Goal: Task Accomplishment & Management: Use online tool/utility

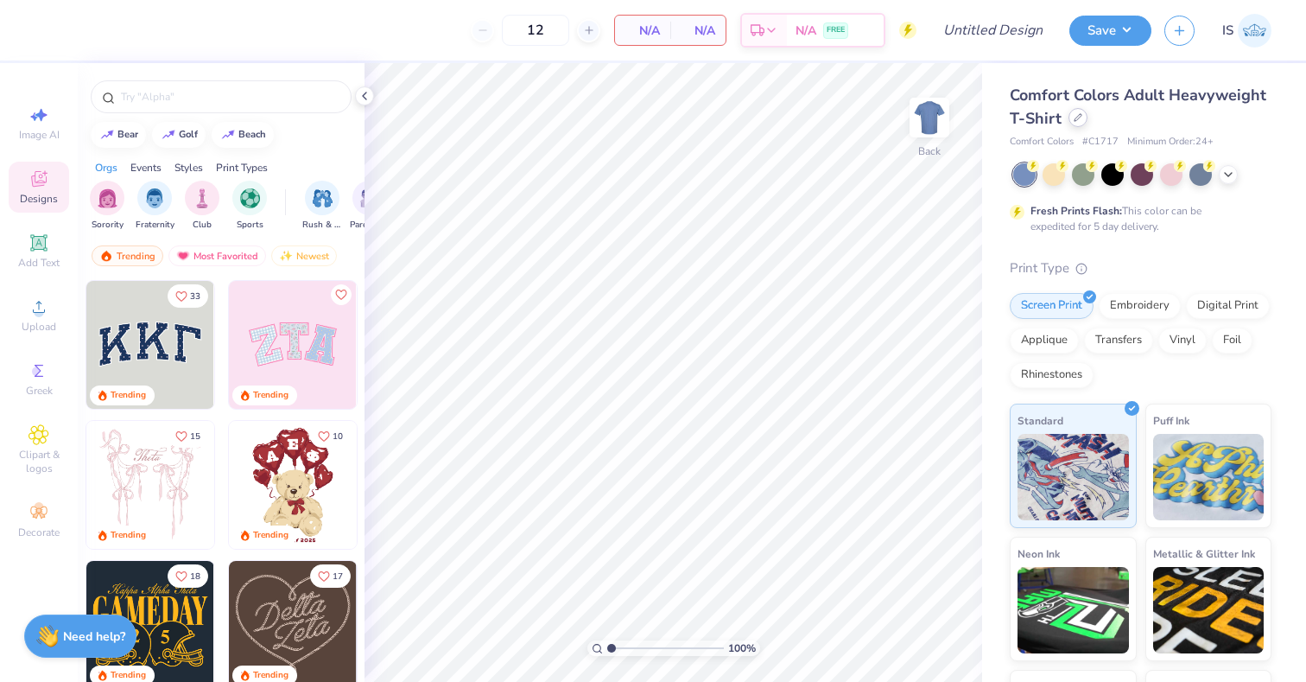
click at [1081, 122] on div at bounding box center [1077, 117] width 19 height 19
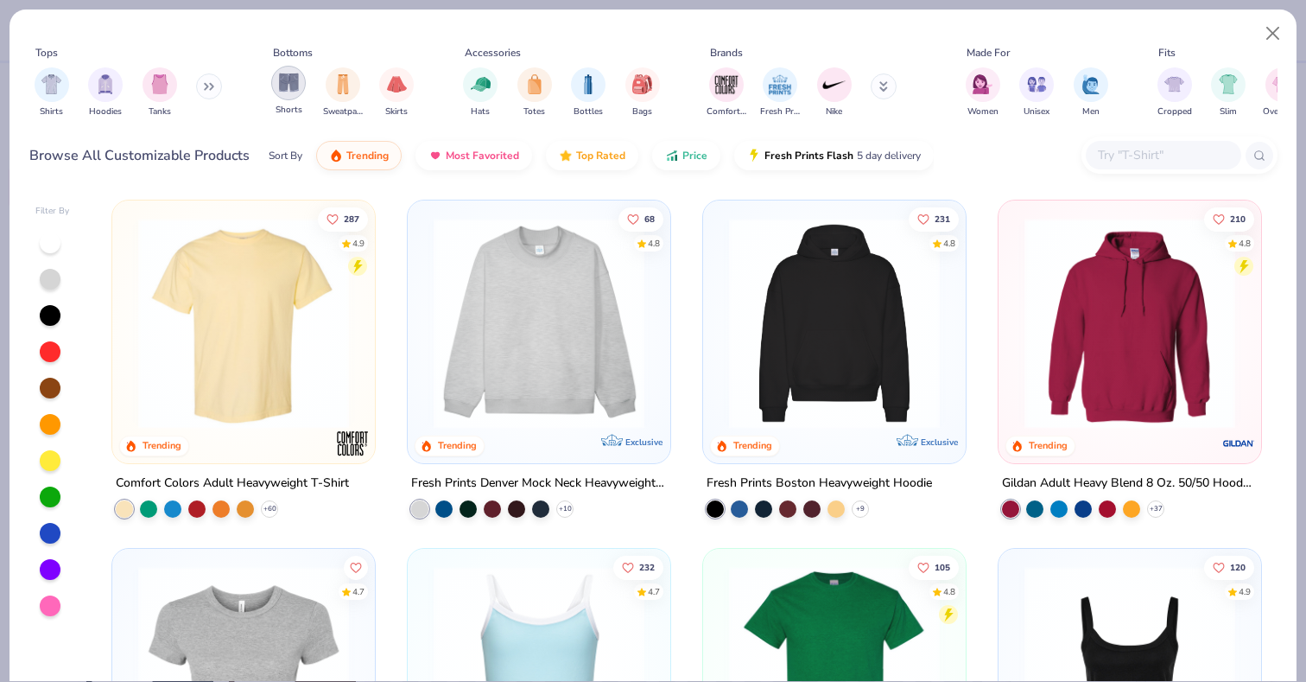
click at [288, 88] on img "filter for Shorts" at bounding box center [289, 83] width 20 height 20
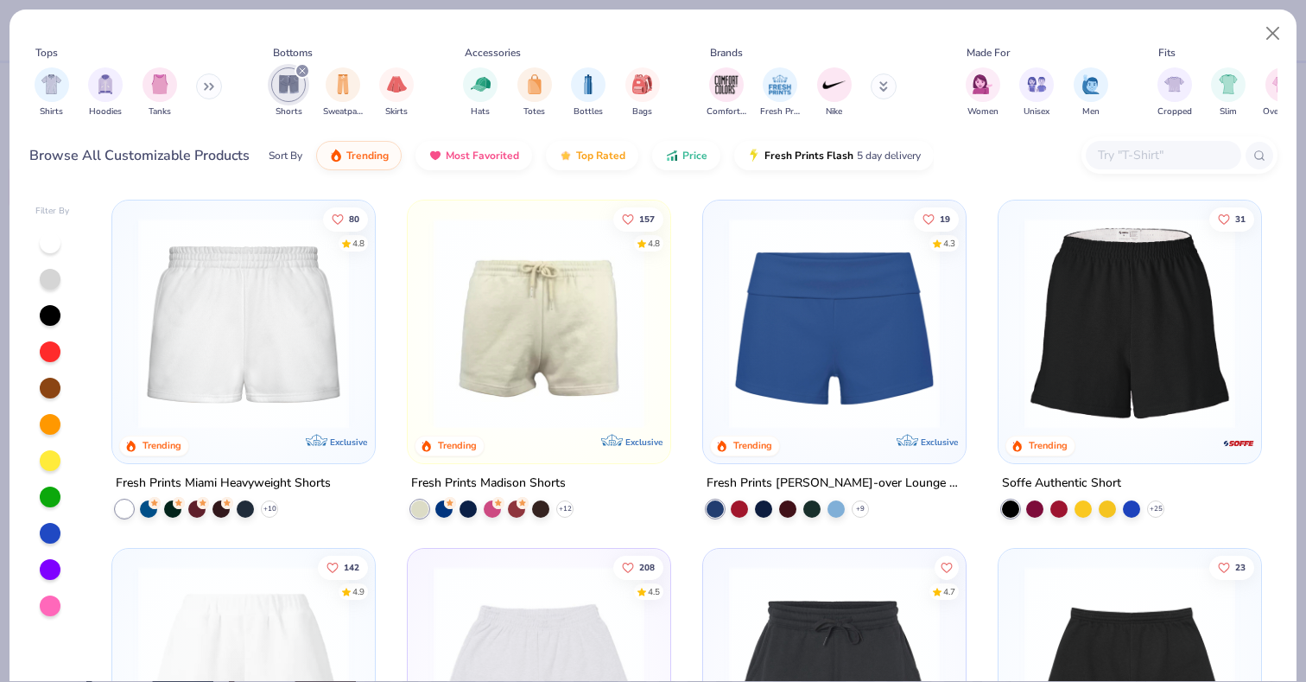
click at [1138, 163] on input "text" at bounding box center [1162, 155] width 133 height 20
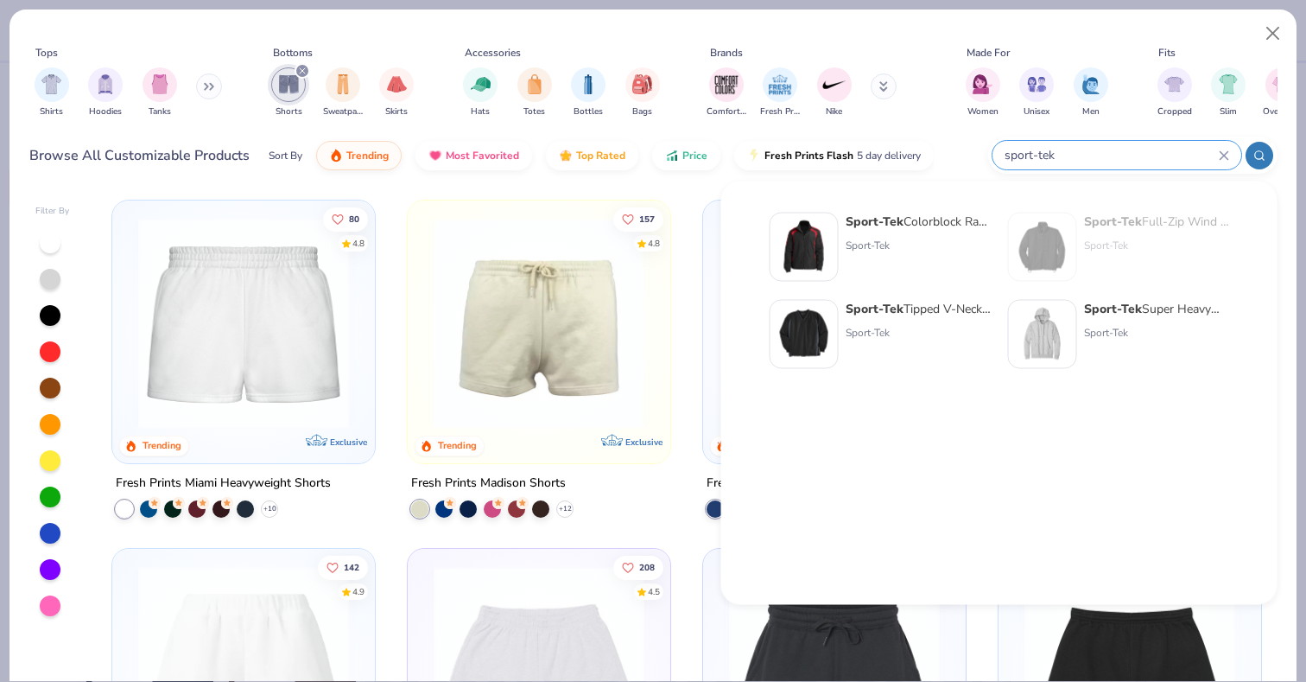
type input "sport-tek"
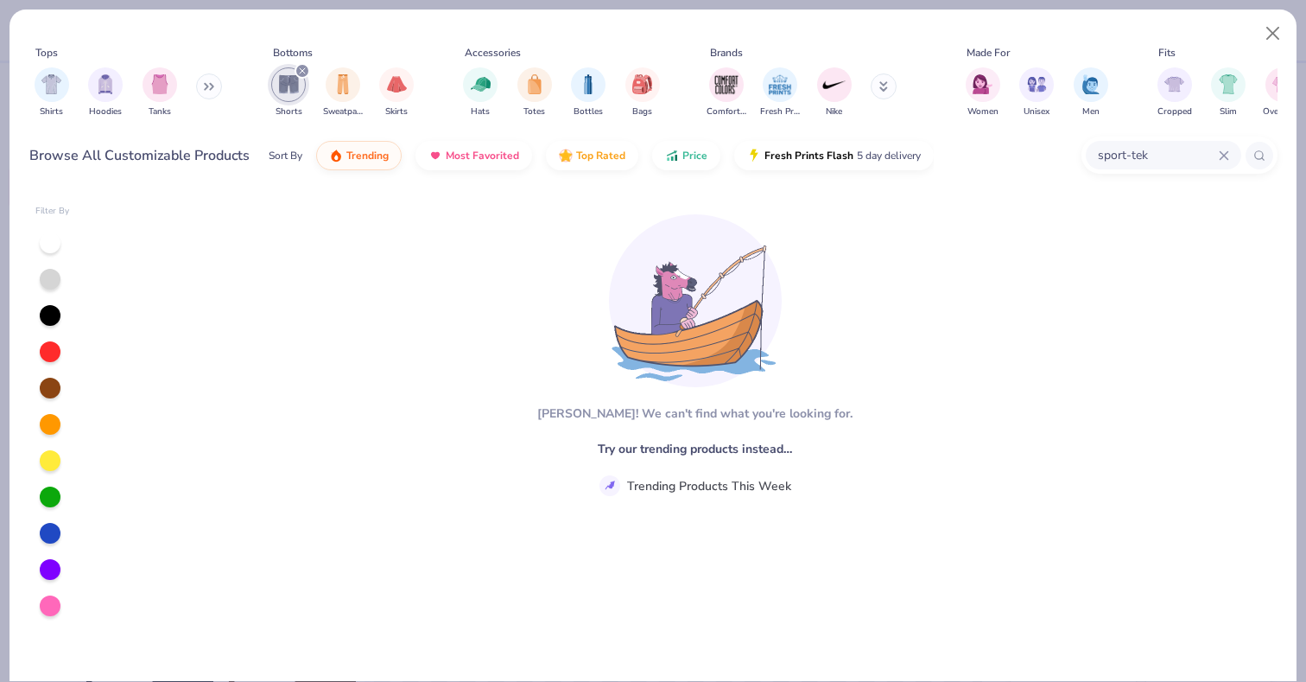
click at [1226, 156] on icon at bounding box center [1224, 155] width 10 height 10
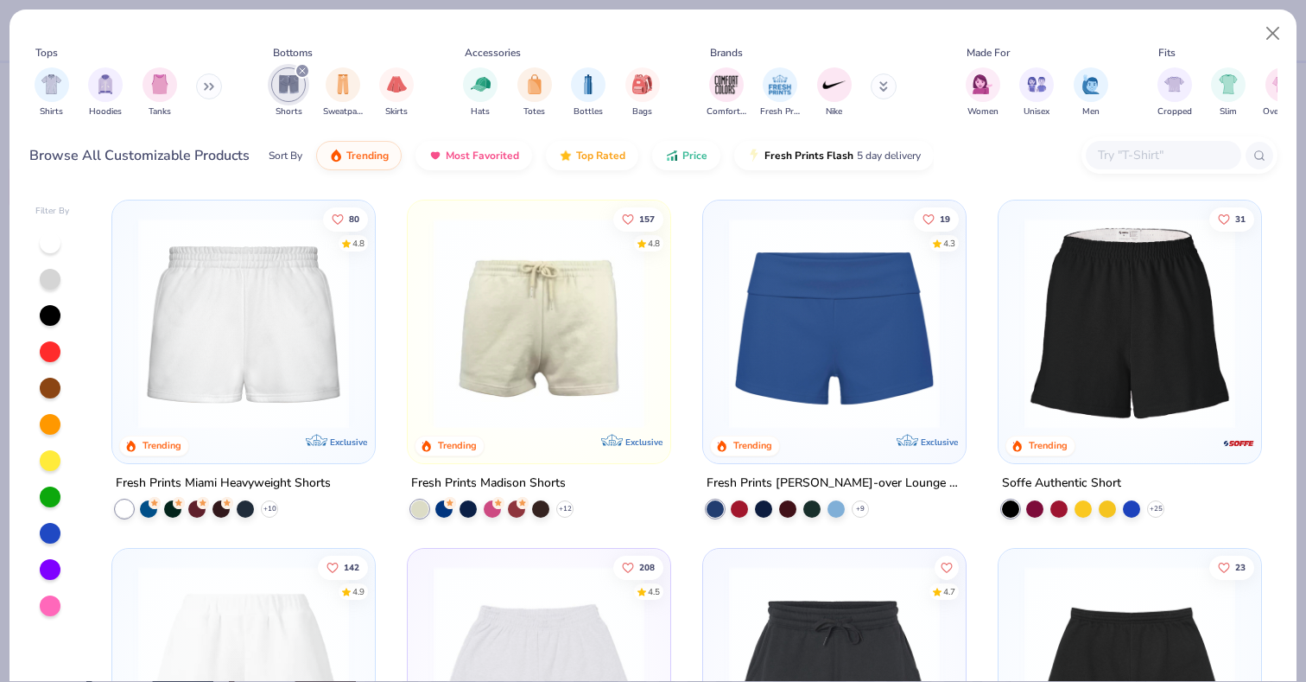
click at [1130, 156] on input "text" at bounding box center [1162, 155] width 133 height 20
click at [944, 148] on div "Browse All Customizable Products Sort By Trending Most Favorited Top Rated Pric…" at bounding box center [653, 155] width 1248 height 48
click at [1183, 140] on div at bounding box center [1179, 154] width 196 height 37
click at [957, 155] on div "Browse All Customizable Products Sort By Trending Most Favorited Top Rated Pric…" at bounding box center [653, 155] width 1248 height 48
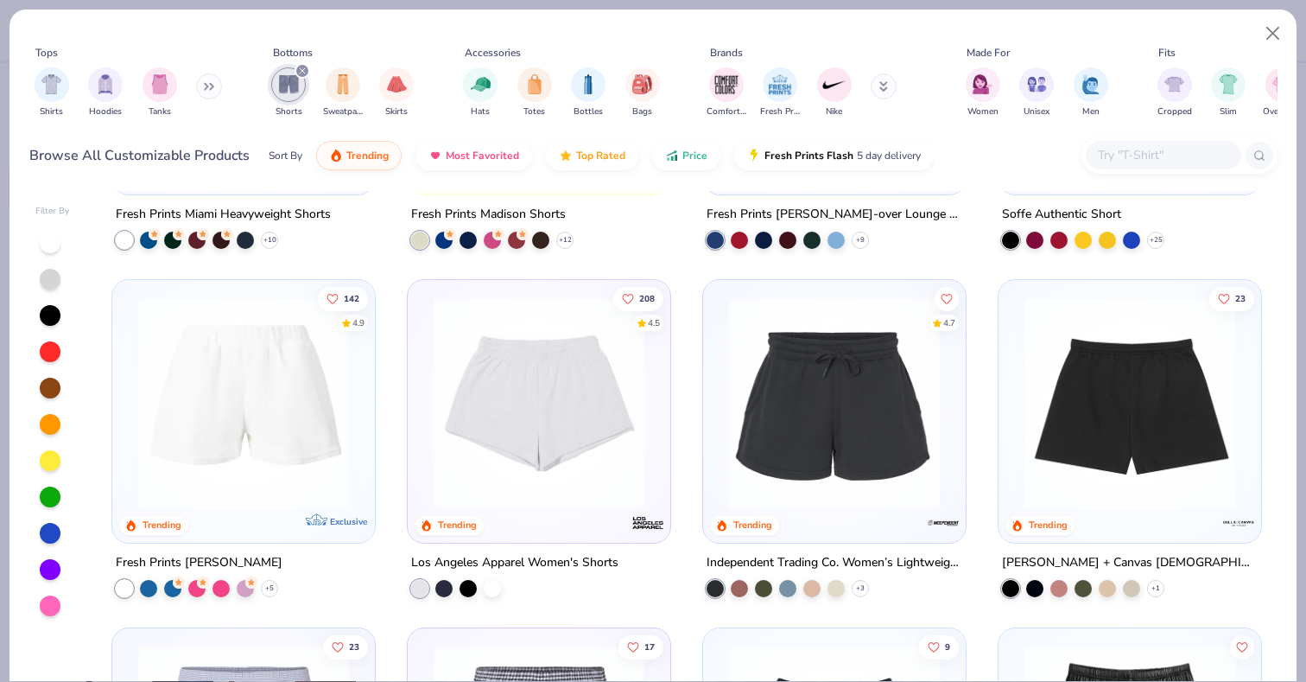
scroll to position [271, 0]
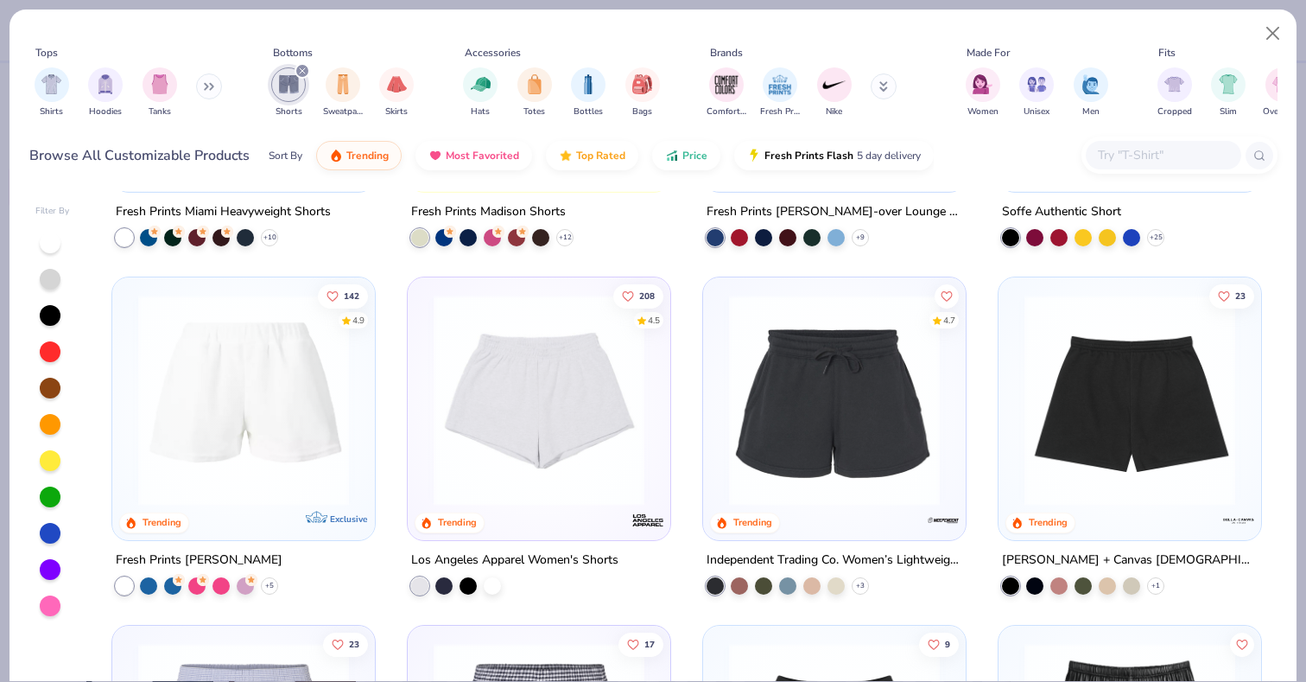
click at [501, 417] on img at bounding box center [539, 400] width 228 height 211
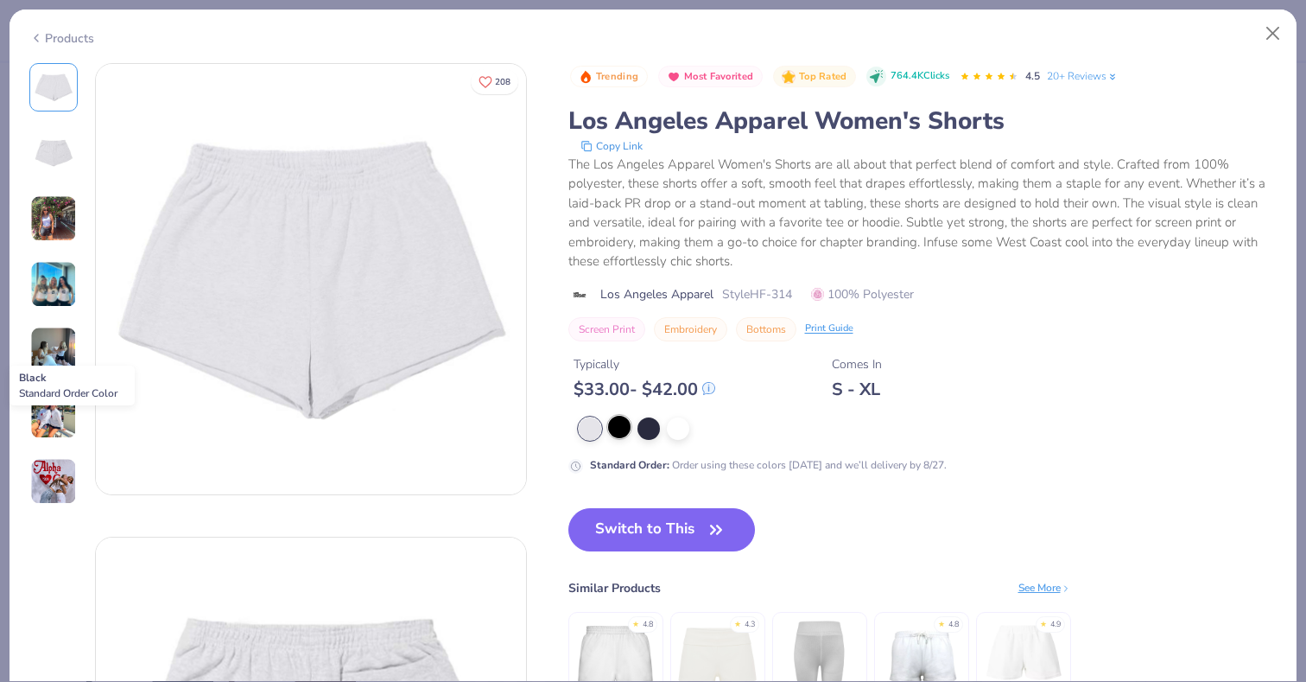
click at [618, 424] on div at bounding box center [619, 426] width 22 height 22
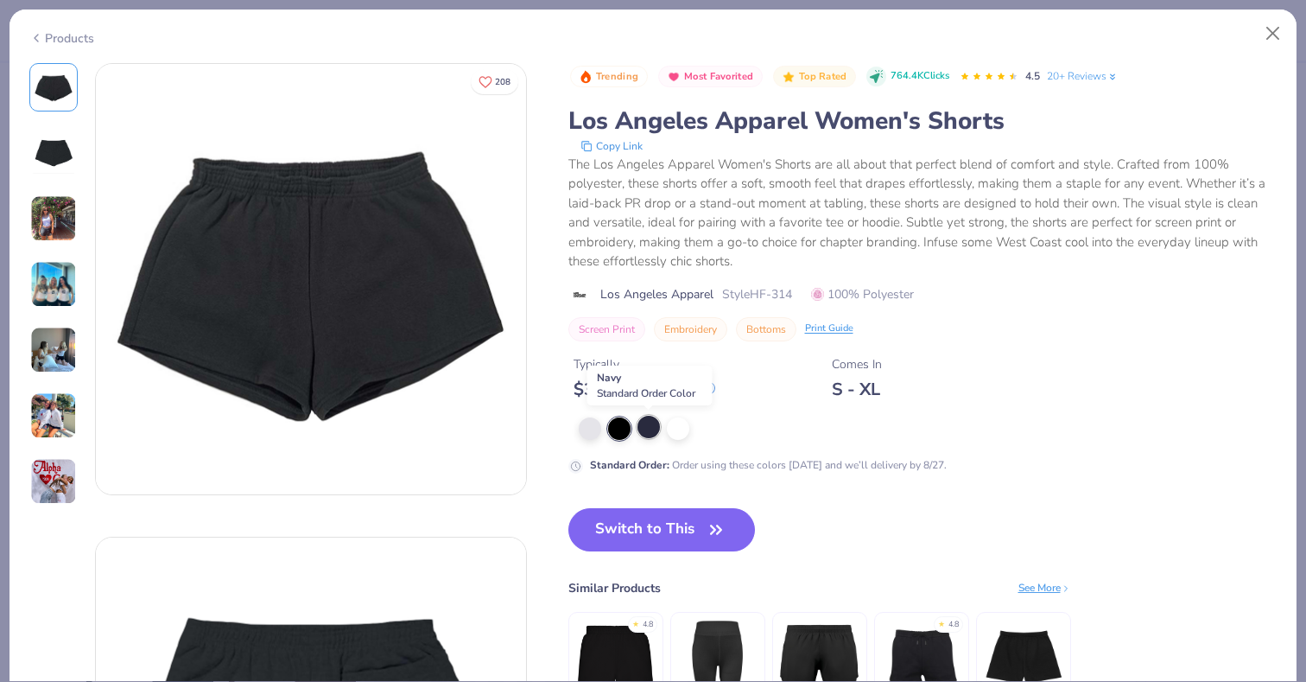
click at [650, 431] on div at bounding box center [648, 426] width 22 height 22
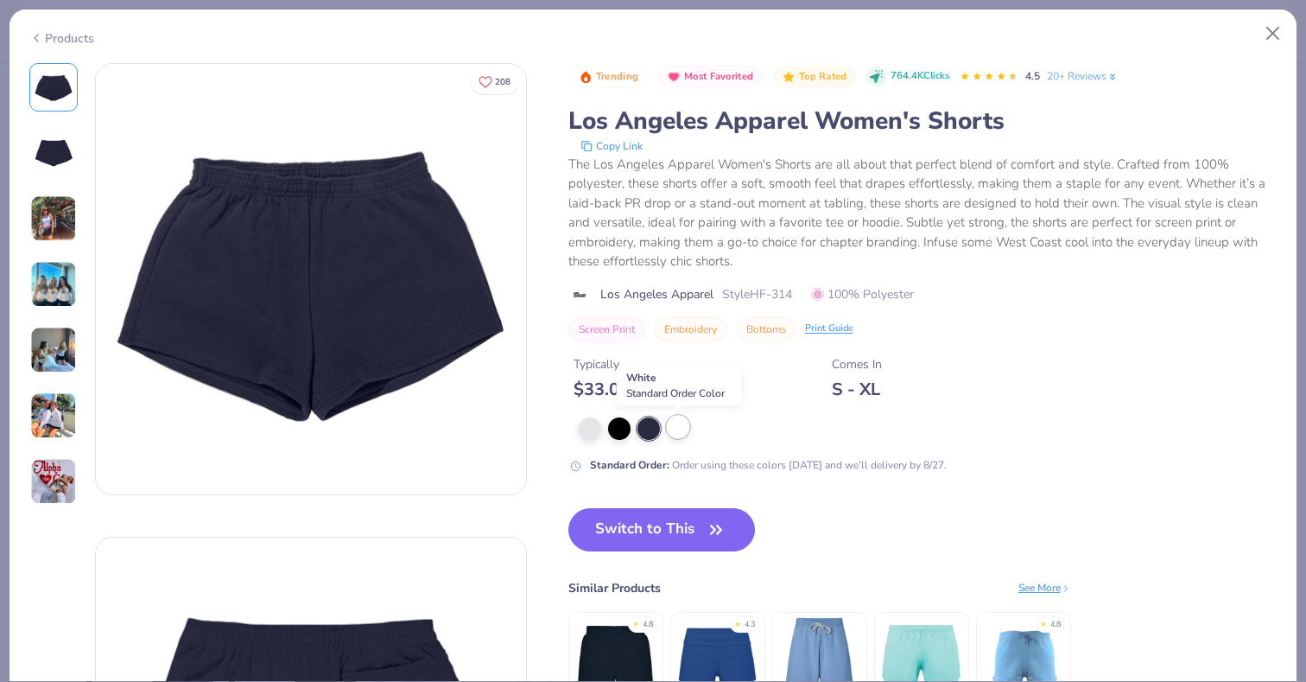
click at [674, 433] on div at bounding box center [678, 426] width 22 height 22
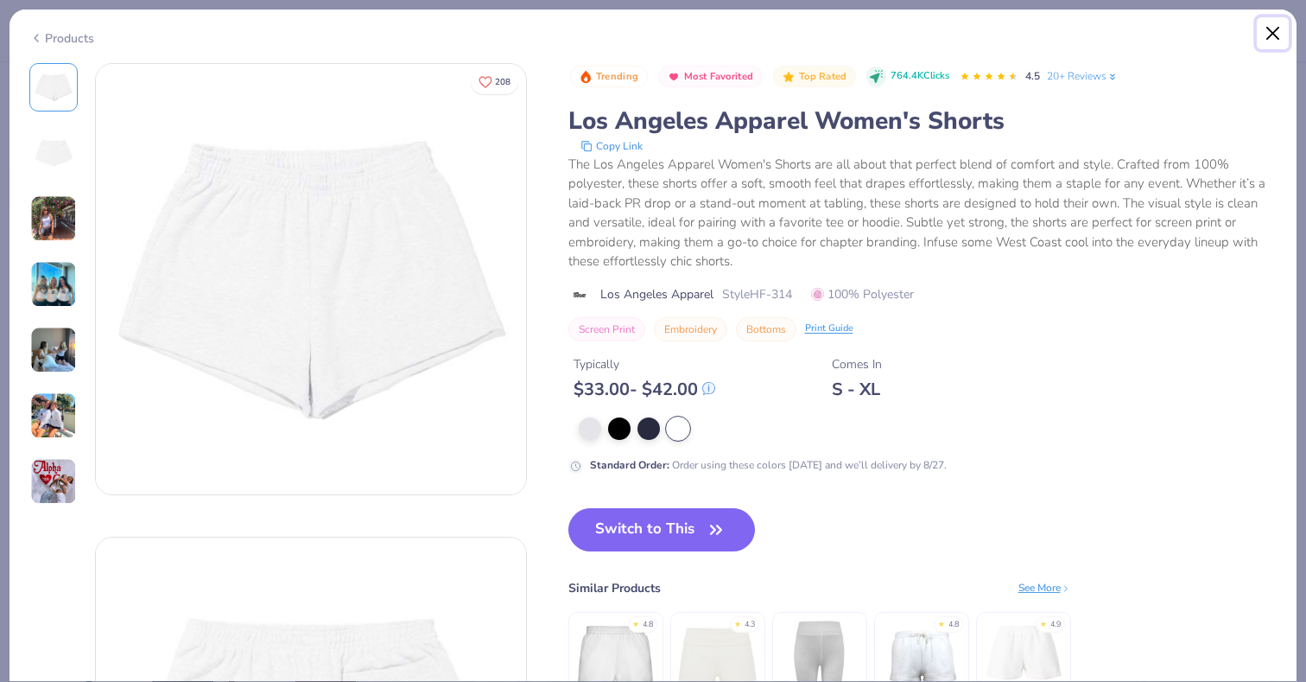
click at [1272, 32] on button "Close" at bounding box center [1273, 33] width 33 height 33
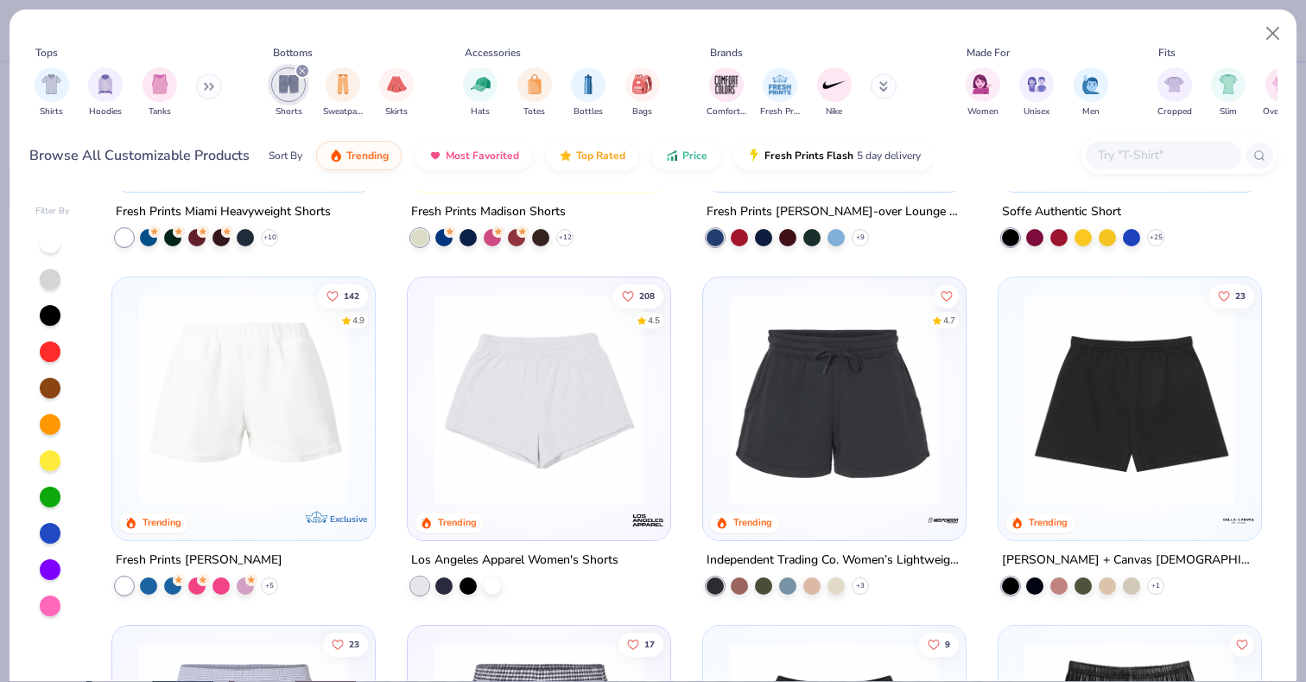
scroll to position [339, 0]
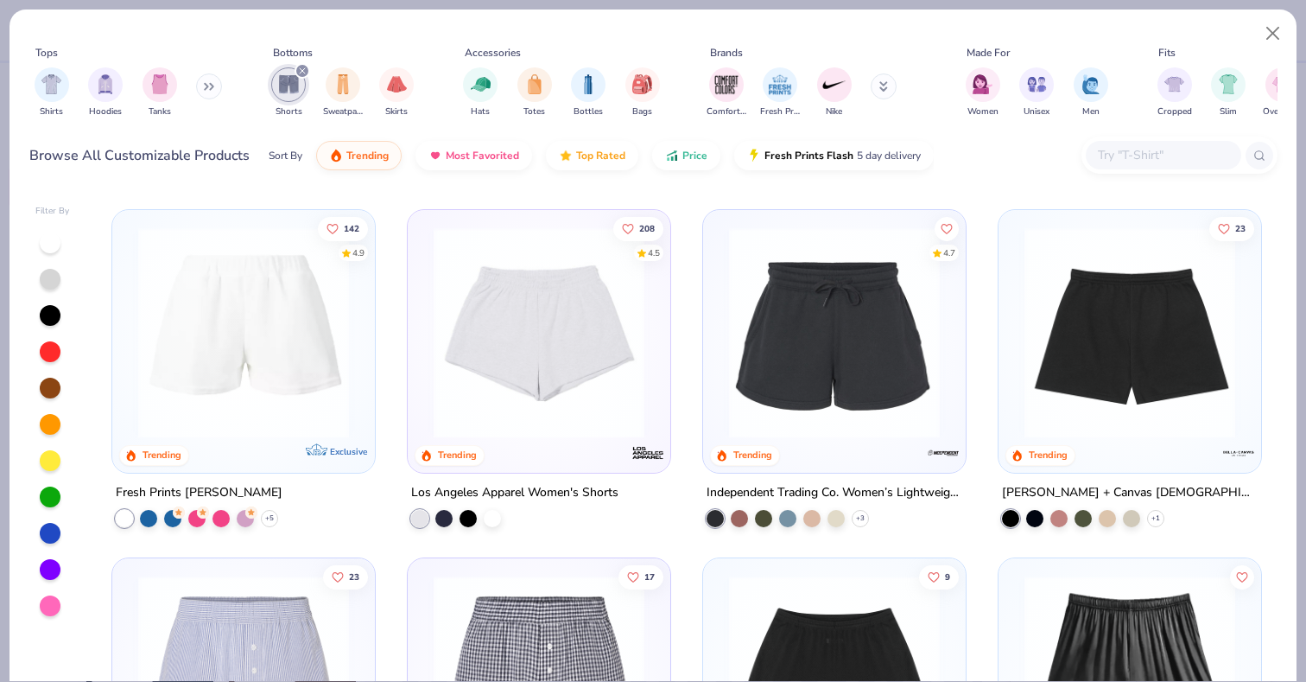
click at [1098, 371] on img at bounding box center [1130, 332] width 228 height 211
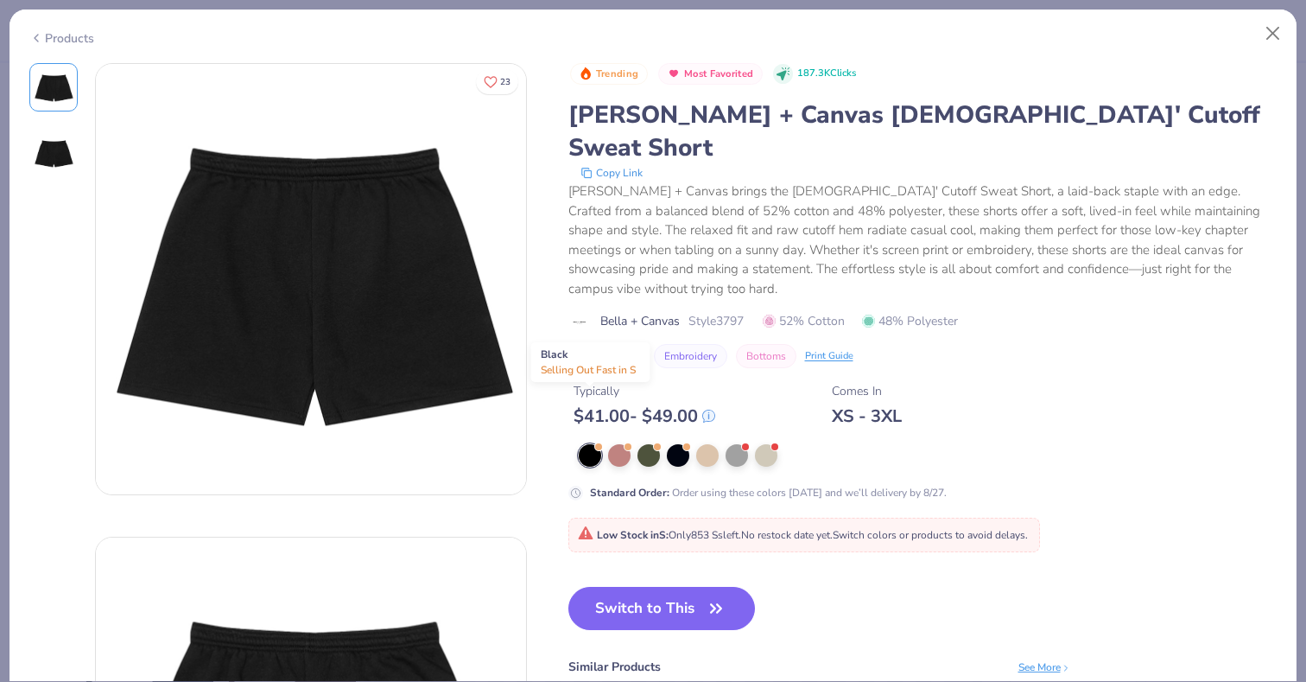
click at [590, 444] on div at bounding box center [590, 455] width 22 height 22
click at [619, 442] on div at bounding box center [619, 453] width 22 height 22
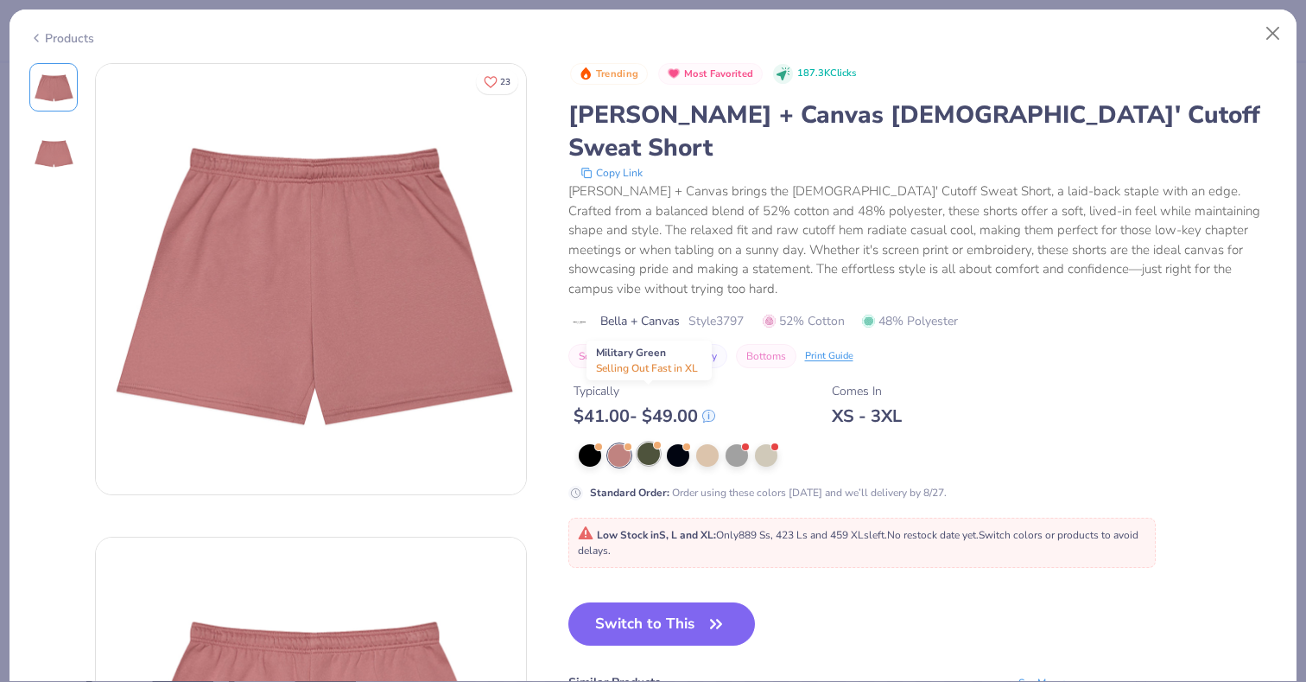
click at [648, 442] on div at bounding box center [648, 453] width 22 height 22
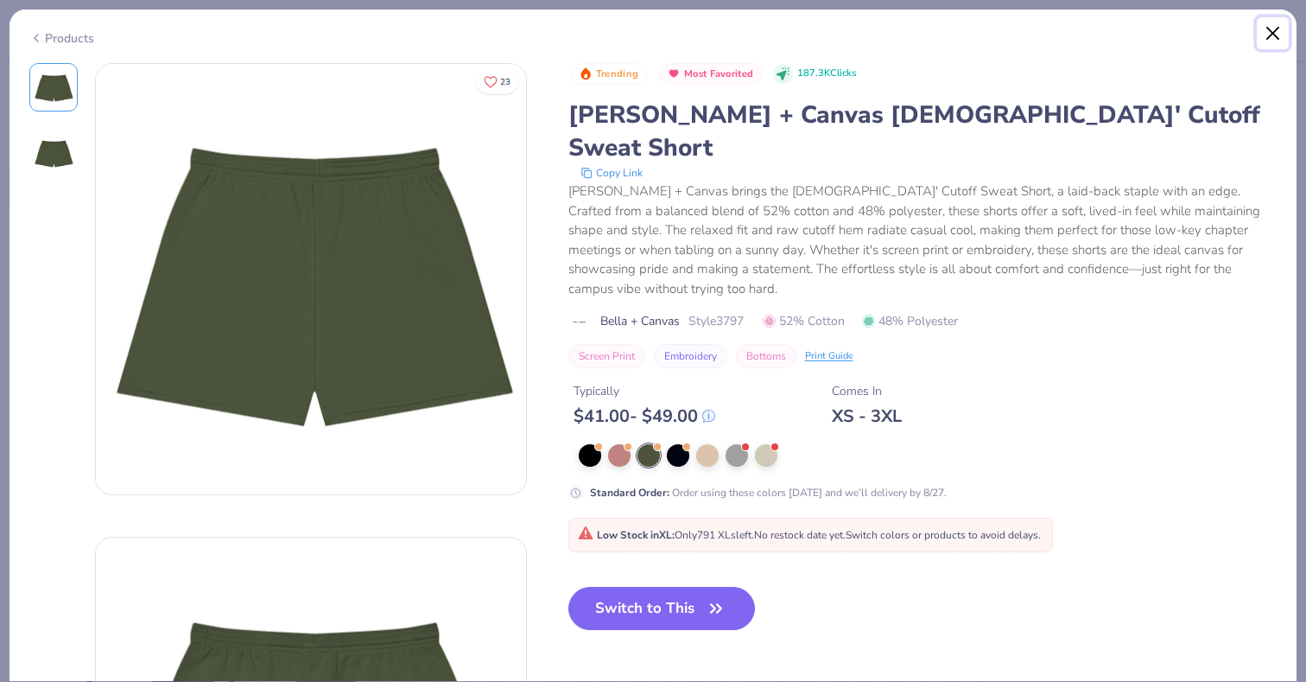
click at [1280, 34] on button "Close" at bounding box center [1273, 33] width 33 height 33
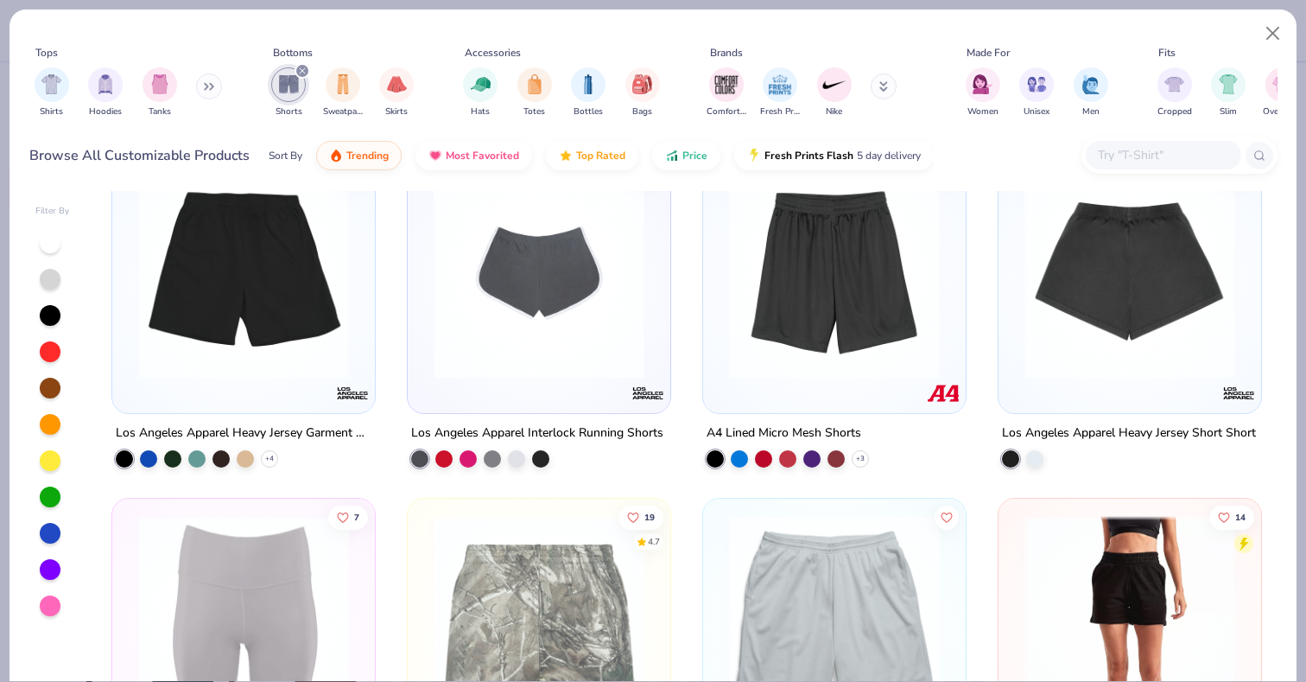
scroll to position [1099, 0]
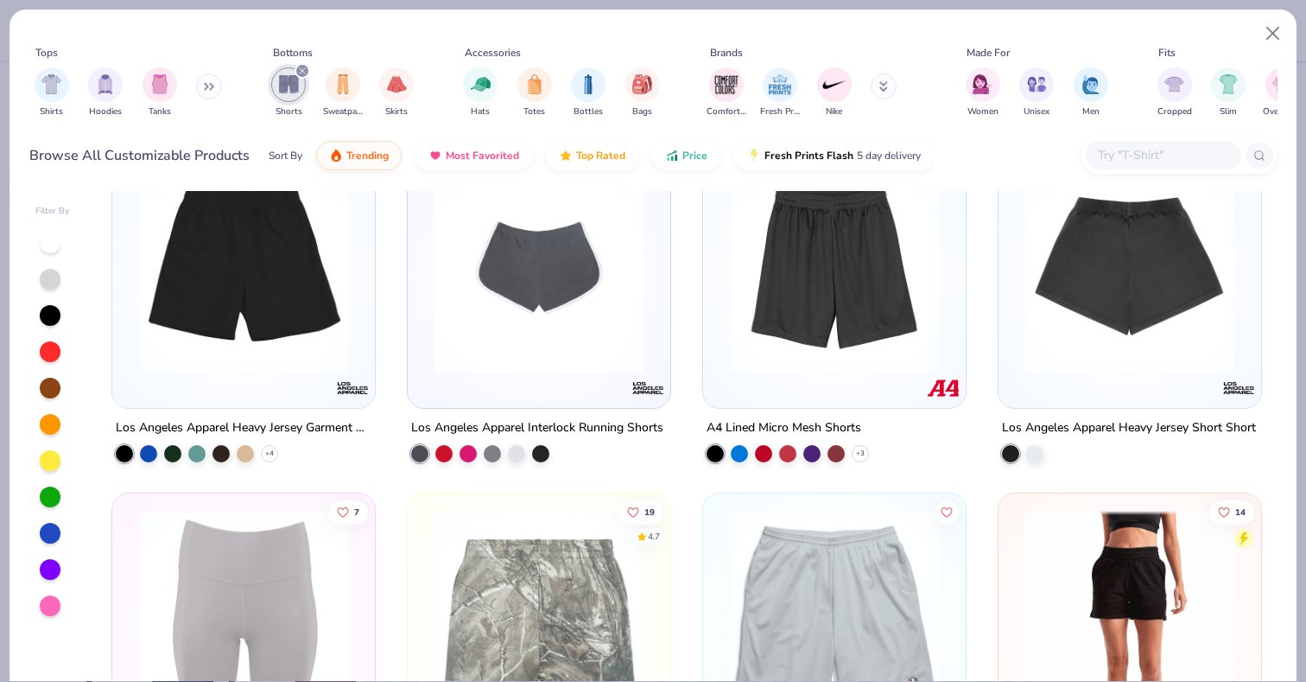
click at [496, 362] on img at bounding box center [539, 267] width 228 height 211
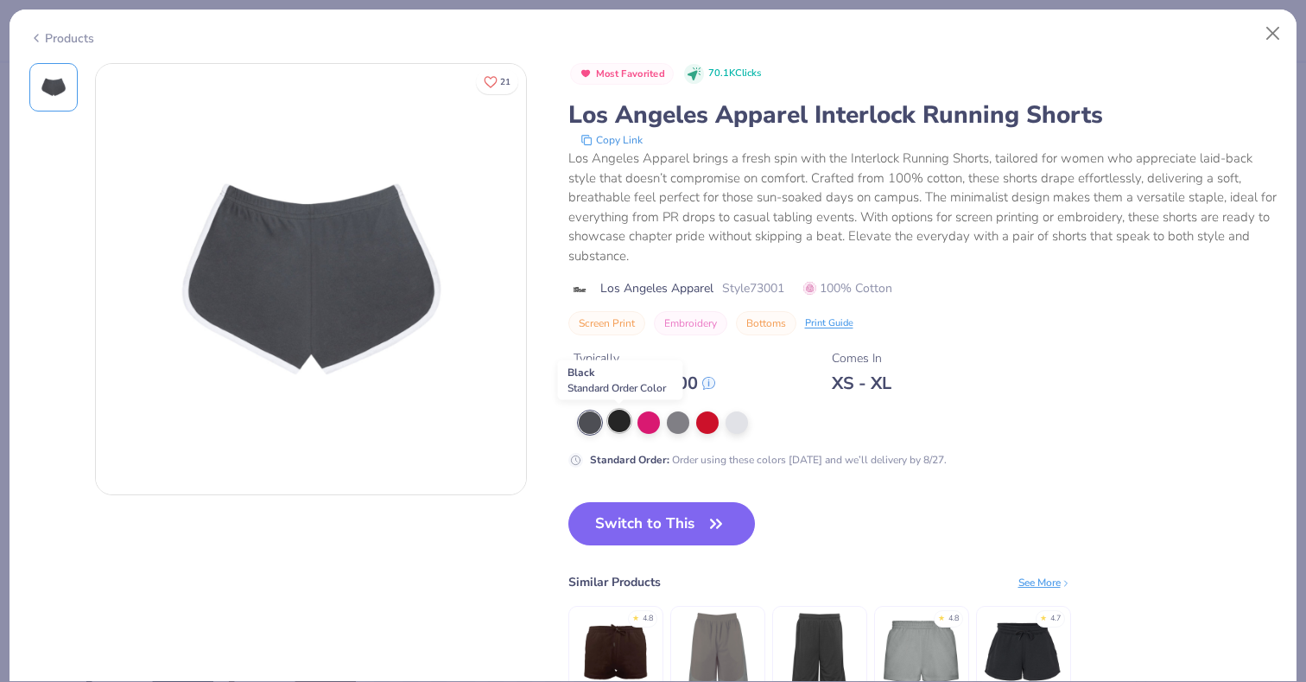
click at [612, 426] on div at bounding box center [619, 420] width 22 height 22
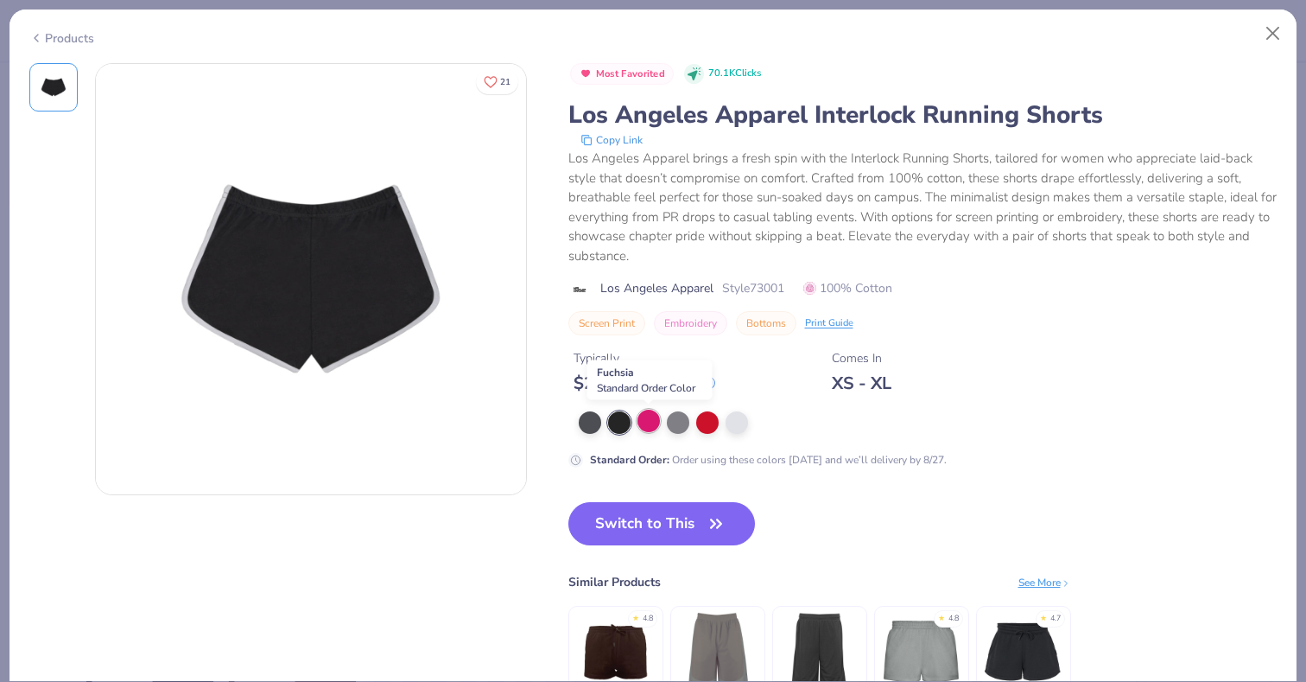
click at [651, 426] on div at bounding box center [648, 420] width 22 height 22
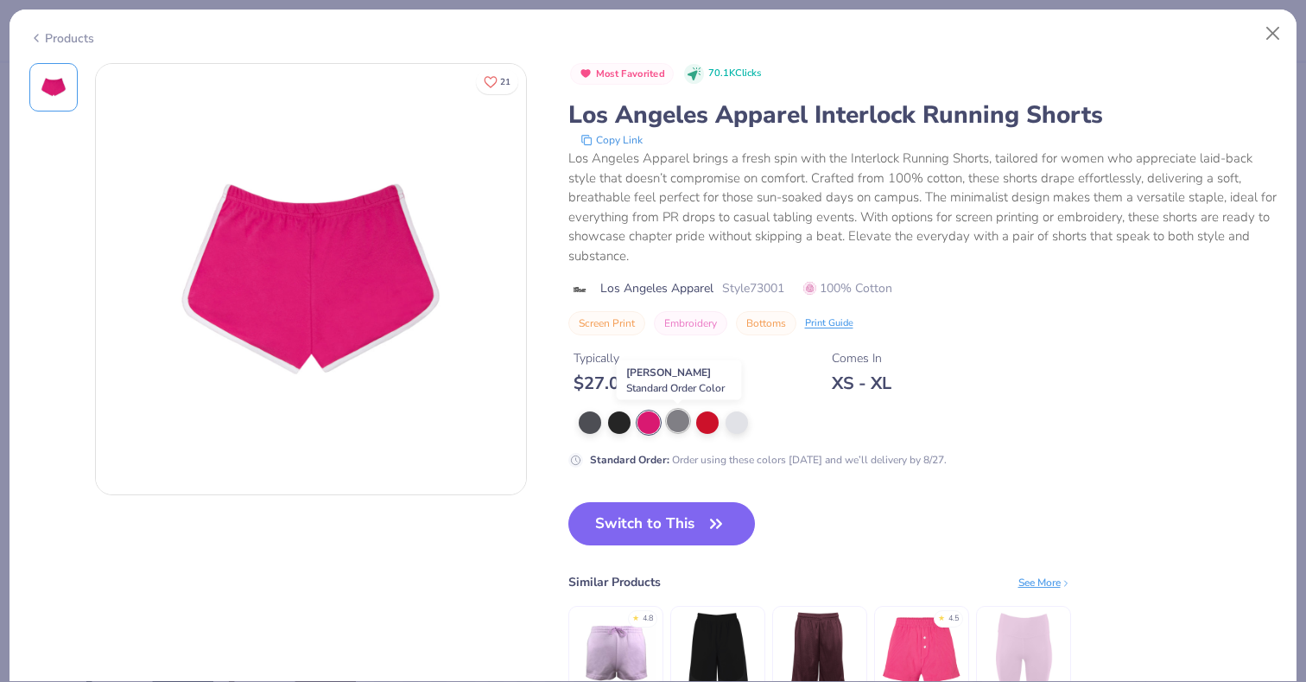
click at [682, 427] on div at bounding box center [678, 420] width 22 height 22
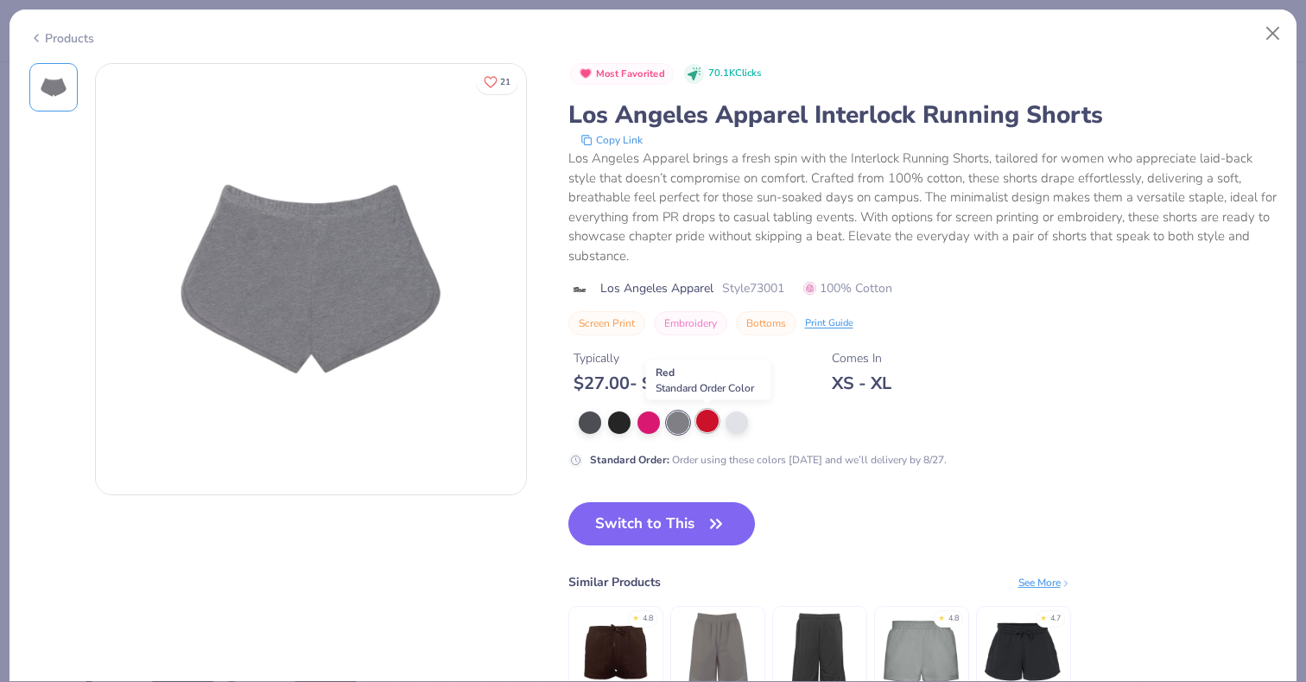
click at [701, 428] on div at bounding box center [707, 420] width 22 height 22
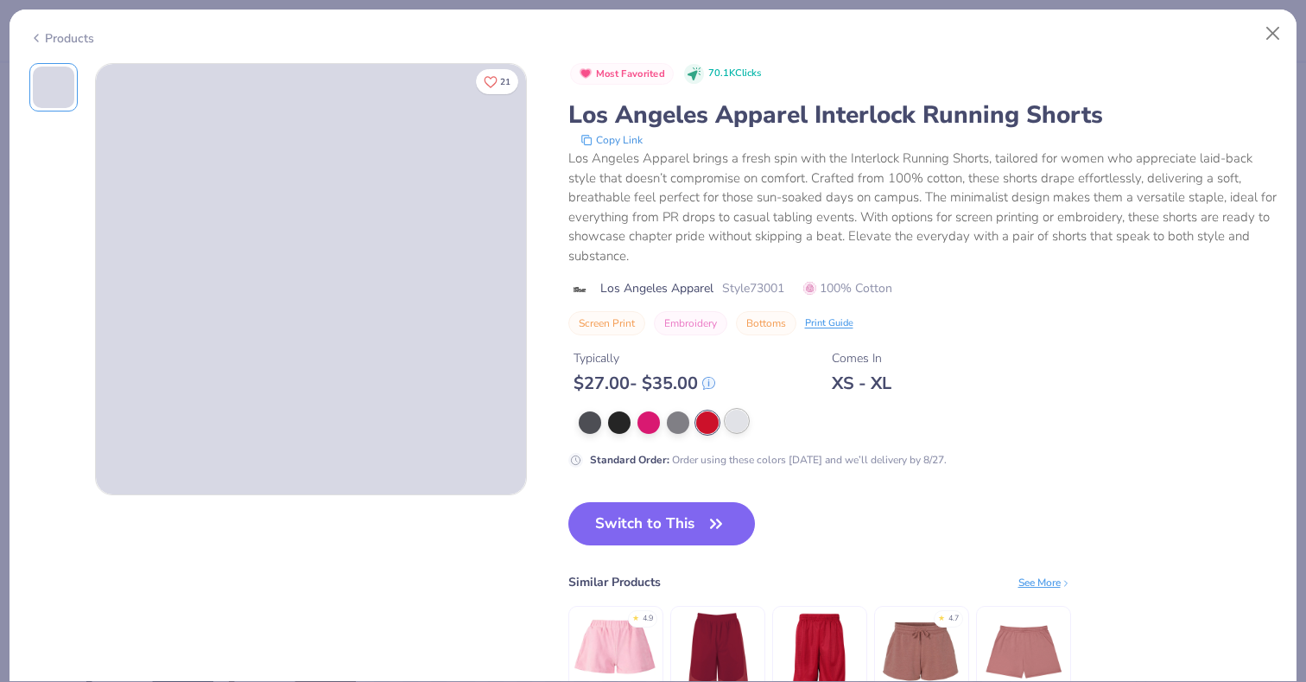
click at [728, 426] on div at bounding box center [737, 420] width 22 height 22
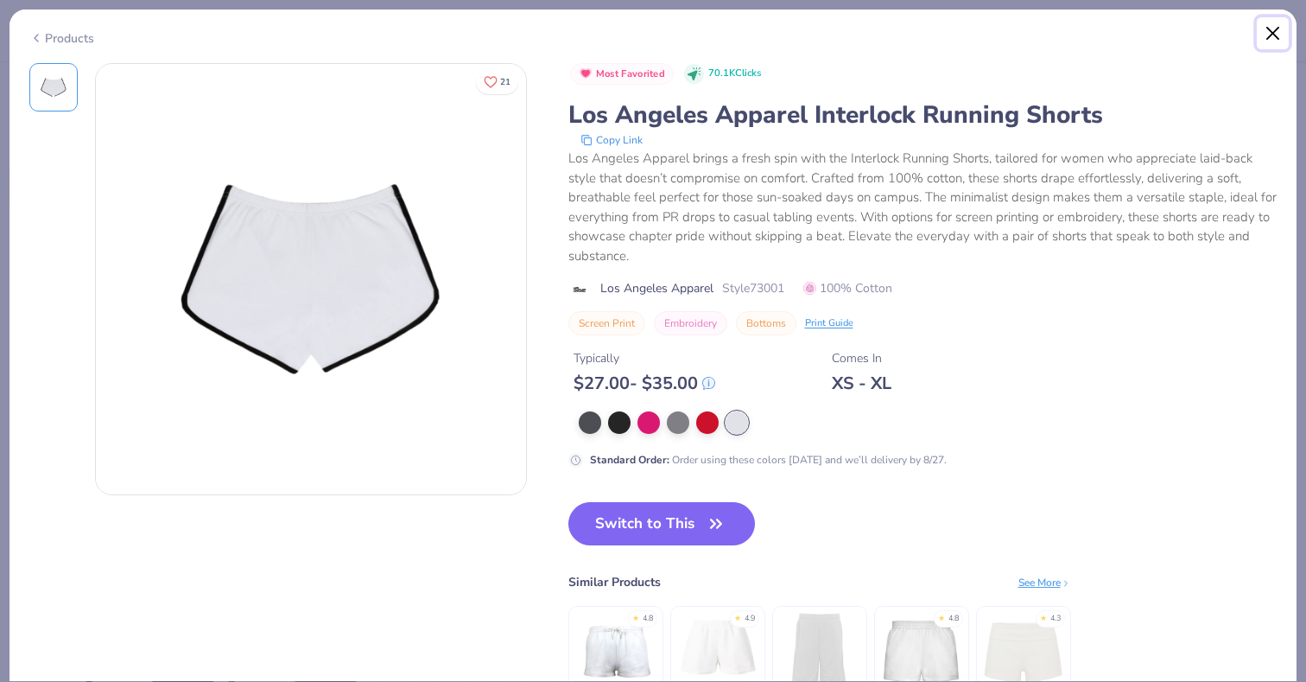
click at [1284, 29] on button "Close" at bounding box center [1273, 33] width 33 height 33
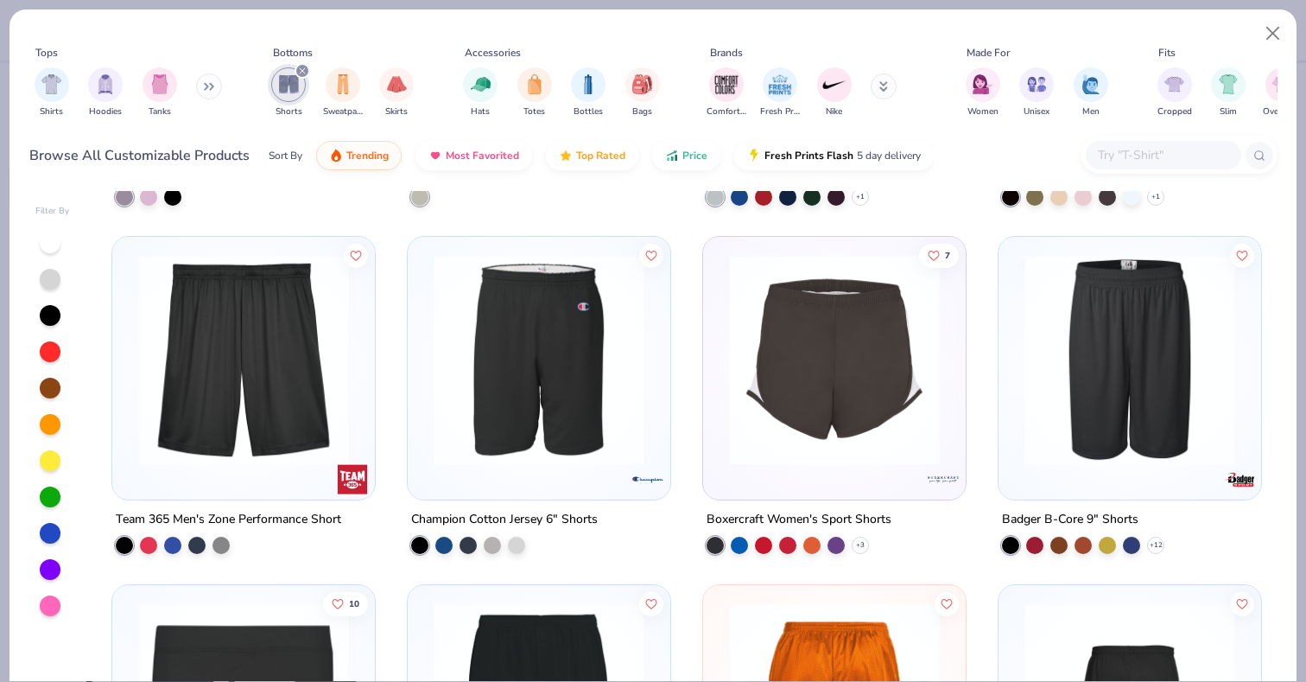
scroll to position [1703, 0]
click at [850, 409] on img at bounding box center [834, 359] width 228 height 211
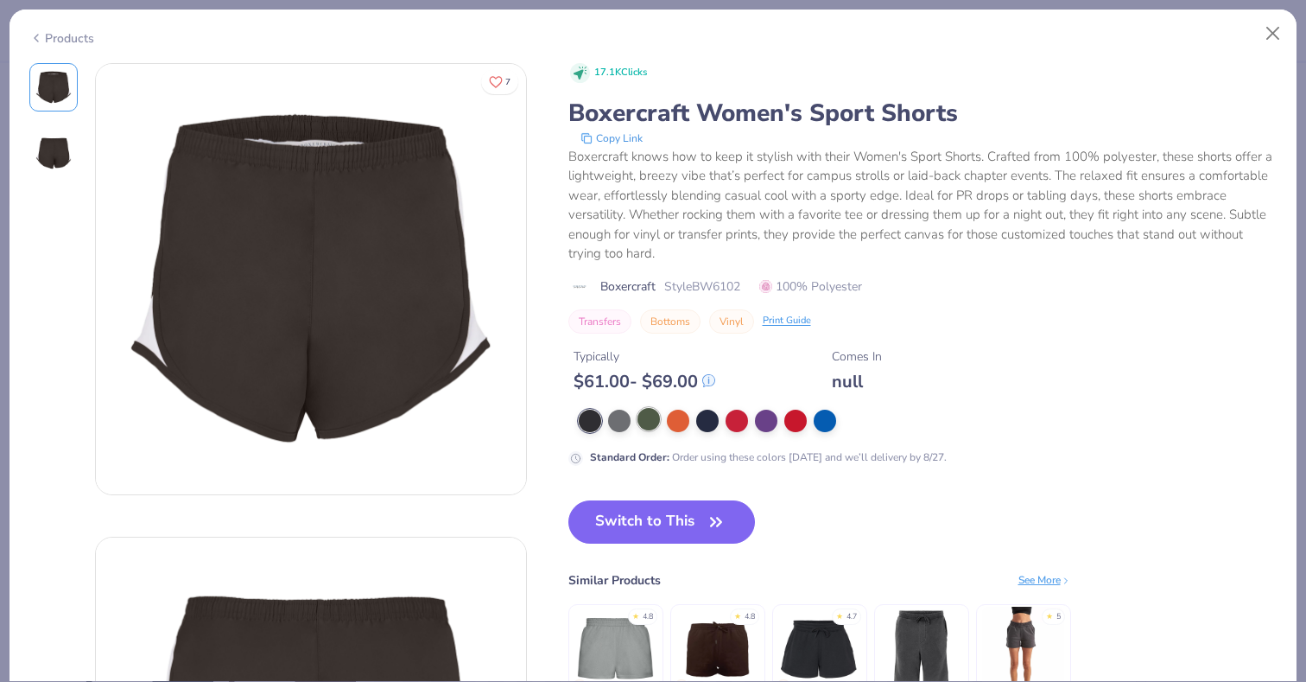
click at [652, 422] on div at bounding box center [648, 419] width 22 height 22
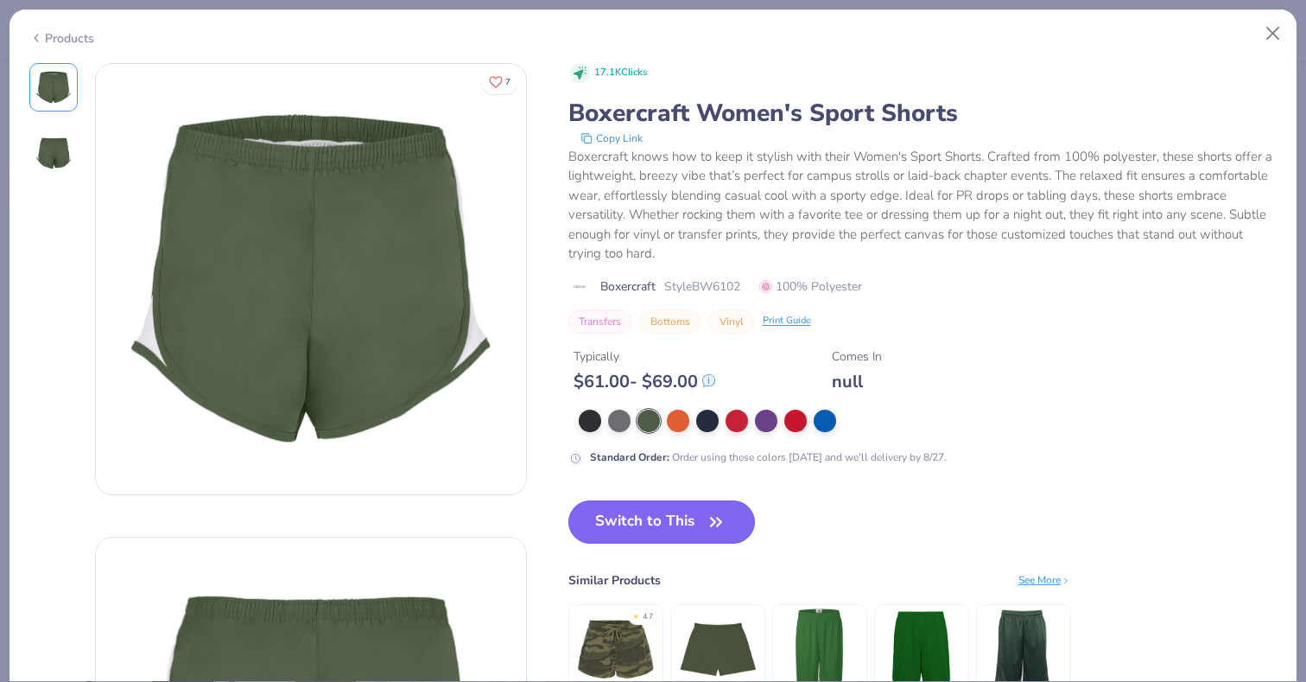
click at [645, 524] on button "Switch to This" at bounding box center [661, 521] width 187 height 43
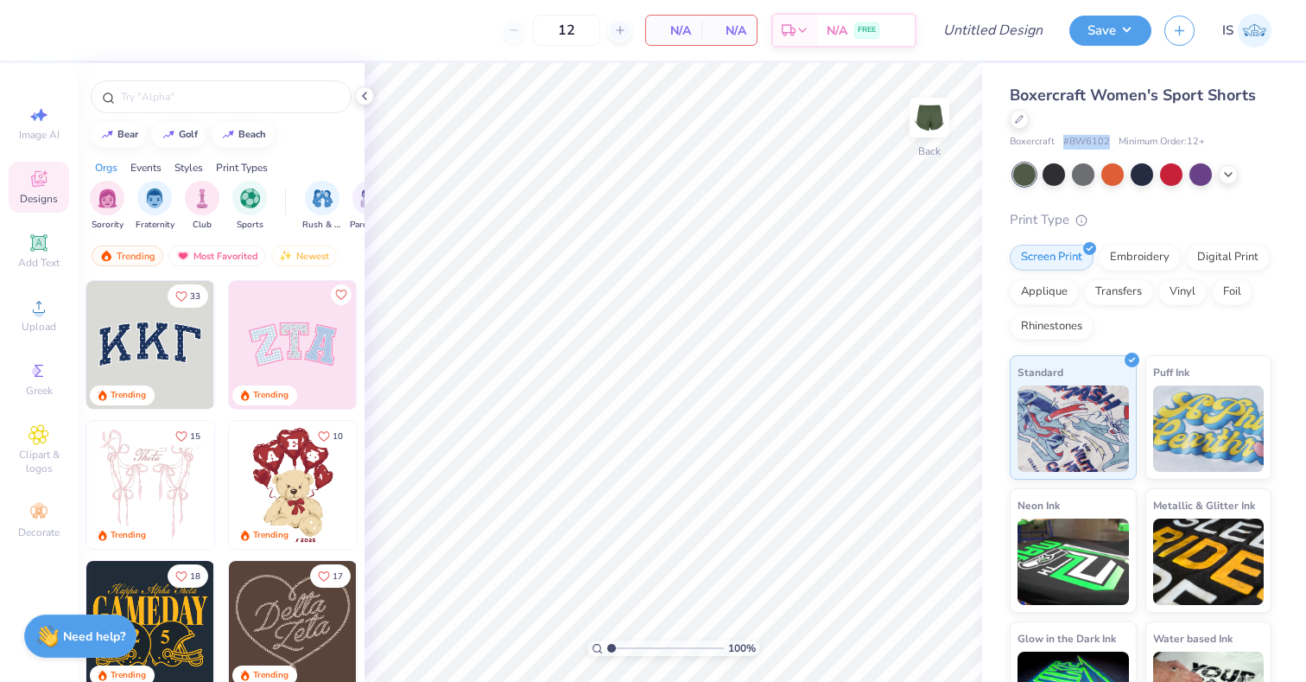
drag, startPoint x: 1062, startPoint y: 140, endPoint x: 1106, endPoint y: 142, distance: 44.9
click at [1106, 142] on span "# BW6102" at bounding box center [1086, 142] width 47 height 15
copy span "# BW6102"
click at [1074, 112] on div "Boxercraft Women's Sport Shorts" at bounding box center [1141, 107] width 262 height 47
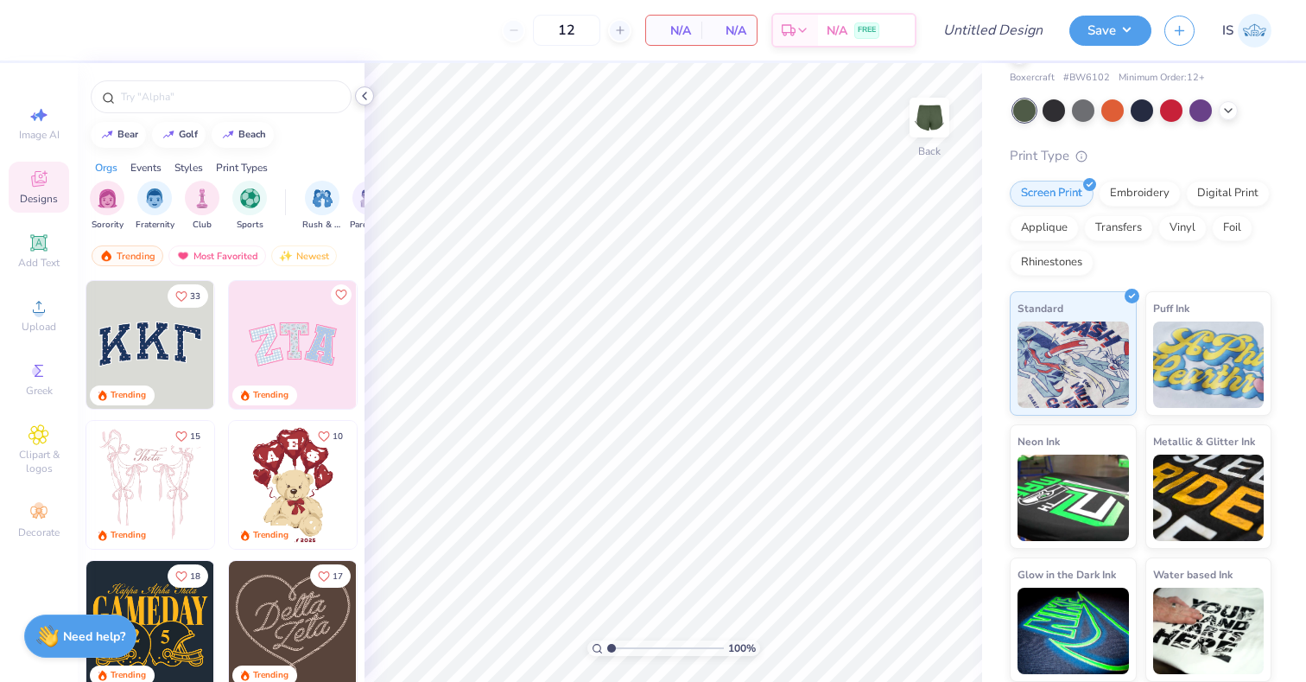
click at [367, 95] on icon at bounding box center [365, 96] width 14 height 14
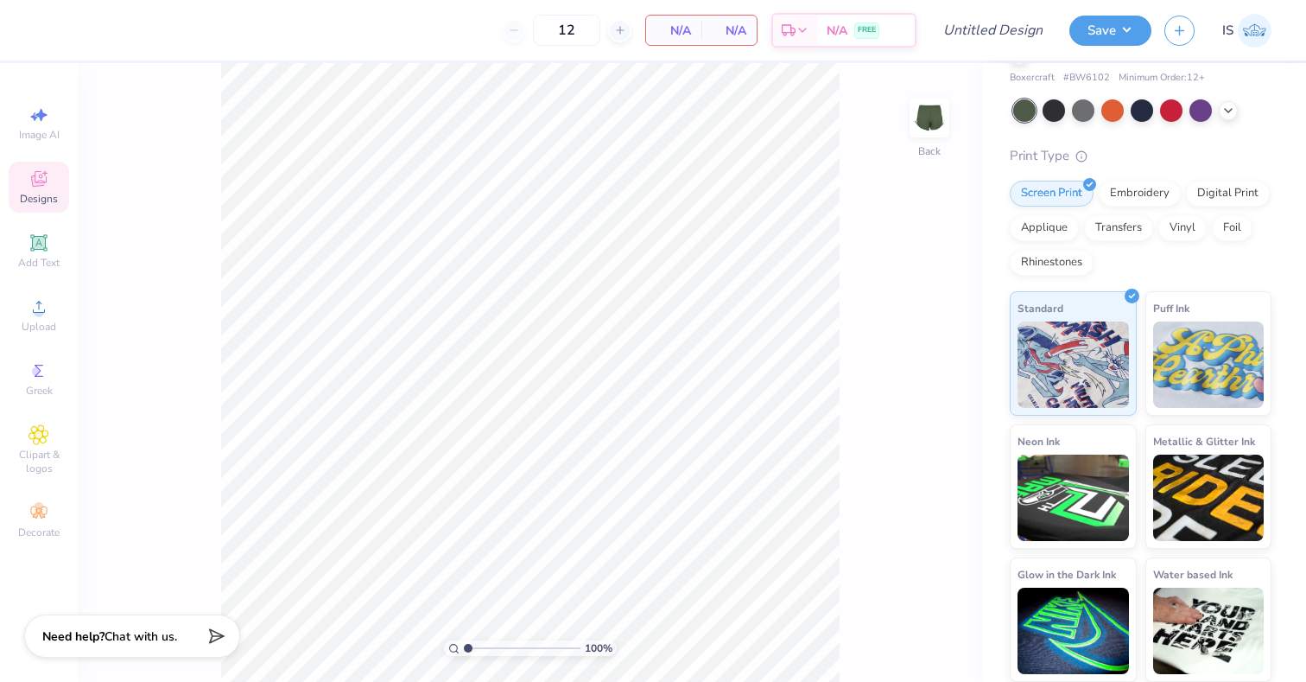
scroll to position [0, 0]
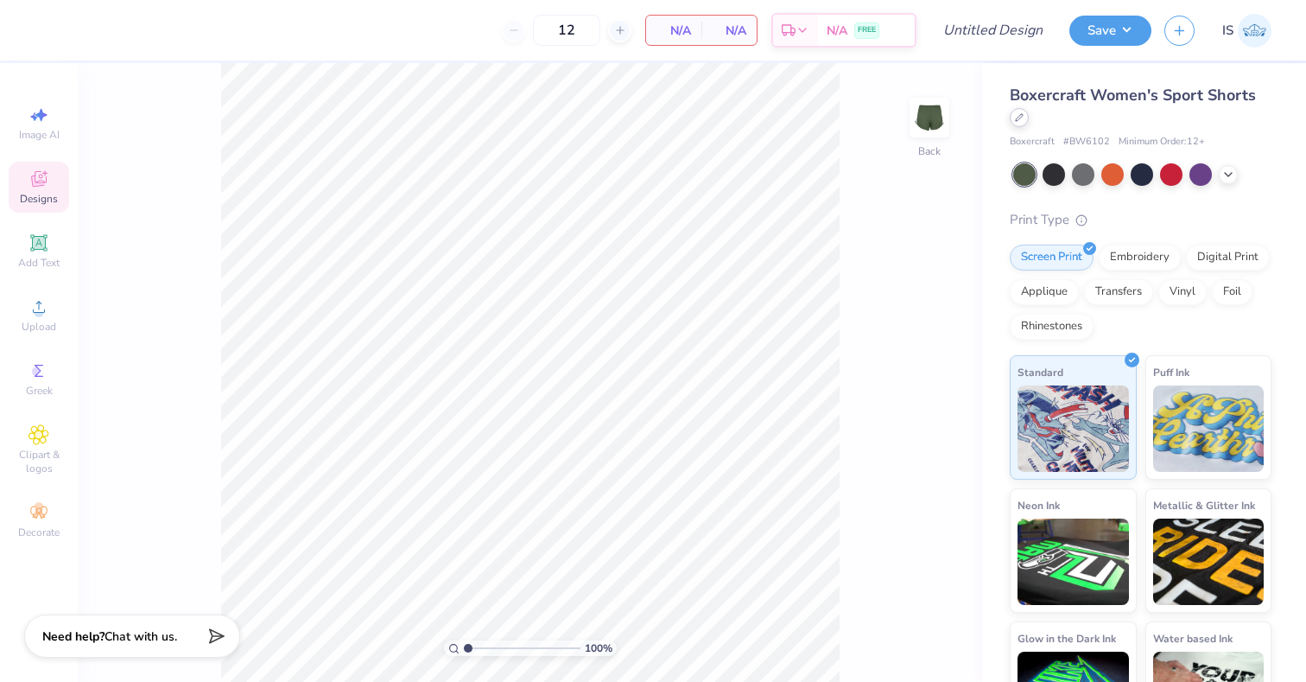
click at [1021, 122] on div at bounding box center [1019, 117] width 19 height 19
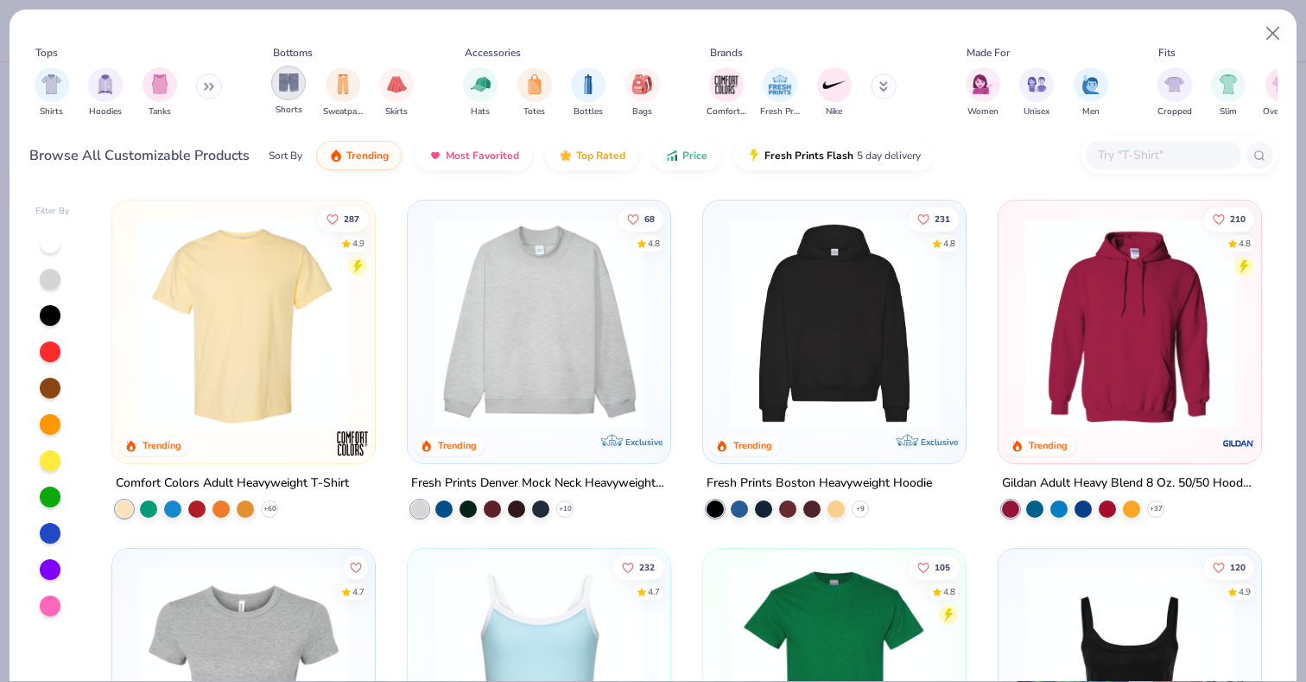
click at [290, 90] on img "filter for Shorts" at bounding box center [289, 83] width 20 height 20
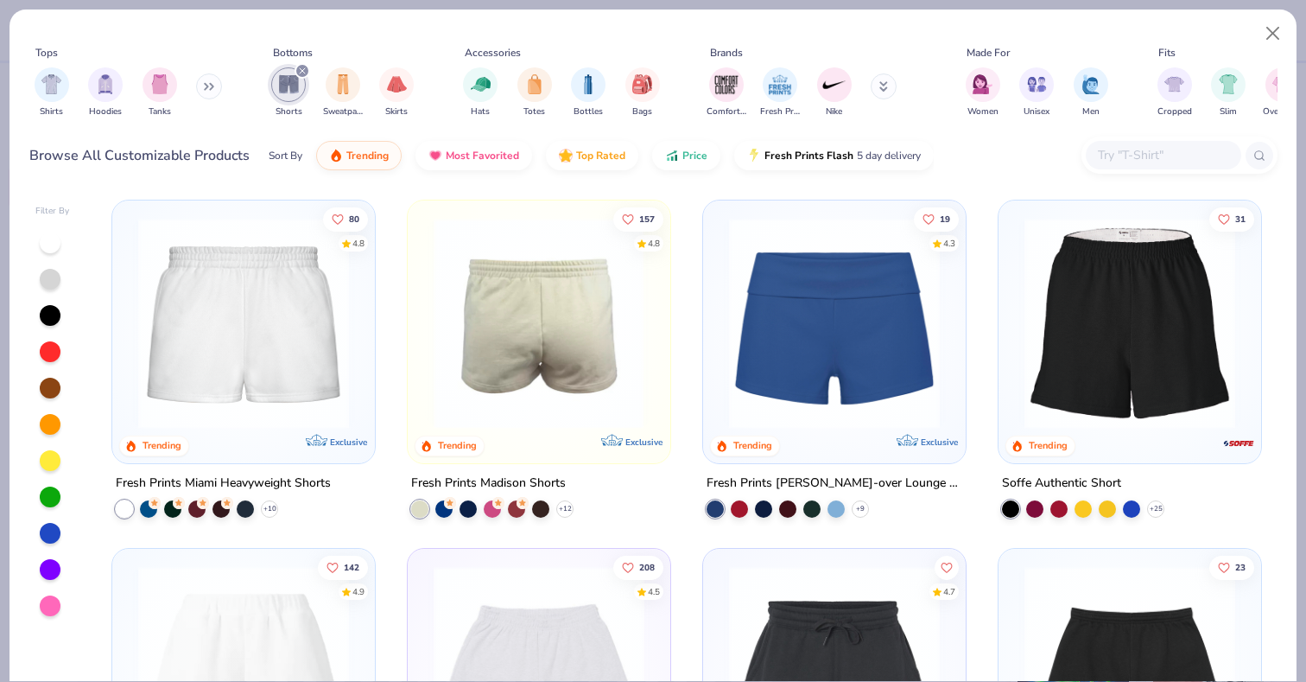
click at [479, 374] on img at bounding box center [539, 323] width 228 height 211
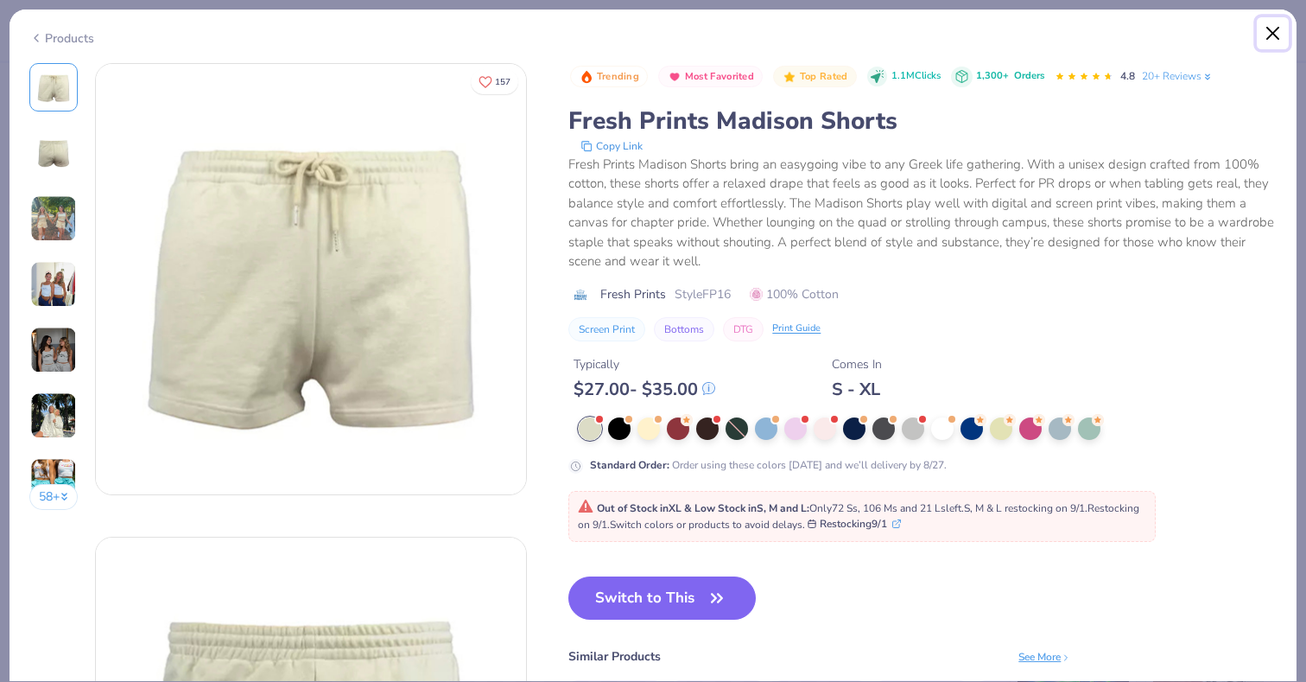
click at [1272, 36] on button "Close" at bounding box center [1273, 33] width 33 height 33
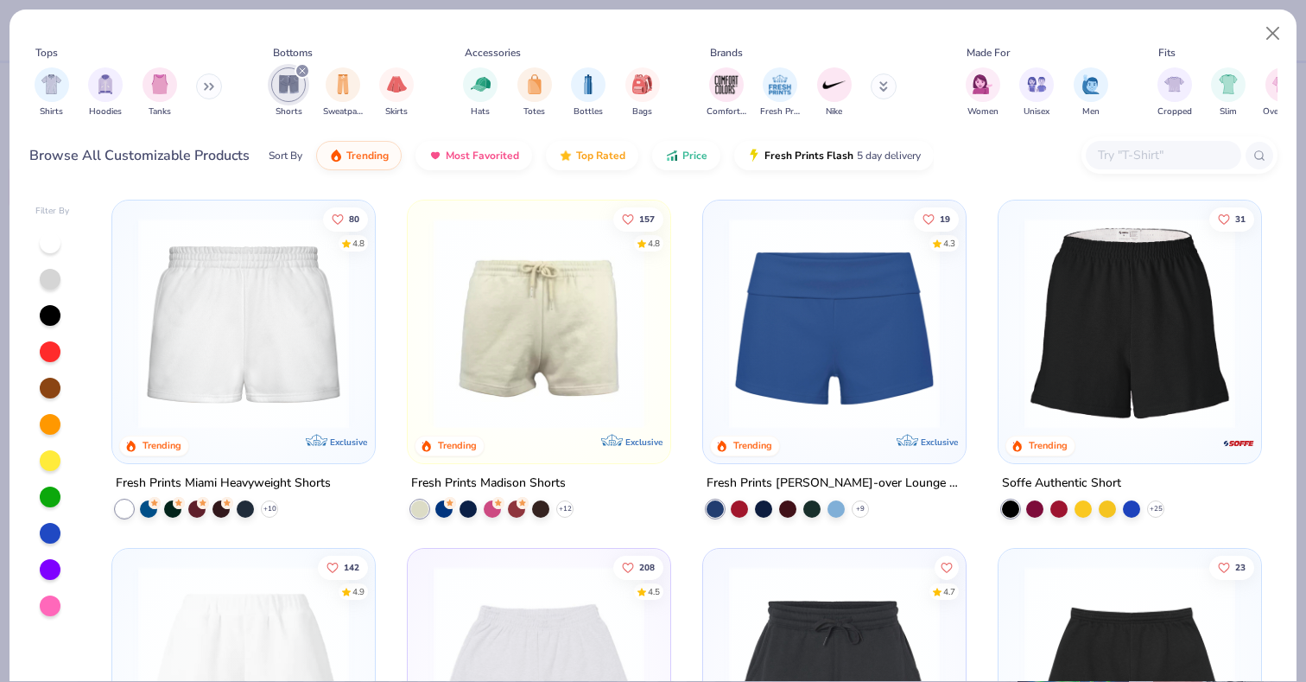
click at [281, 371] on img at bounding box center [244, 323] width 228 height 211
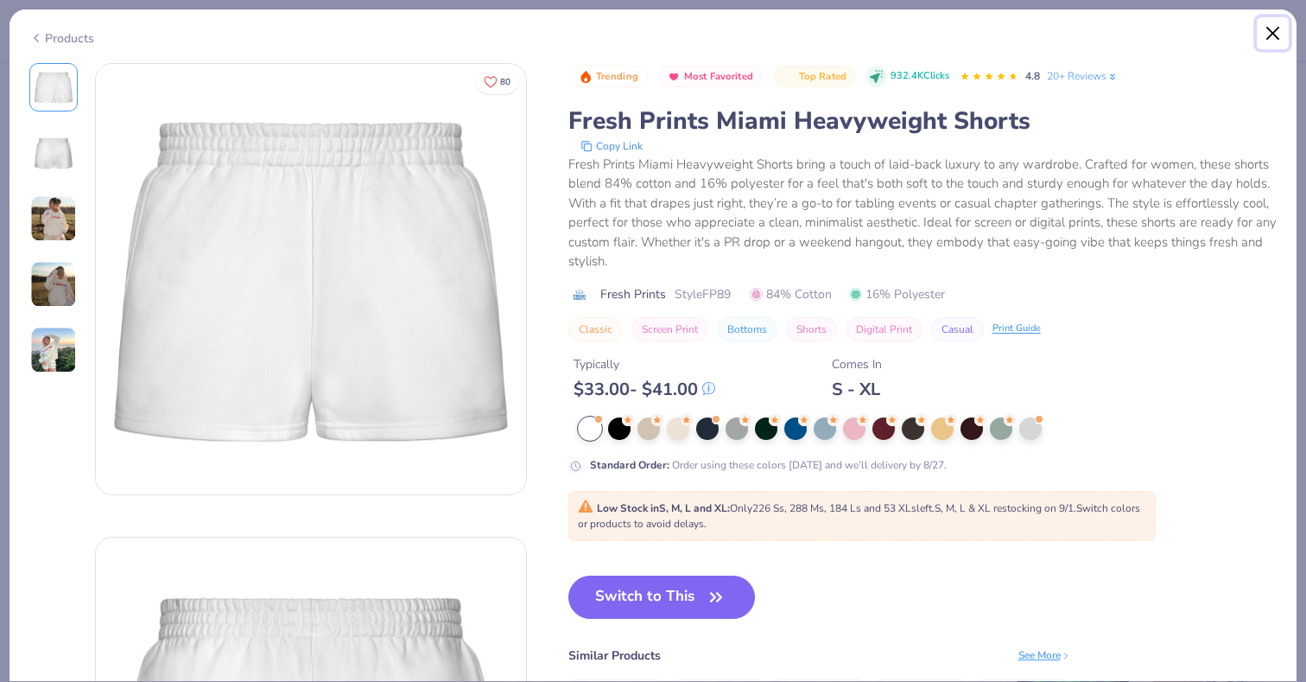
click at [1271, 30] on button "Close" at bounding box center [1273, 33] width 33 height 33
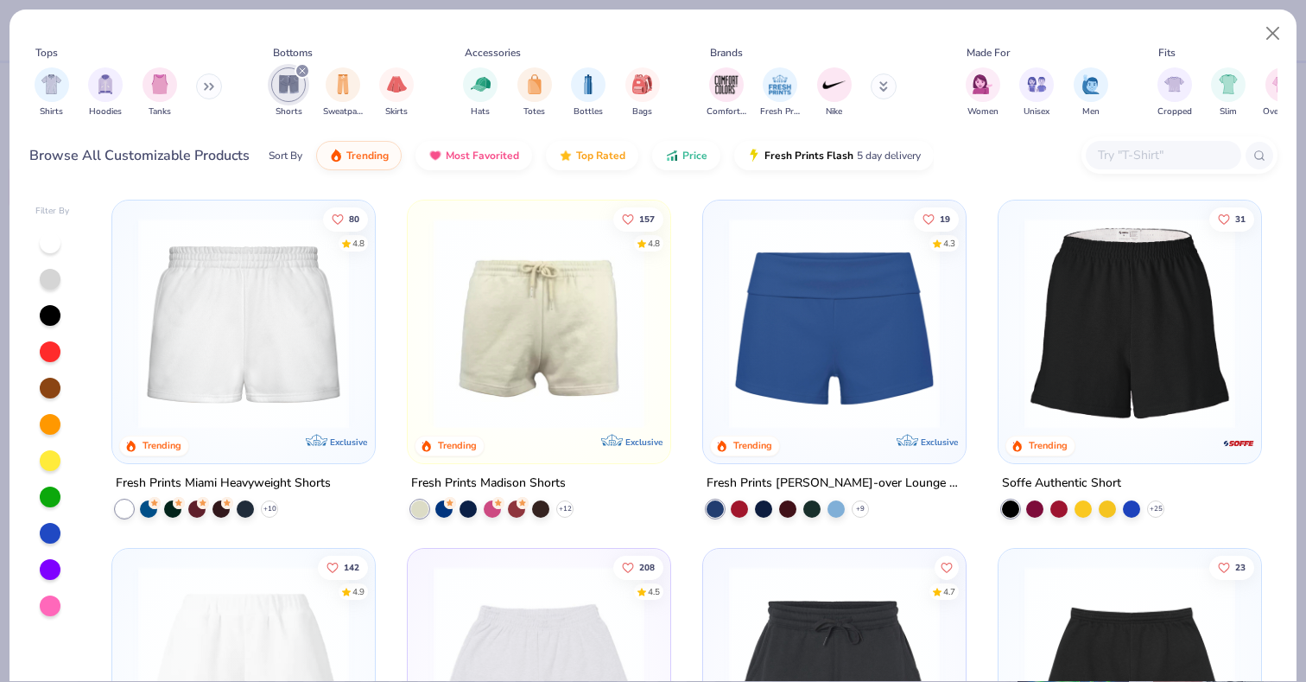
click at [871, 359] on img at bounding box center [834, 323] width 228 height 211
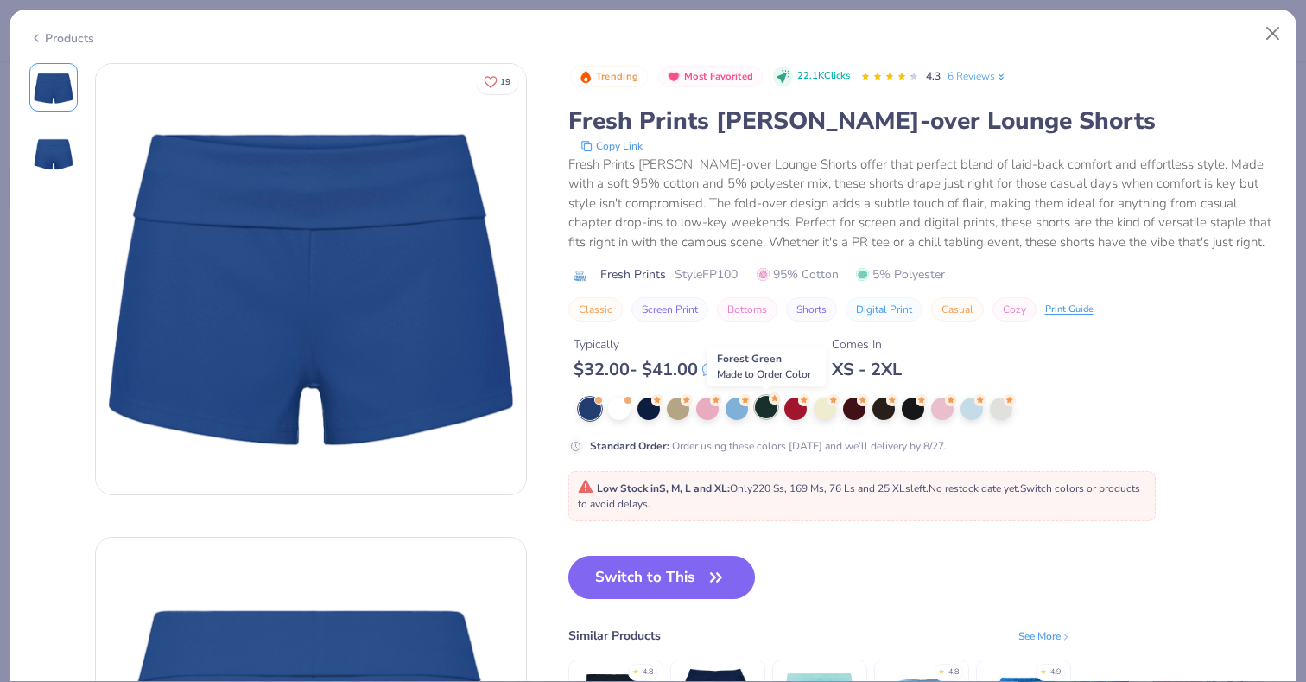
click at [760, 409] on div at bounding box center [766, 407] width 22 height 22
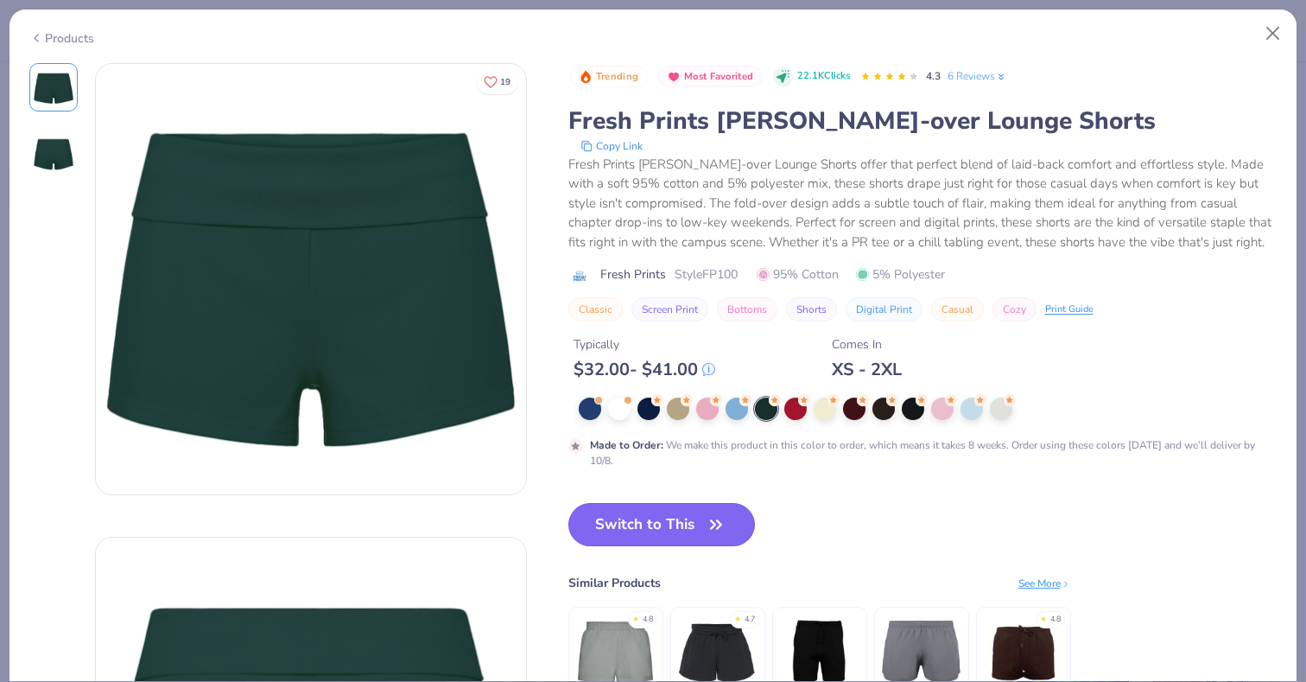
click at [672, 529] on button "Switch to This" at bounding box center [661, 524] width 187 height 43
type input "50"
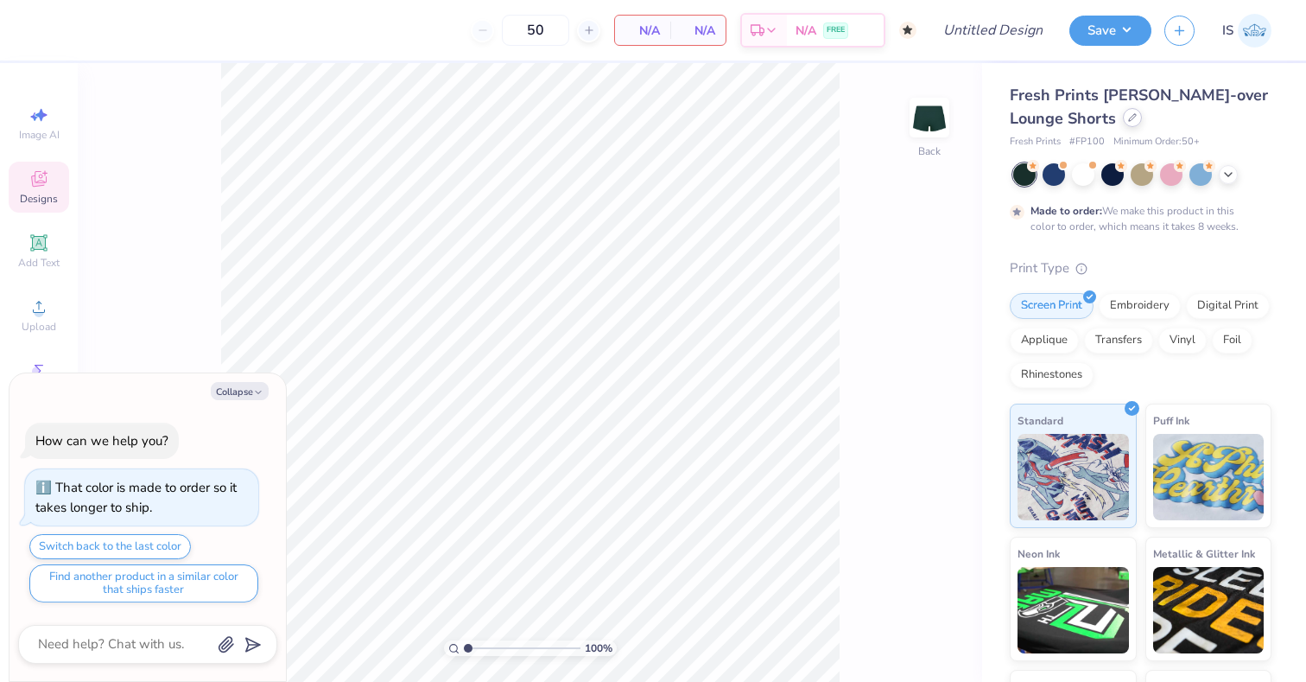
click at [1131, 120] on icon at bounding box center [1132, 117] width 9 height 9
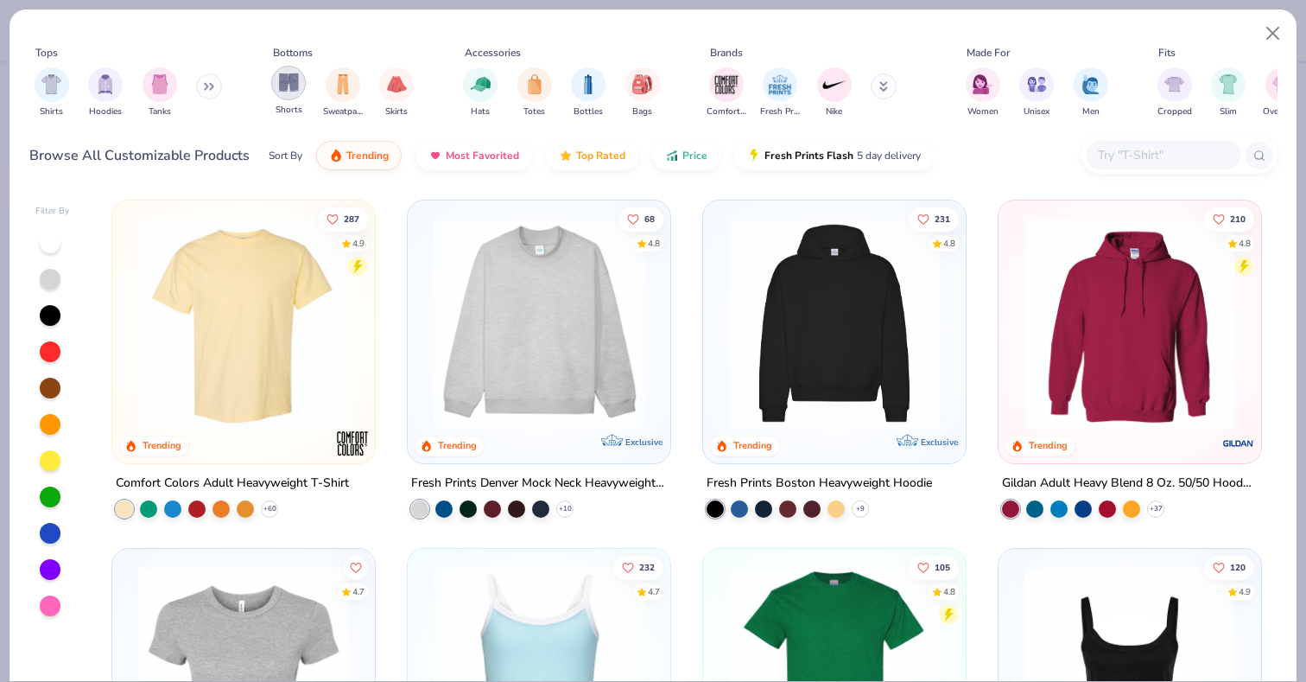
click at [289, 92] on div "filter for Shorts" at bounding box center [288, 83] width 35 height 35
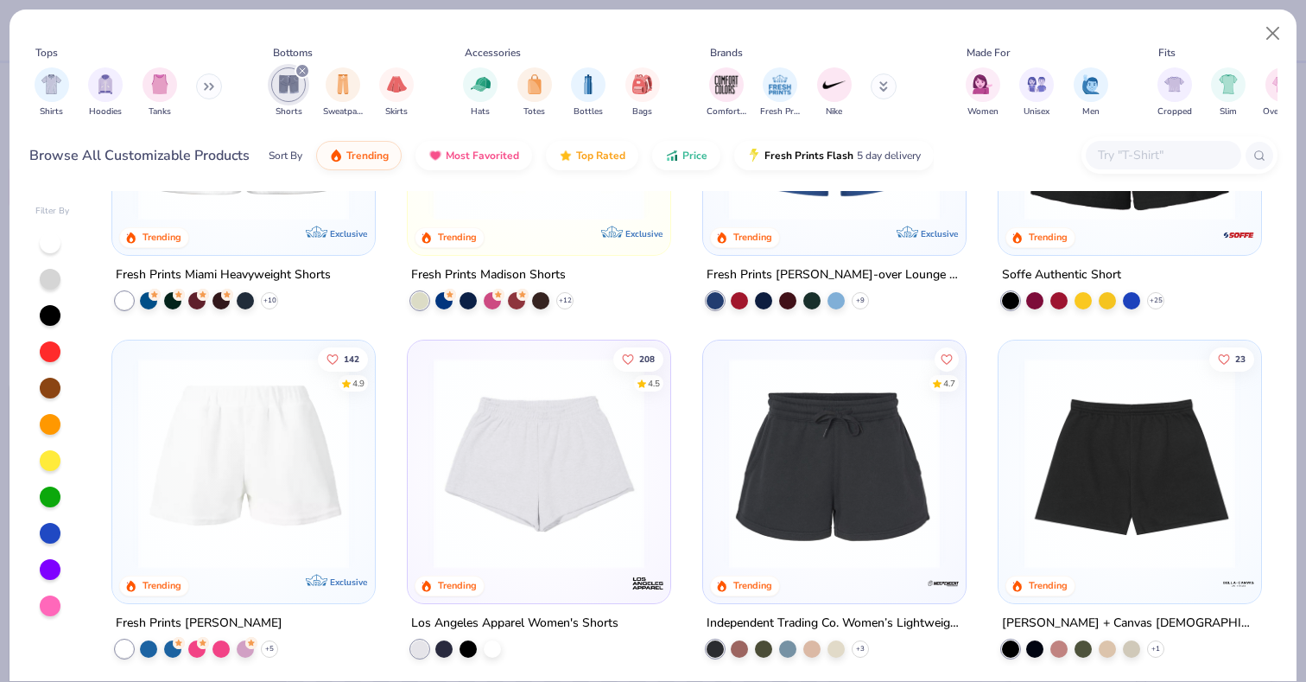
scroll to position [209, 0]
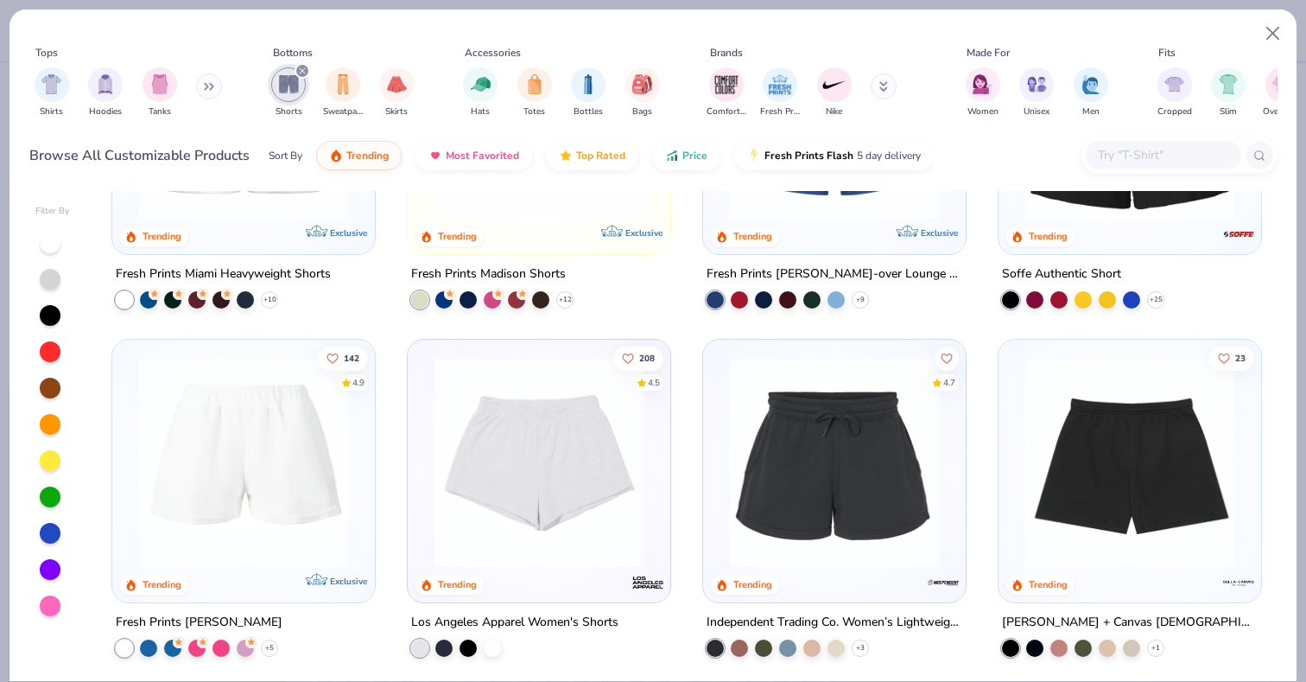
click at [1122, 447] on img at bounding box center [1130, 462] width 228 height 211
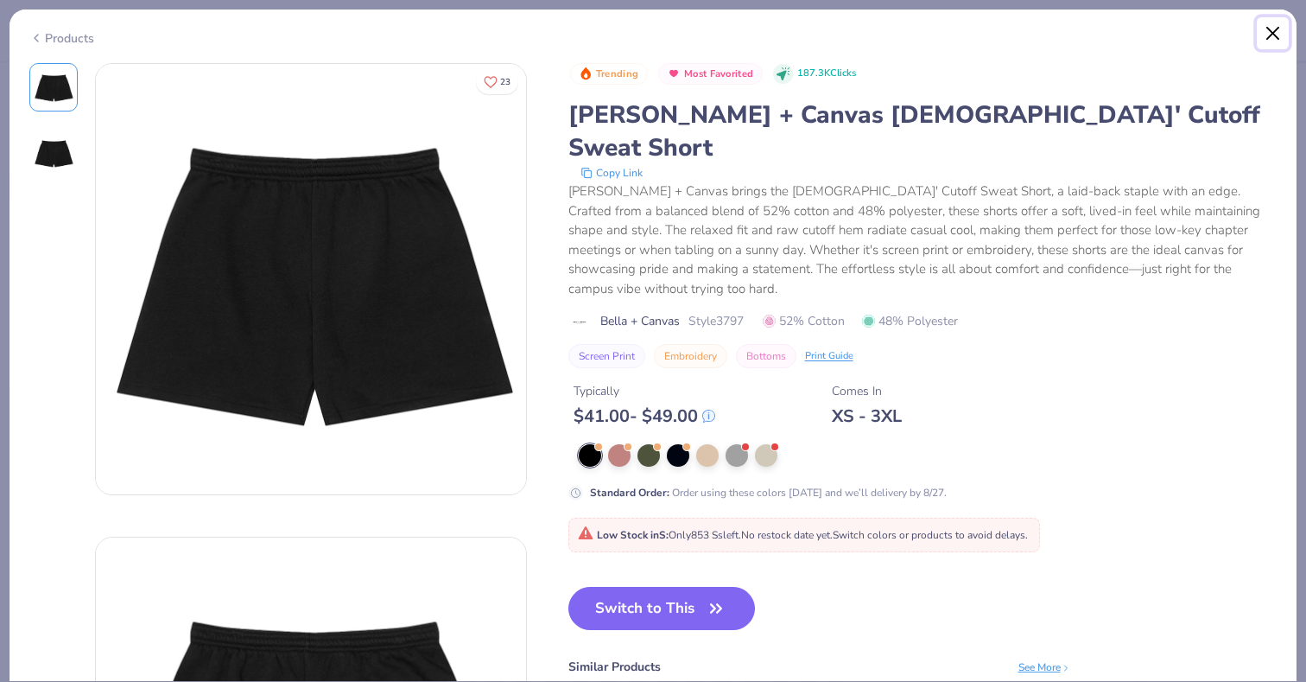
click at [1269, 20] on button "Close" at bounding box center [1273, 33] width 33 height 33
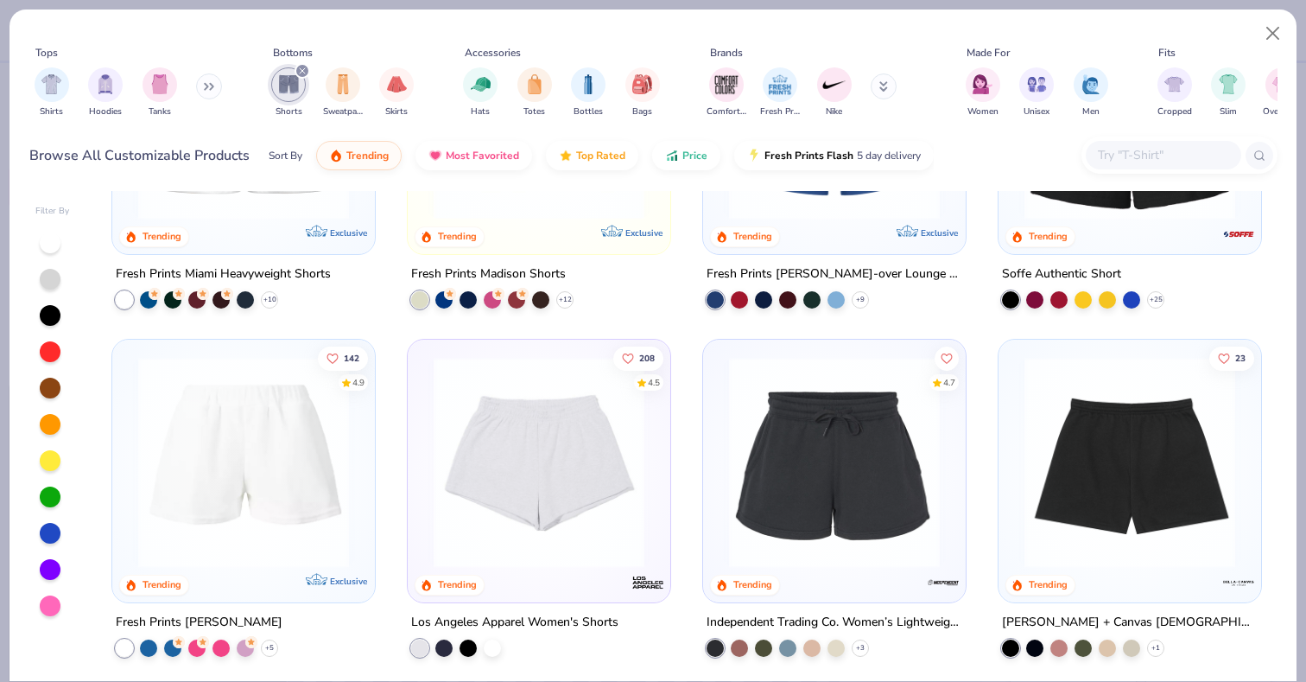
click at [532, 489] on img at bounding box center [539, 462] width 228 height 211
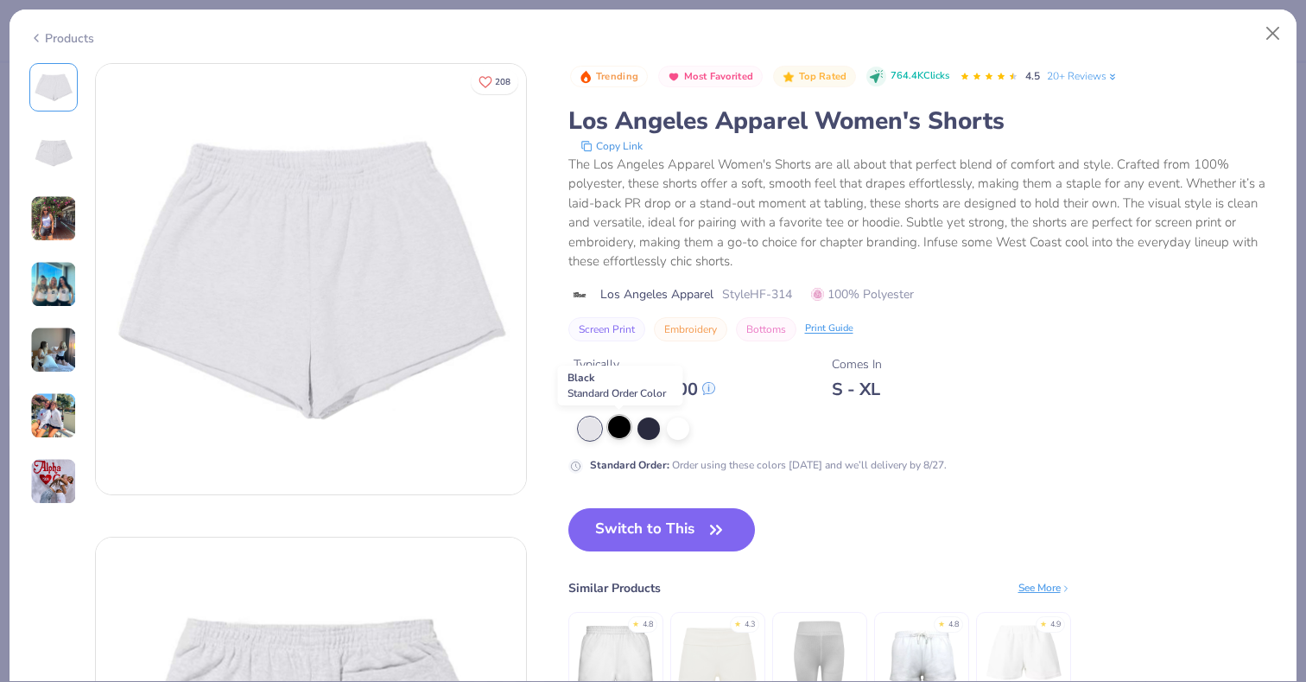
click at [616, 428] on div at bounding box center [619, 426] width 22 height 22
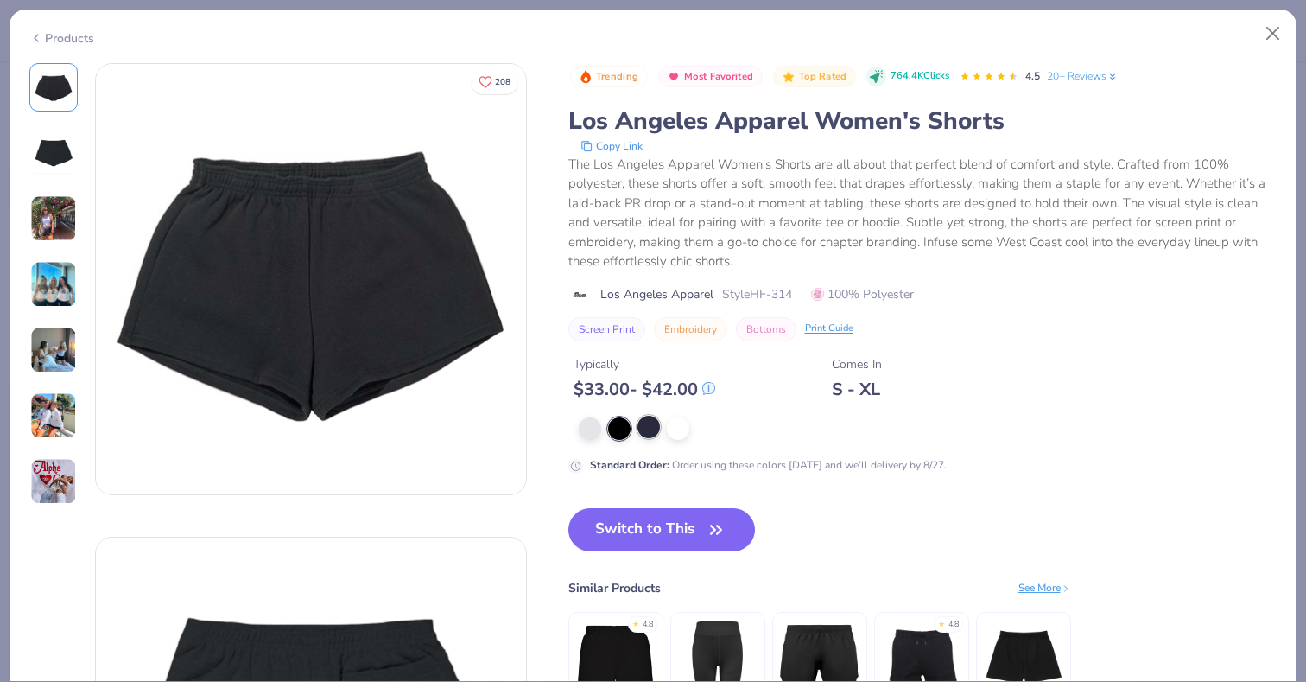
click at [651, 431] on div at bounding box center [648, 426] width 22 height 22
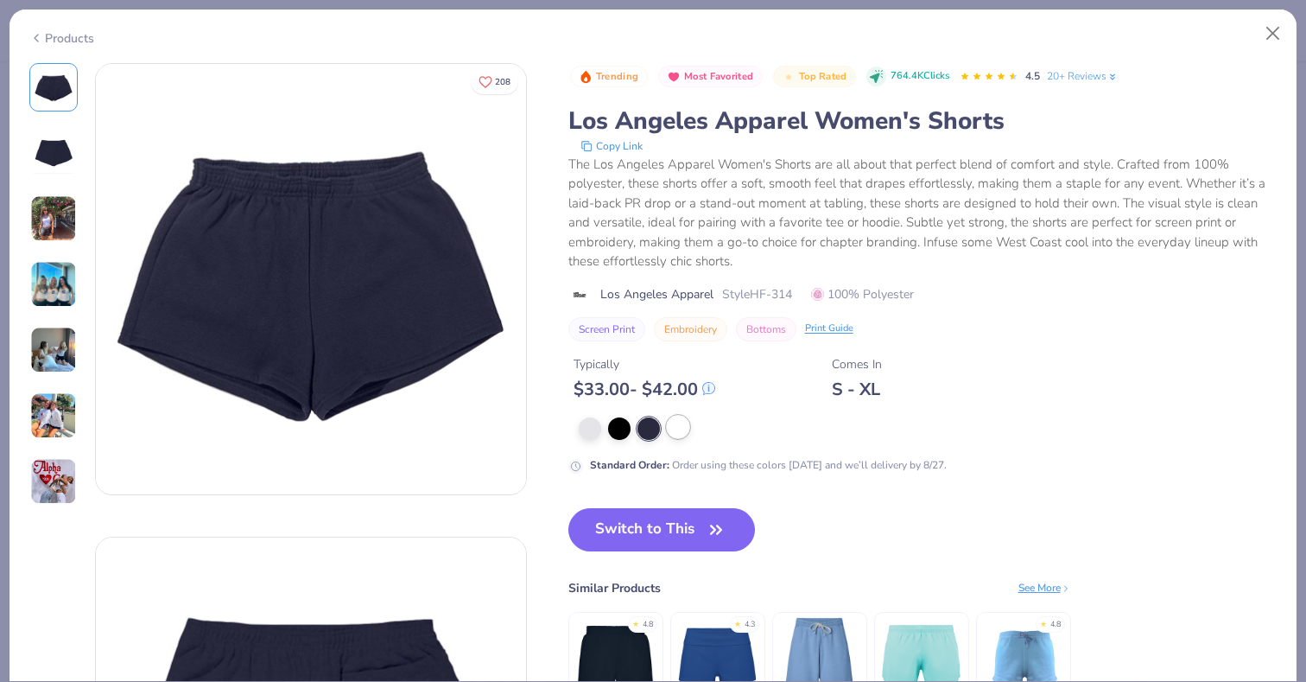
click at [684, 428] on div at bounding box center [678, 426] width 22 height 22
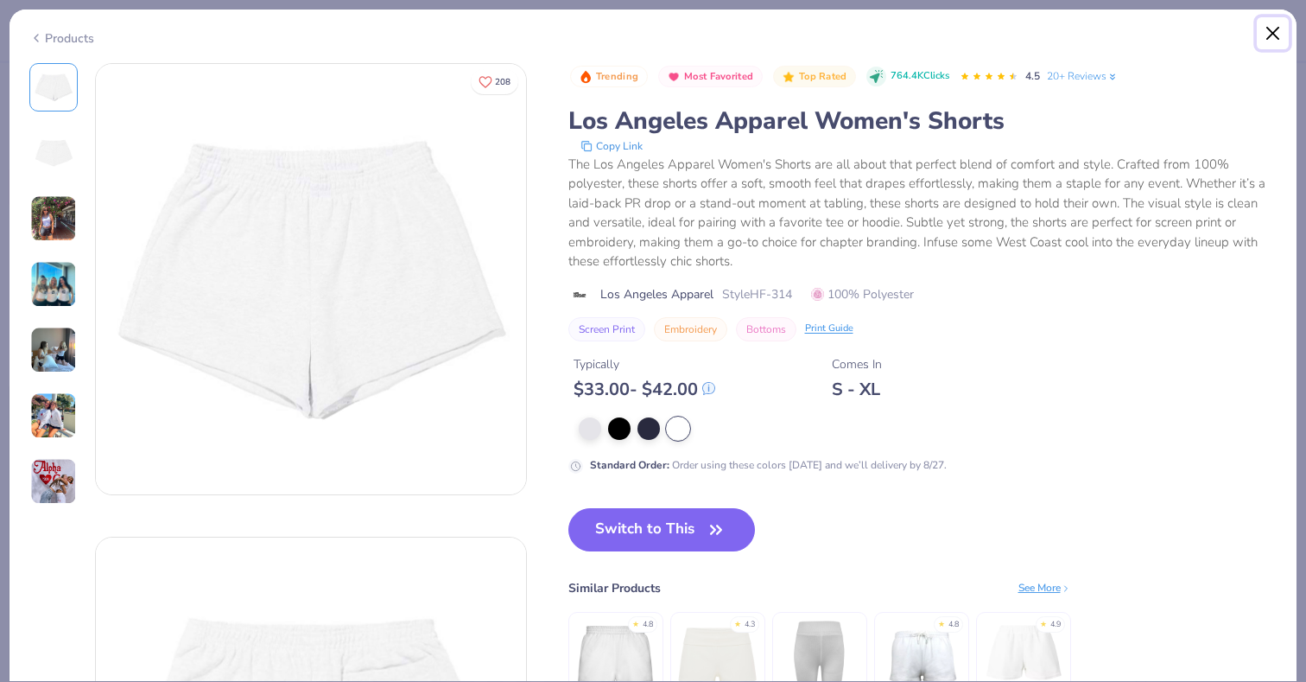
click at [1284, 32] on button "Close" at bounding box center [1273, 33] width 33 height 33
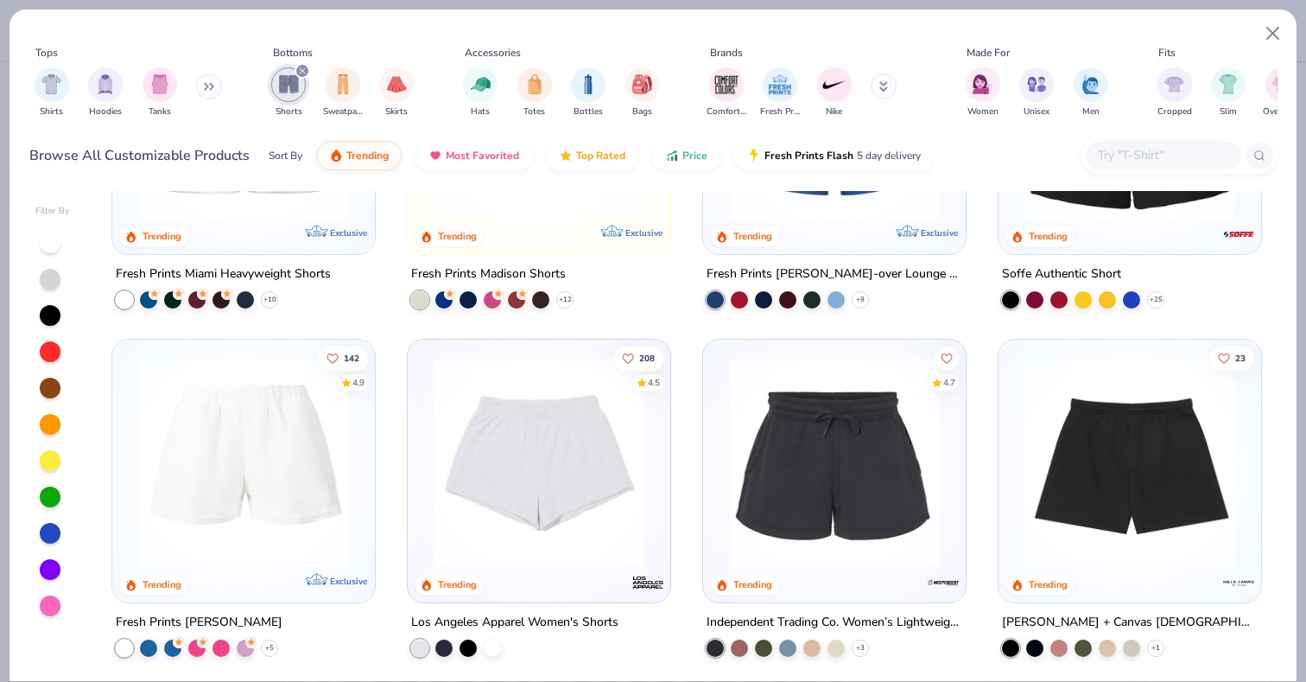
click at [846, 476] on img at bounding box center [834, 462] width 228 height 211
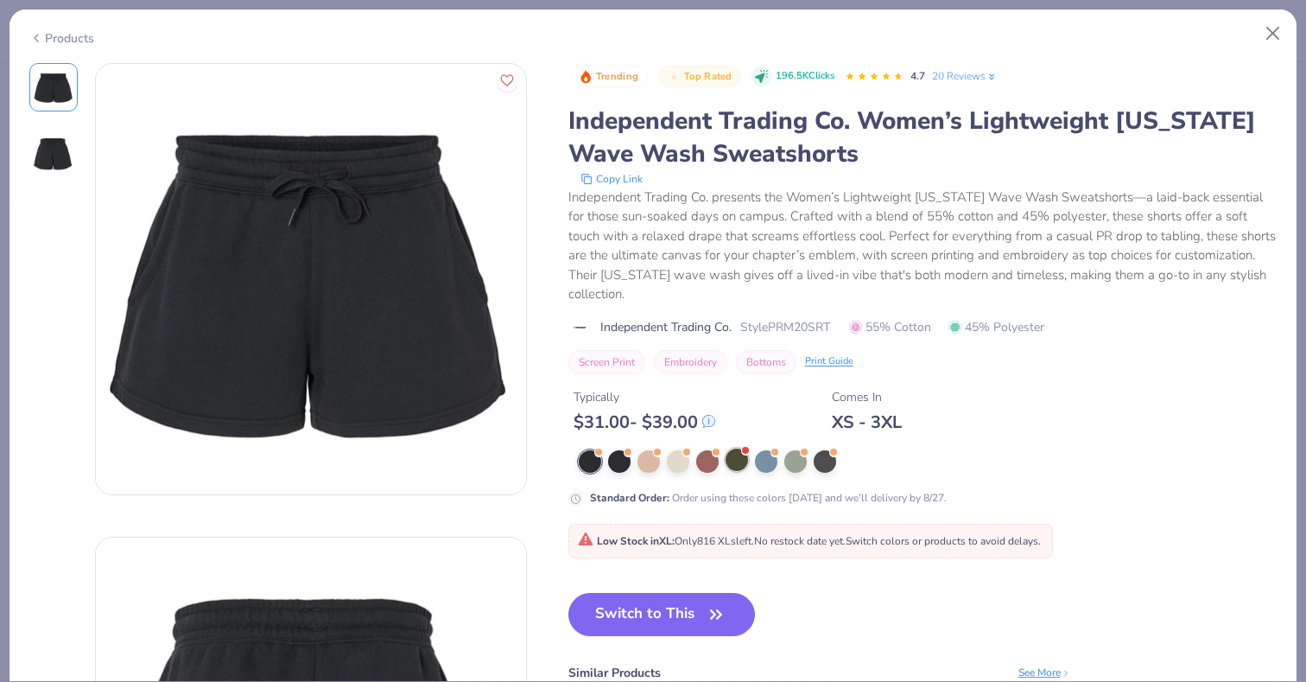
click at [739, 448] on div at bounding box center [737, 459] width 22 height 22
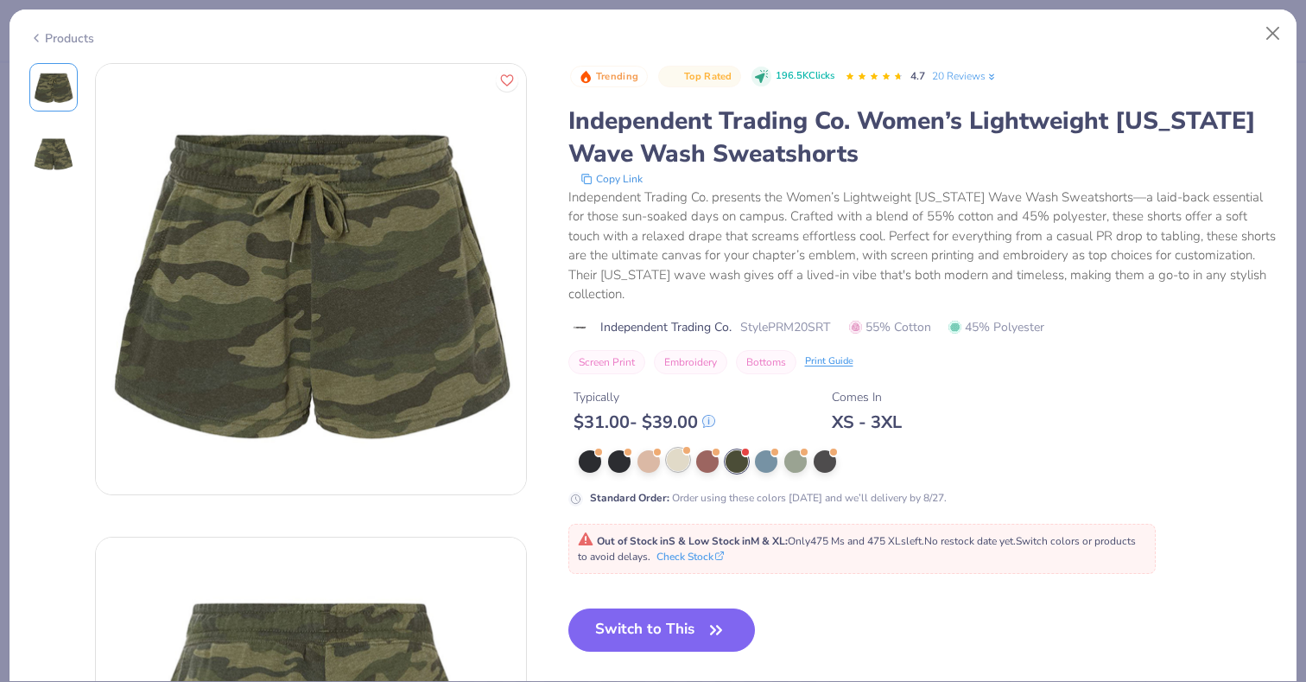
click at [675, 448] on div at bounding box center [678, 459] width 22 height 22
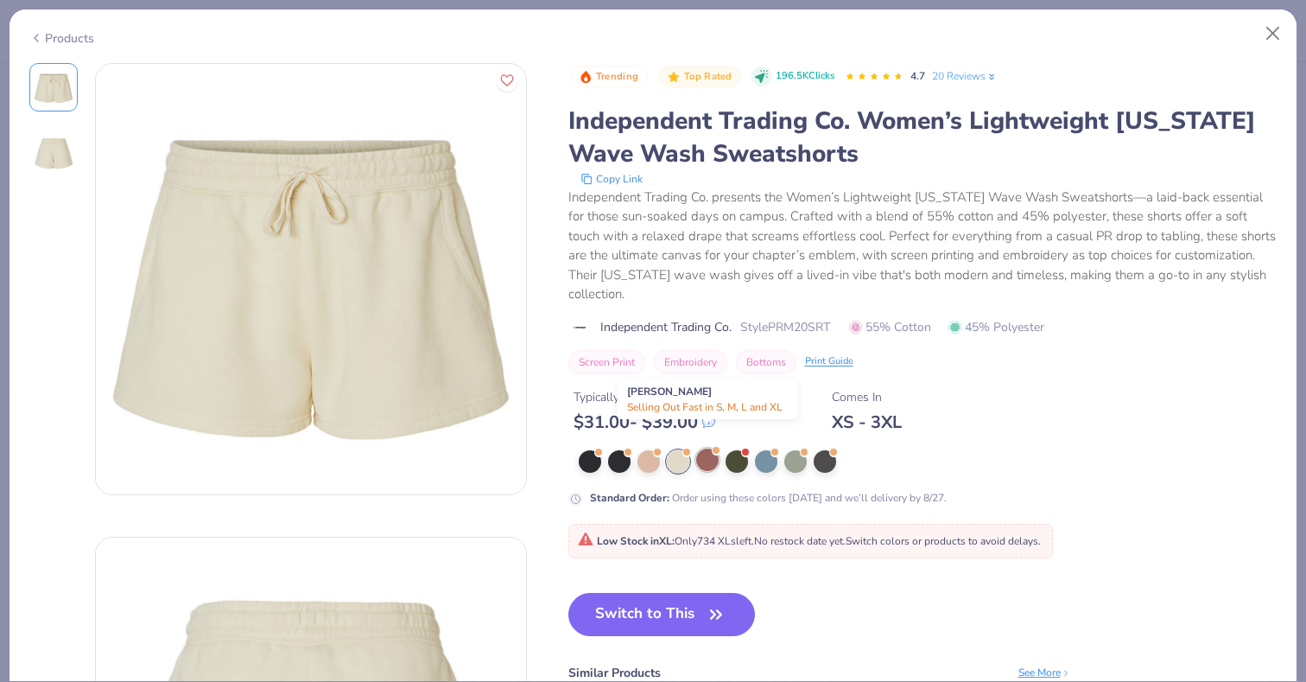
click at [710, 448] on div at bounding box center [707, 459] width 22 height 22
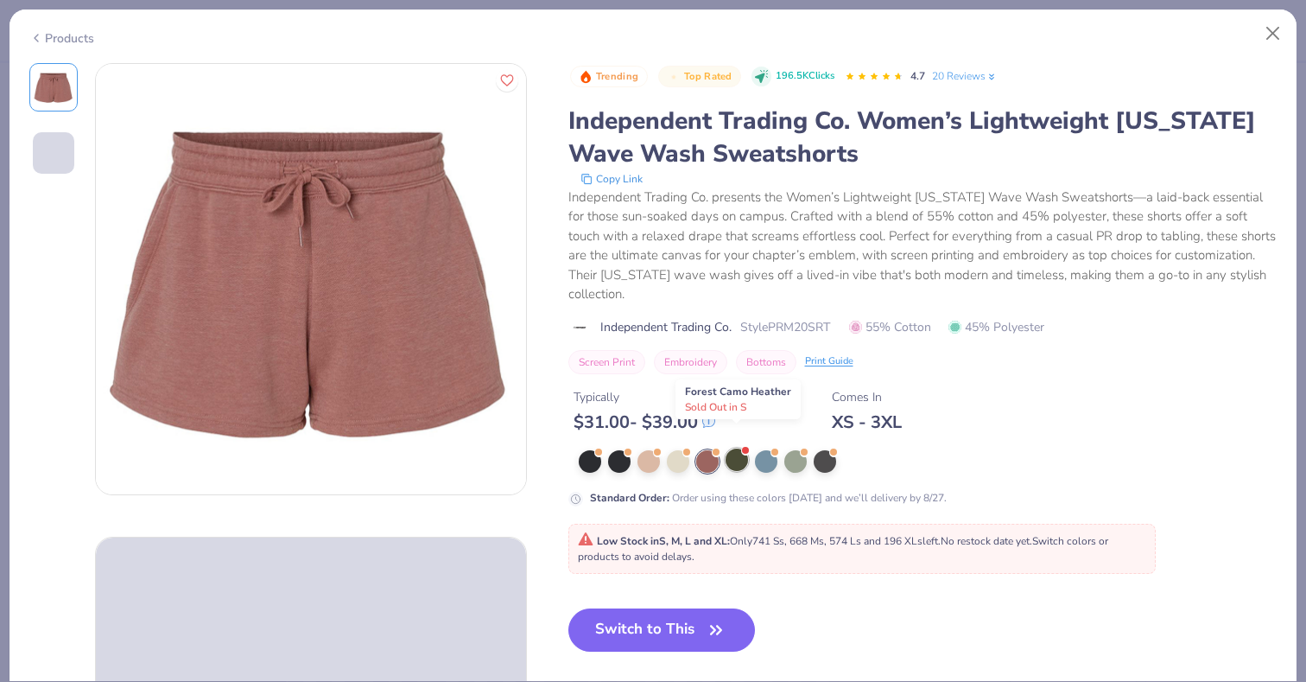
click at [735, 448] on div at bounding box center [737, 459] width 22 height 22
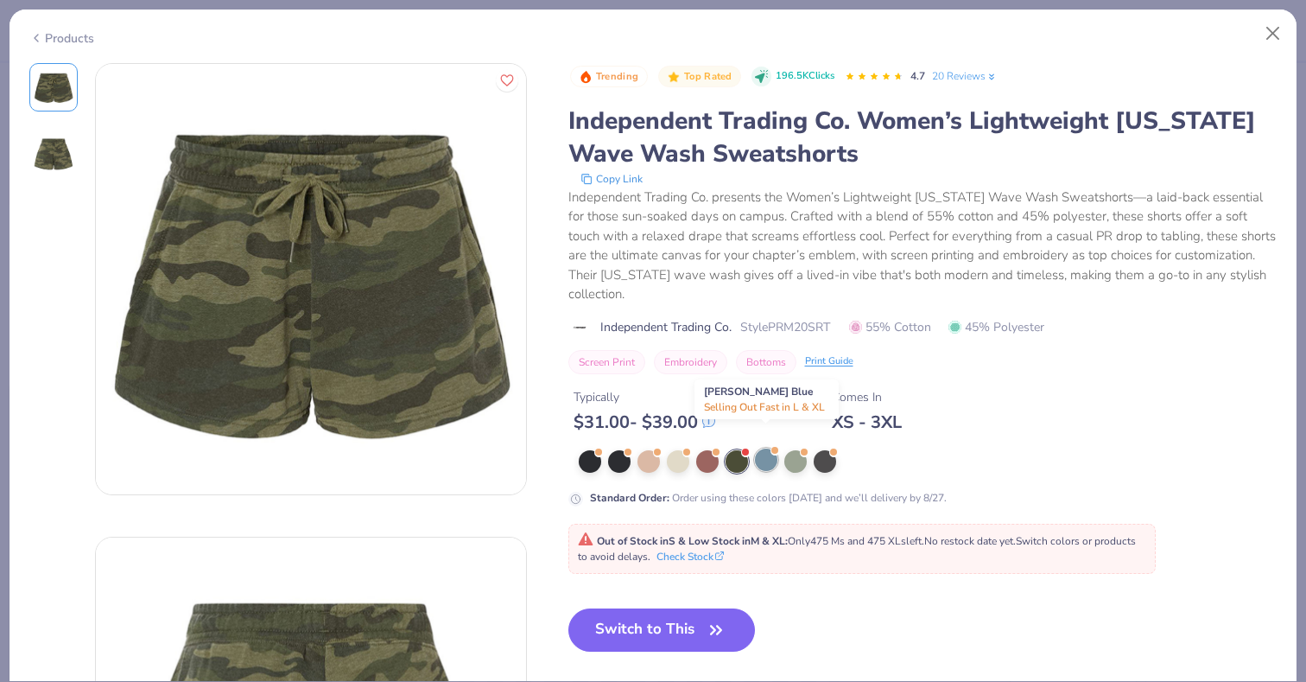
click at [761, 448] on div at bounding box center [766, 459] width 22 height 22
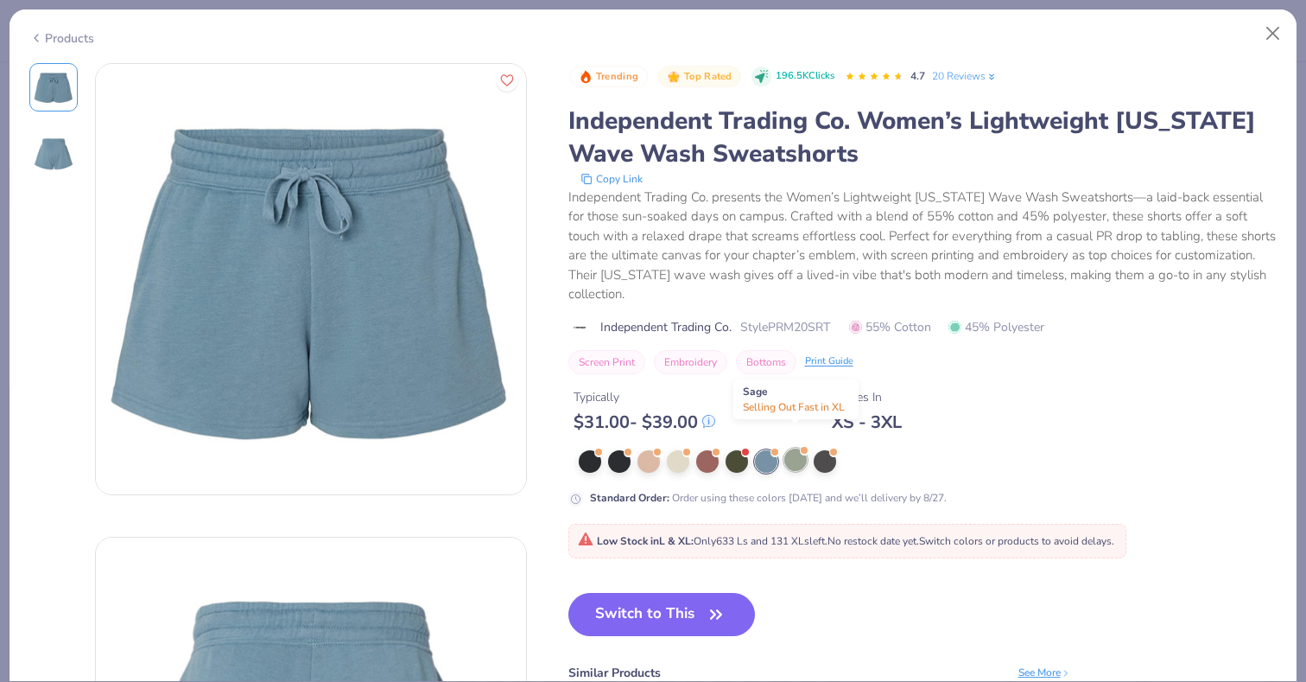
click at [795, 449] on div at bounding box center [795, 459] width 22 height 22
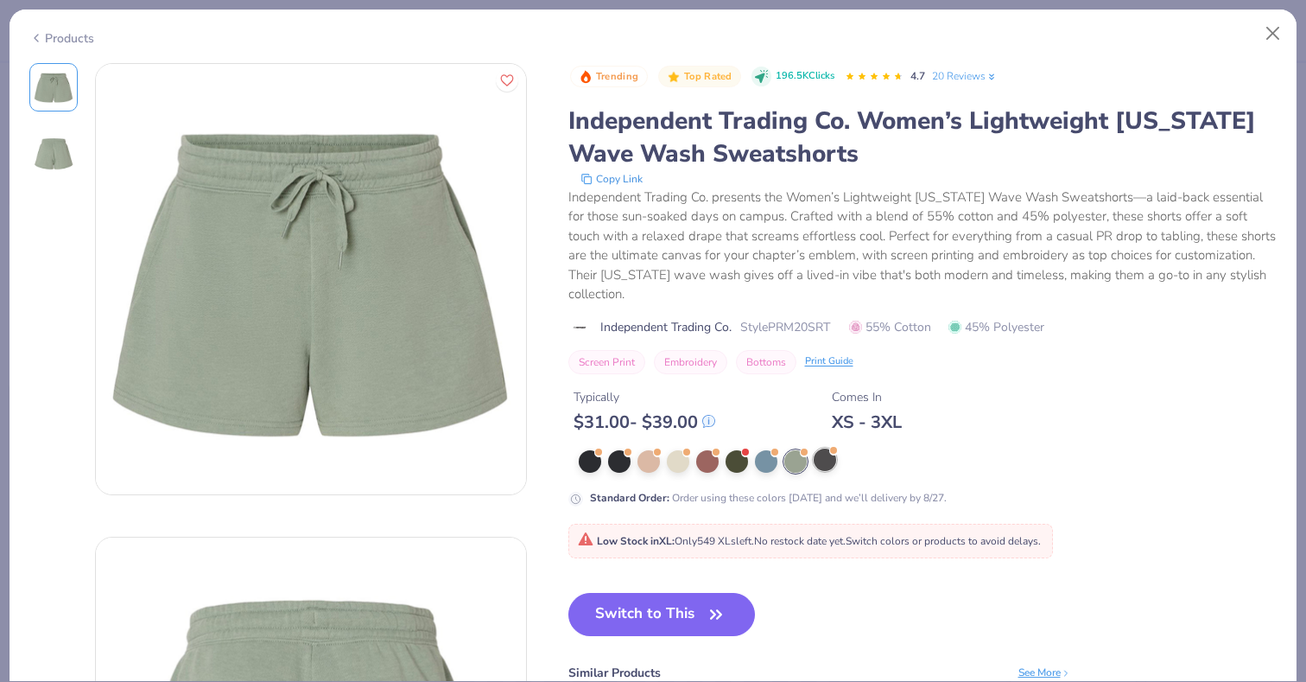
click at [825, 450] on div at bounding box center [825, 459] width 22 height 22
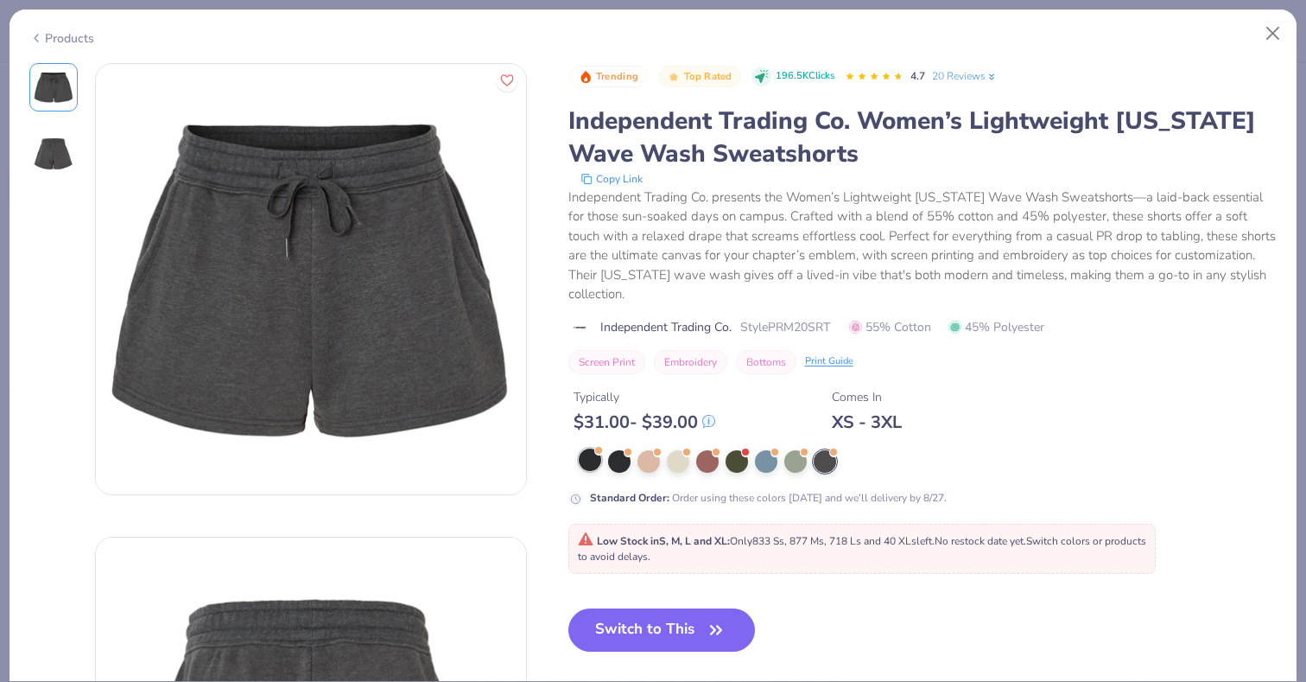
click at [588, 448] on div at bounding box center [590, 459] width 22 height 22
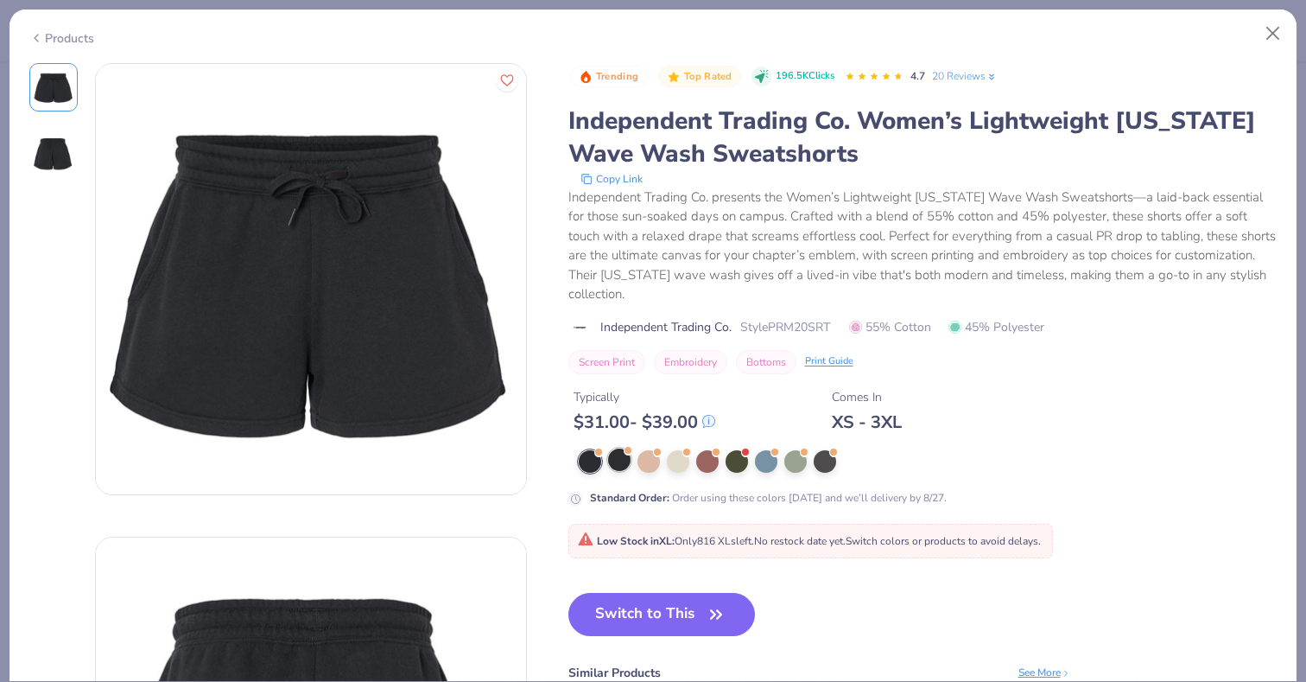
click at [619, 448] on div at bounding box center [619, 459] width 22 height 22
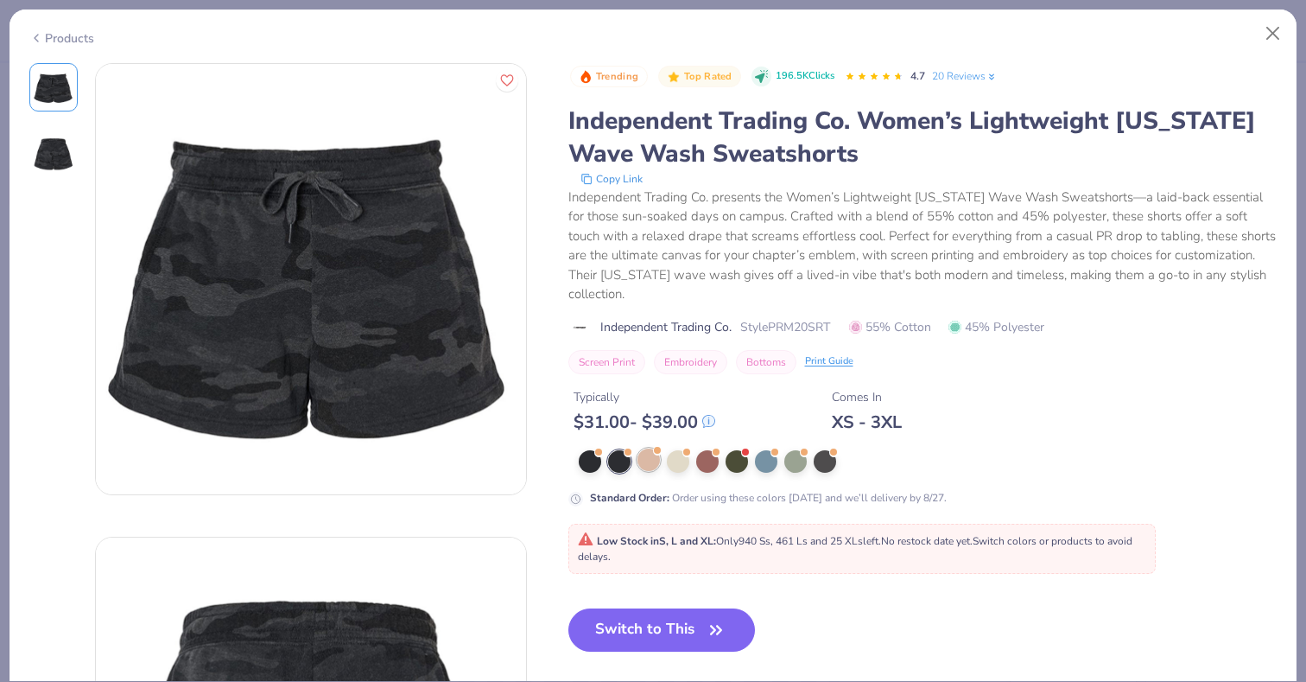
click at [645, 448] on div at bounding box center [648, 459] width 22 height 22
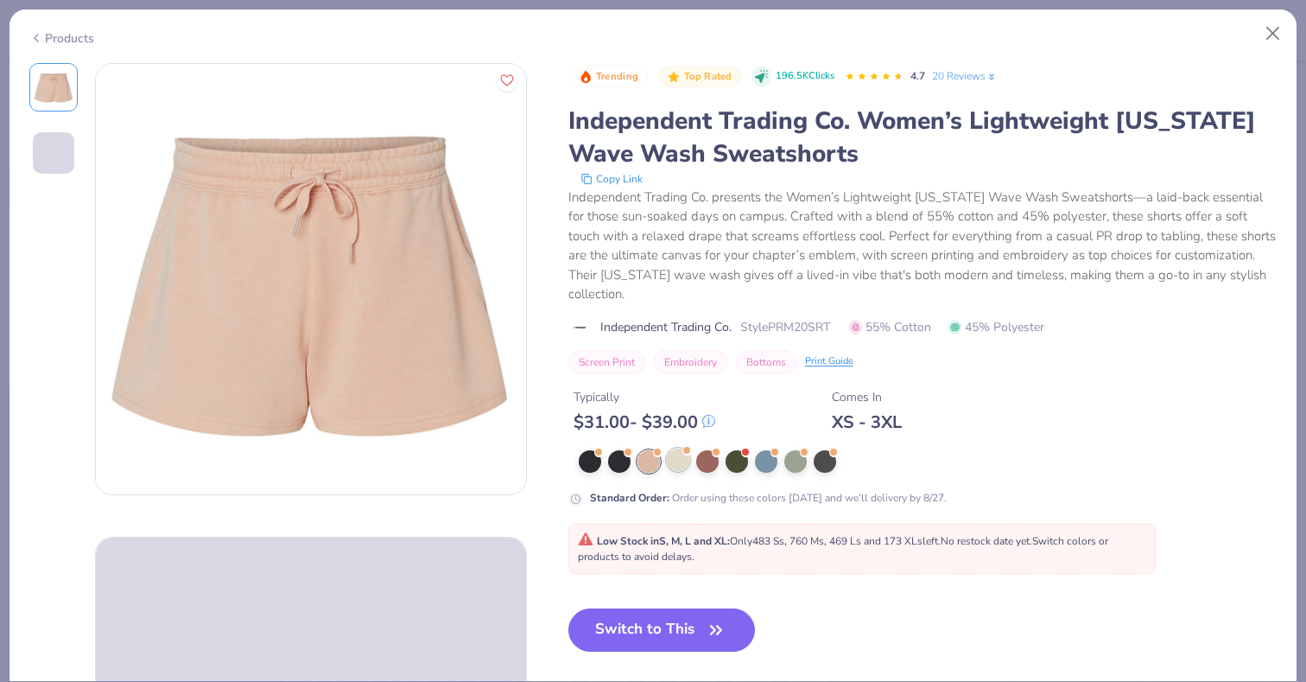
click at [682, 448] on div at bounding box center [678, 459] width 22 height 22
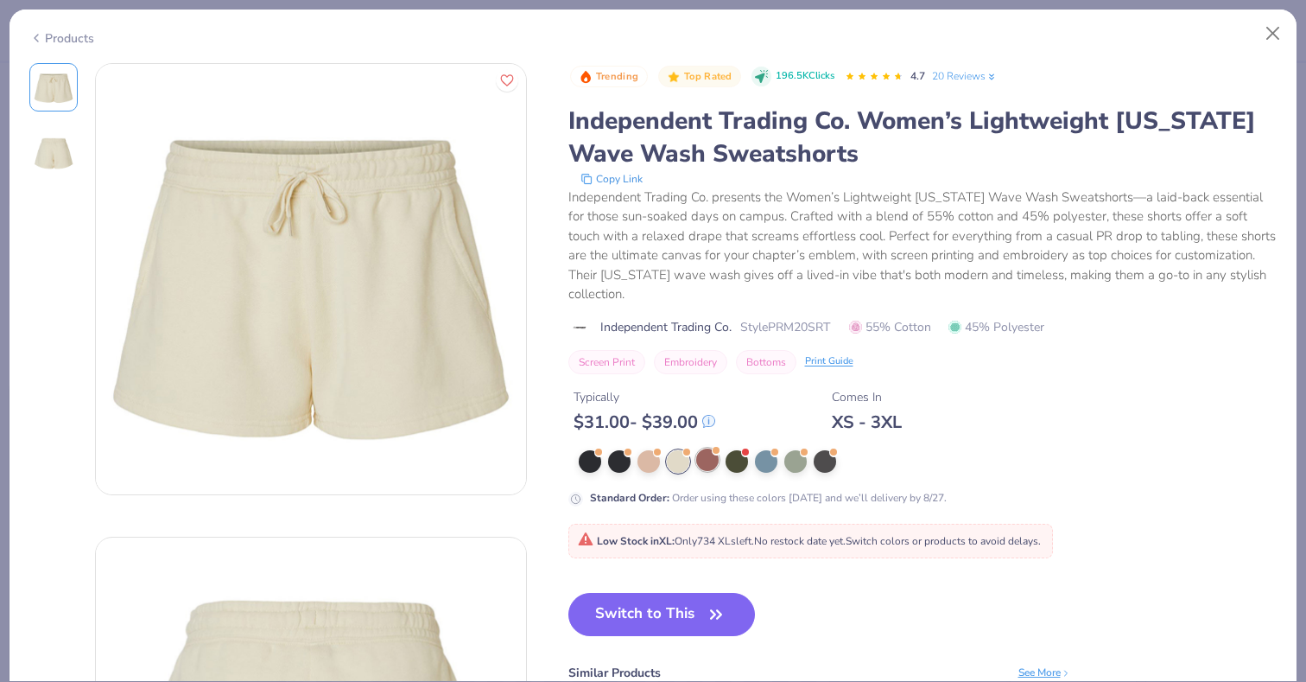
click at [701, 448] on div at bounding box center [707, 459] width 22 height 22
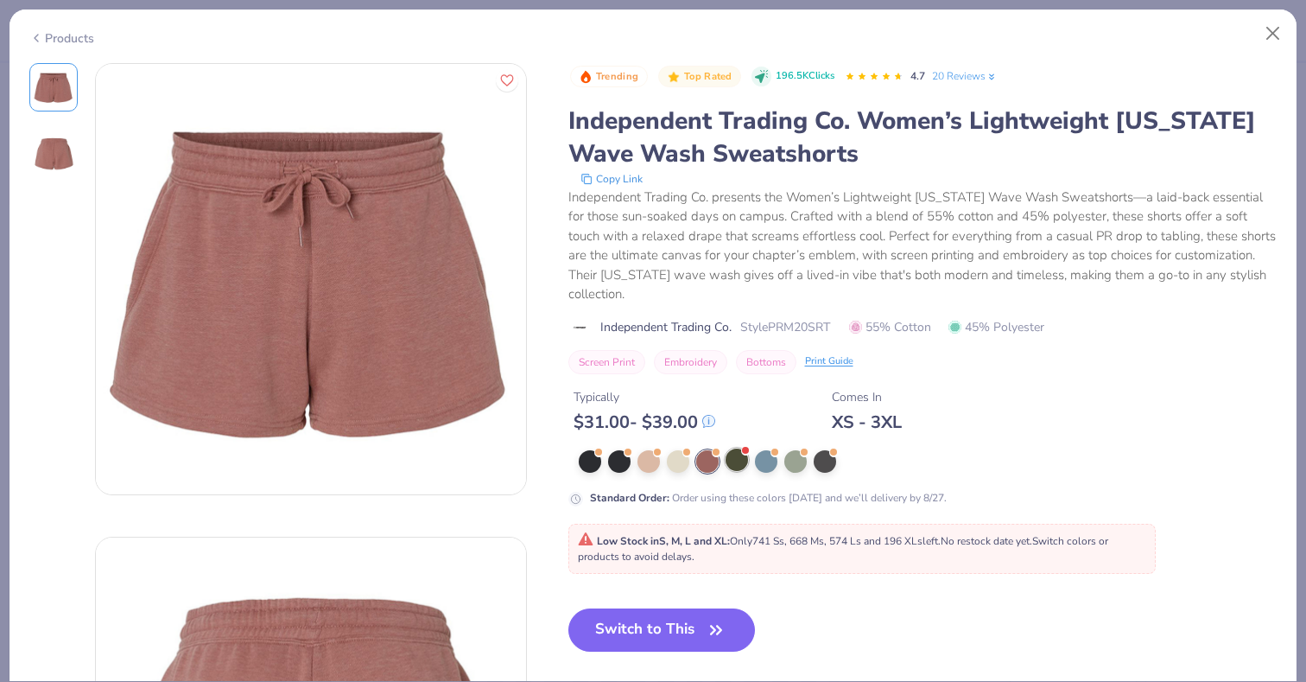
click at [742, 448] on div at bounding box center [737, 459] width 22 height 22
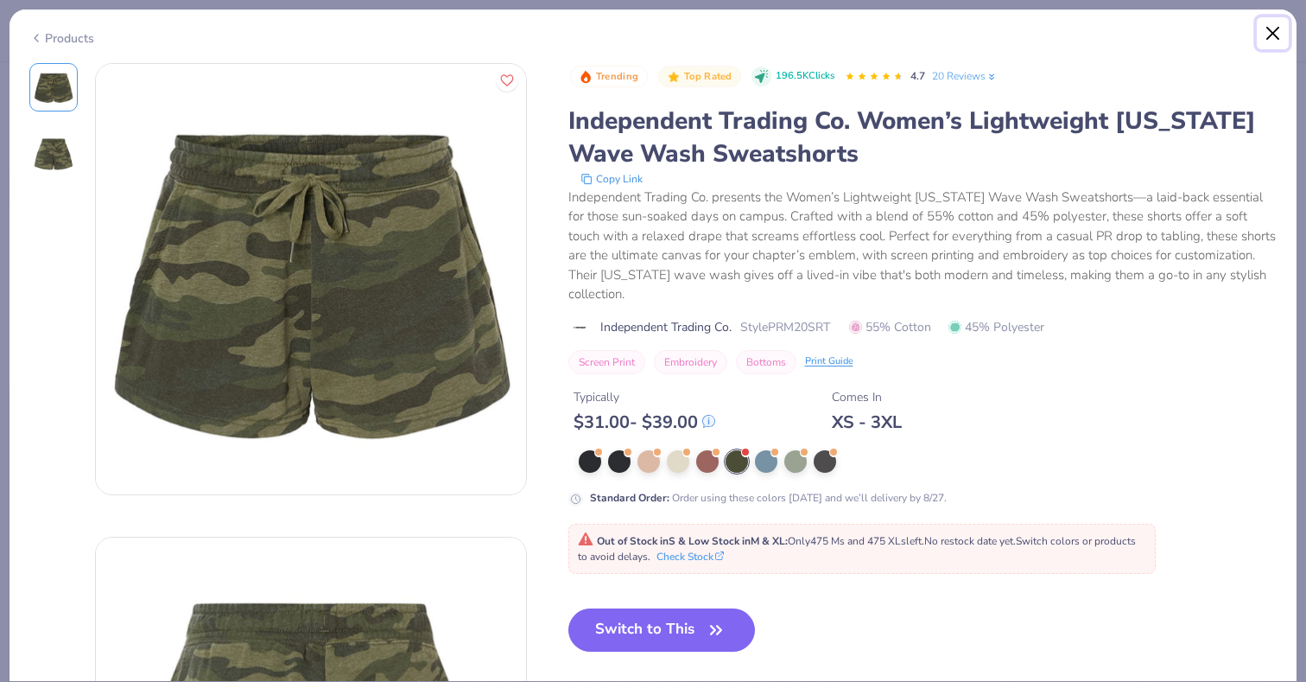
click at [1267, 31] on button "Close" at bounding box center [1273, 33] width 33 height 33
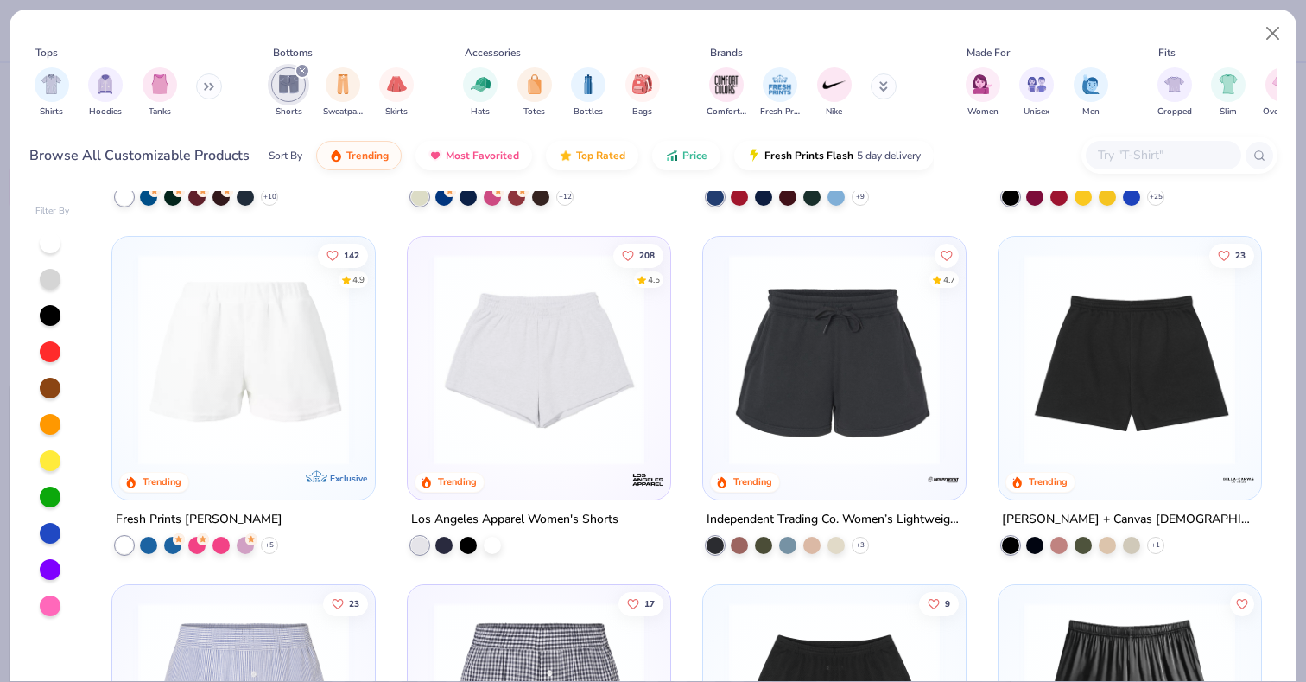
scroll to position [365, 0]
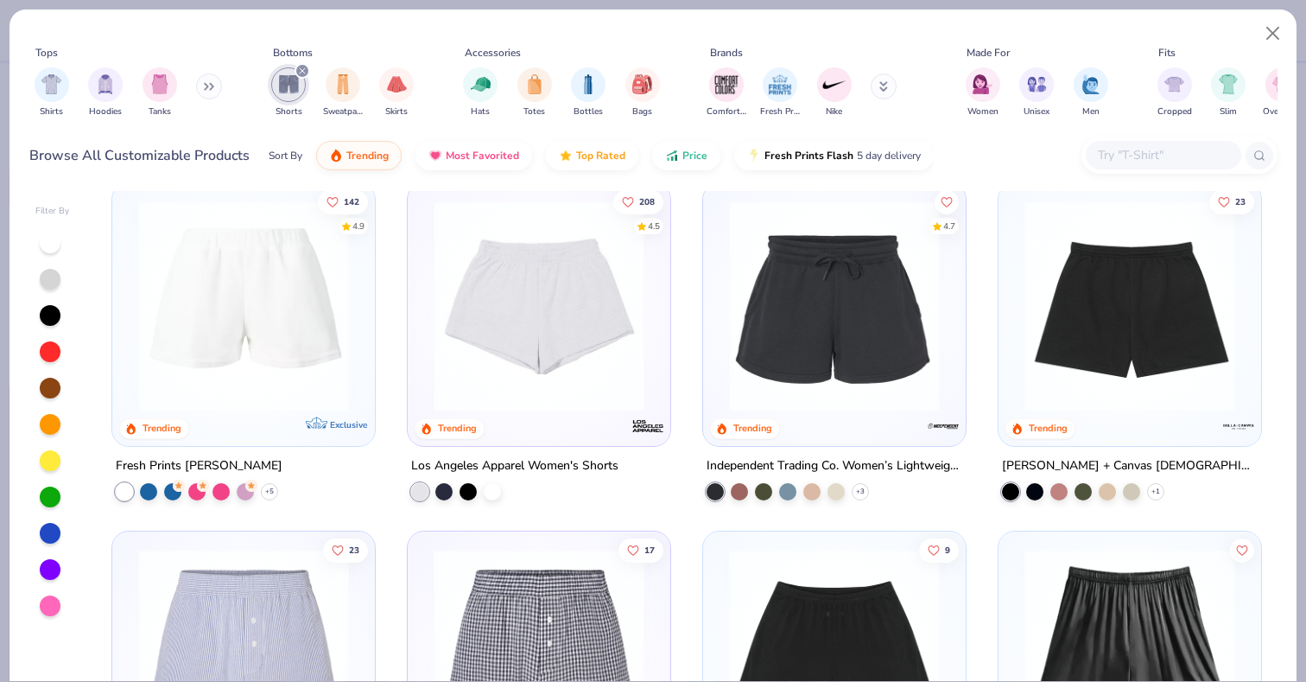
click at [546, 378] on img at bounding box center [539, 305] width 228 height 211
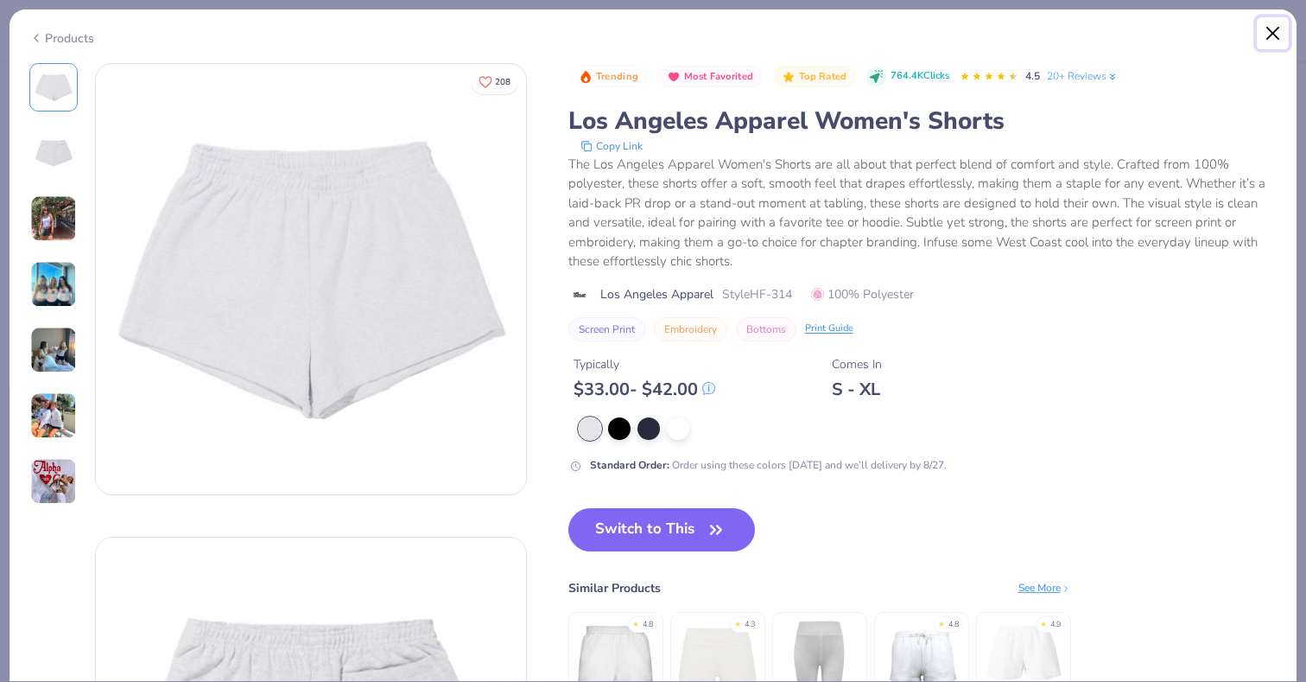
click at [1273, 35] on button "Close" at bounding box center [1273, 33] width 33 height 33
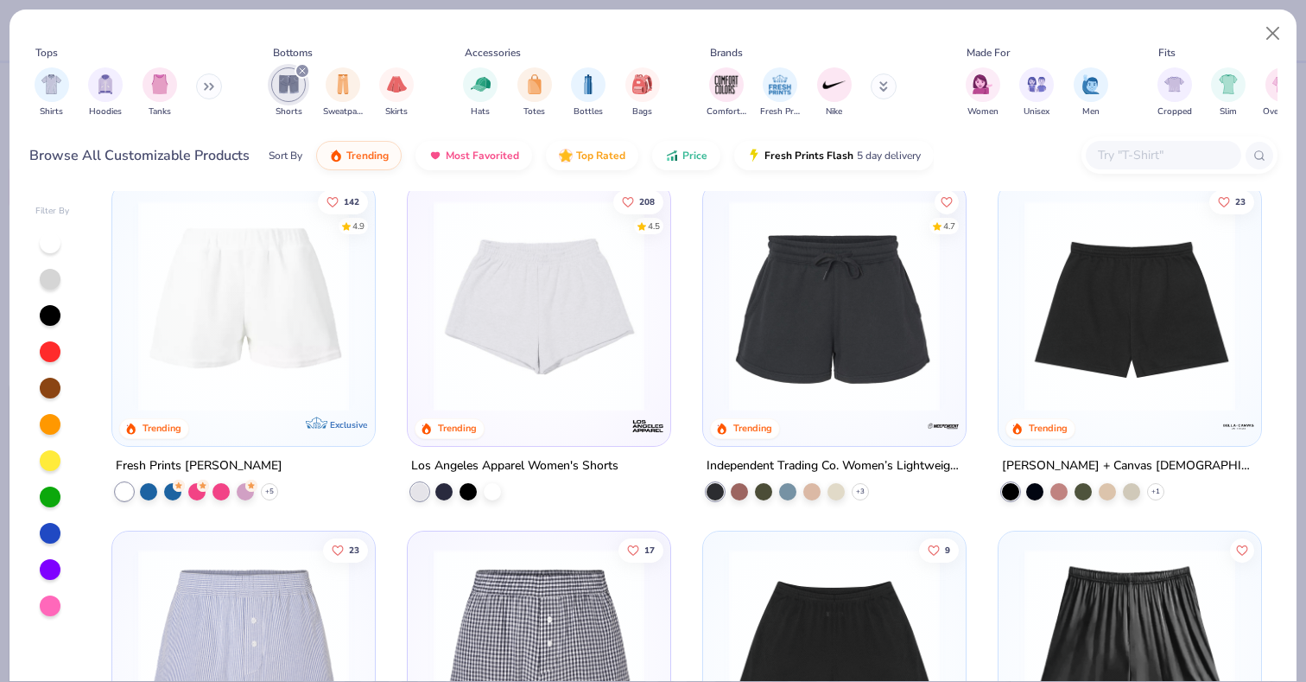
click at [280, 361] on img at bounding box center [244, 305] width 228 height 211
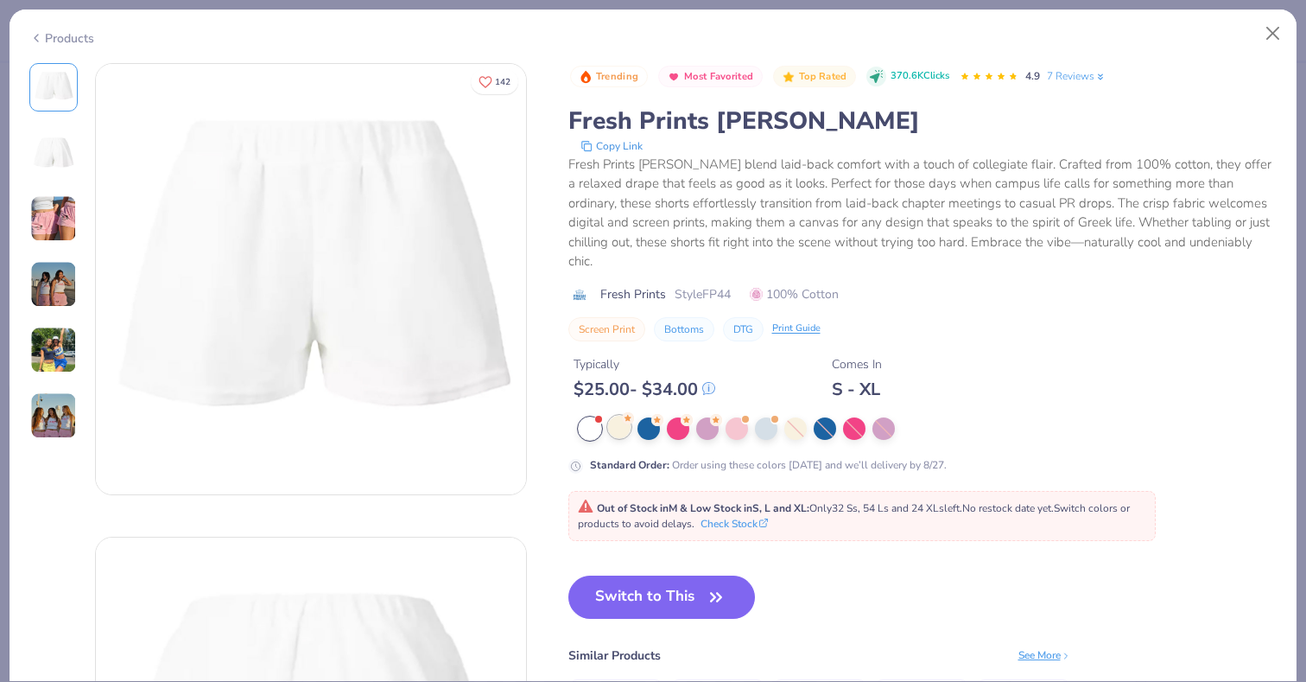
click at [611, 415] on div at bounding box center [619, 426] width 22 height 22
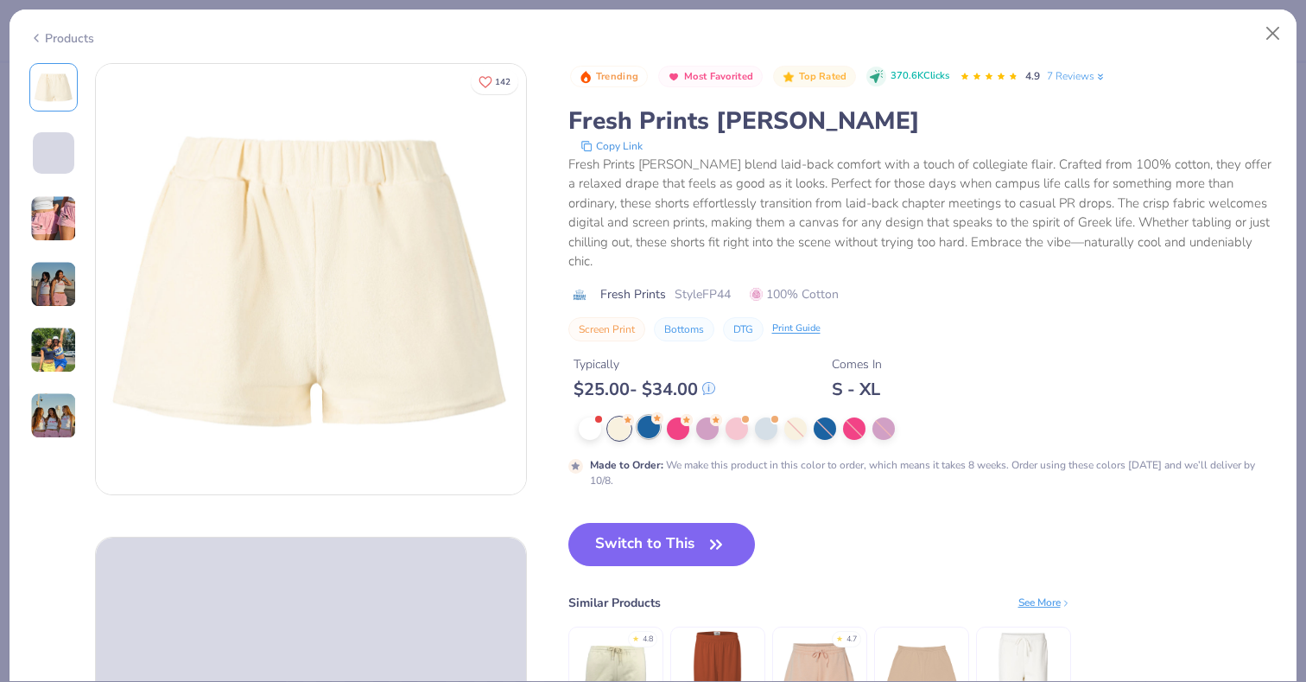
click at [642, 415] on div at bounding box center [648, 426] width 22 height 22
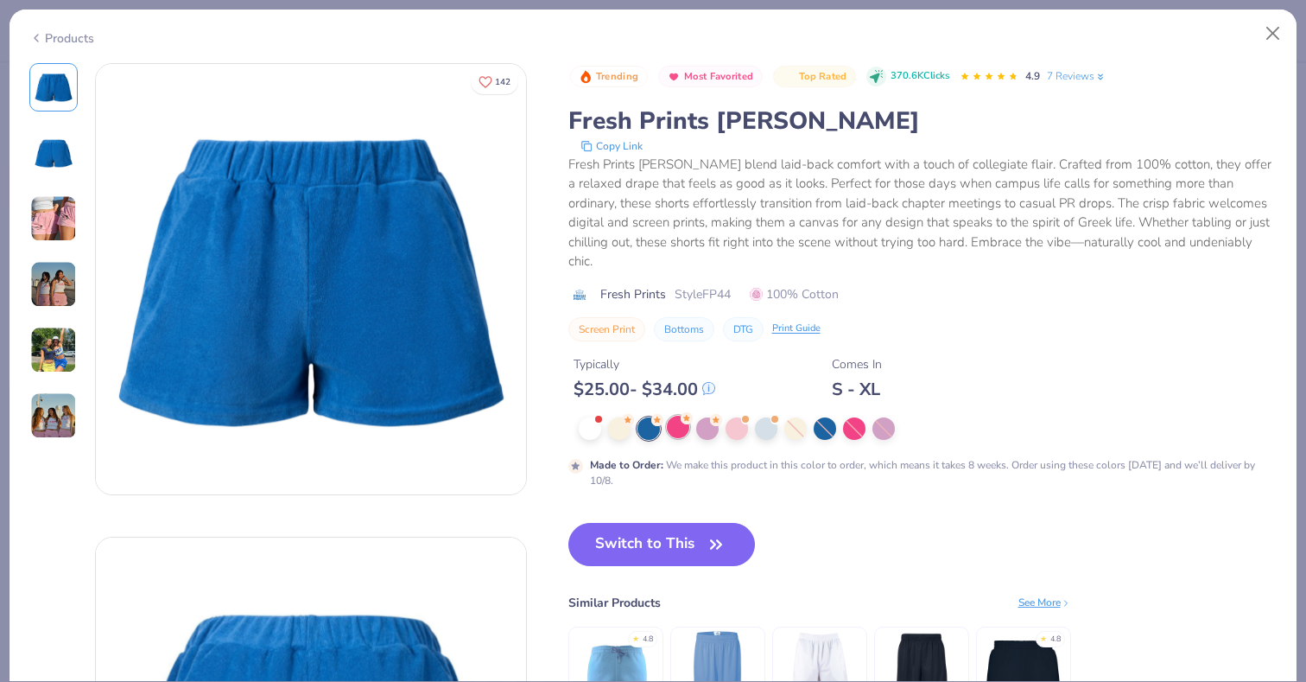
click at [682, 415] on div at bounding box center [678, 426] width 22 height 22
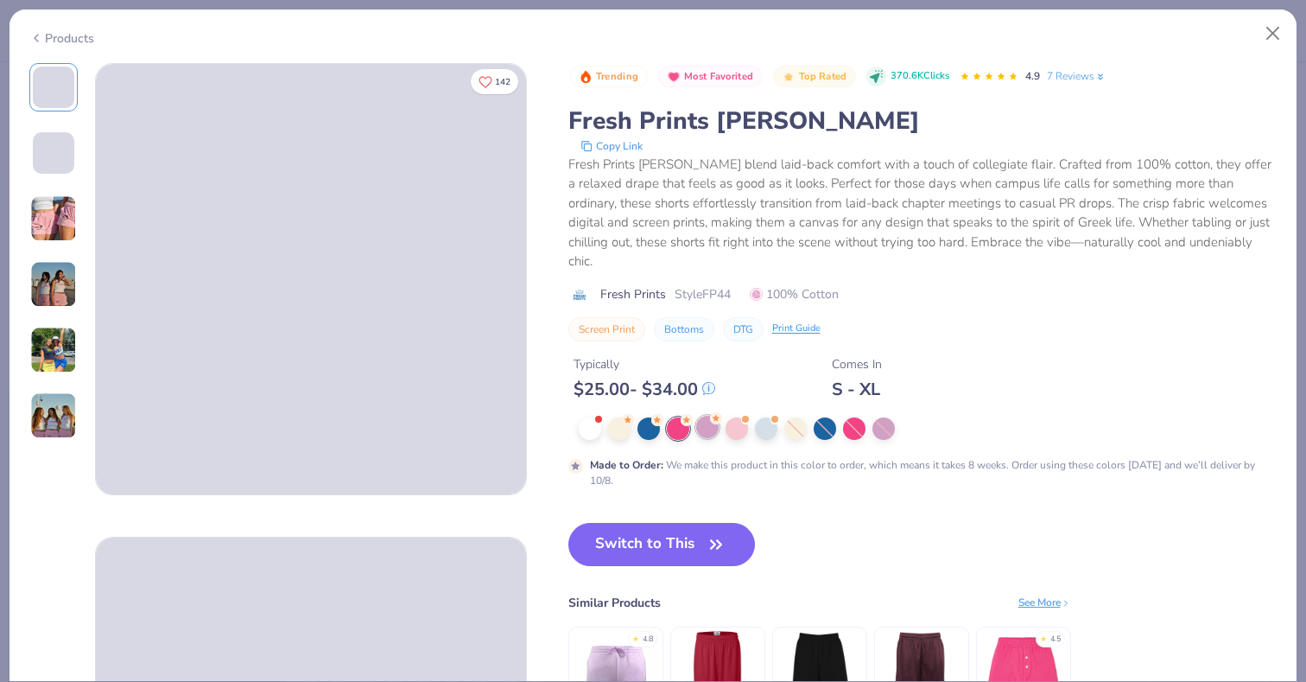
click at [714, 415] on div at bounding box center [707, 426] width 22 height 22
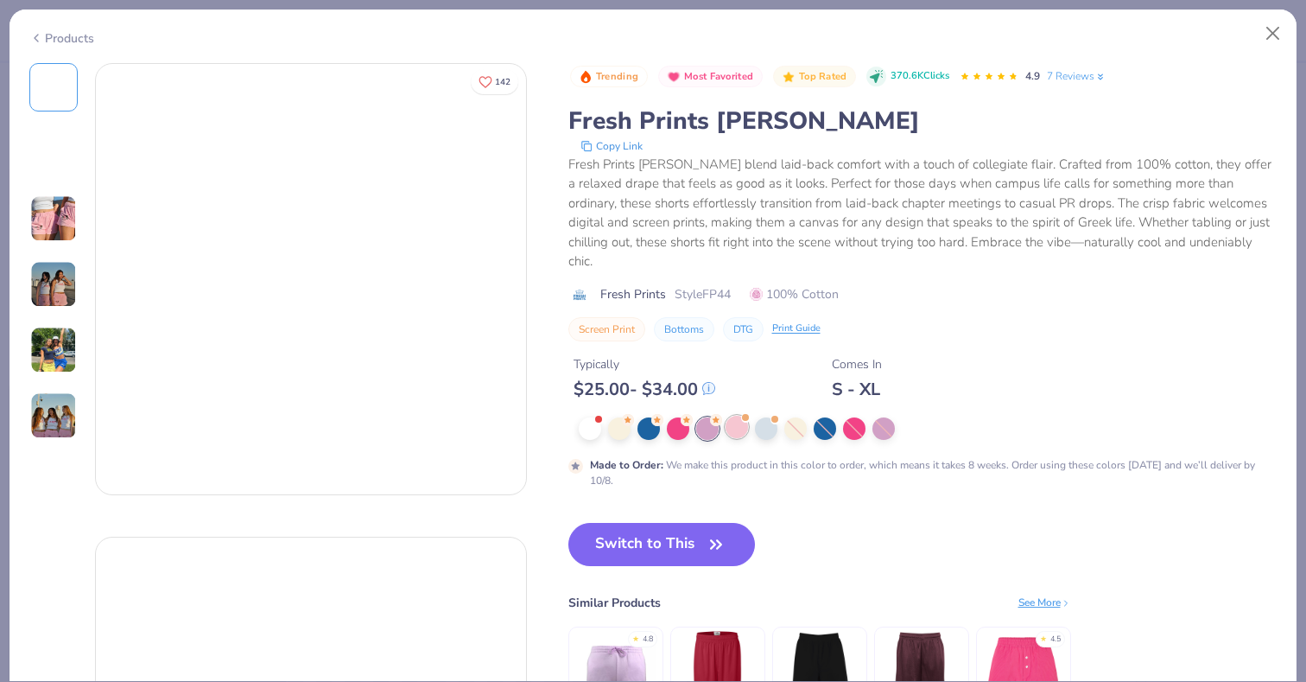
click at [733, 415] on div at bounding box center [737, 426] width 22 height 22
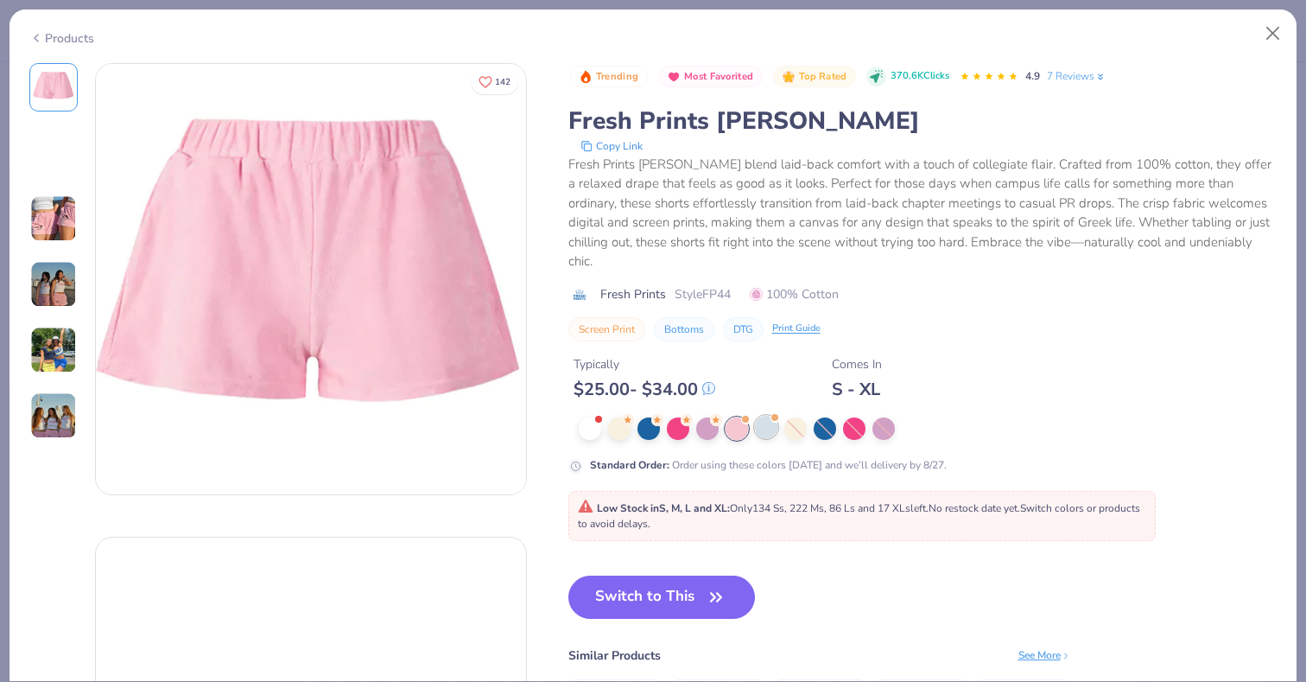
click at [761, 415] on div at bounding box center [766, 426] width 22 height 22
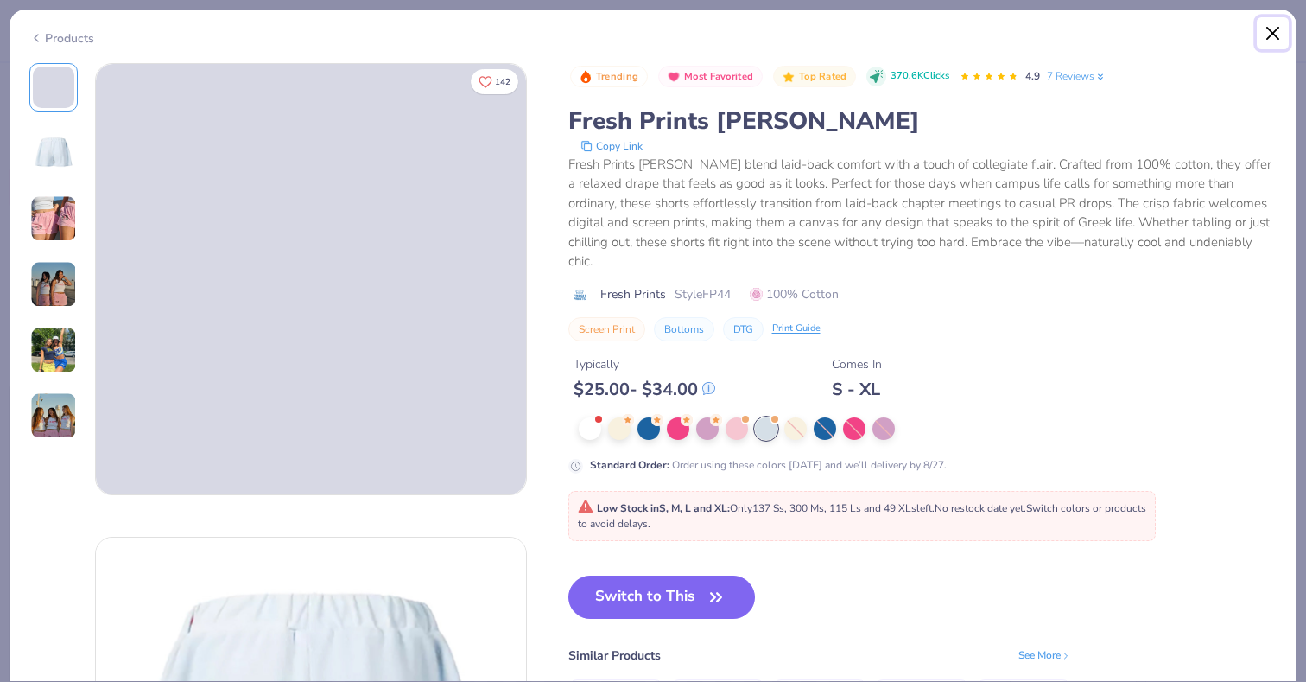
click at [1273, 29] on button "Close" at bounding box center [1273, 33] width 33 height 33
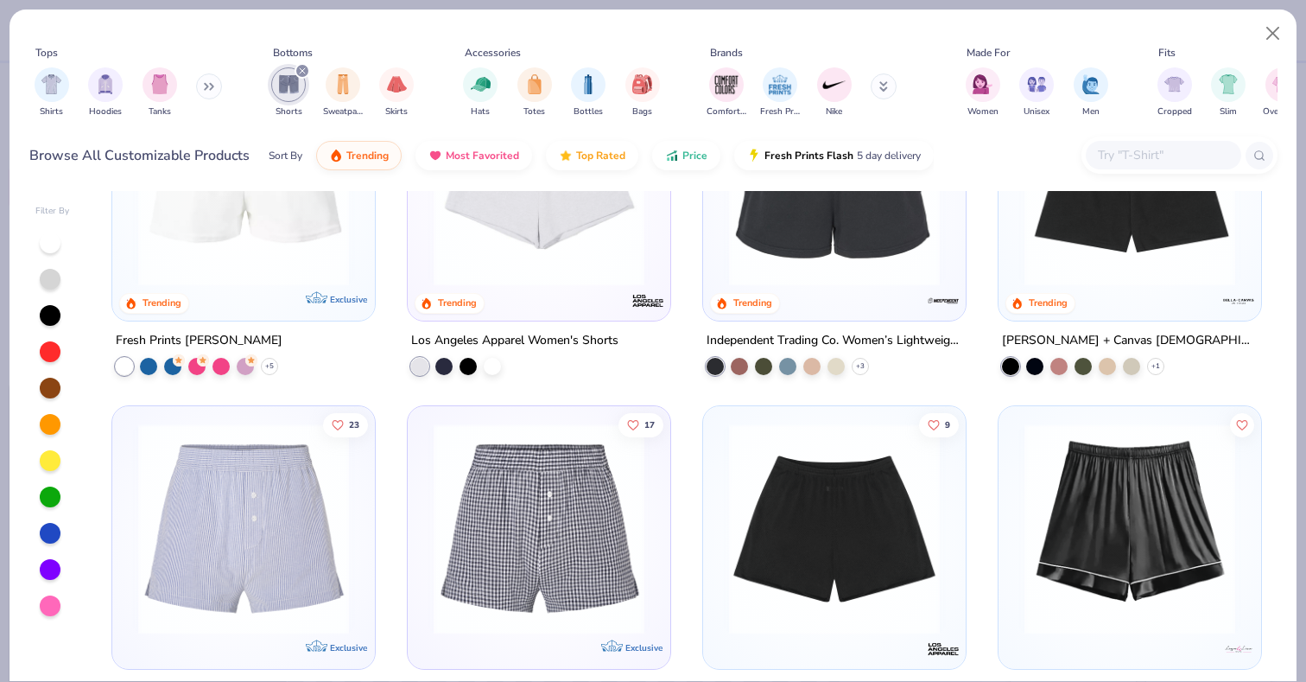
scroll to position [494, 0]
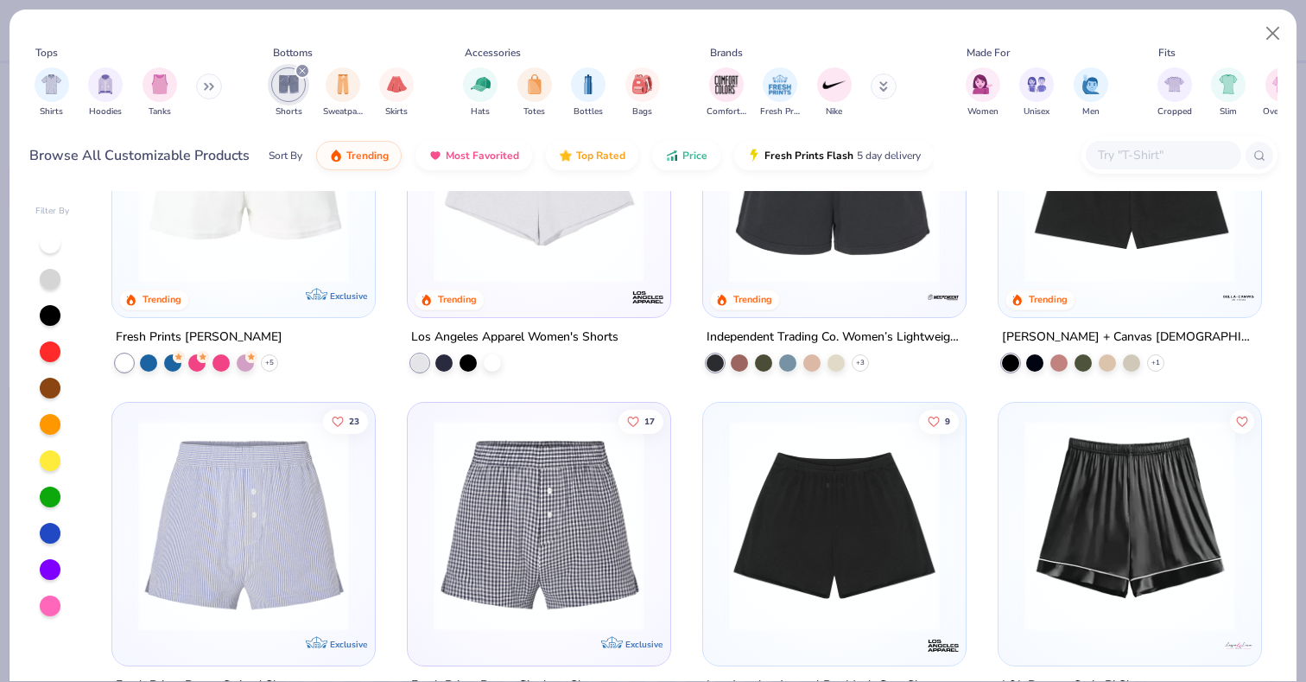
click at [1111, 263] on img at bounding box center [1130, 177] width 228 height 211
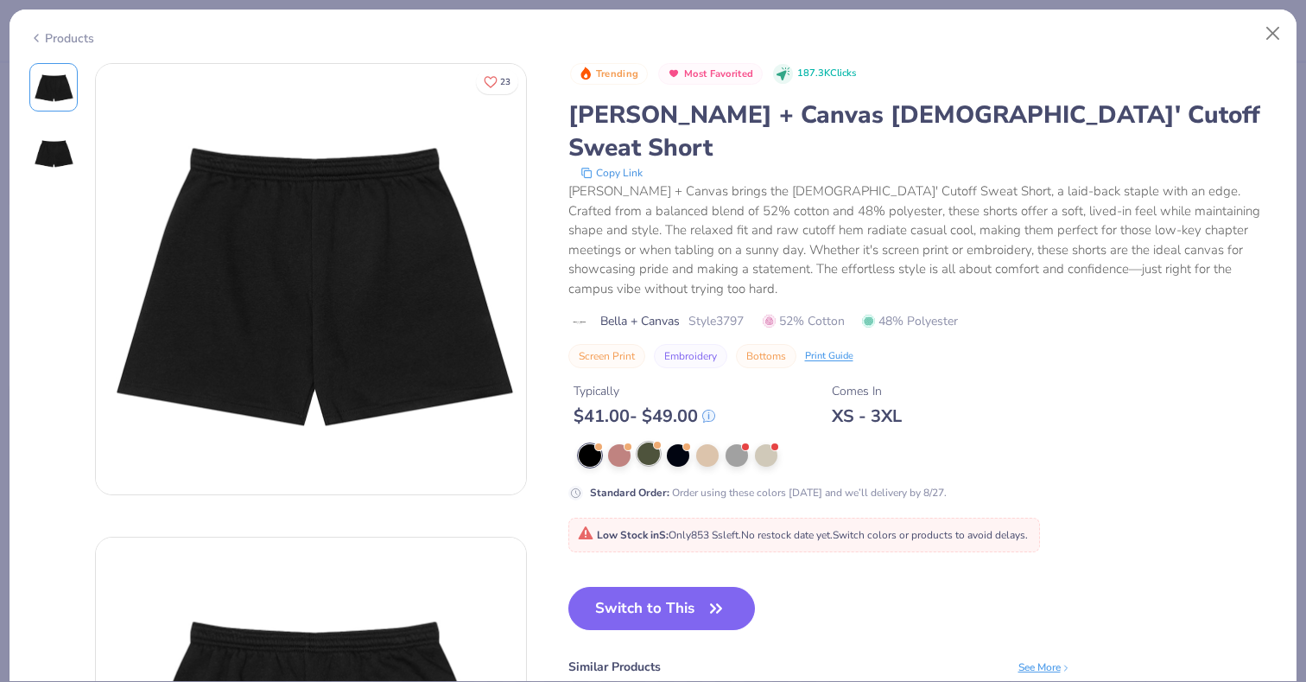
click at [644, 442] on div at bounding box center [648, 453] width 22 height 22
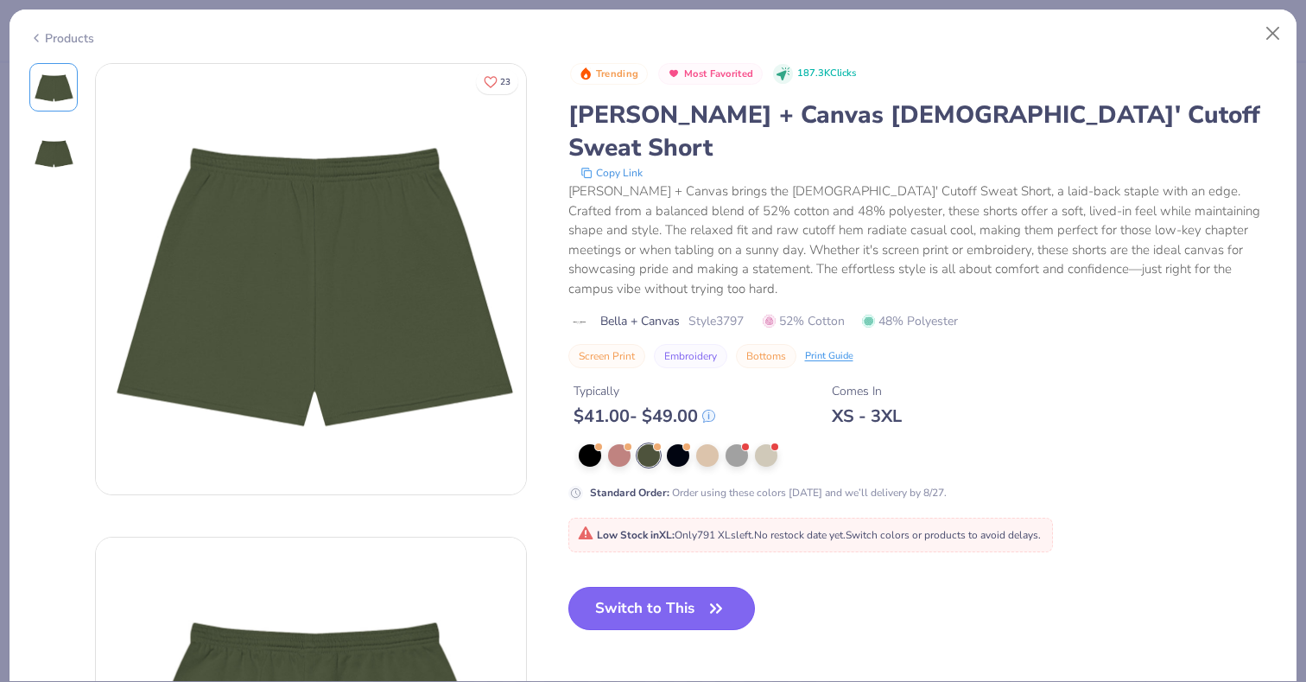
click at [625, 587] on button "Switch to This" at bounding box center [661, 608] width 187 height 43
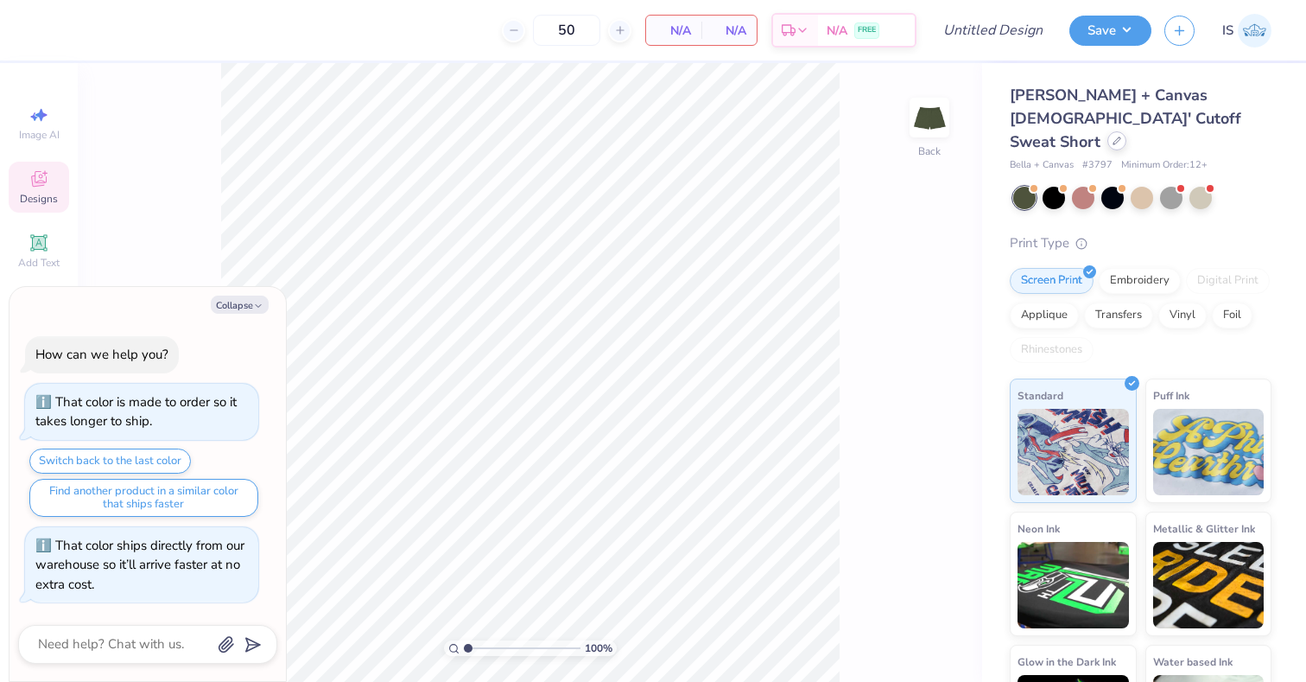
click at [1113, 136] on icon at bounding box center [1117, 140] width 9 height 9
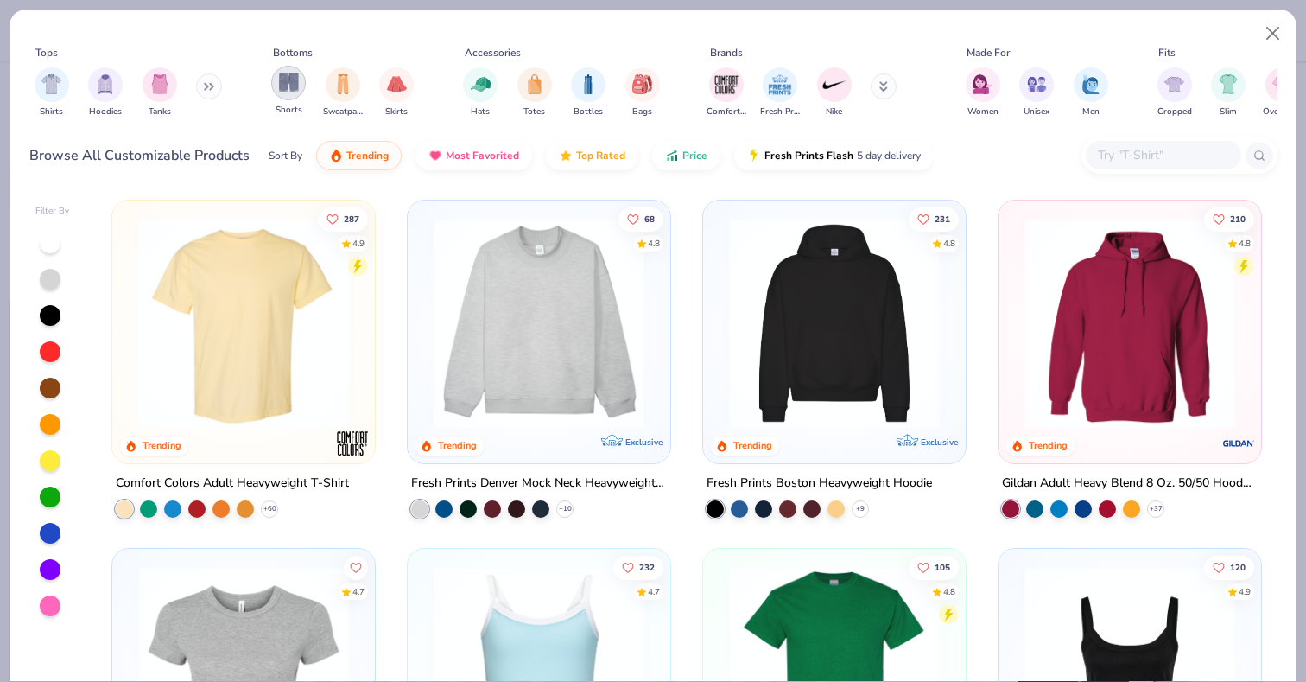
click at [296, 89] on img "filter for Shorts" at bounding box center [289, 83] width 20 height 20
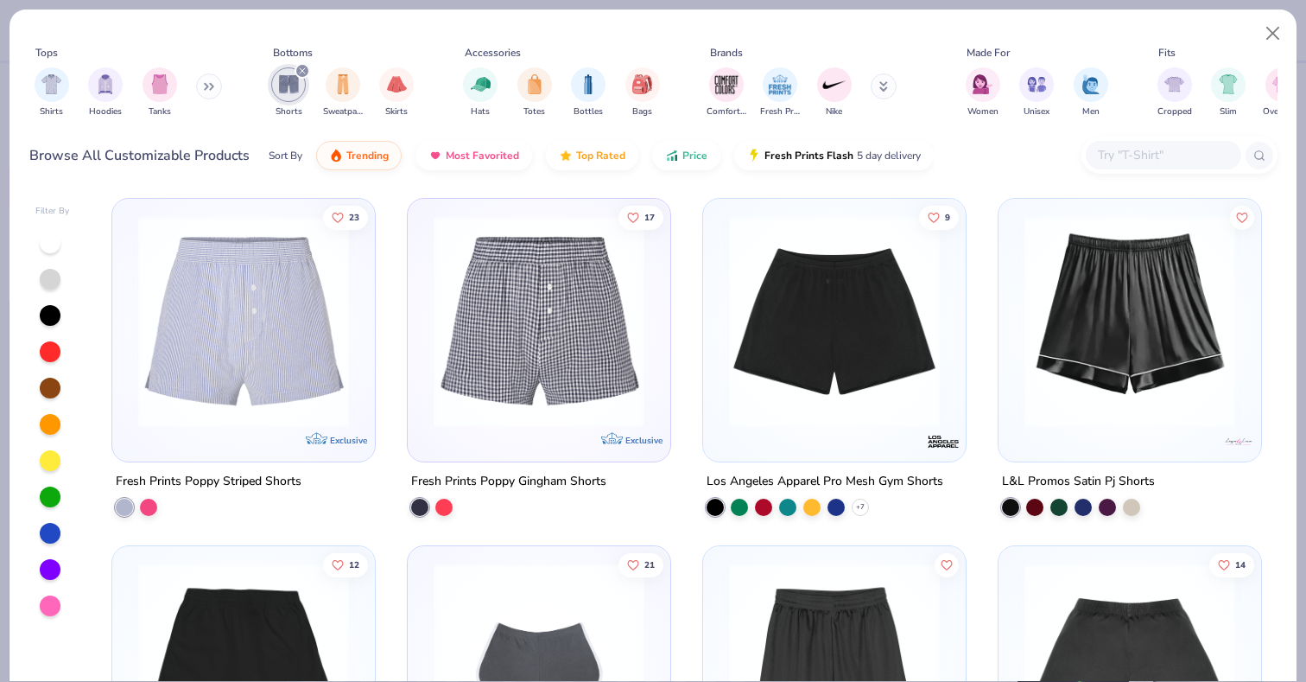
scroll to position [694, 0]
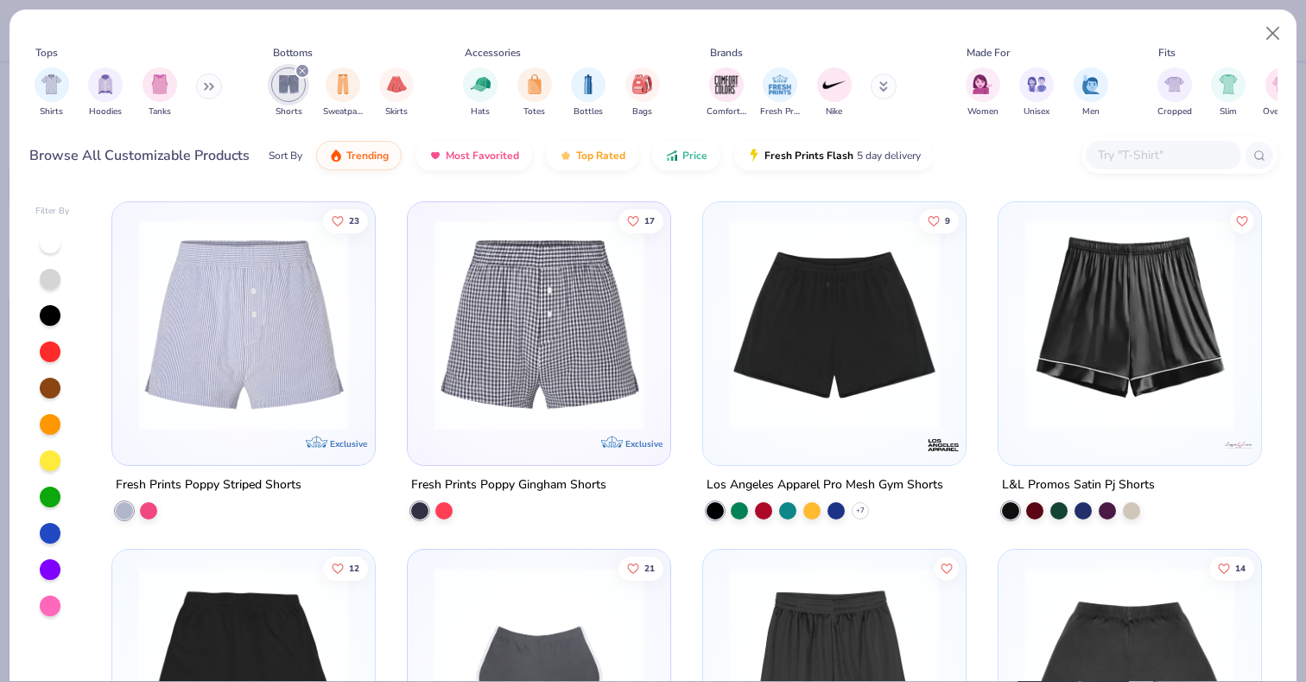
click at [802, 363] on img at bounding box center [834, 324] width 228 height 211
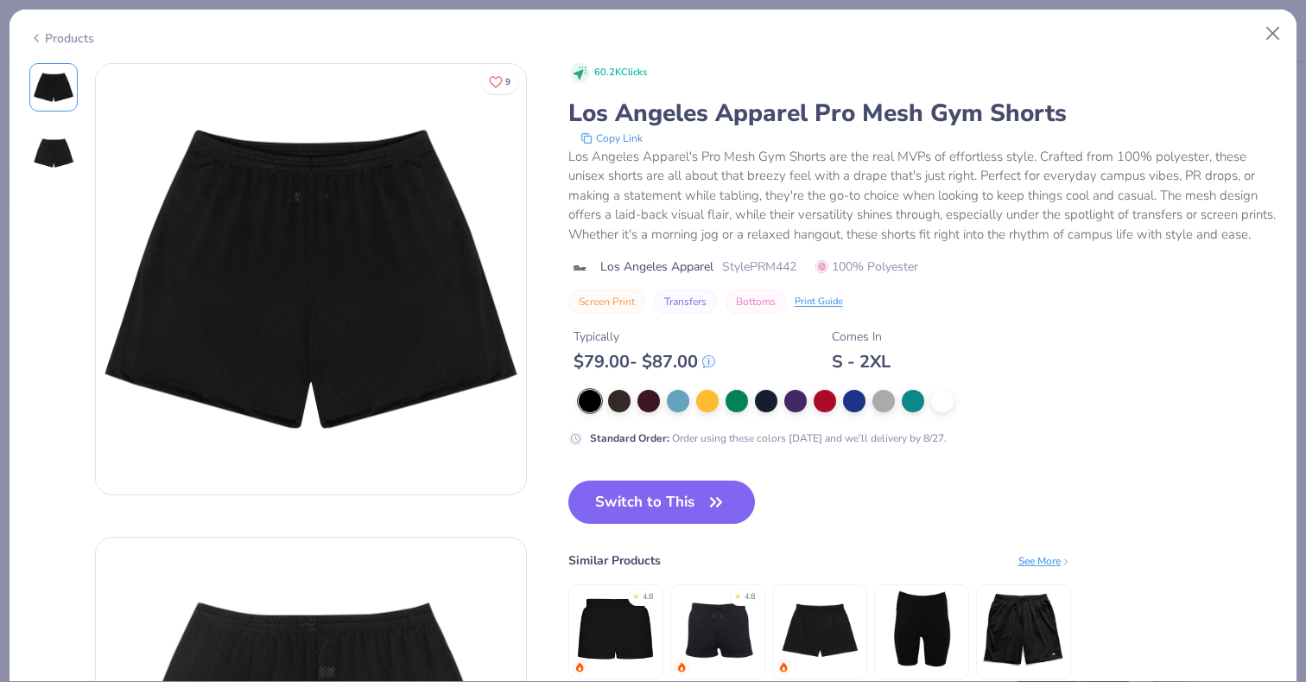
click at [590, 412] on div at bounding box center [590, 401] width 22 height 22
click at [618, 410] on div at bounding box center [619, 399] width 22 height 22
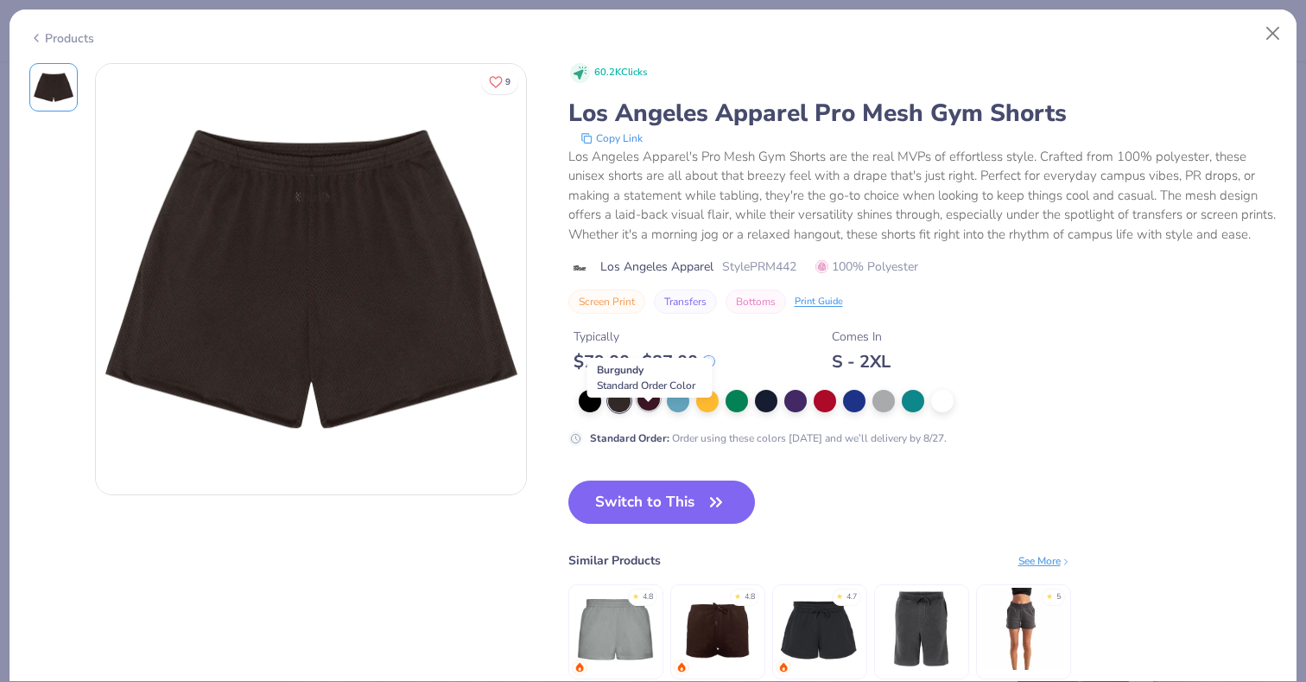
click at [649, 410] on div at bounding box center [648, 399] width 22 height 22
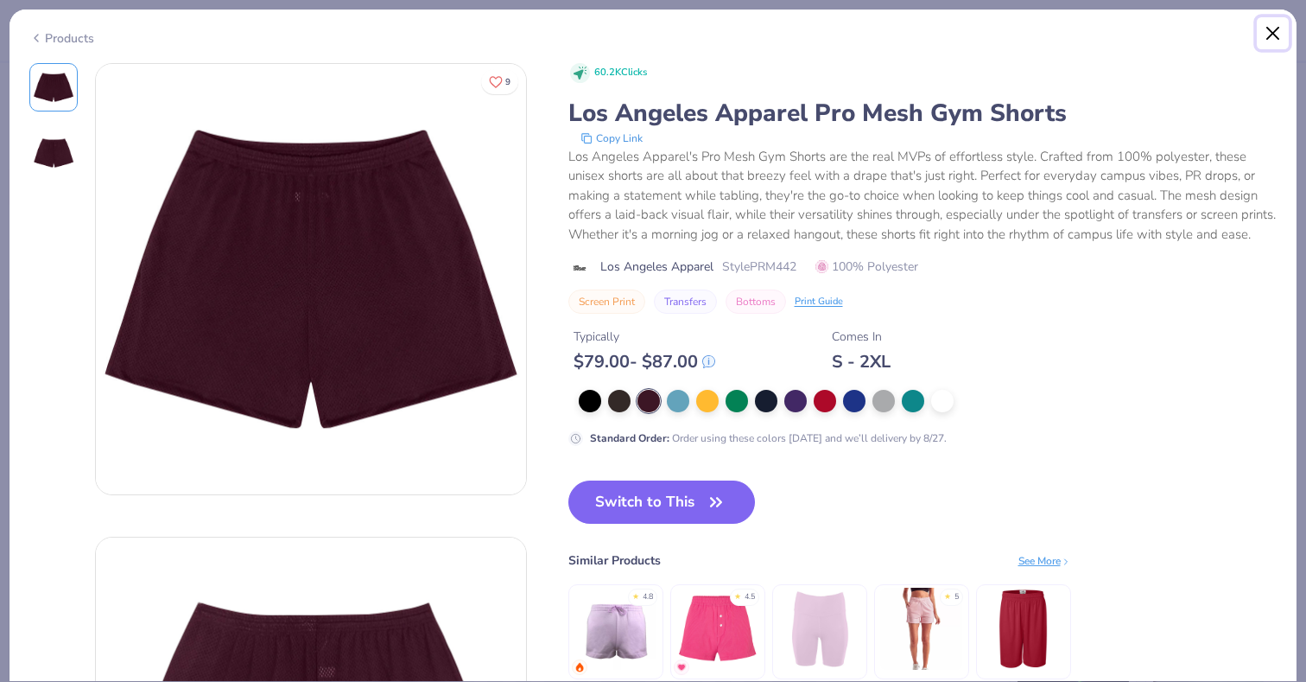
click at [1270, 29] on button "Close" at bounding box center [1273, 33] width 33 height 33
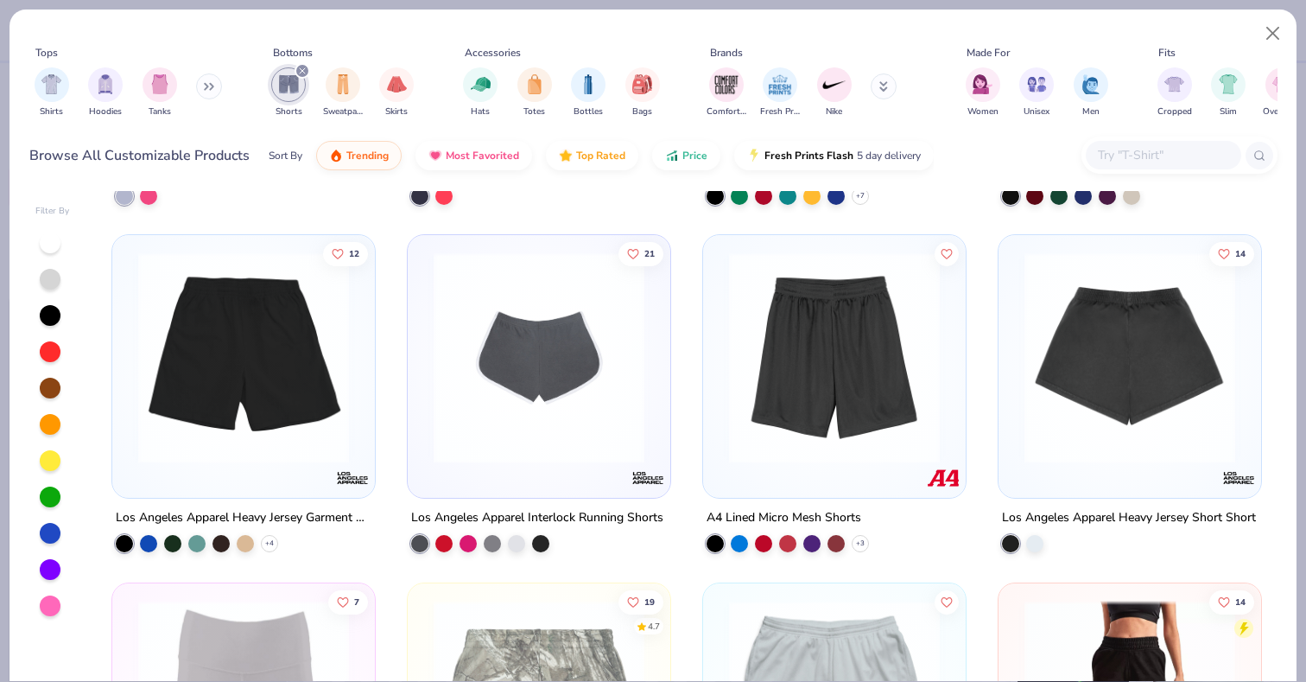
scroll to position [1014, 0]
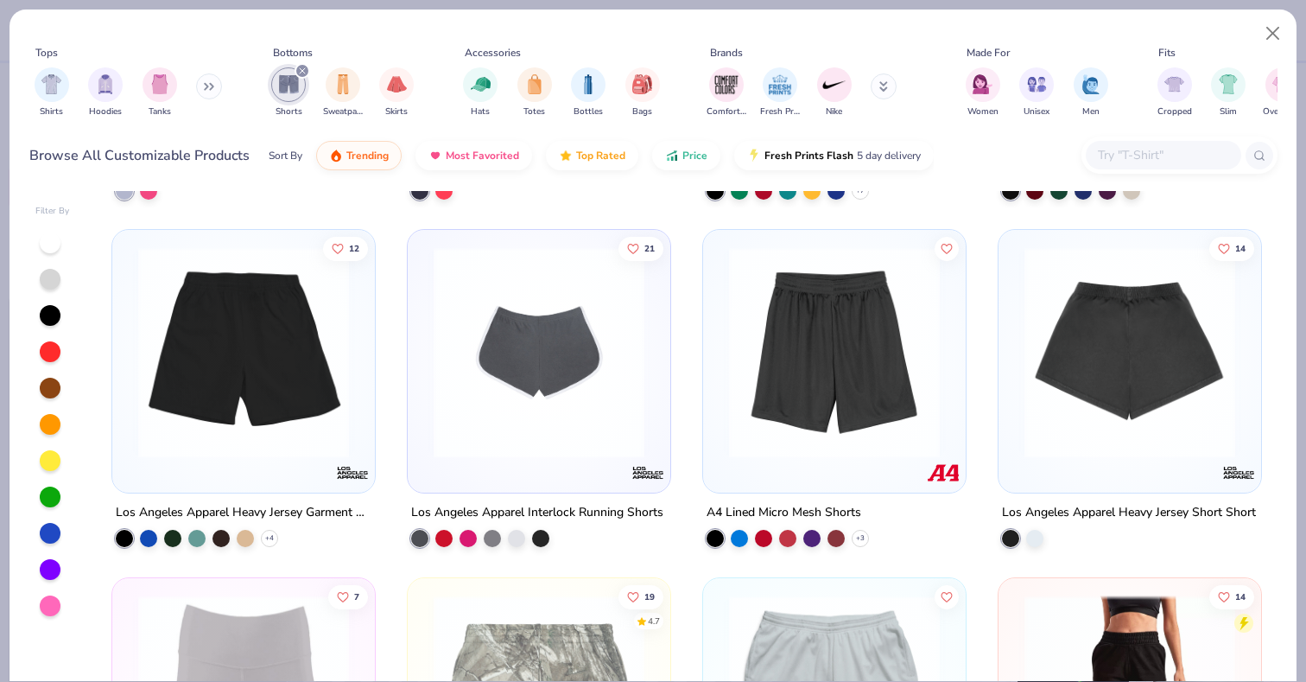
click at [567, 397] on img at bounding box center [539, 352] width 228 height 211
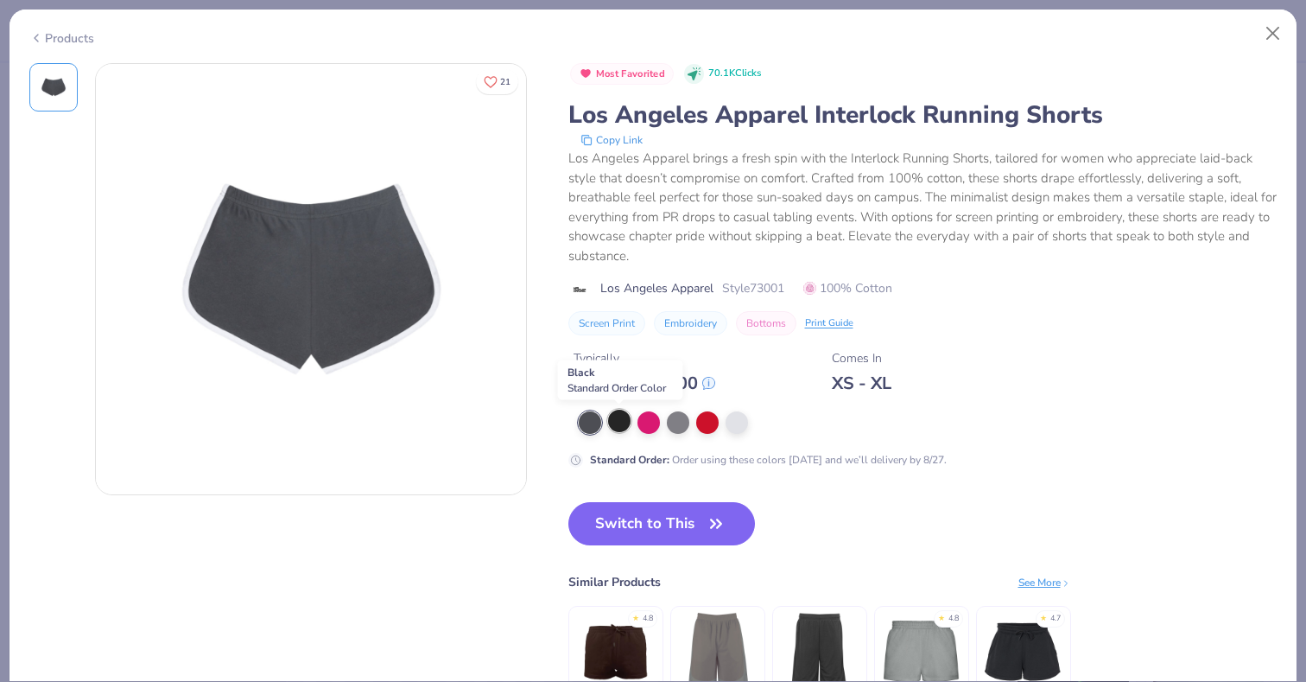
click at [617, 417] on div at bounding box center [619, 420] width 22 height 22
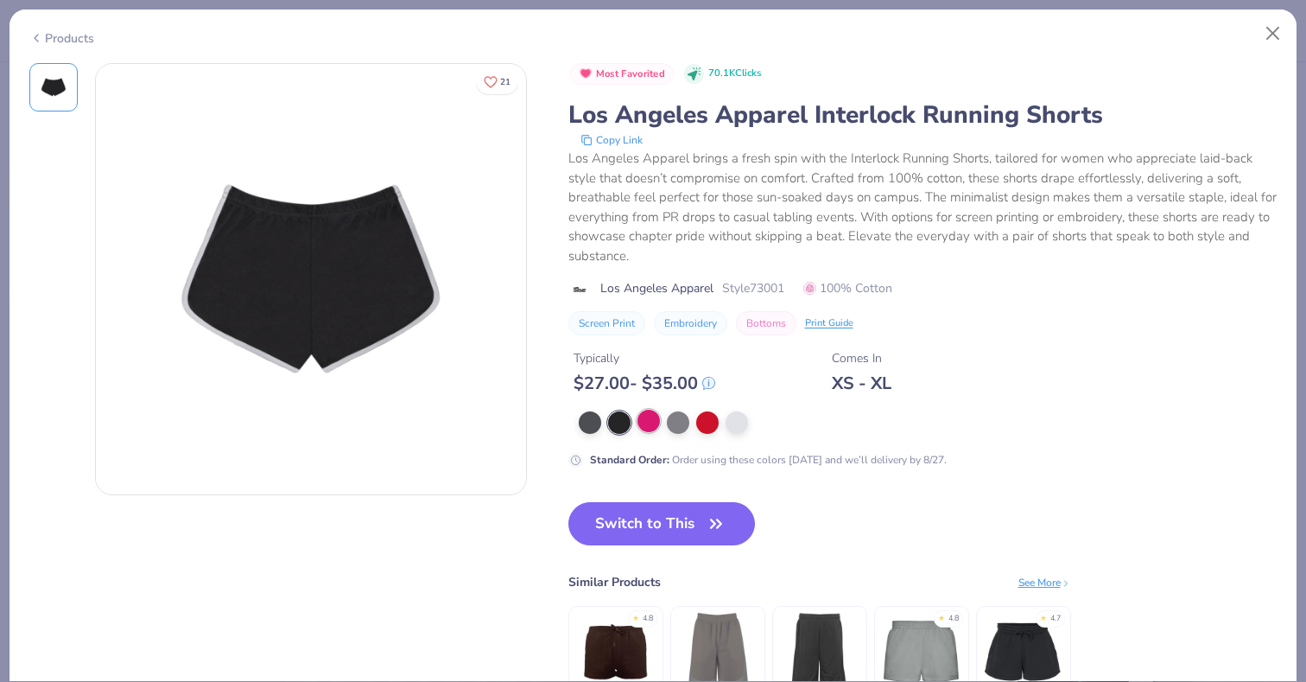
click at [648, 420] on div at bounding box center [648, 420] width 22 height 22
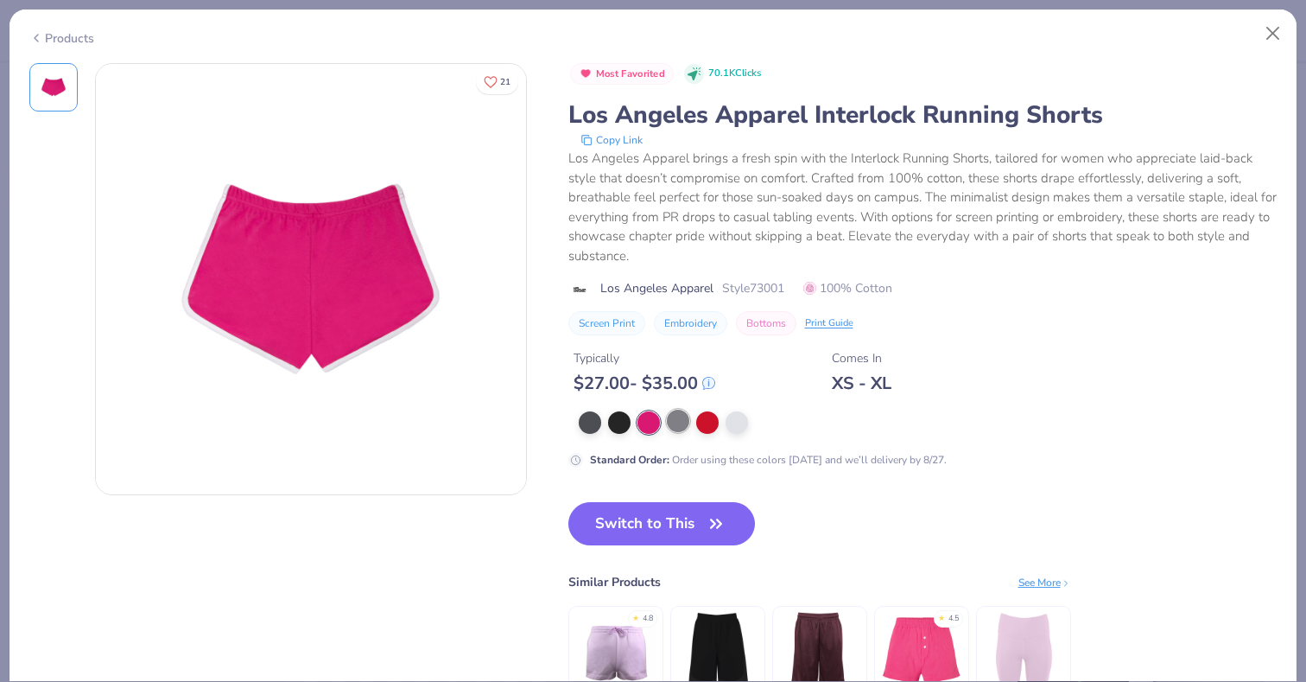
click at [667, 422] on div at bounding box center [678, 420] width 22 height 22
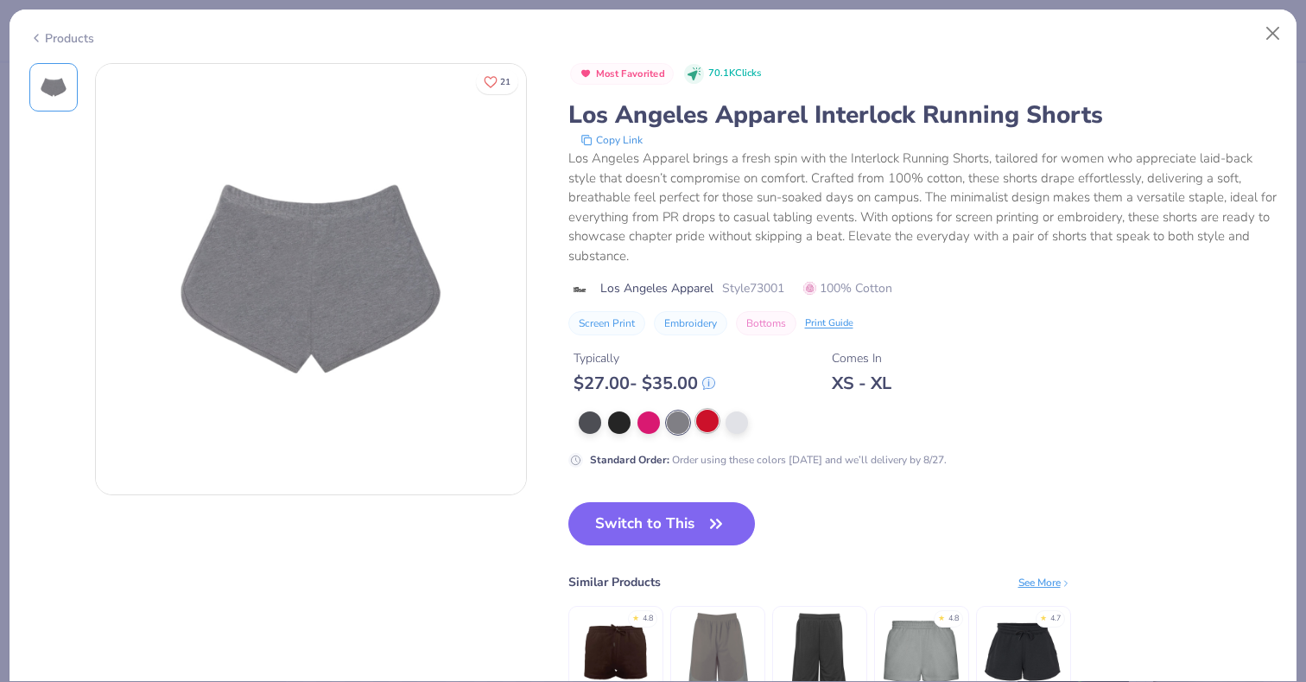
click at [712, 422] on div at bounding box center [707, 420] width 22 height 22
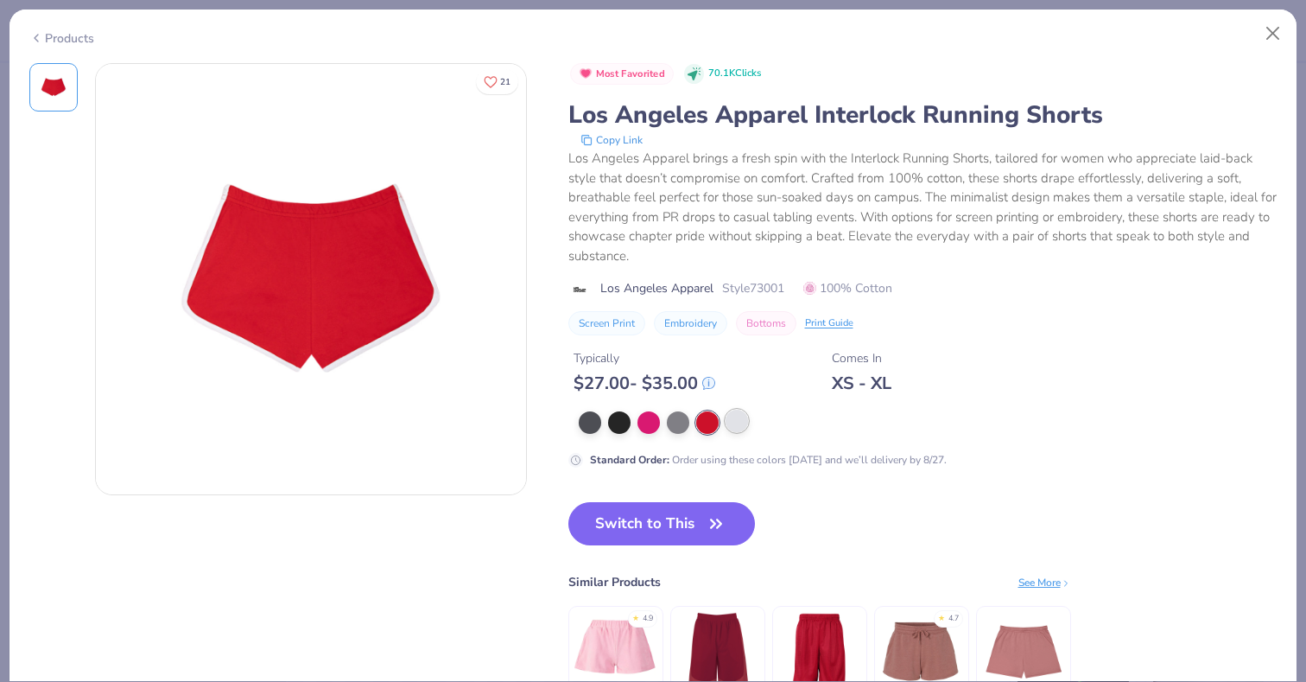
click at [739, 424] on div at bounding box center [737, 420] width 22 height 22
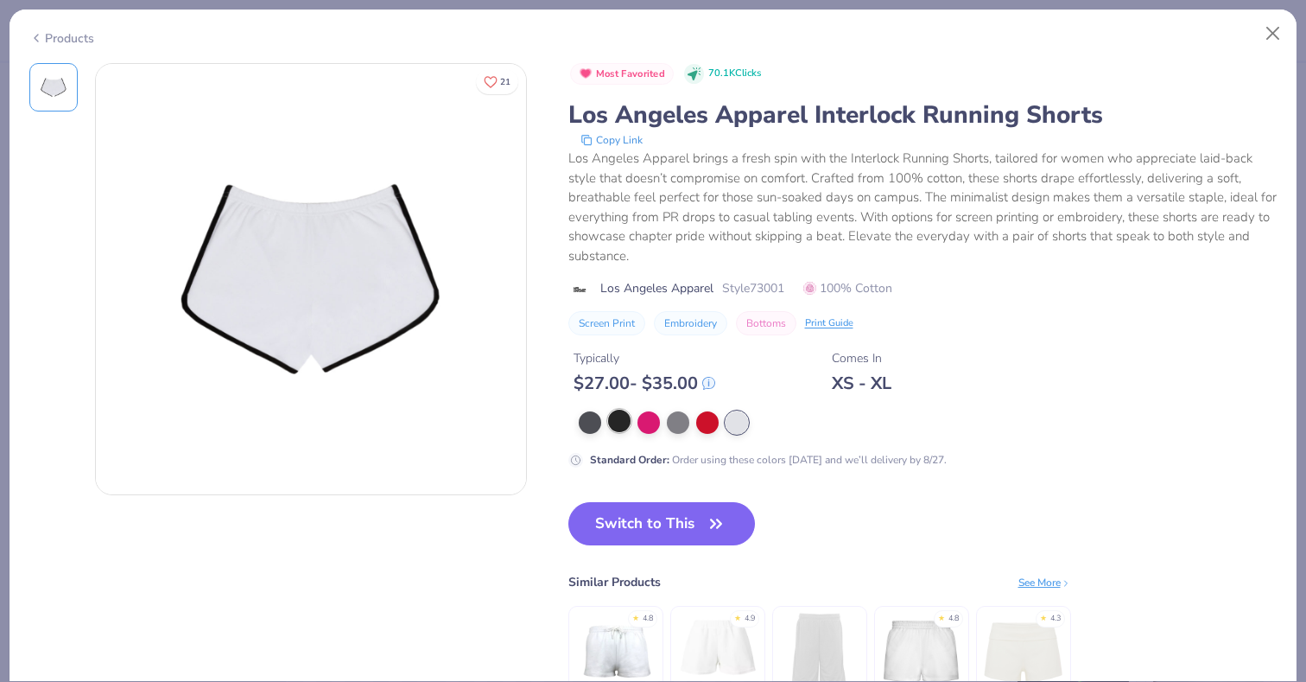
click at [618, 426] on div at bounding box center [619, 420] width 22 height 22
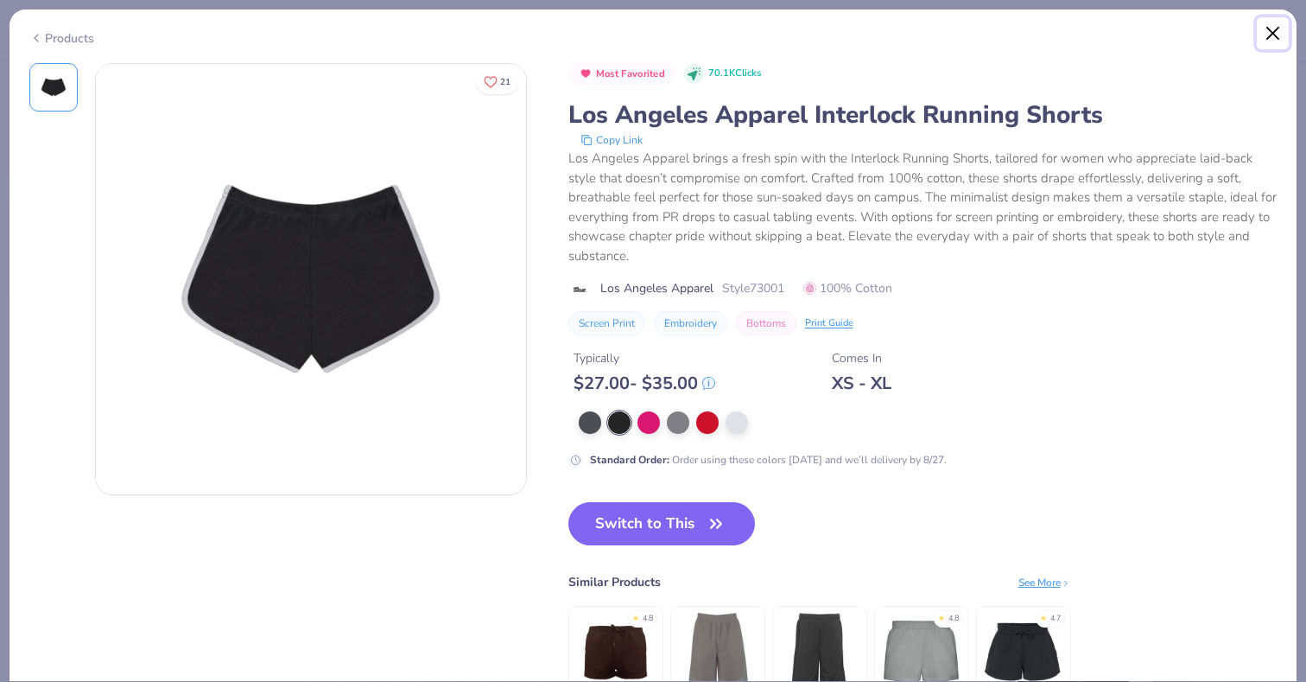
click at [1271, 40] on button "Close" at bounding box center [1273, 33] width 33 height 33
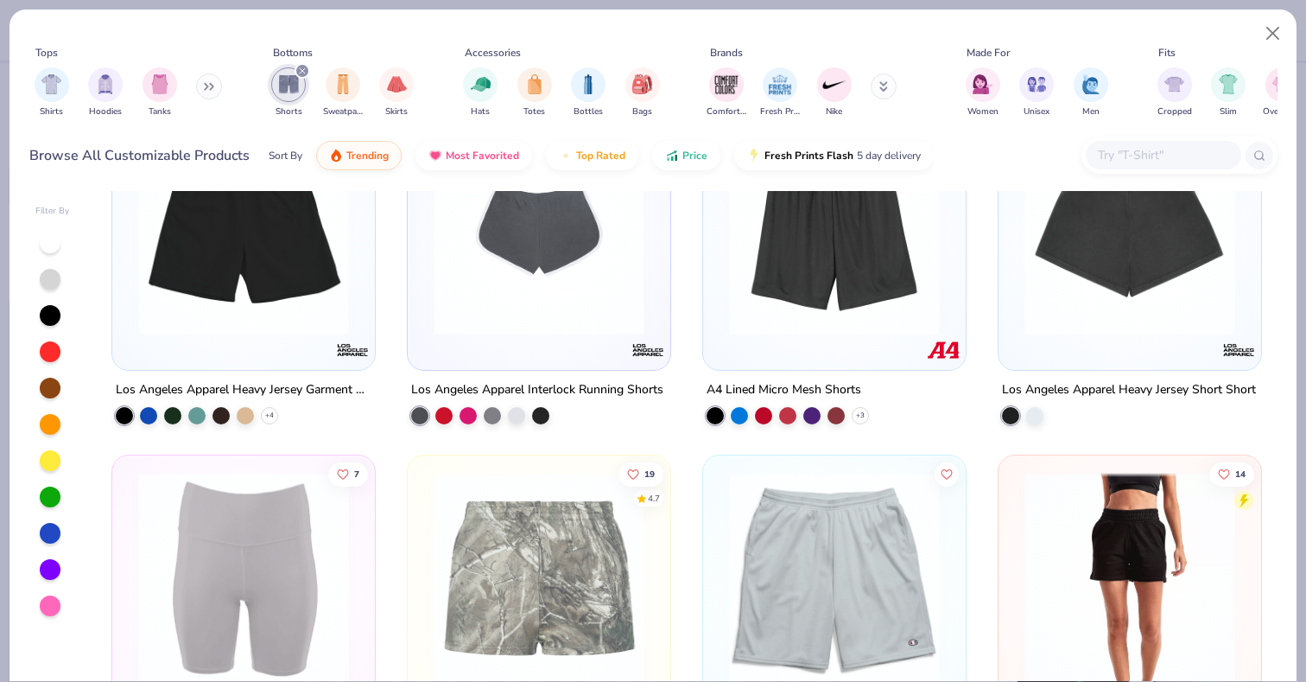
scroll to position [1145, 0]
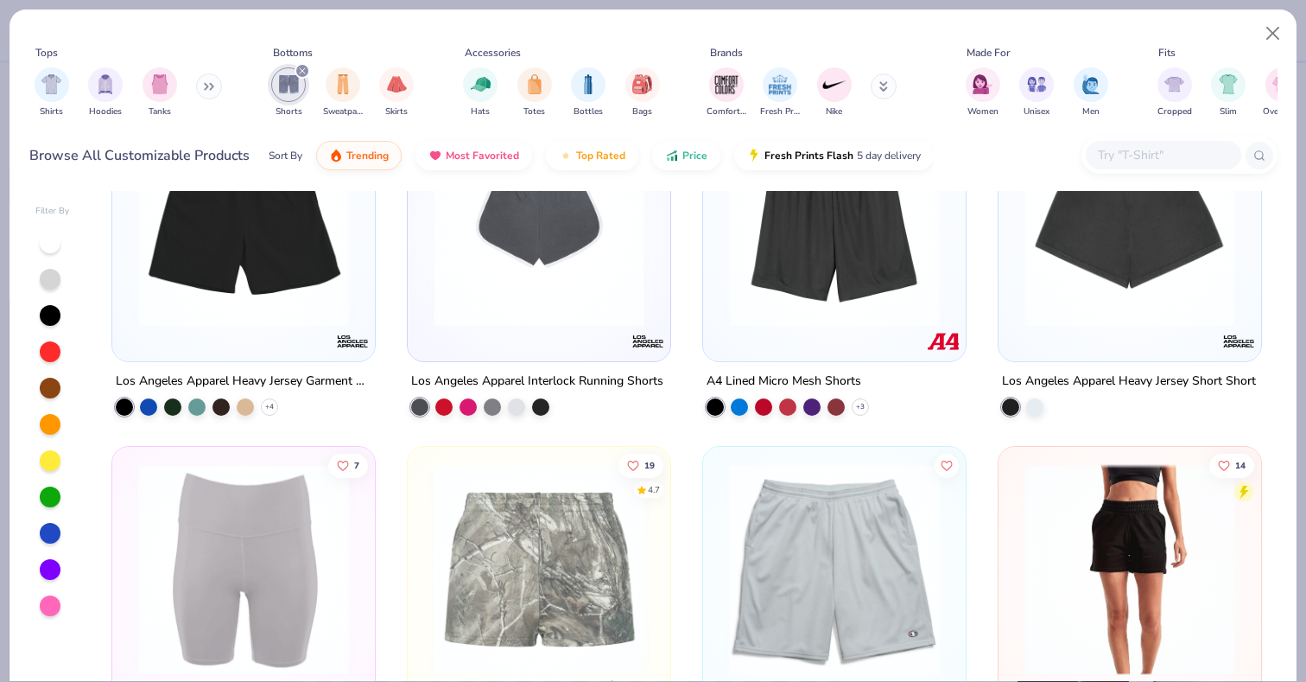
click at [1095, 305] on img at bounding box center [1130, 221] width 228 height 211
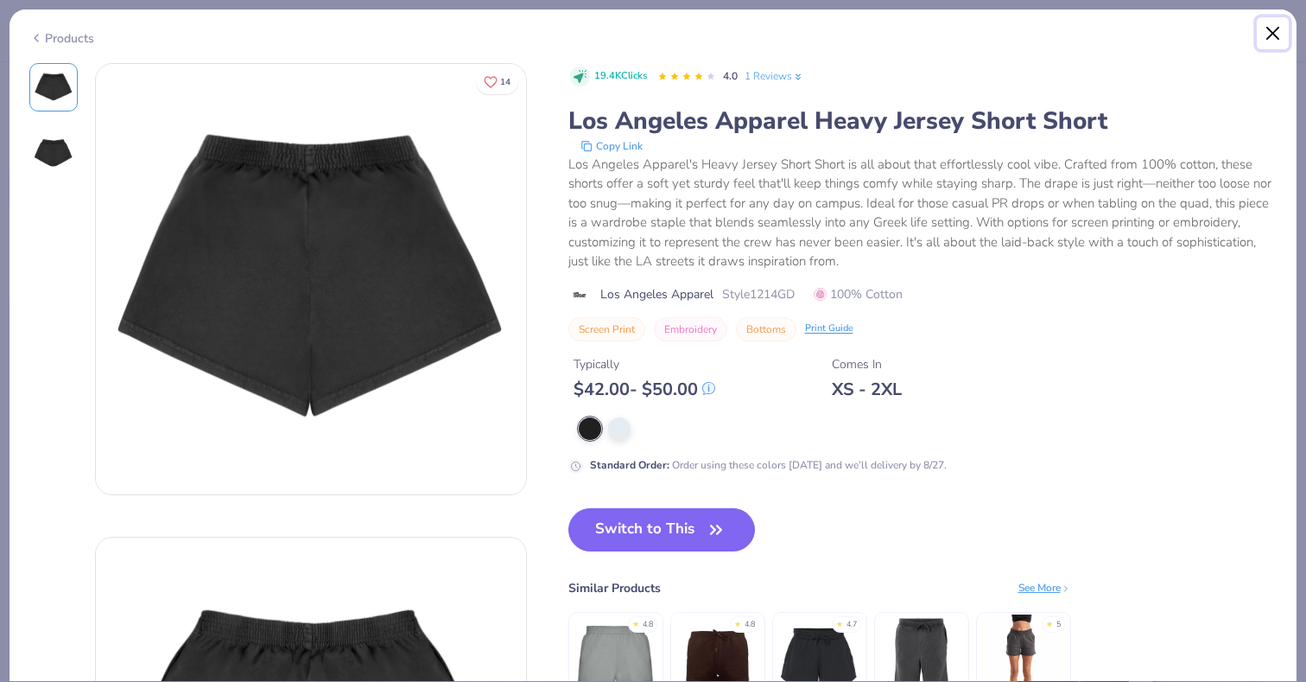
click at [1279, 31] on button "Close" at bounding box center [1273, 33] width 33 height 33
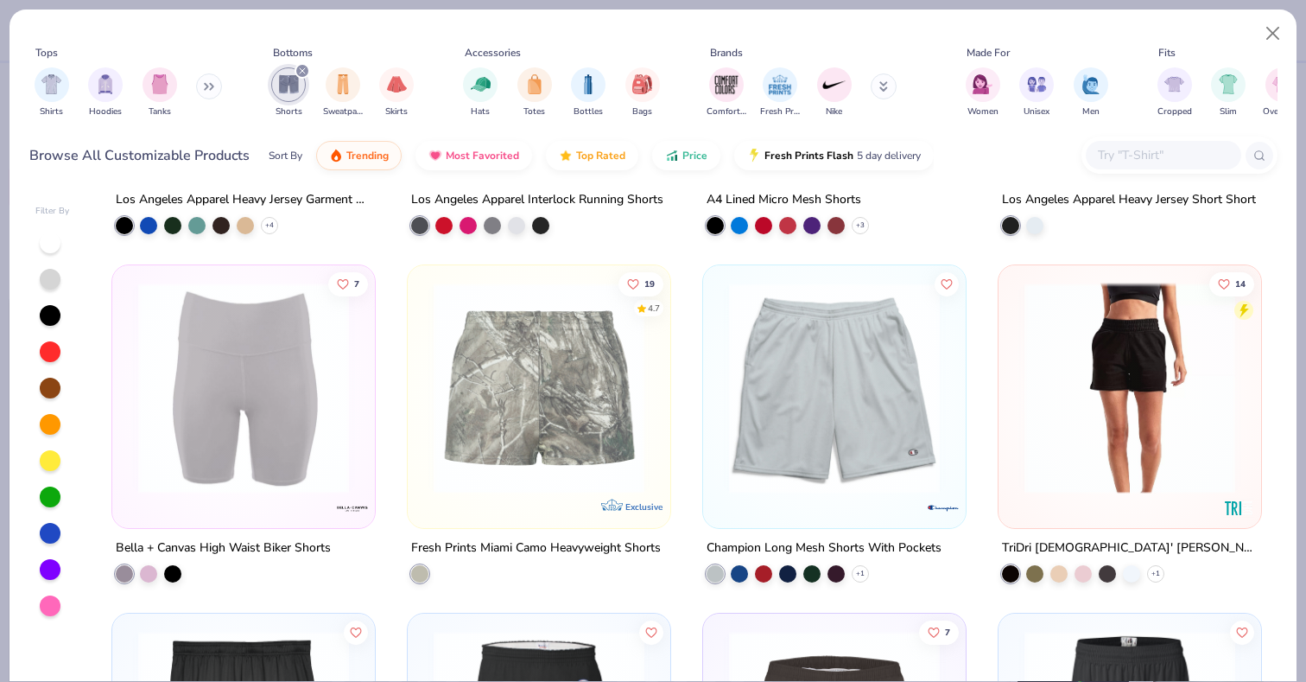
scroll to position [1329, 0]
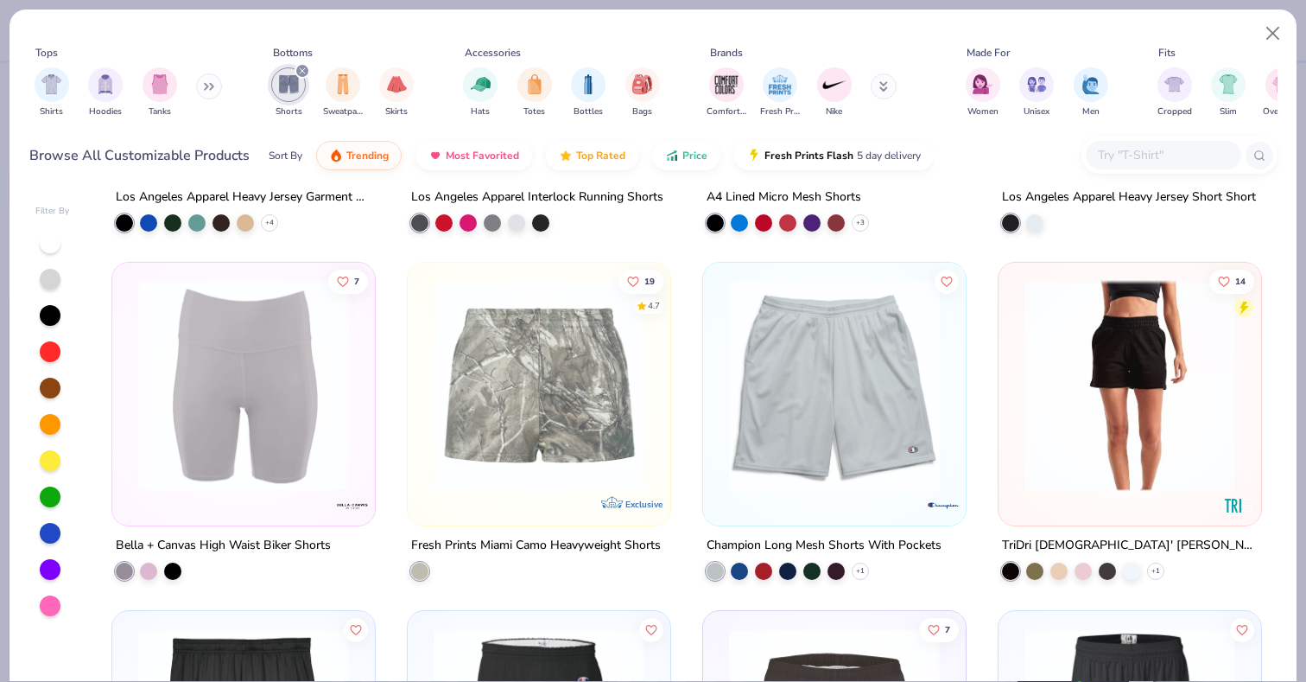
click at [530, 405] on img at bounding box center [539, 385] width 228 height 211
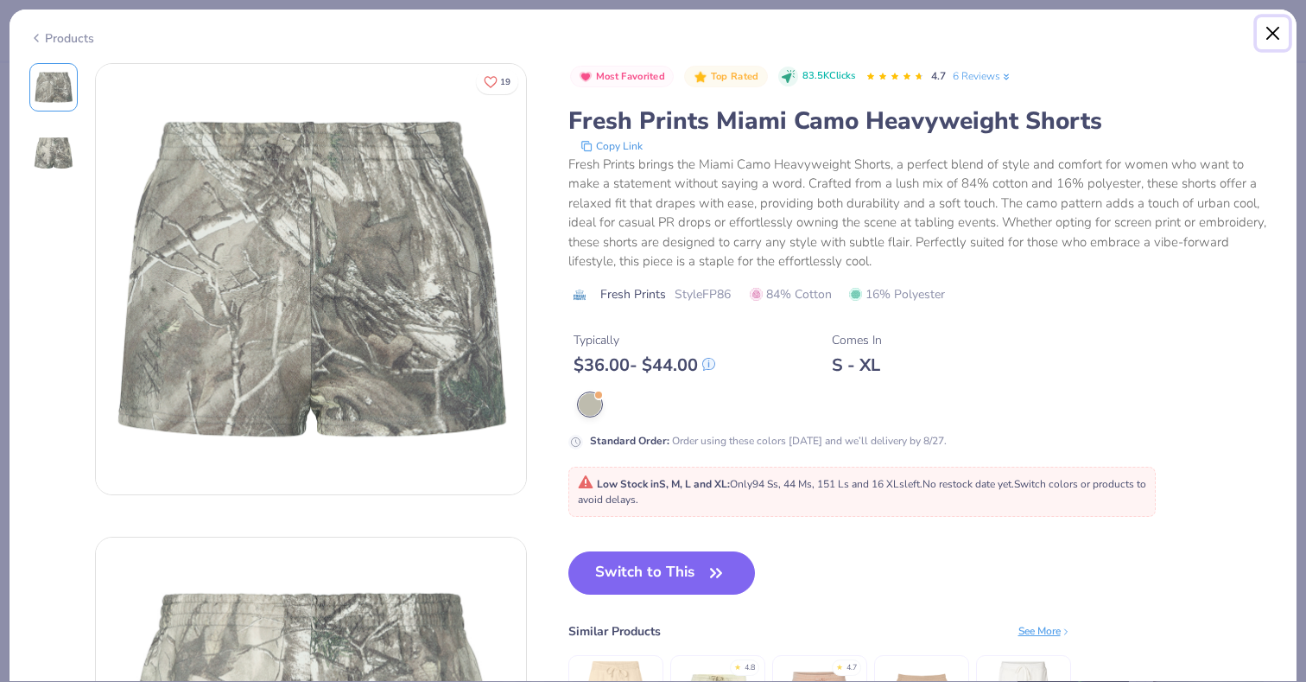
click at [1271, 37] on button "Close" at bounding box center [1273, 33] width 33 height 33
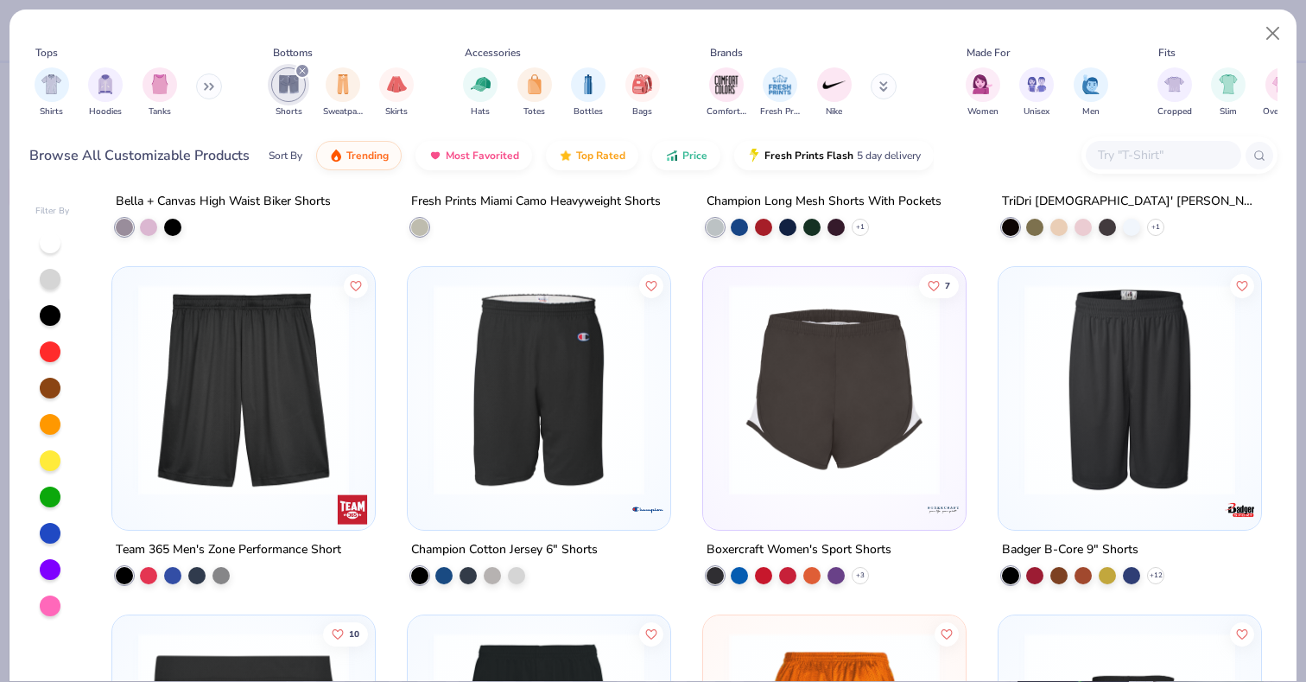
scroll to position [1710, 0]
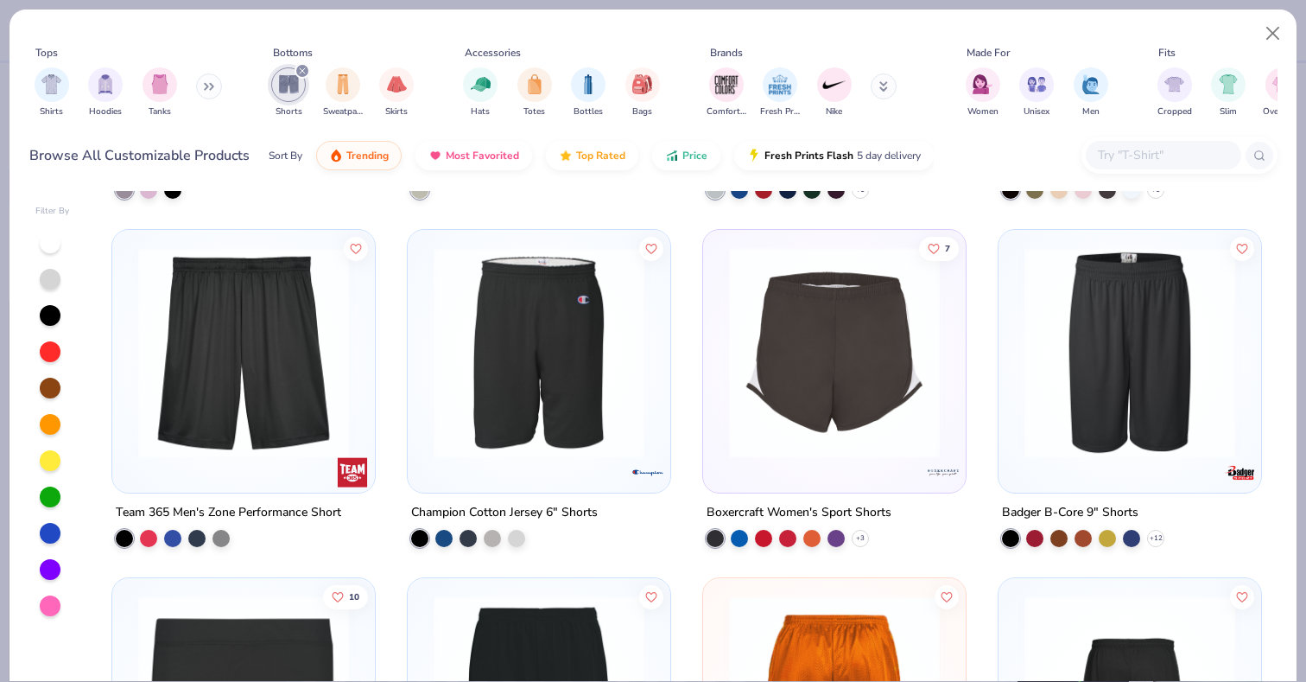
click at [783, 407] on img at bounding box center [834, 352] width 228 height 211
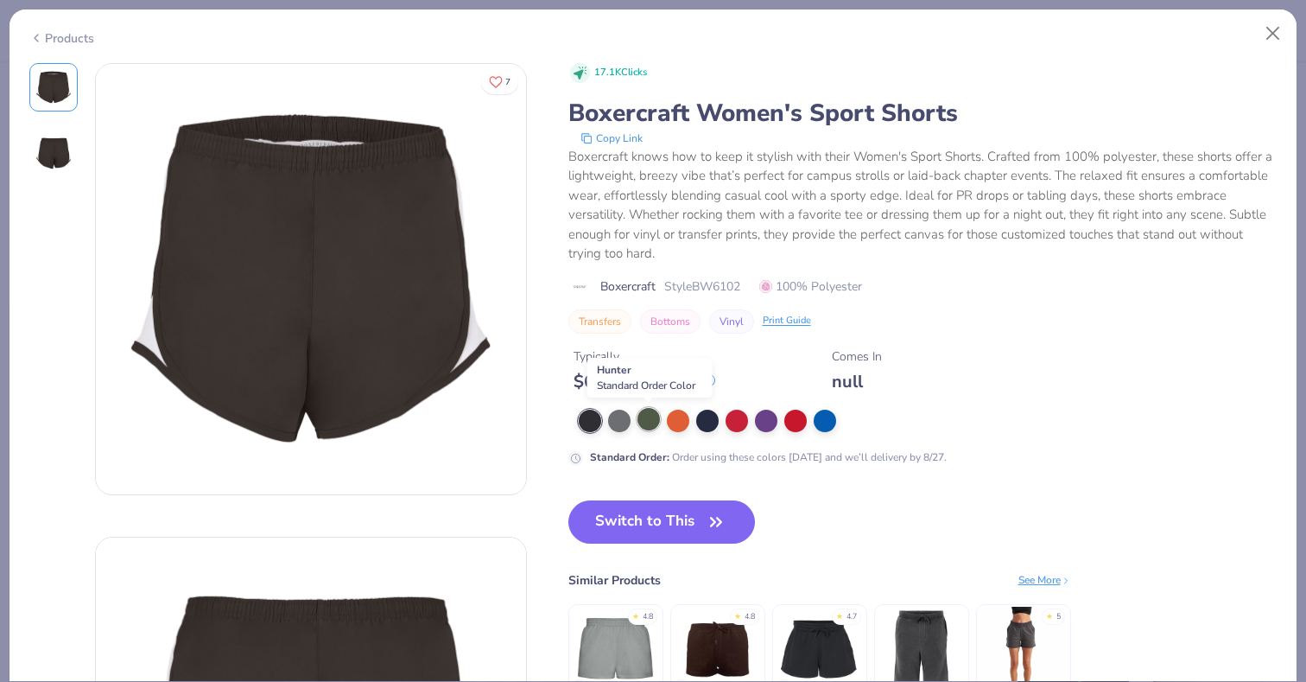
click at [646, 414] on div at bounding box center [648, 419] width 22 height 22
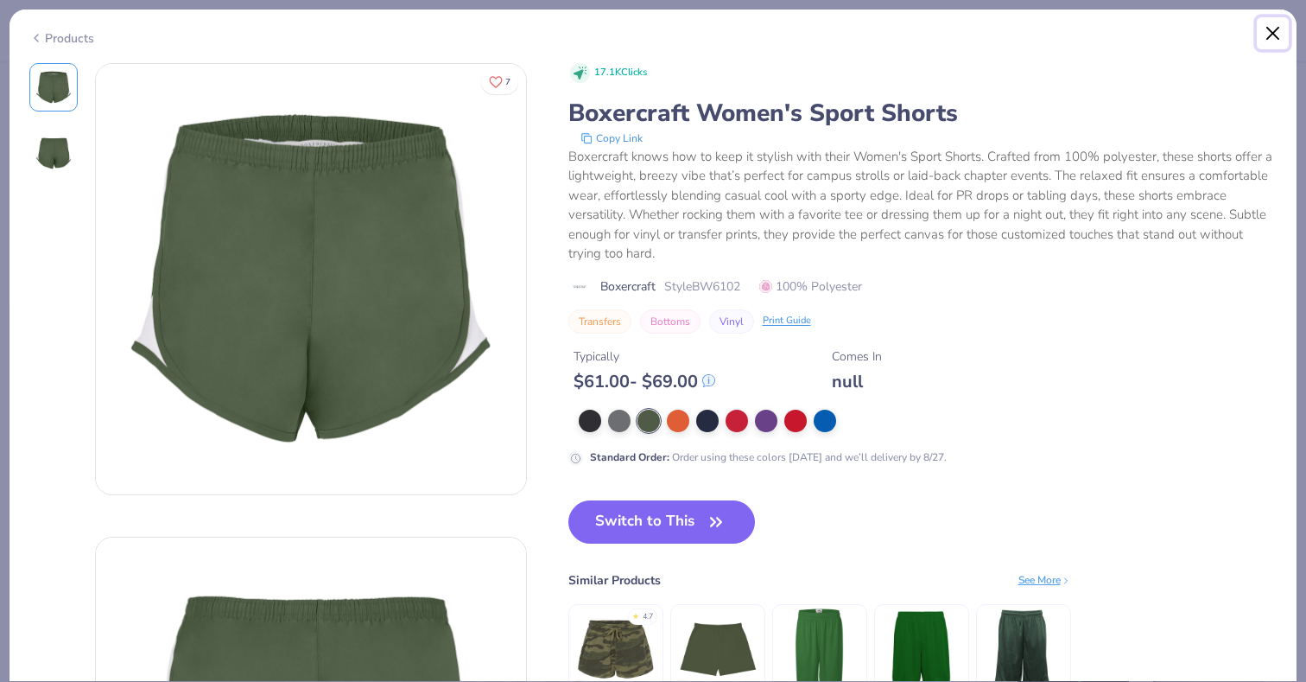
click at [1273, 35] on button "Close" at bounding box center [1273, 33] width 33 height 33
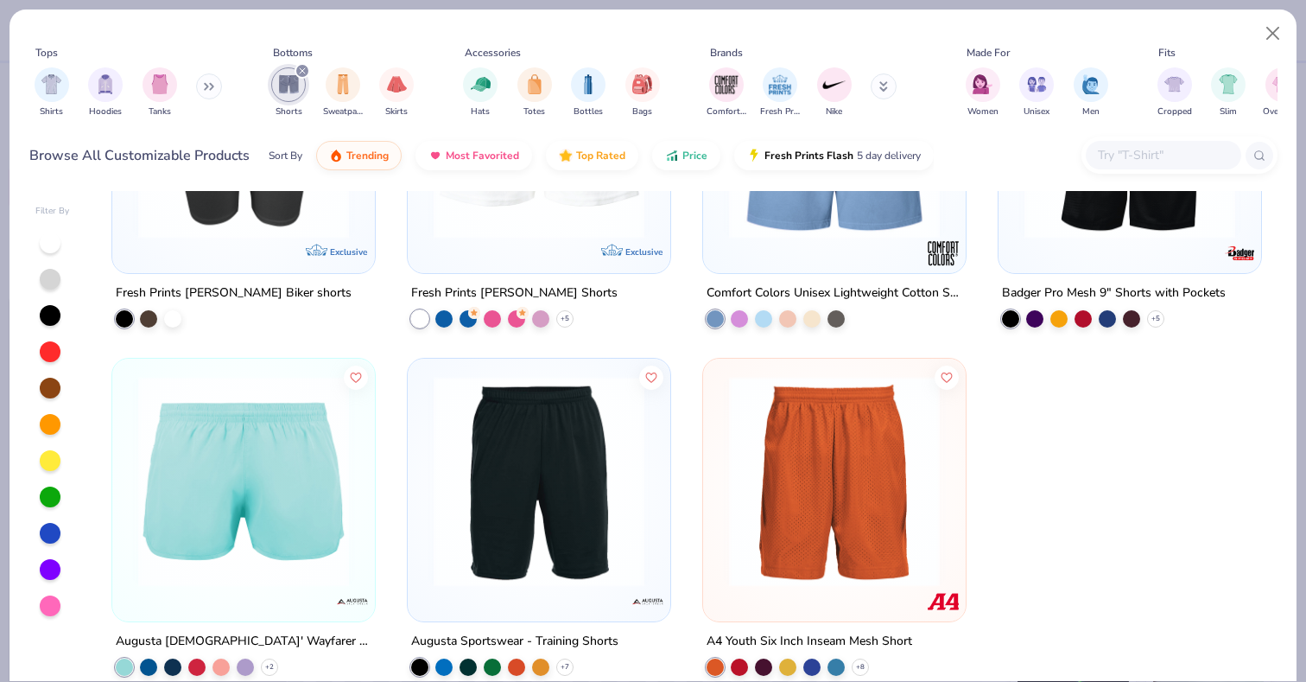
scroll to position [2996, 0]
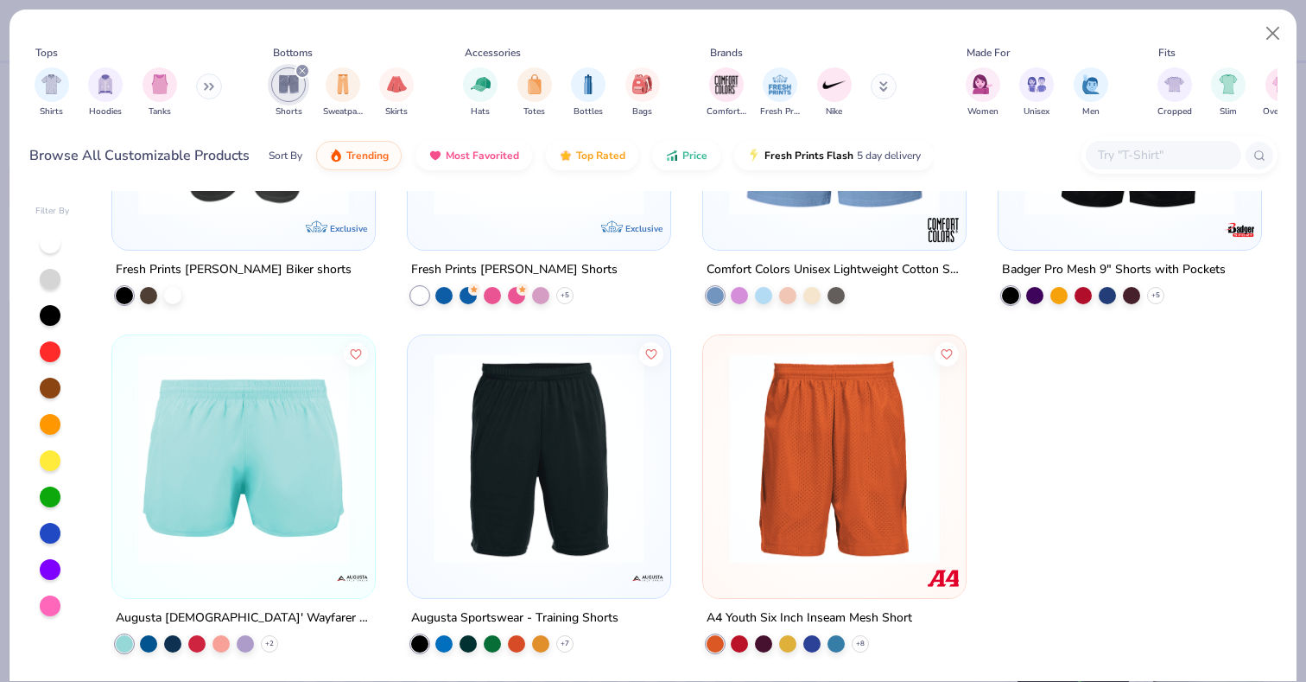
click at [216, 523] on img at bounding box center [244, 457] width 228 height 211
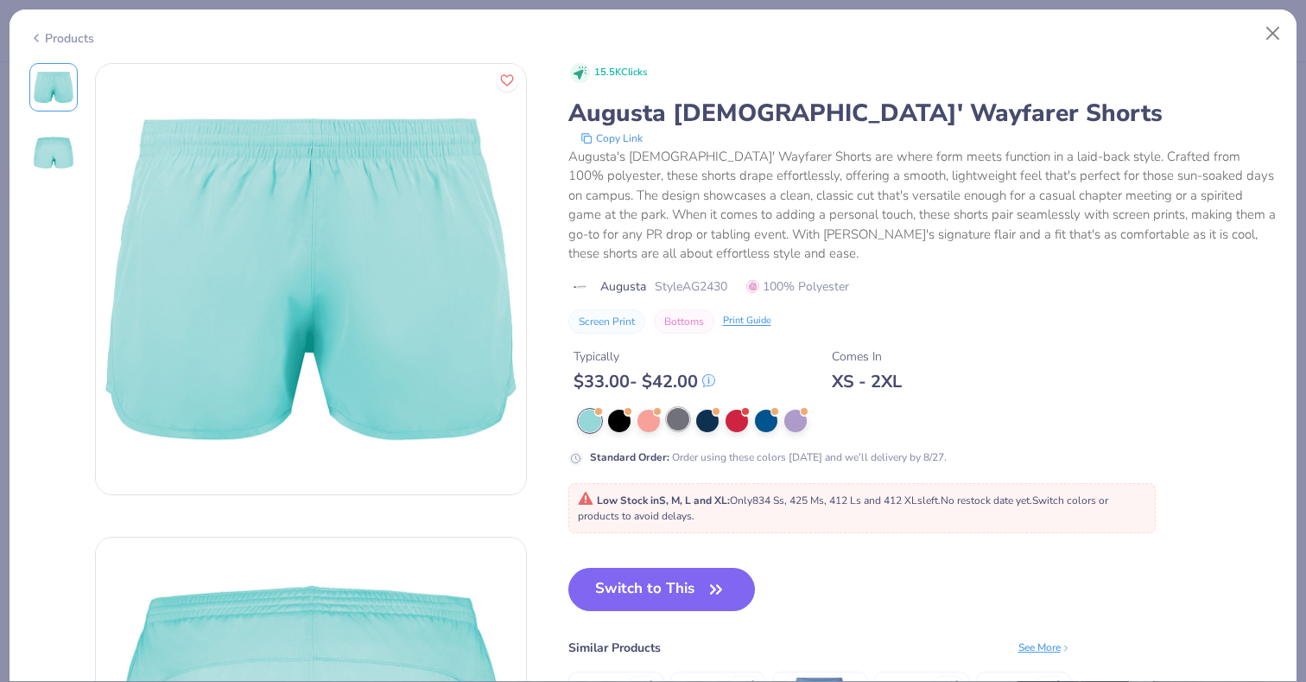
click at [680, 415] on div at bounding box center [678, 419] width 22 height 22
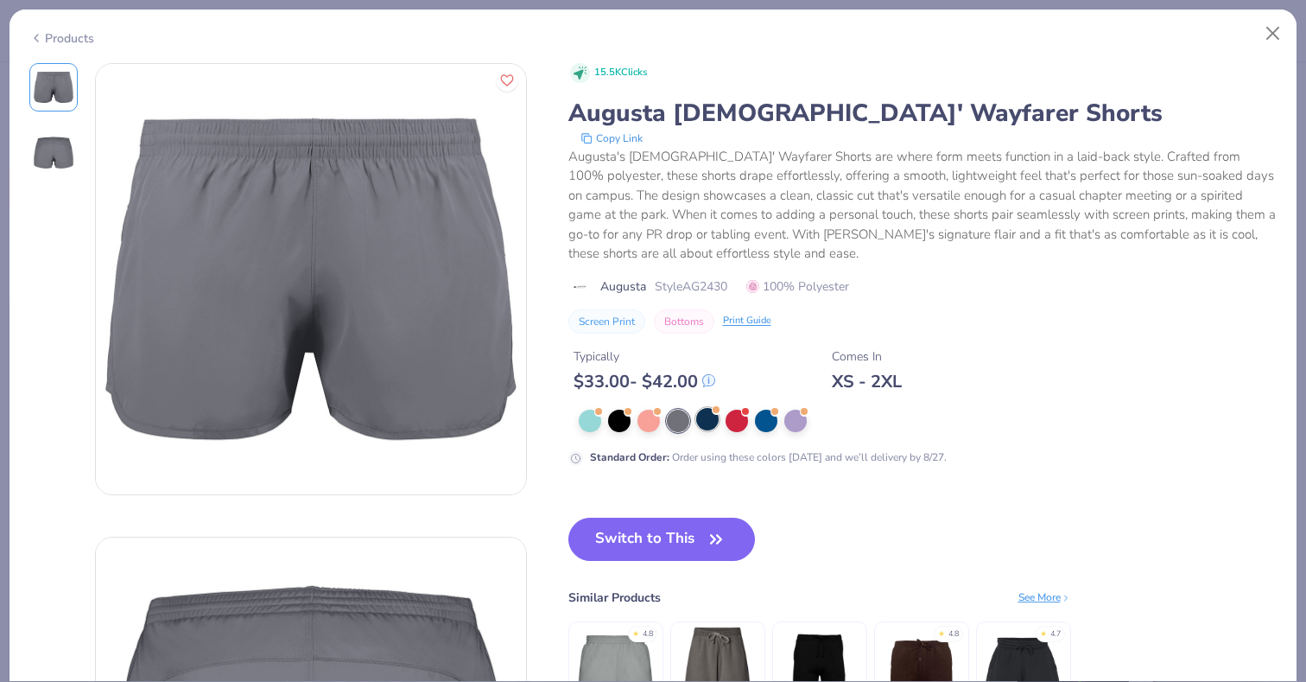
click at [713, 421] on div at bounding box center [707, 419] width 22 height 22
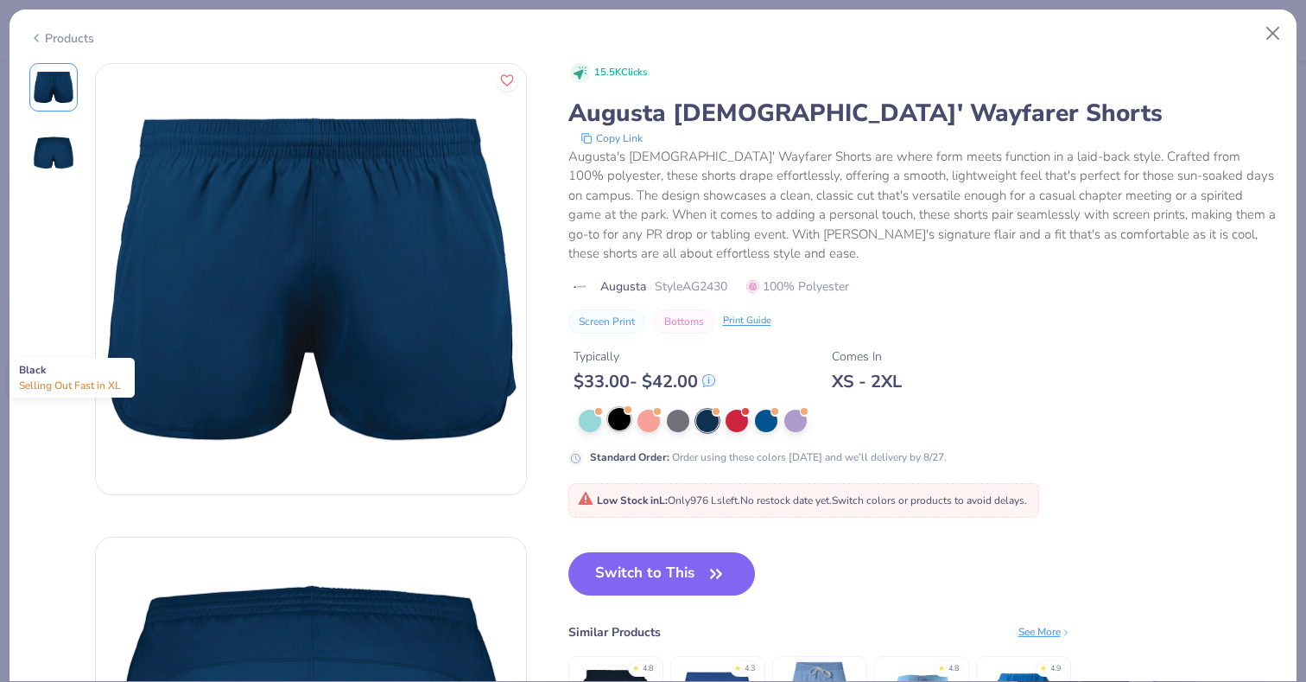
click at [615, 420] on div at bounding box center [619, 419] width 22 height 22
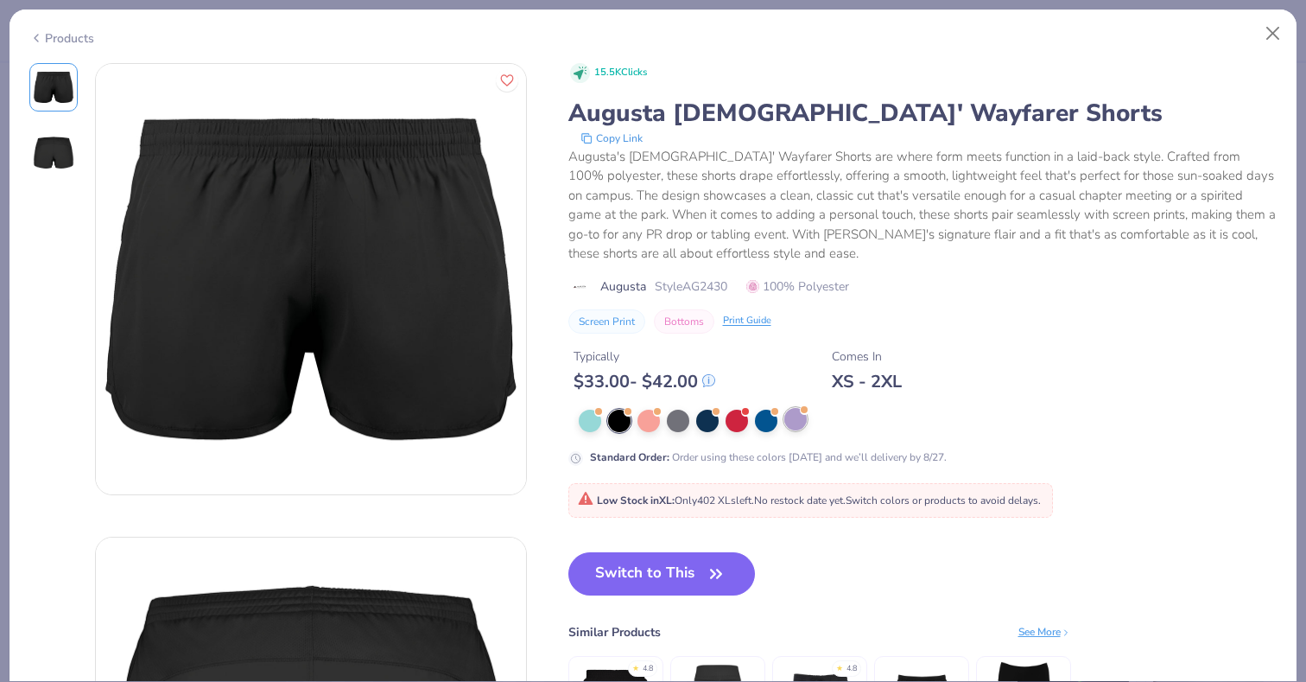
click at [794, 422] on div at bounding box center [795, 419] width 22 height 22
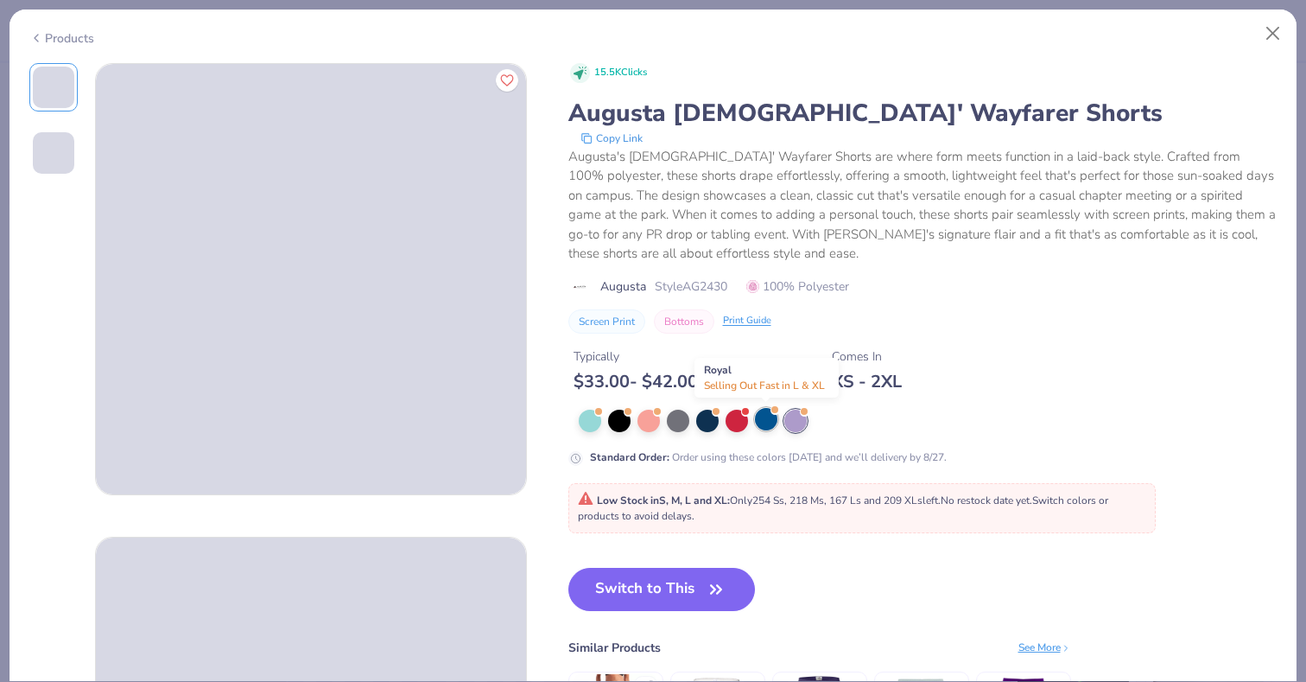
click at [759, 423] on div at bounding box center [766, 419] width 22 height 22
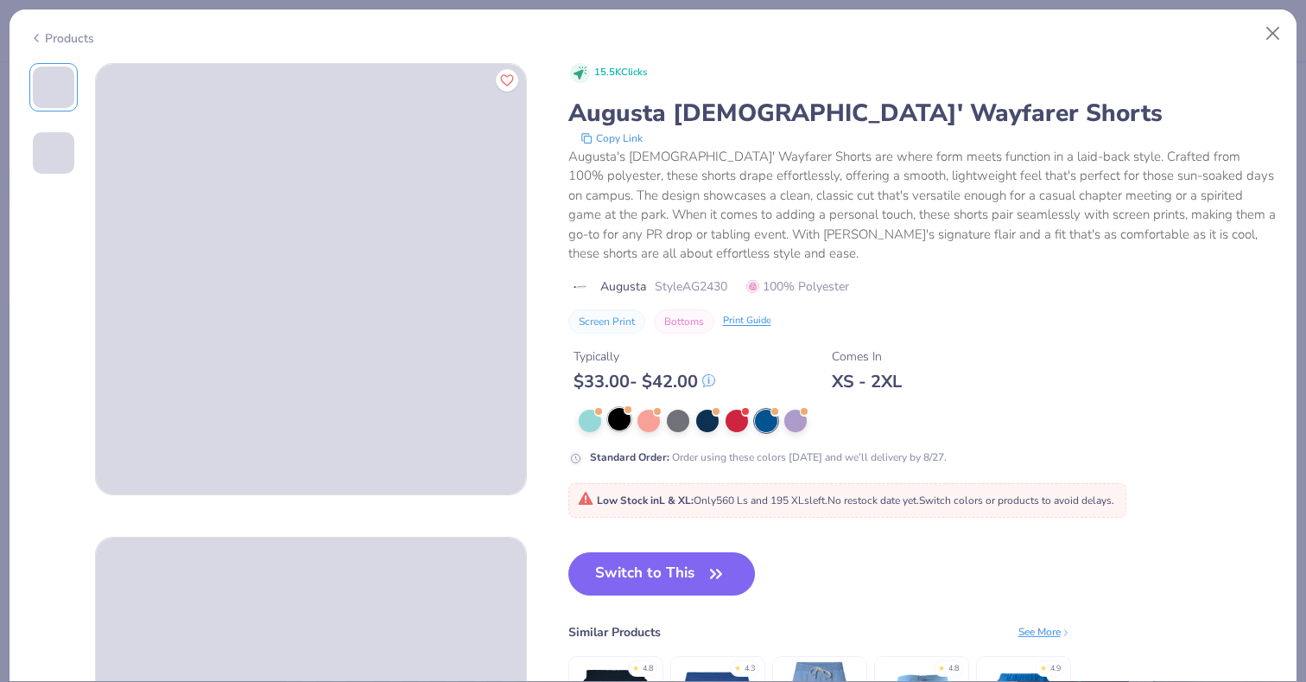
click at [618, 423] on div at bounding box center [619, 419] width 22 height 22
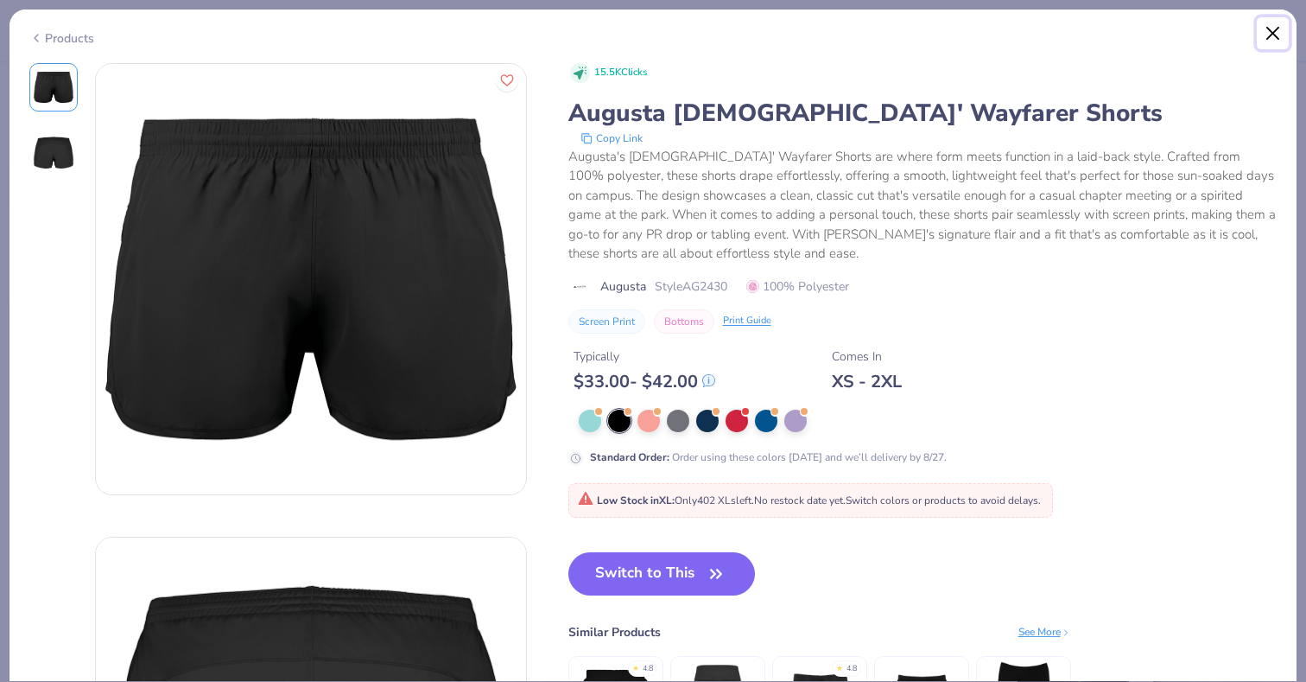
click at [1276, 31] on button "Close" at bounding box center [1273, 33] width 33 height 33
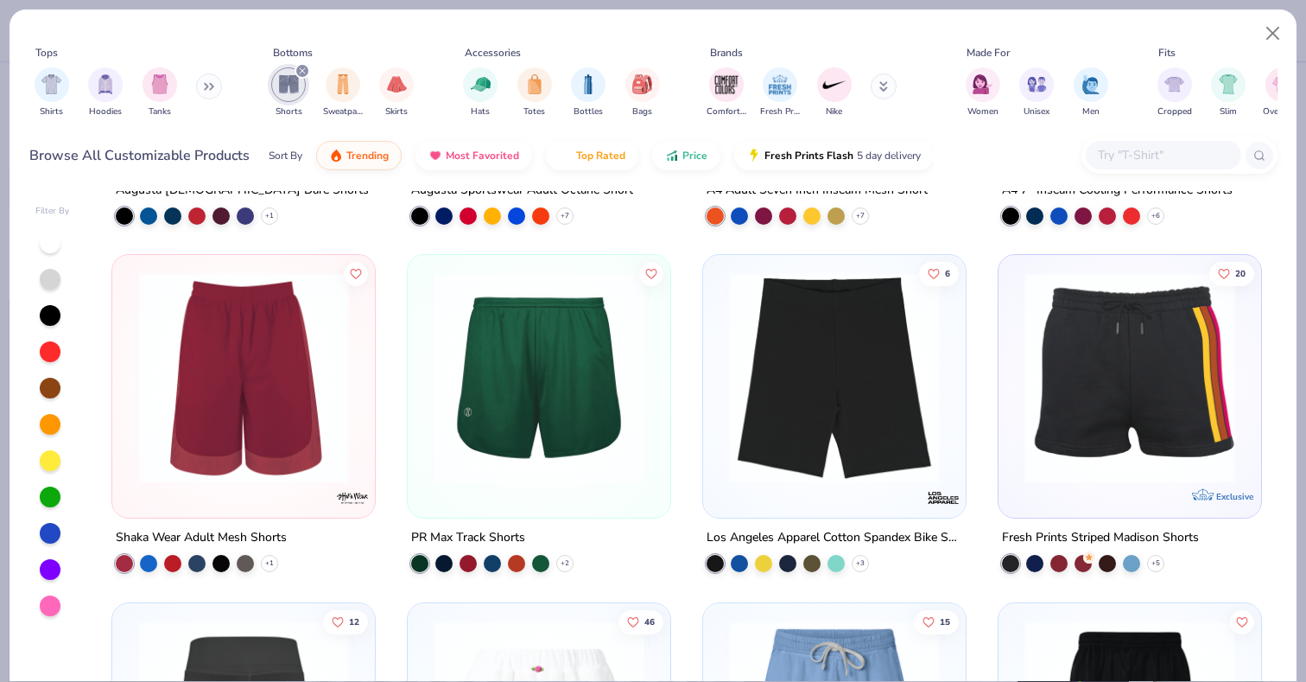
scroll to position [2376, 0]
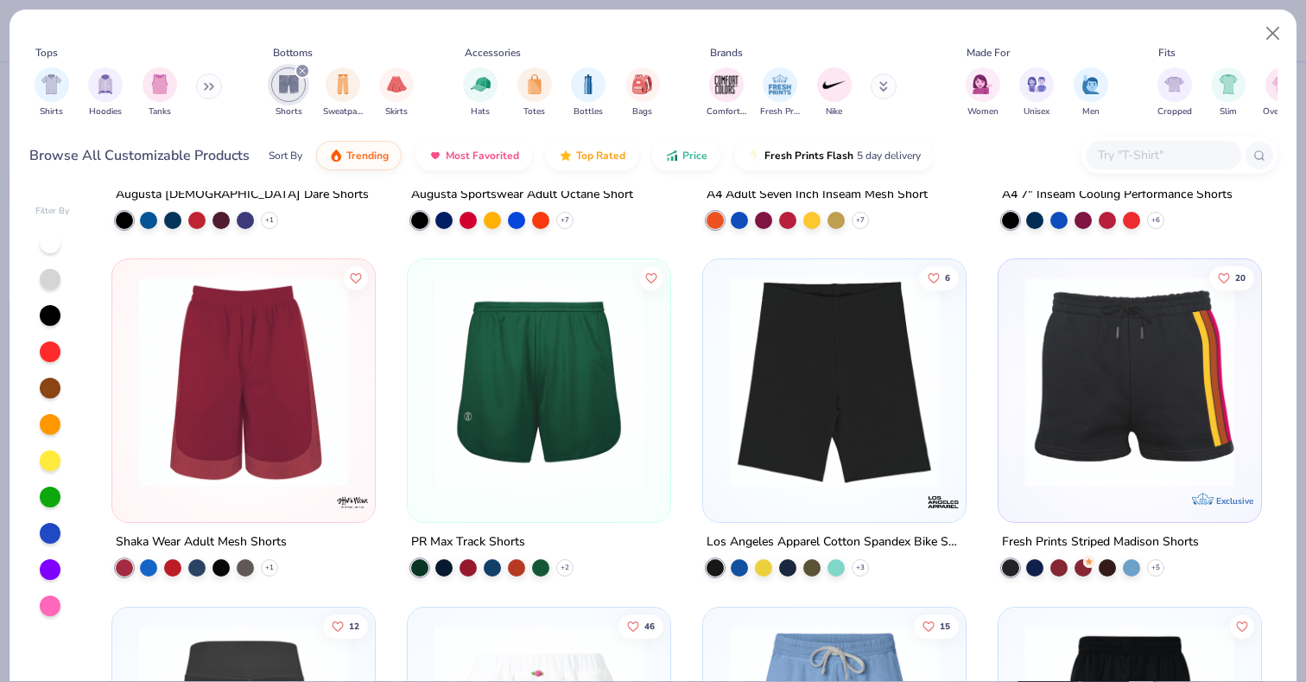
click at [489, 374] on img at bounding box center [539, 381] width 228 height 211
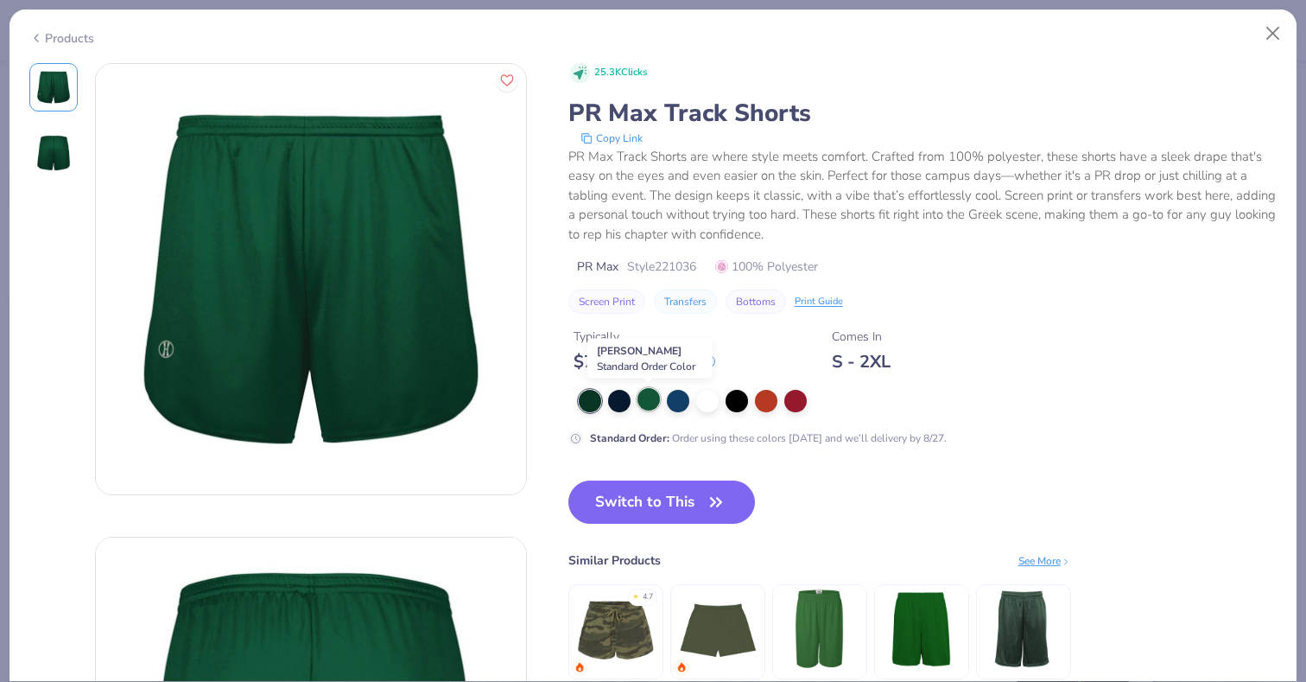
click at [647, 401] on div at bounding box center [648, 399] width 22 height 22
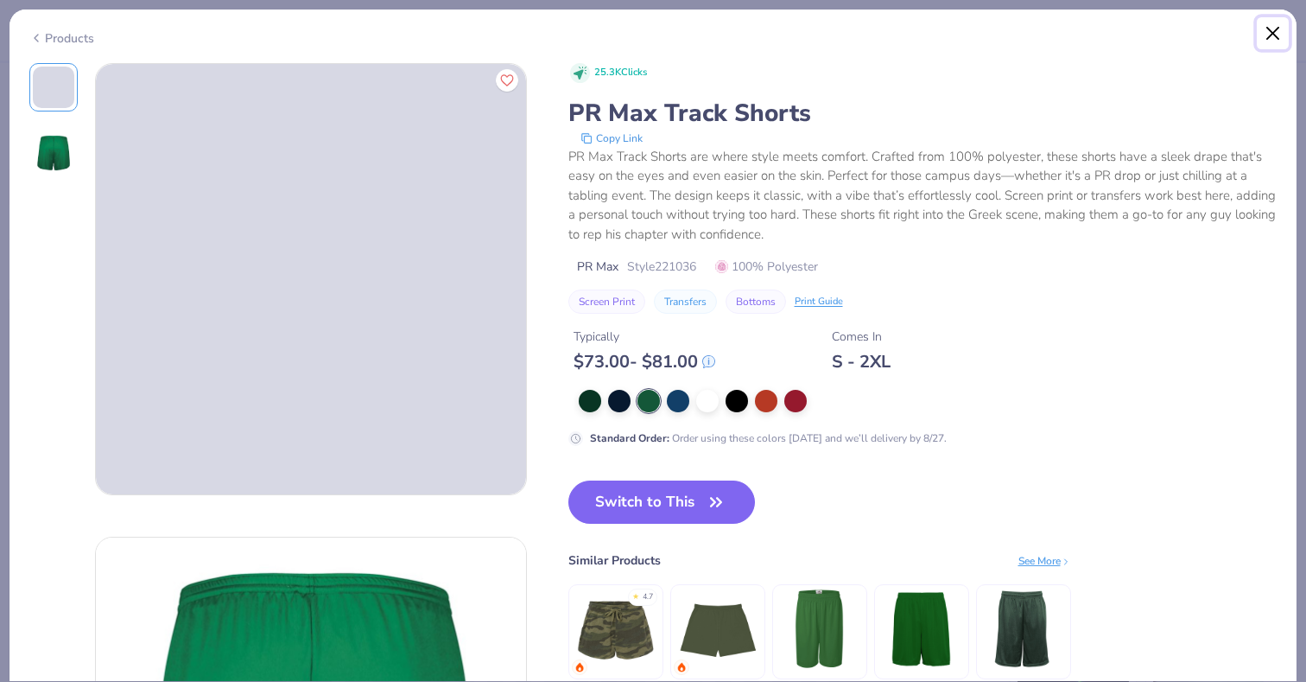
click at [1276, 32] on button "Close" at bounding box center [1273, 33] width 33 height 33
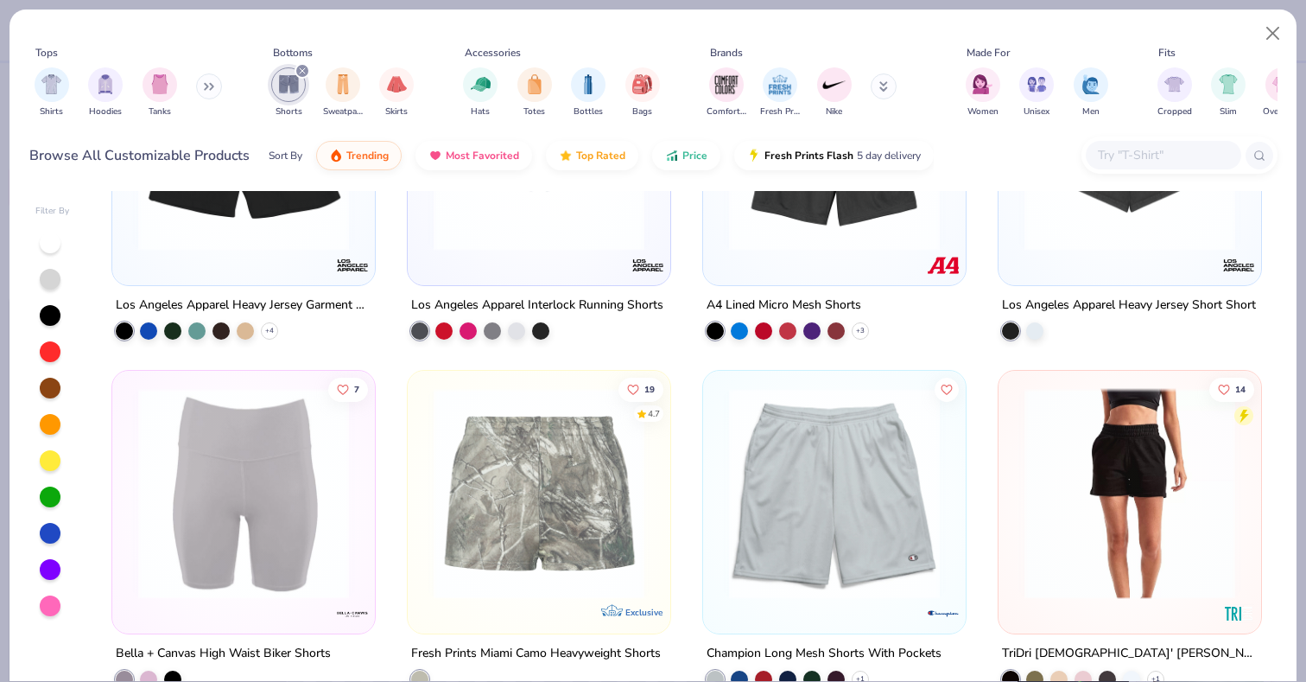
scroll to position [1209, 0]
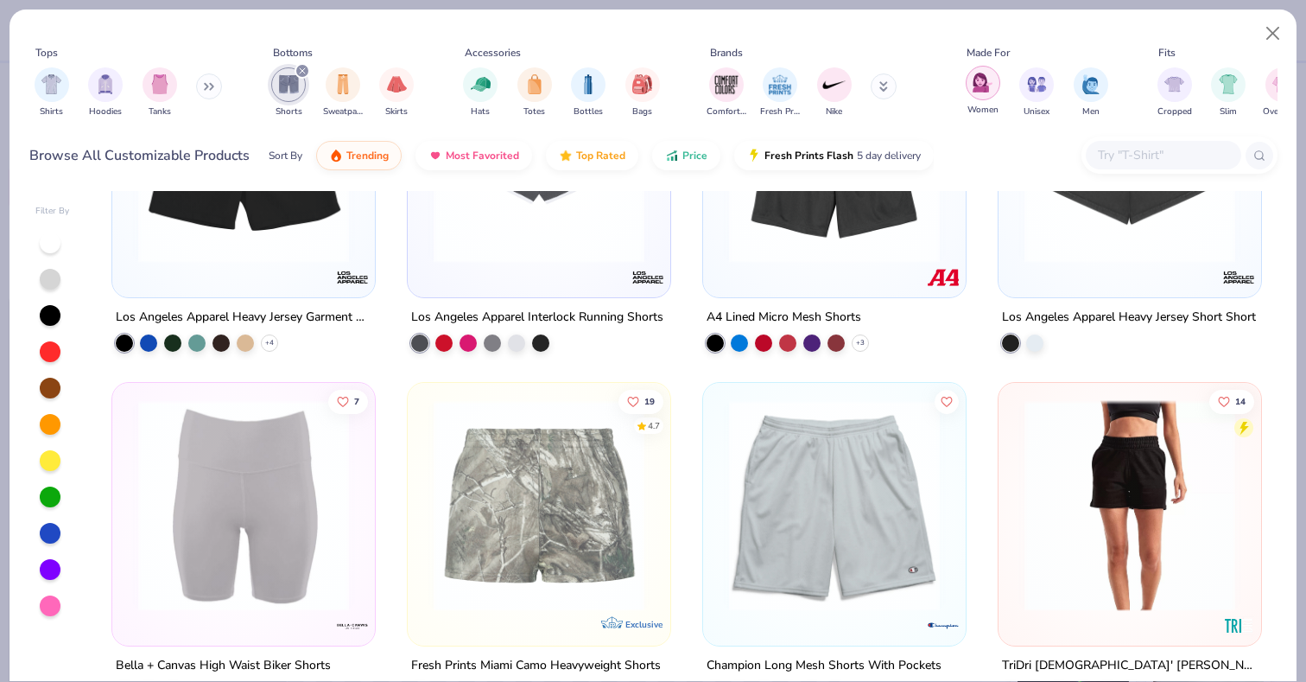
click at [993, 86] on div "filter for Women" at bounding box center [983, 83] width 35 height 35
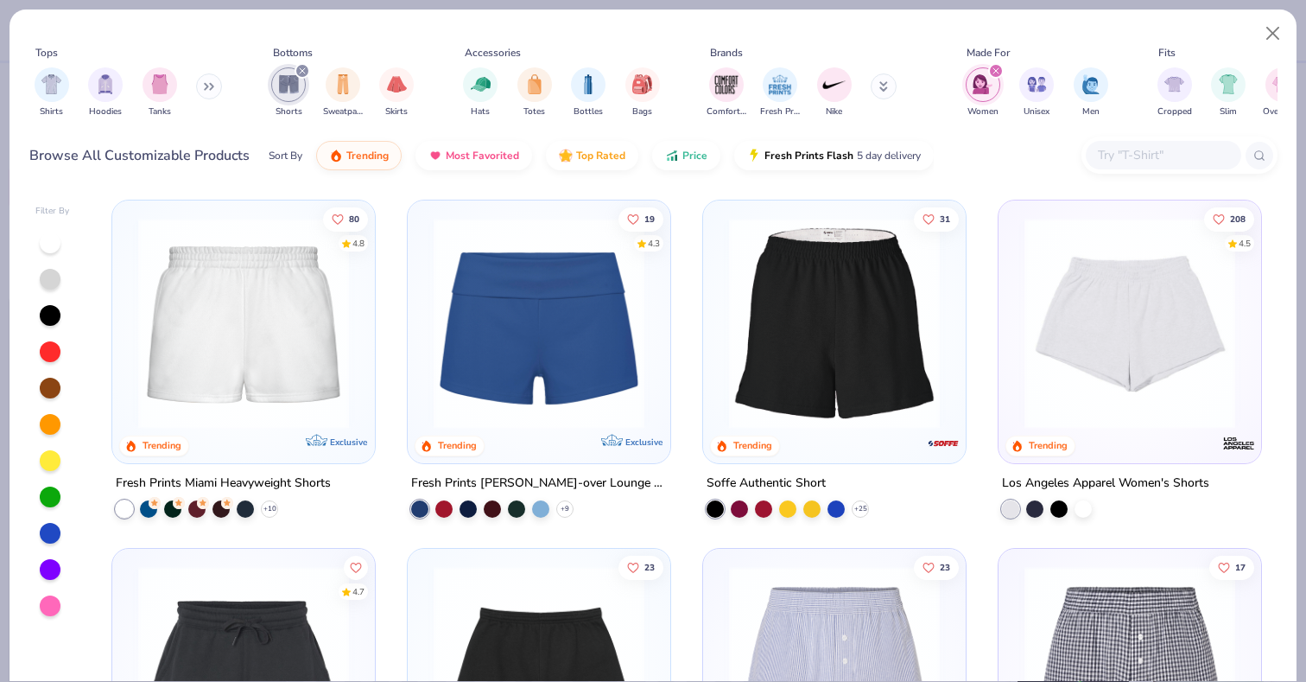
click at [266, 371] on img at bounding box center [244, 323] width 228 height 211
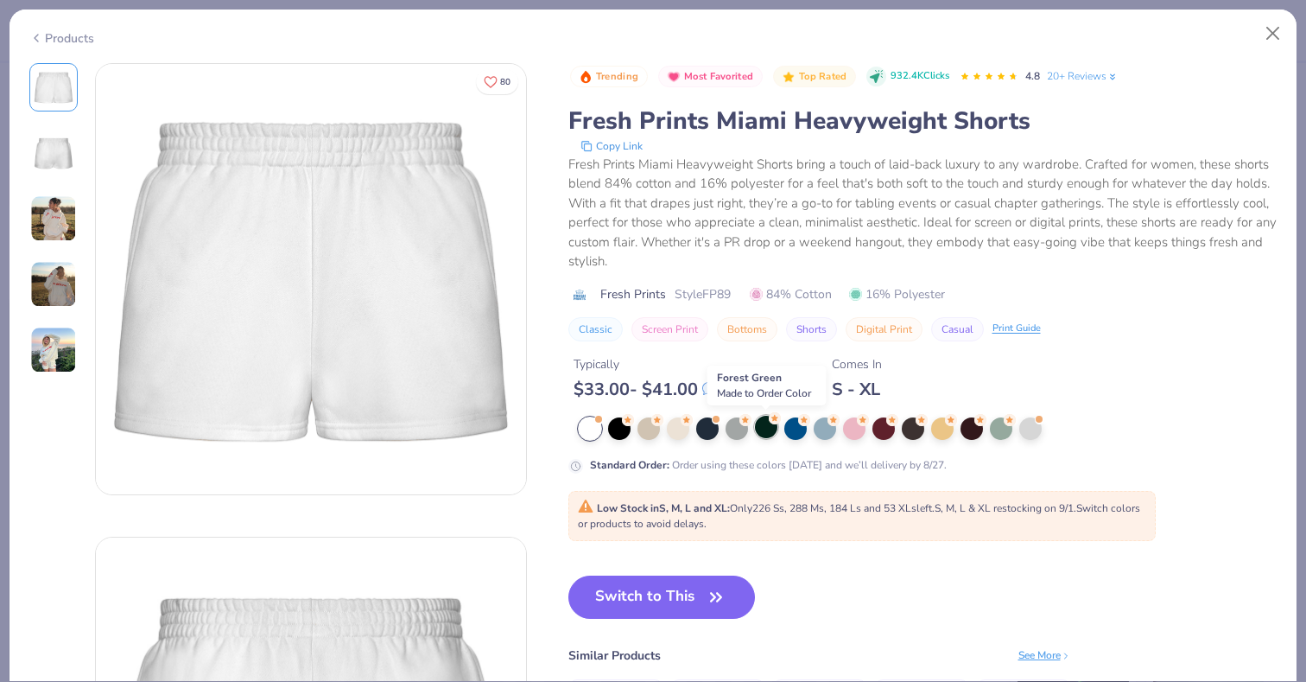
click at [759, 428] on div at bounding box center [766, 426] width 22 height 22
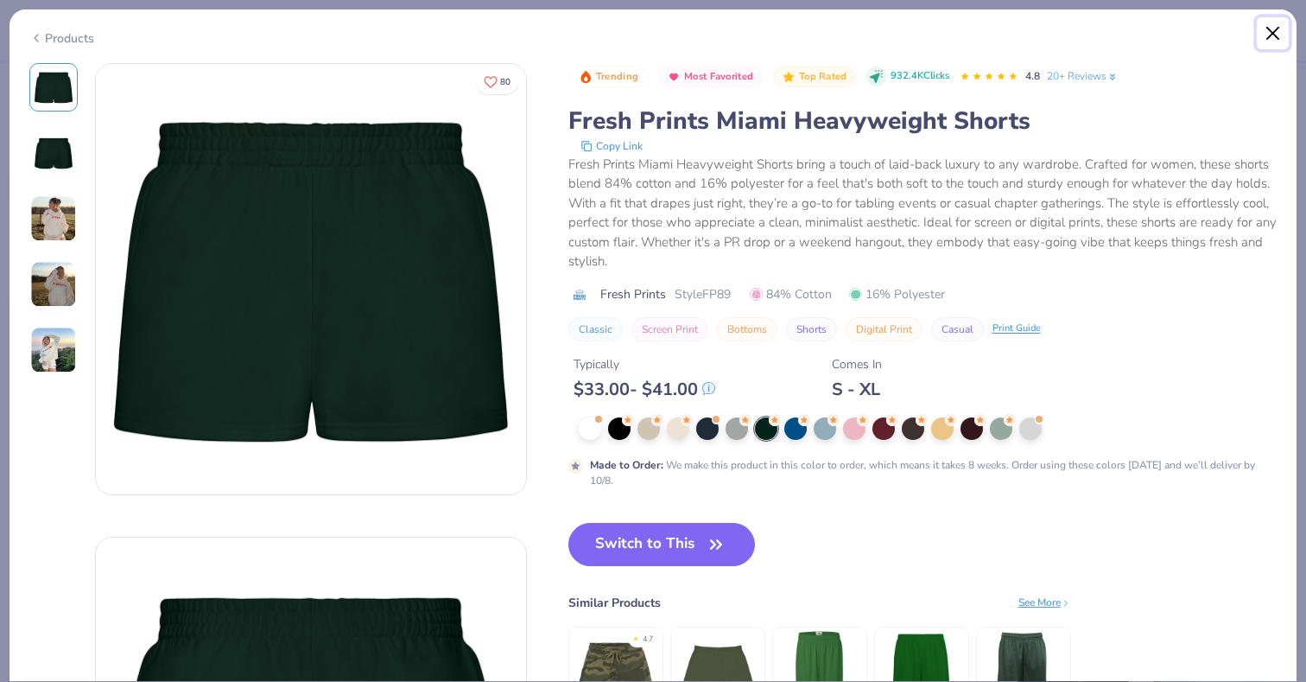
click at [1265, 31] on button "Close" at bounding box center [1273, 33] width 33 height 33
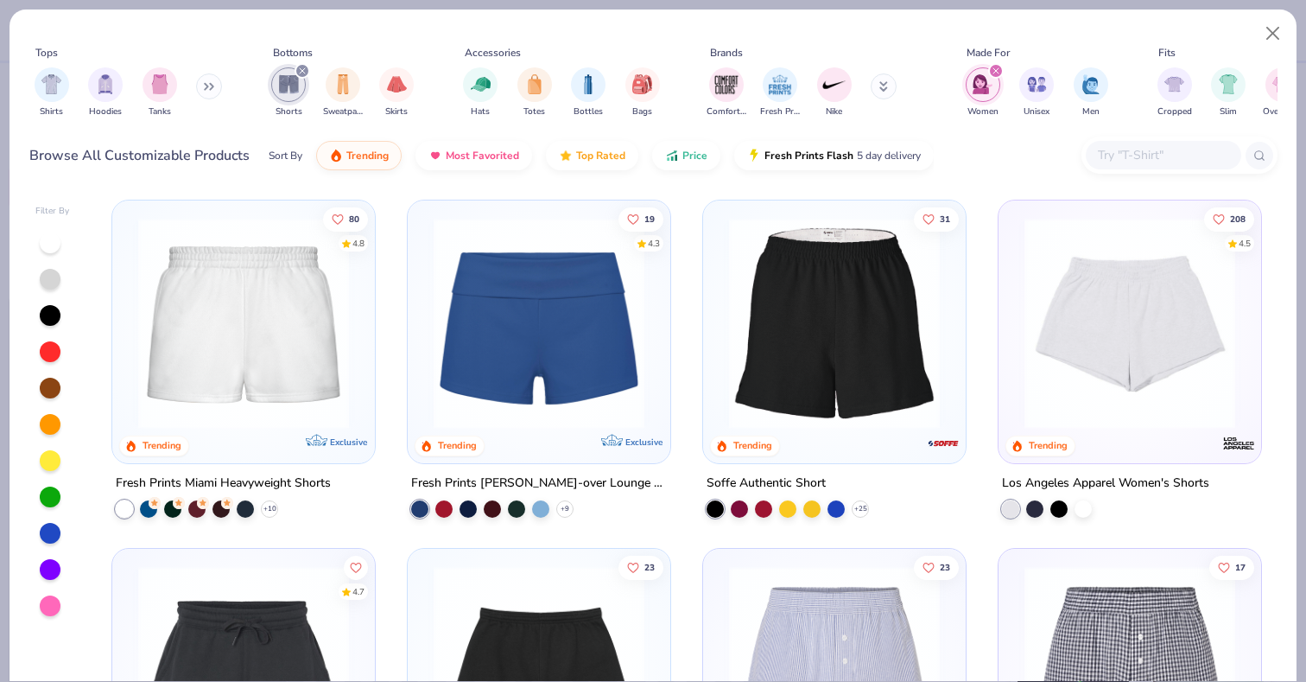
click at [1063, 351] on img at bounding box center [1130, 323] width 228 height 211
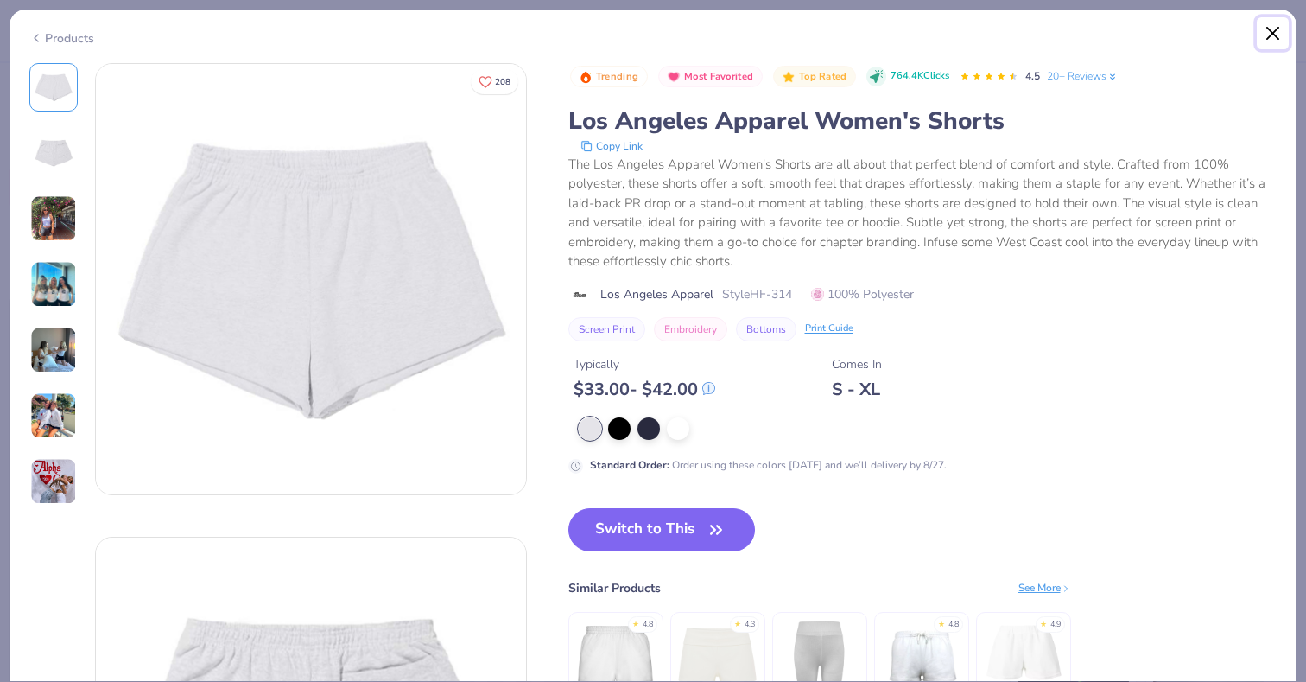
click at [1267, 36] on button "Close" at bounding box center [1273, 33] width 33 height 33
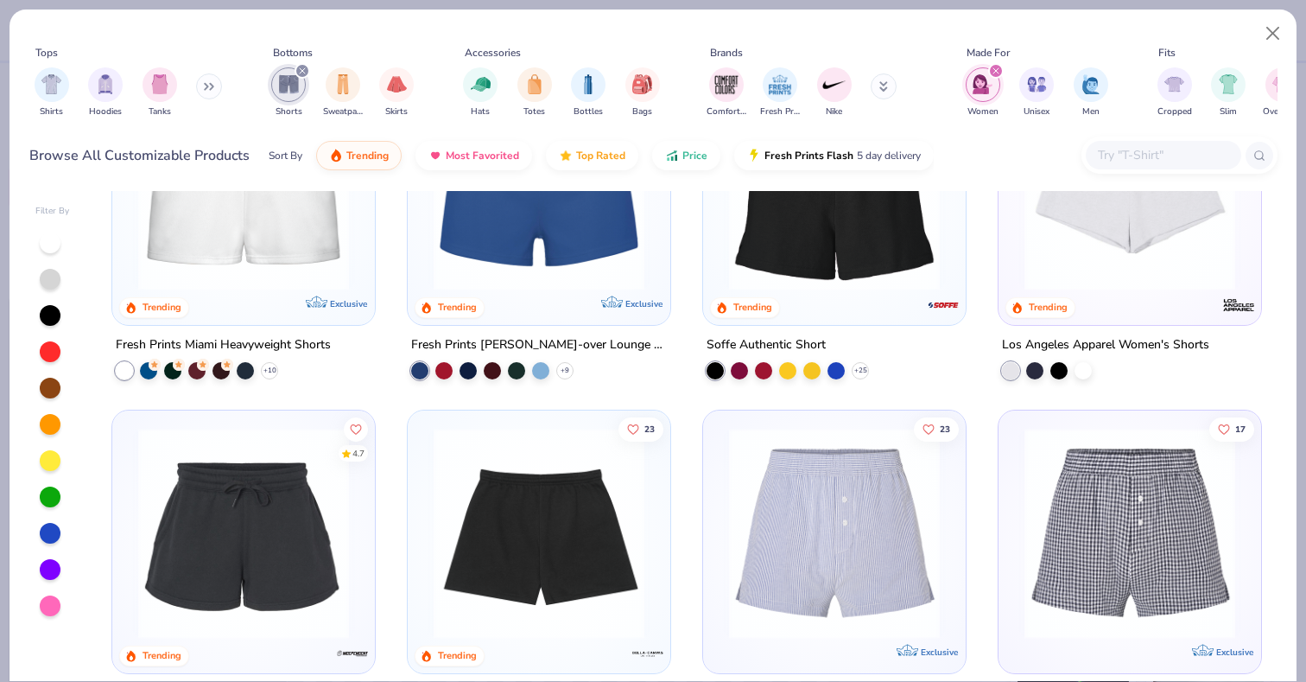
scroll to position [255, 0]
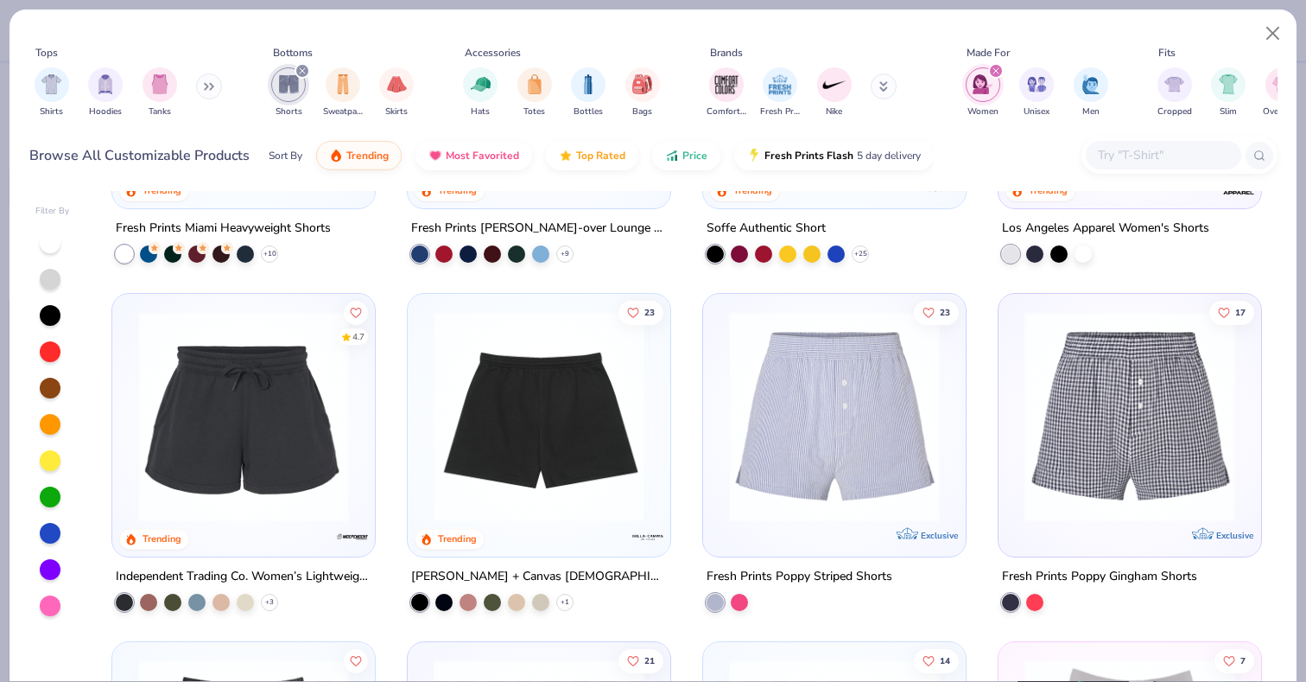
click at [523, 429] on img at bounding box center [539, 416] width 228 height 211
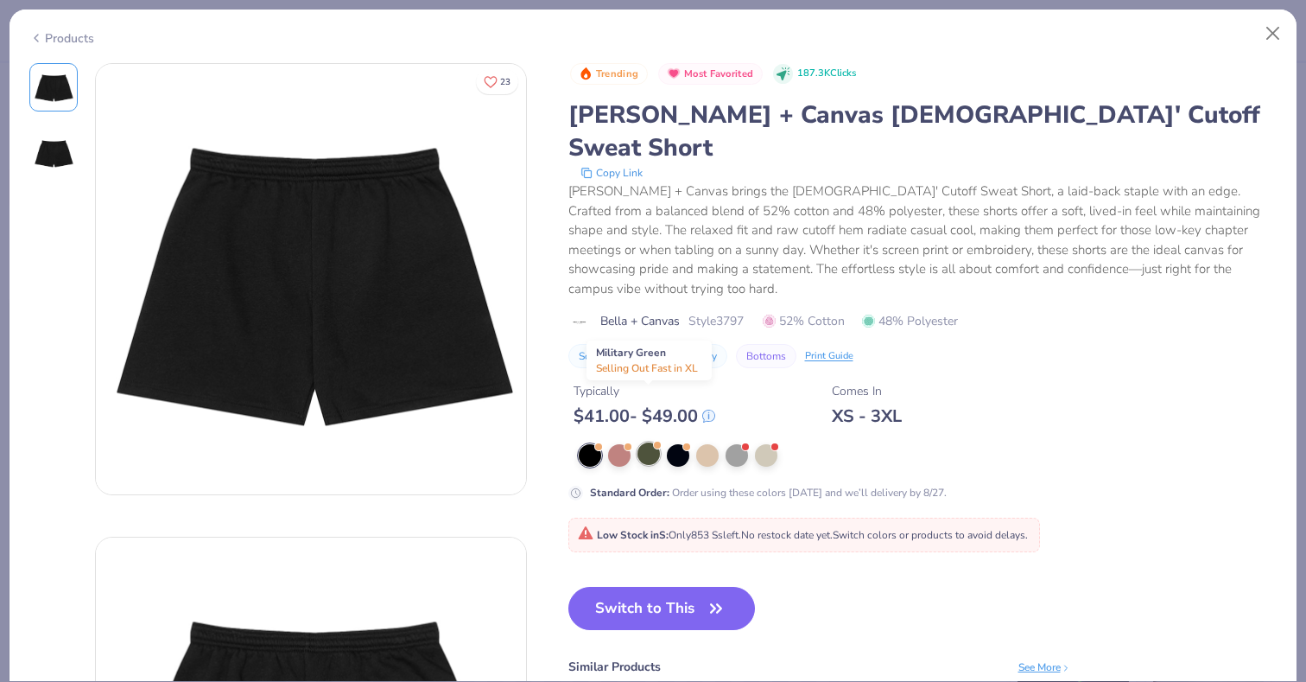
click at [644, 442] on div at bounding box center [648, 453] width 22 height 22
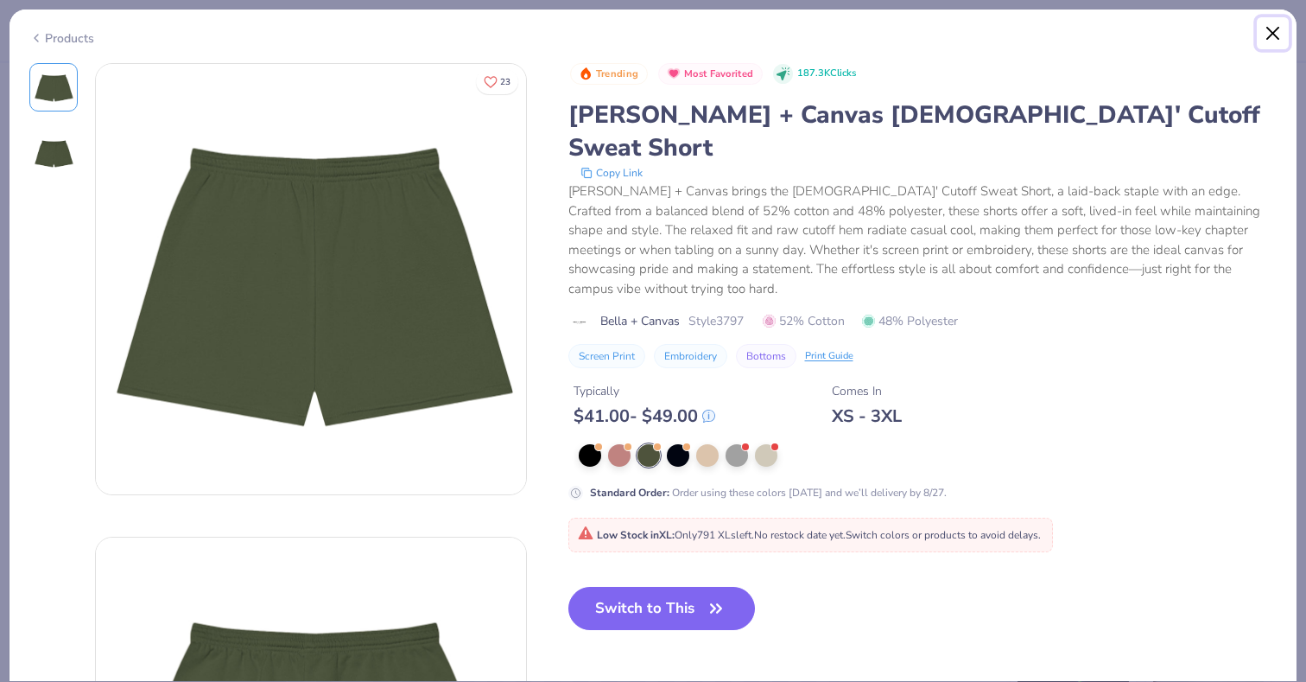
click at [1278, 30] on button "Close" at bounding box center [1273, 33] width 33 height 33
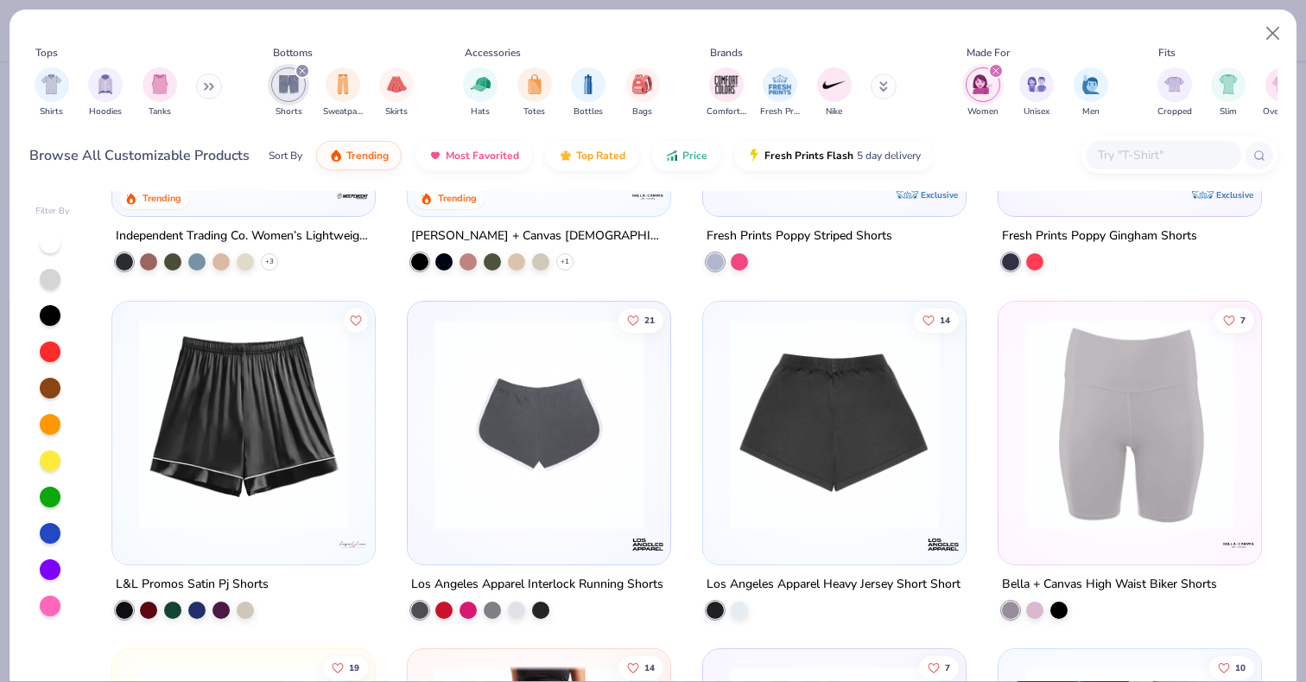
scroll to position [618, 0]
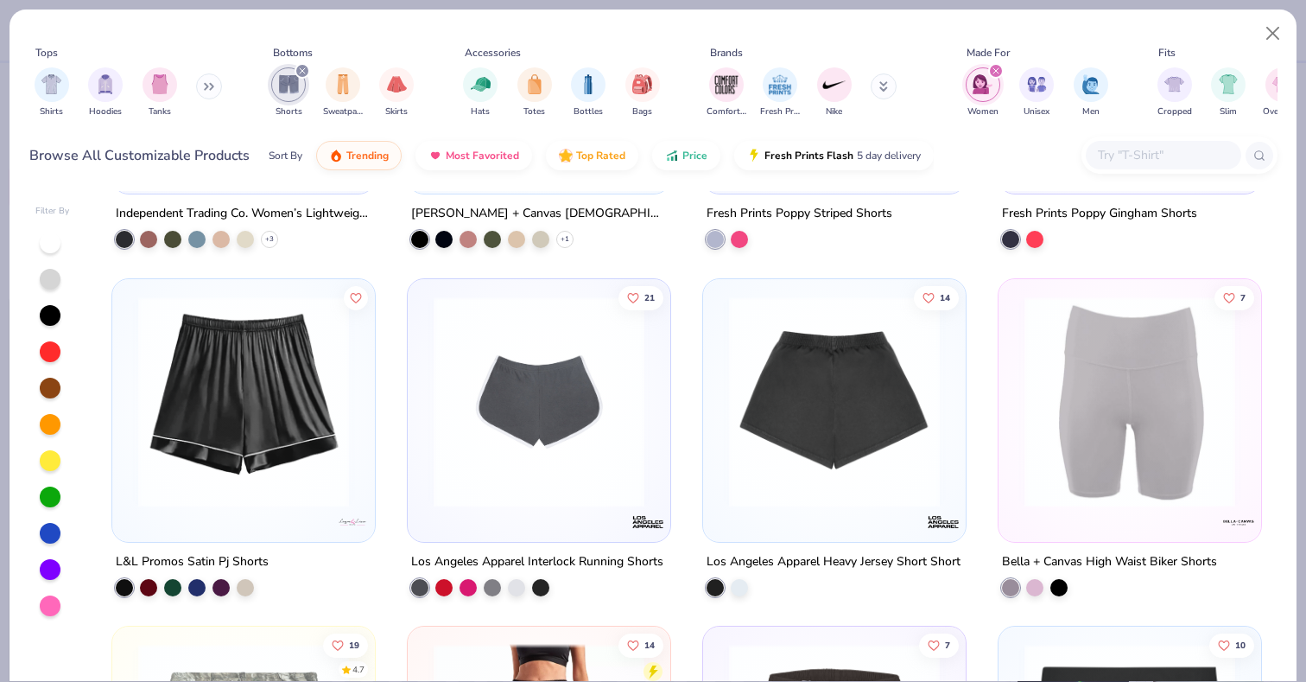
click at [553, 441] on img at bounding box center [539, 400] width 228 height 211
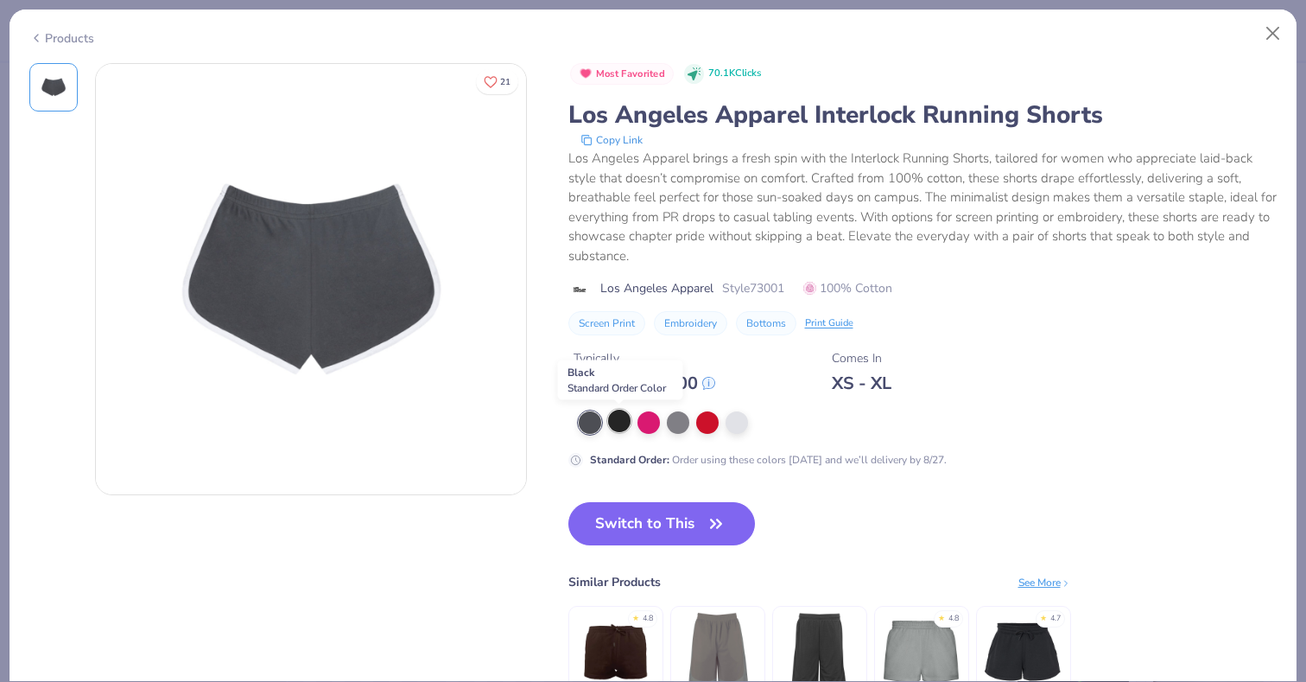
click at [619, 426] on div at bounding box center [619, 420] width 22 height 22
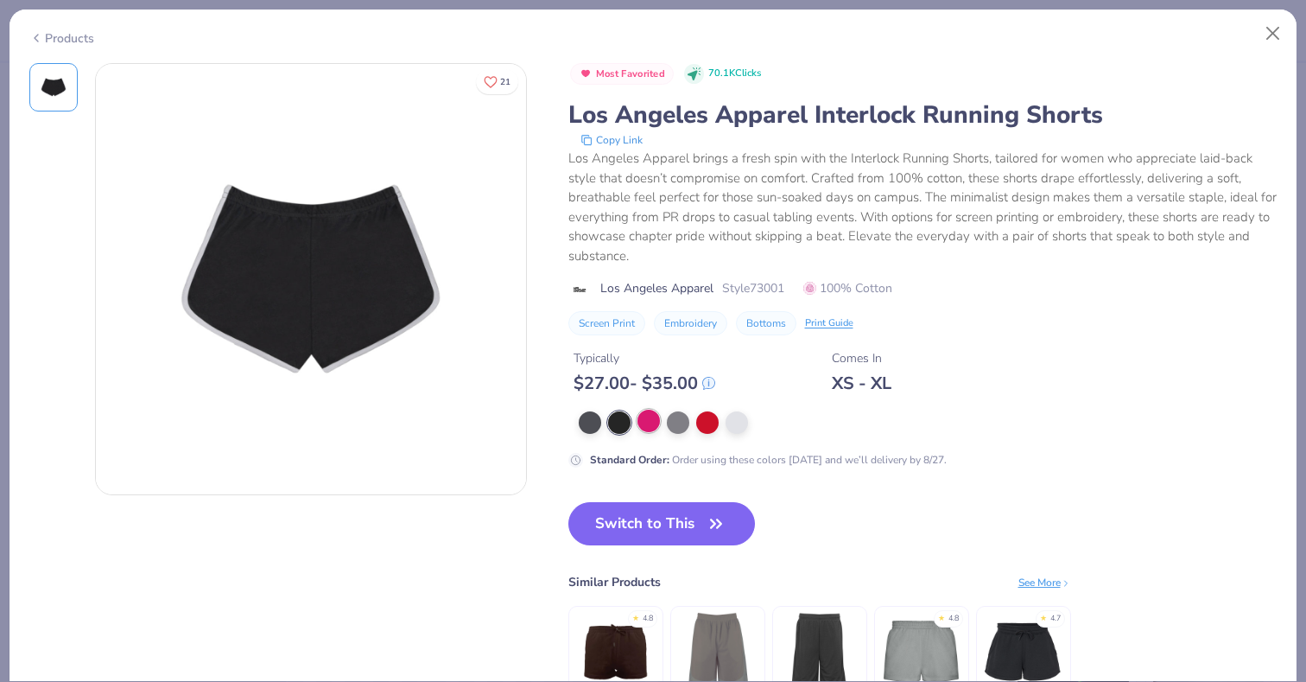
click at [650, 427] on div at bounding box center [648, 420] width 22 height 22
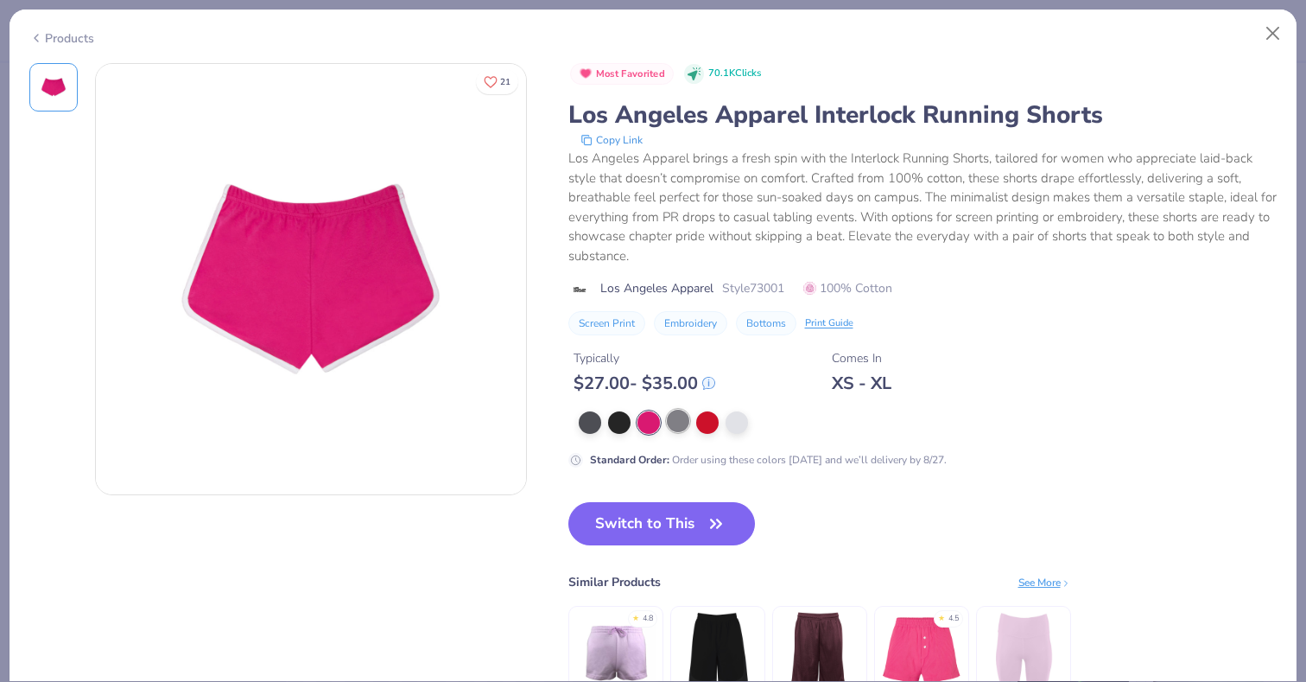
click at [675, 427] on div at bounding box center [678, 420] width 22 height 22
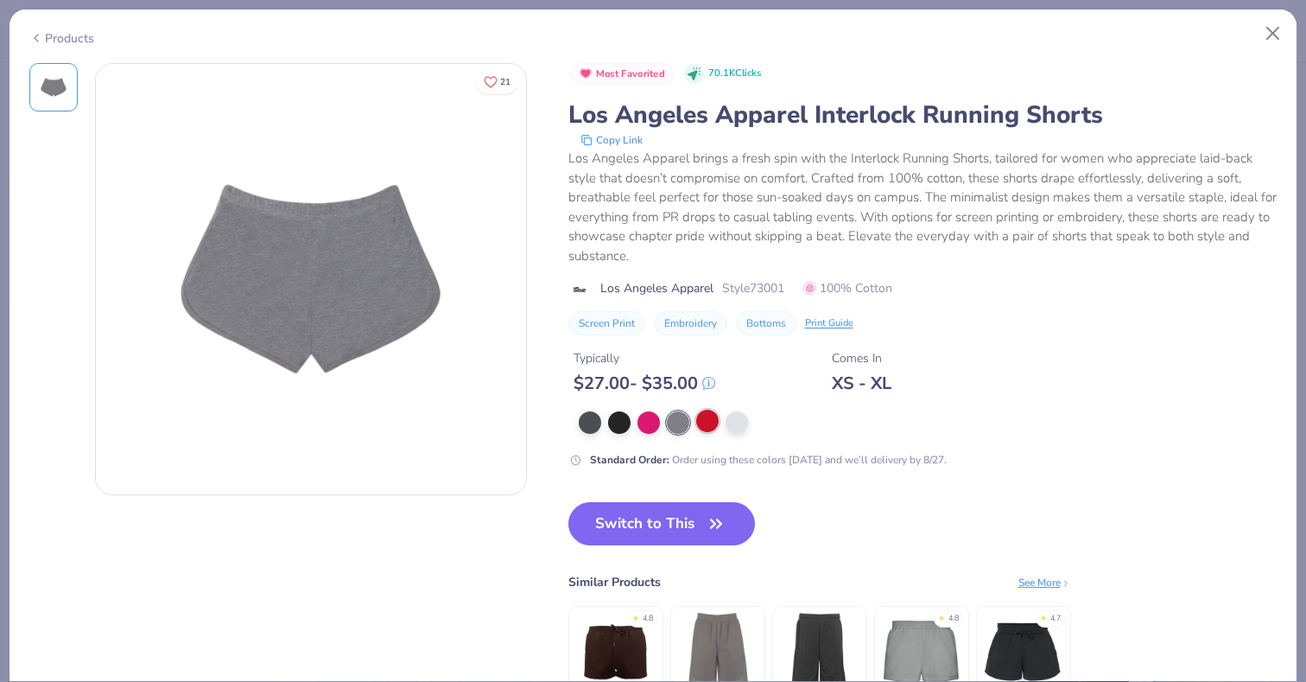
click at [707, 424] on div at bounding box center [707, 420] width 22 height 22
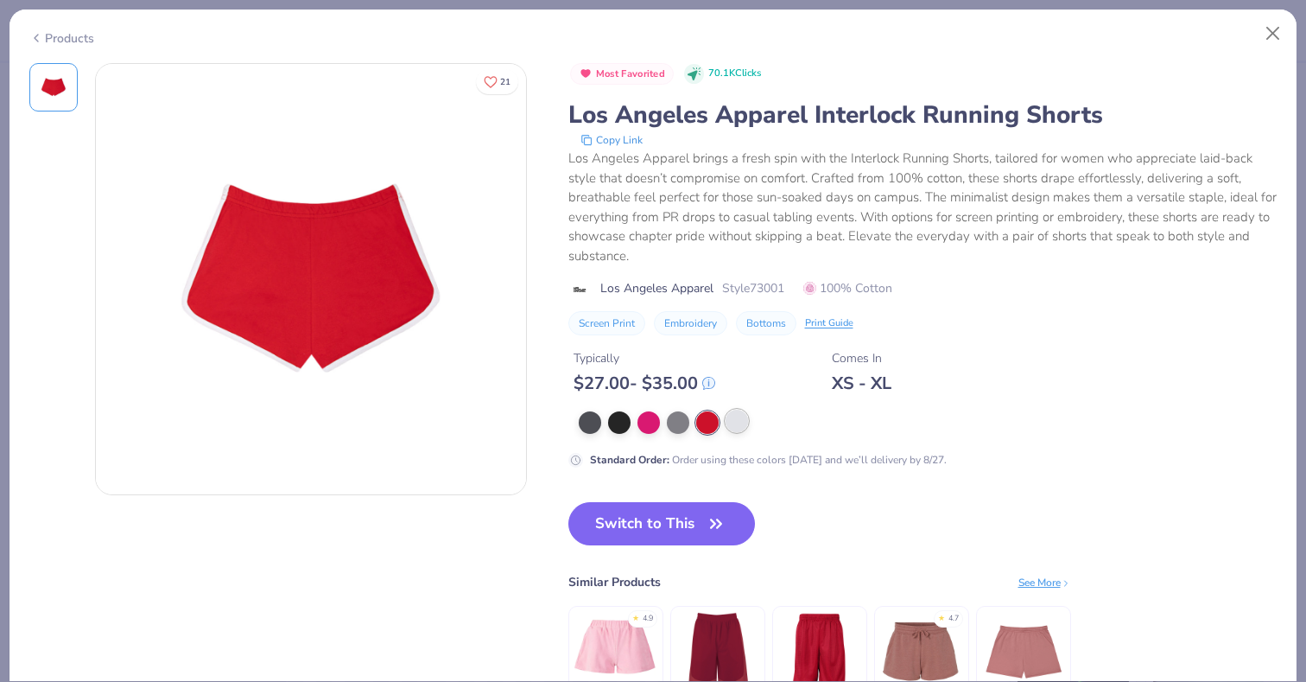
click at [739, 425] on div at bounding box center [737, 420] width 22 height 22
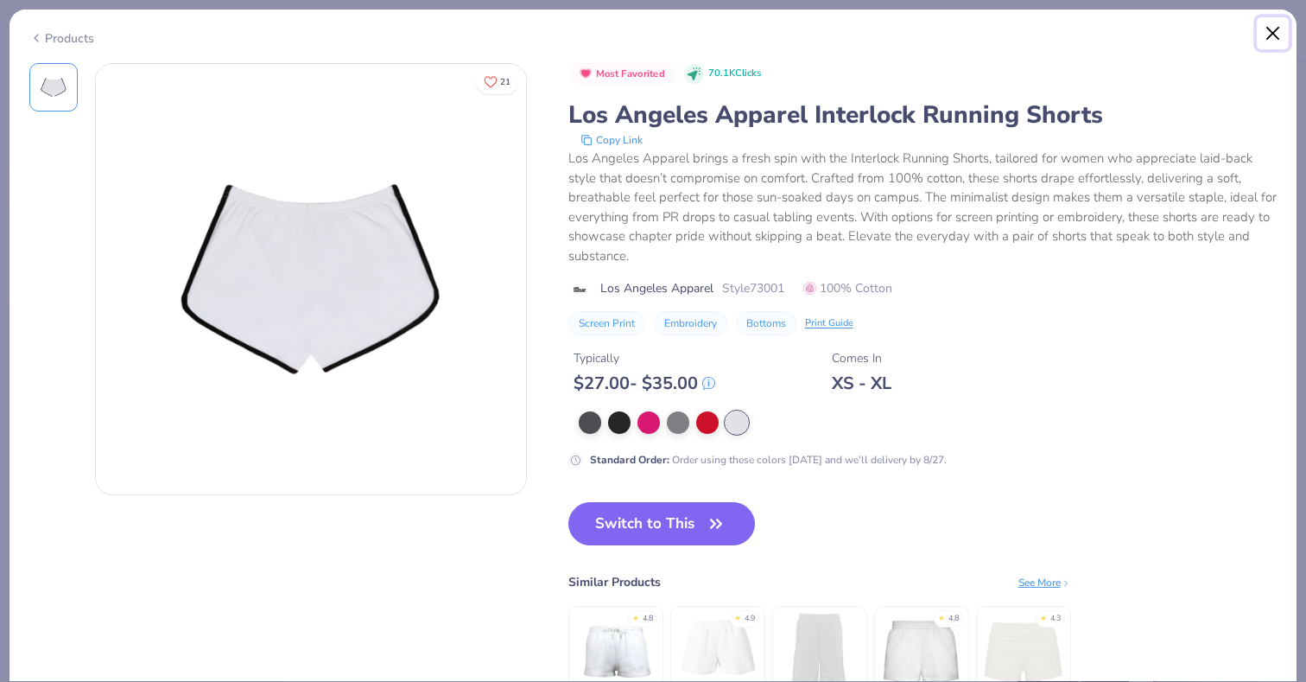
click at [1274, 33] on button "Close" at bounding box center [1273, 33] width 33 height 33
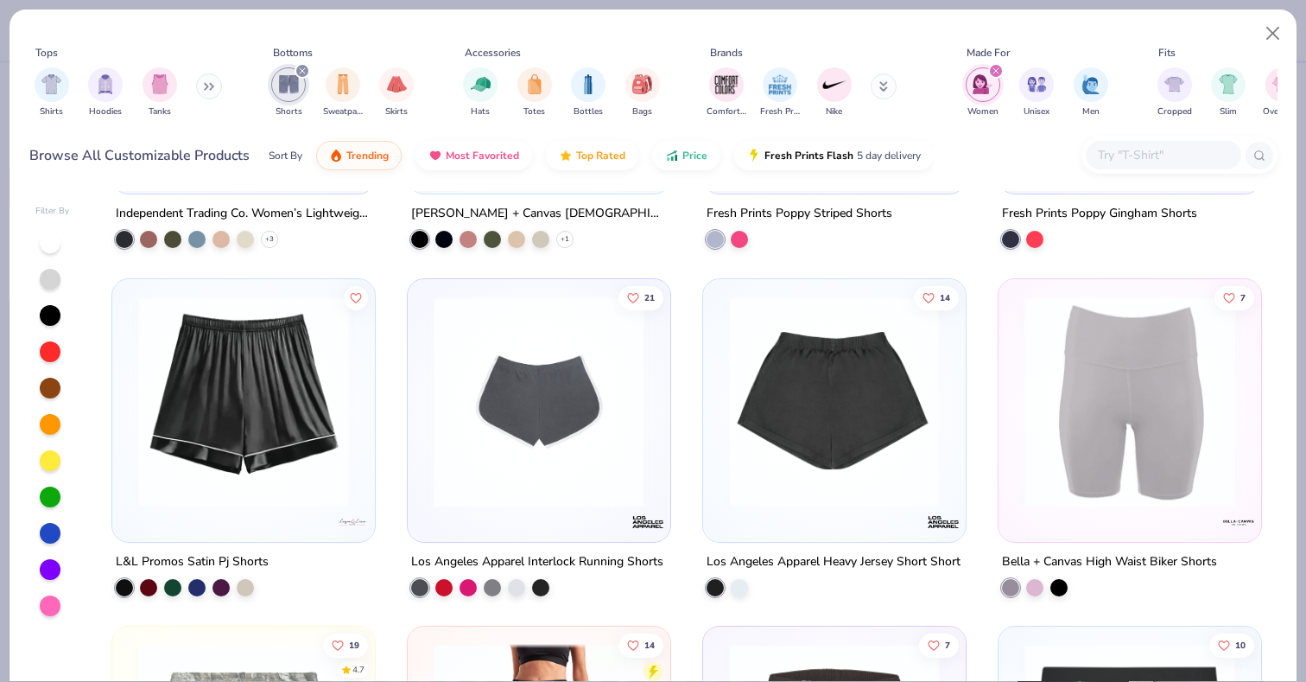
click at [720, 433] on img at bounding box center [606, 400] width 228 height 211
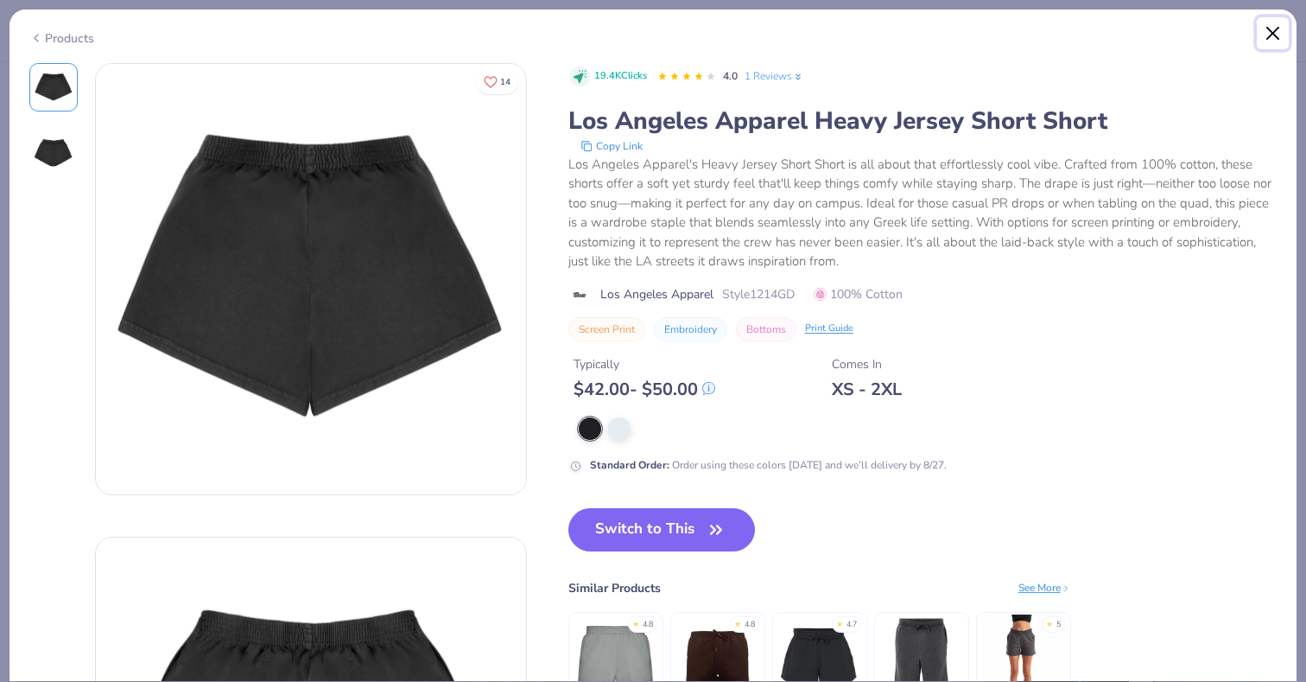
click at [1271, 37] on button "Close" at bounding box center [1273, 33] width 33 height 33
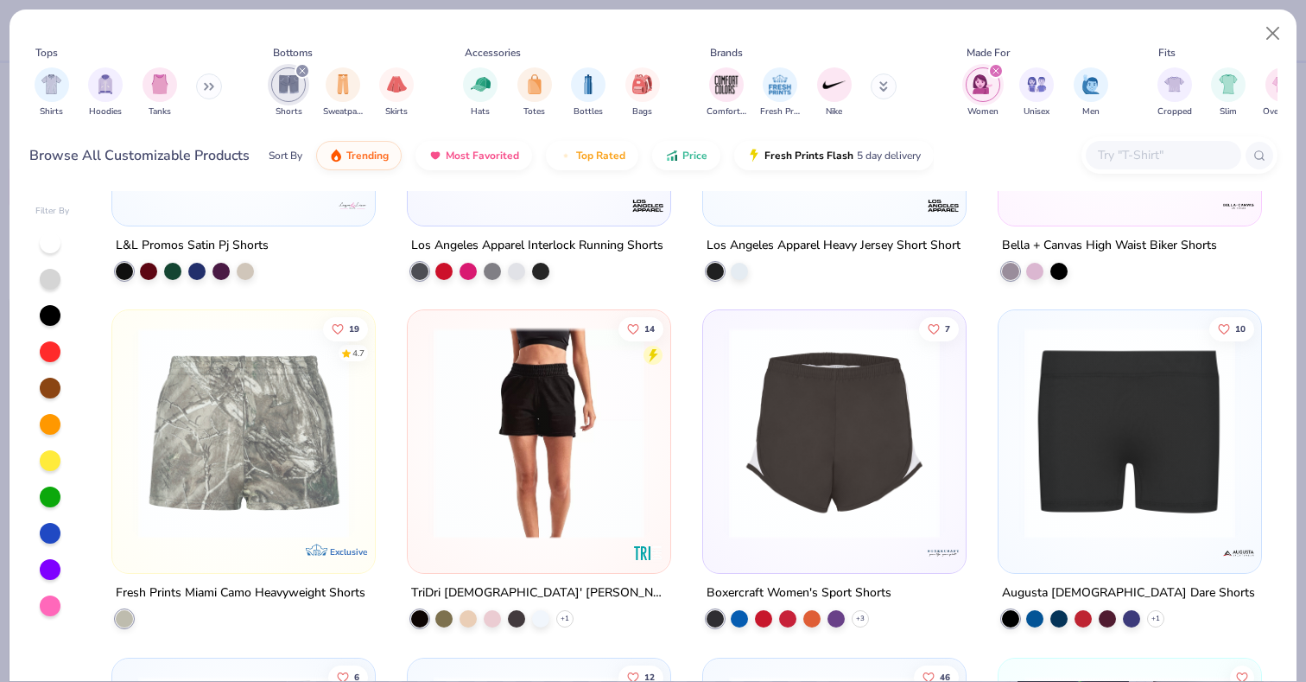
scroll to position [970, 0]
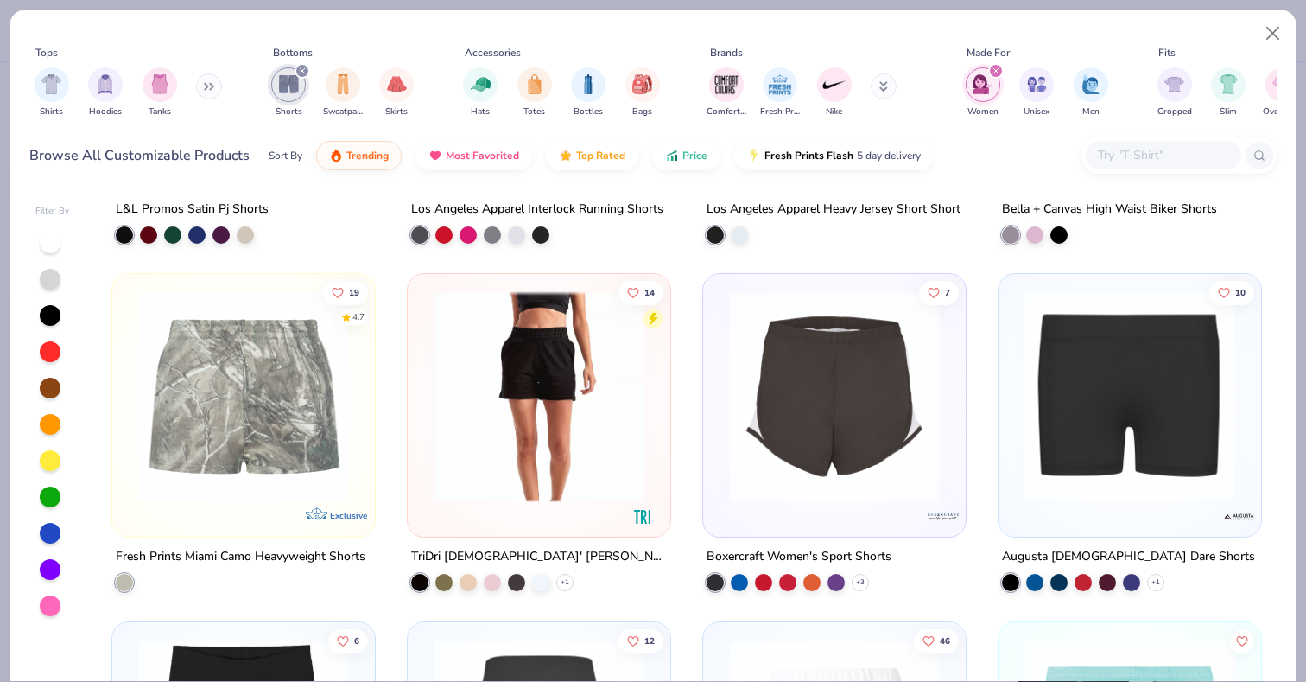
click at [804, 446] on img at bounding box center [834, 396] width 228 height 211
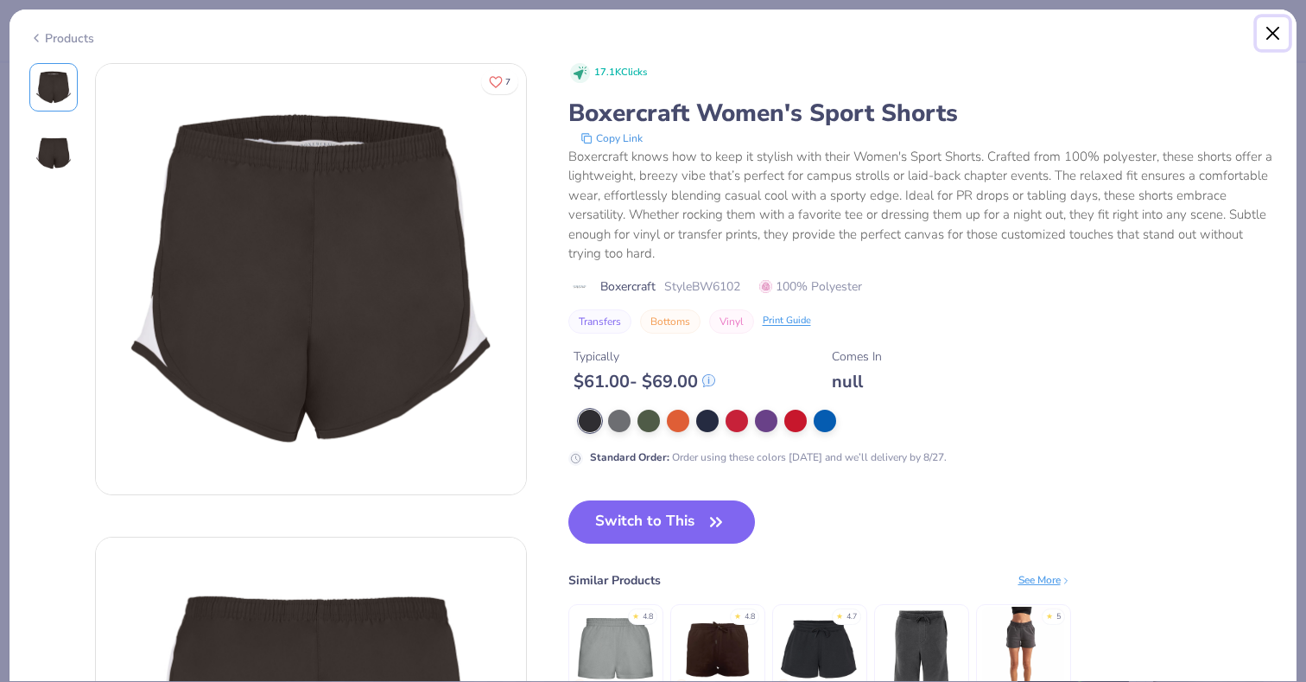
click at [1272, 34] on button "Close" at bounding box center [1273, 33] width 33 height 33
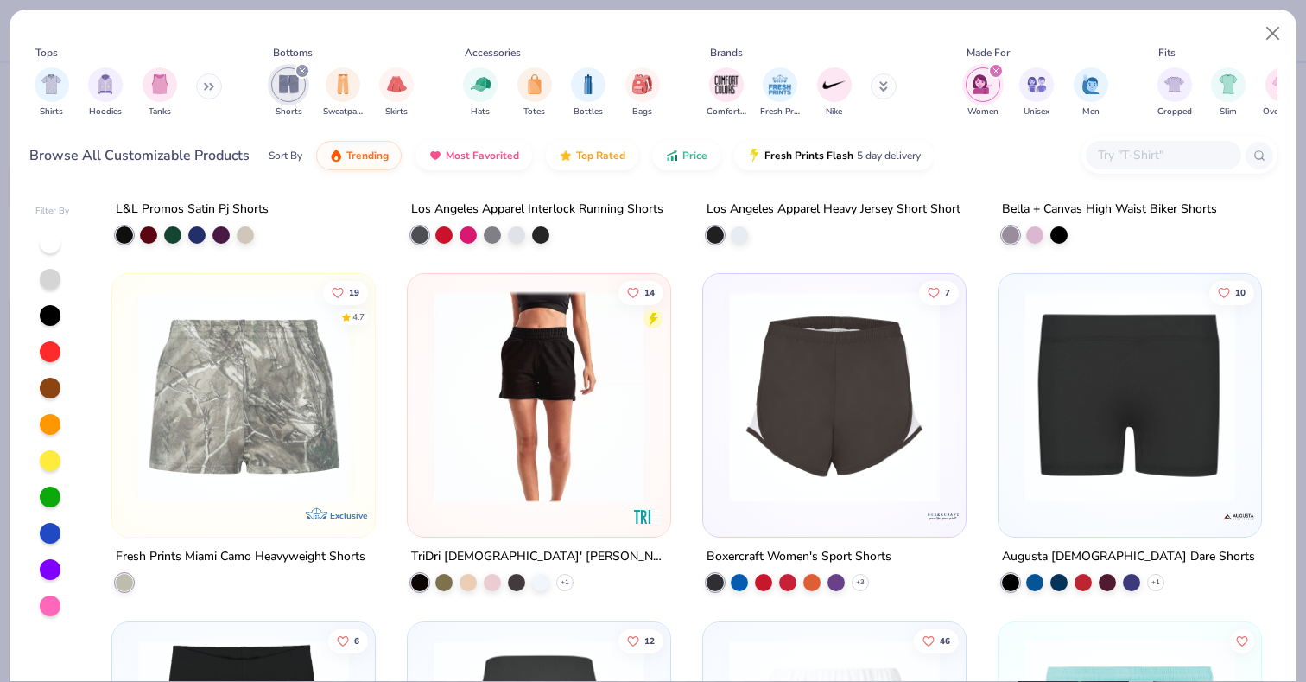
click at [553, 447] on img at bounding box center [539, 396] width 228 height 211
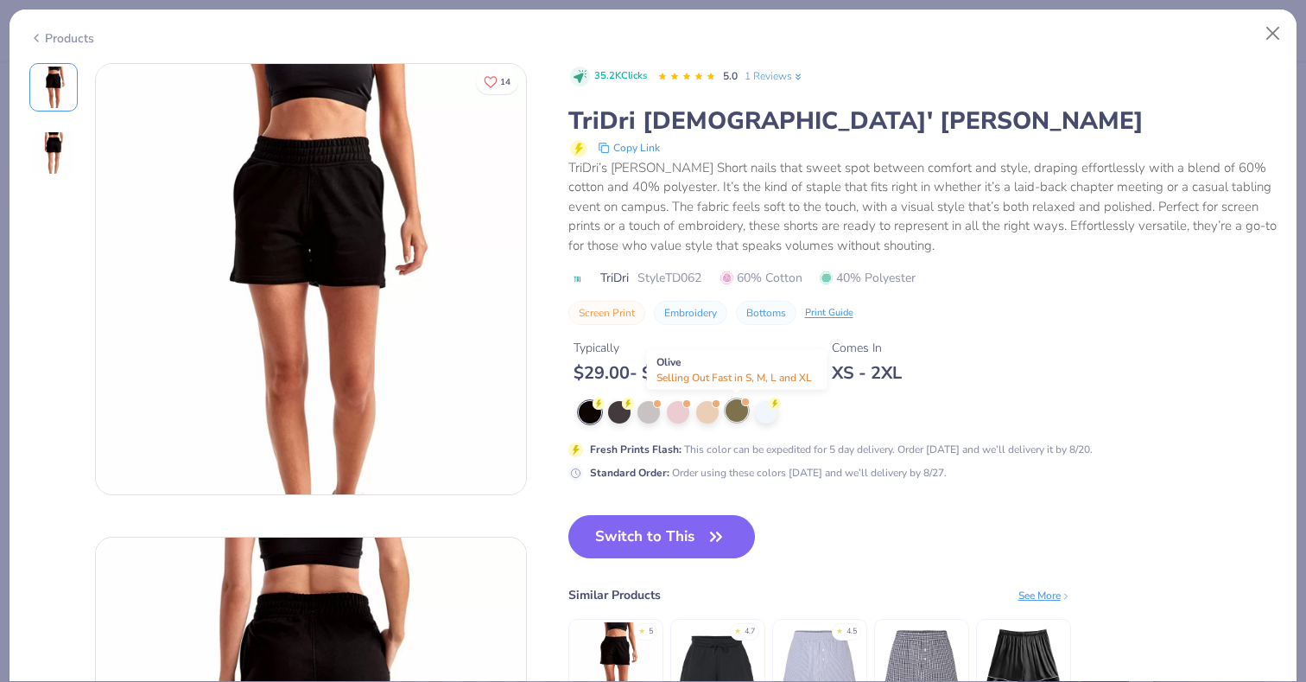
click at [732, 416] on div at bounding box center [737, 410] width 22 height 22
click at [736, 414] on div at bounding box center [737, 410] width 22 height 22
click at [739, 415] on div at bounding box center [737, 410] width 22 height 22
click at [737, 414] on div at bounding box center [737, 410] width 22 height 22
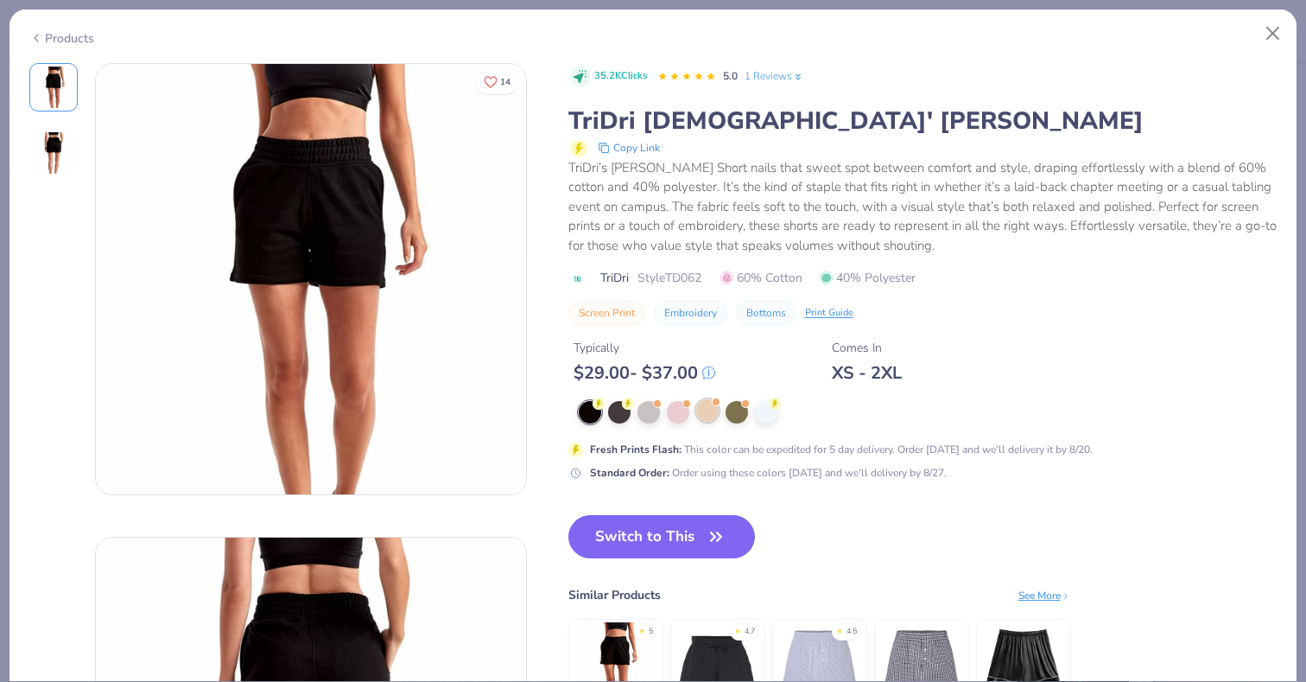
click at [700, 416] on div at bounding box center [707, 410] width 22 height 22
click at [730, 415] on div at bounding box center [737, 410] width 22 height 22
click at [613, 405] on div at bounding box center [619, 410] width 22 height 22
click at [649, 414] on div at bounding box center [648, 410] width 22 height 22
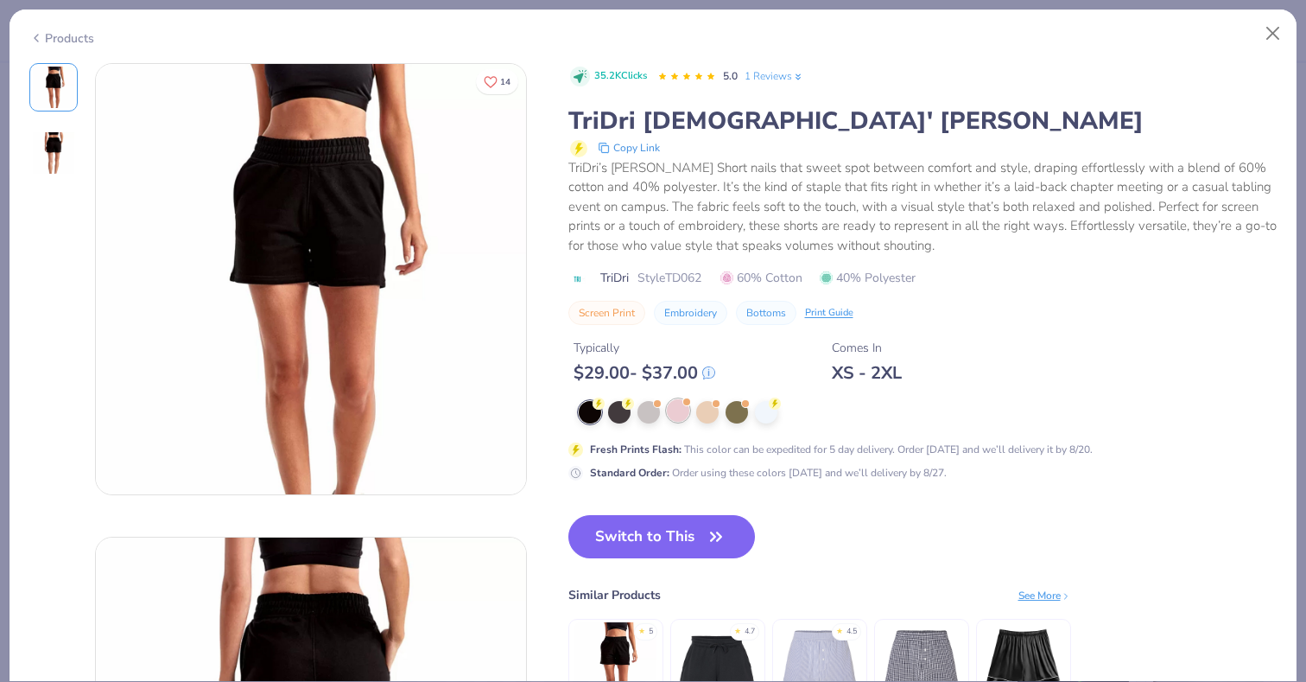
click at [681, 413] on div at bounding box center [678, 410] width 22 height 22
click at [707, 412] on div at bounding box center [707, 410] width 22 height 22
click at [741, 413] on div at bounding box center [737, 410] width 22 height 22
click at [1275, 33] on button "Close" at bounding box center [1273, 33] width 33 height 33
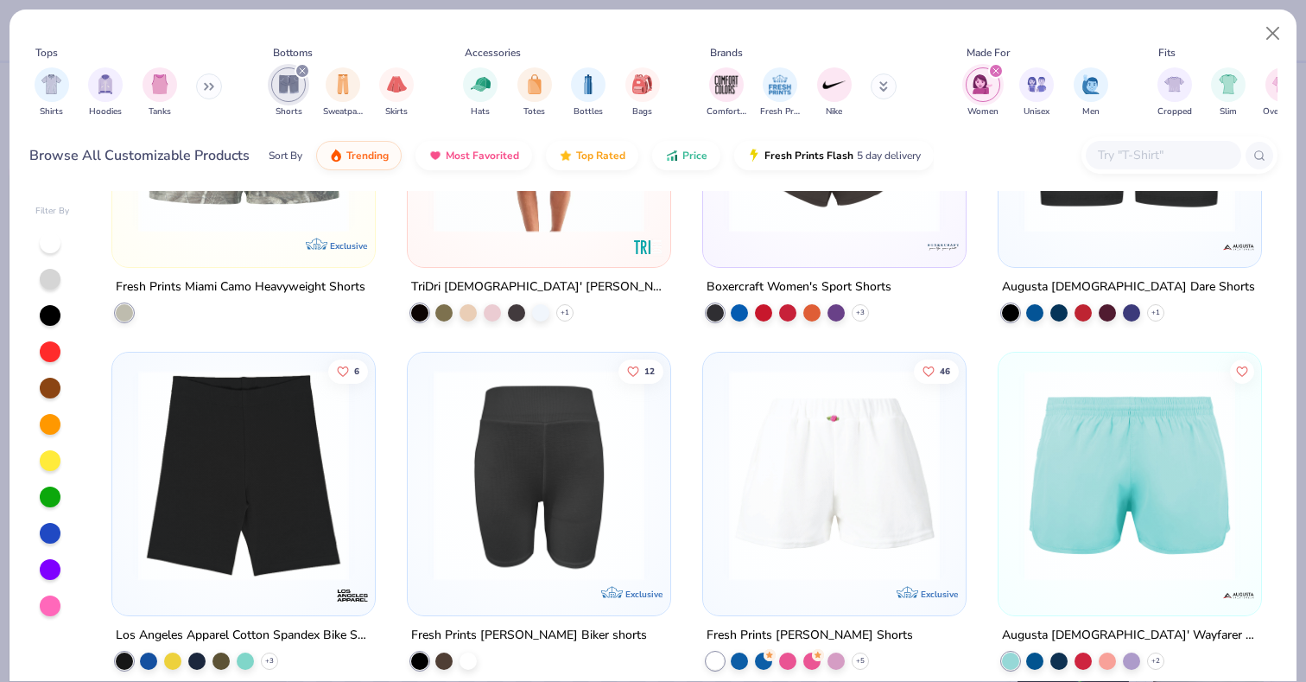
scroll to position [1257, 0]
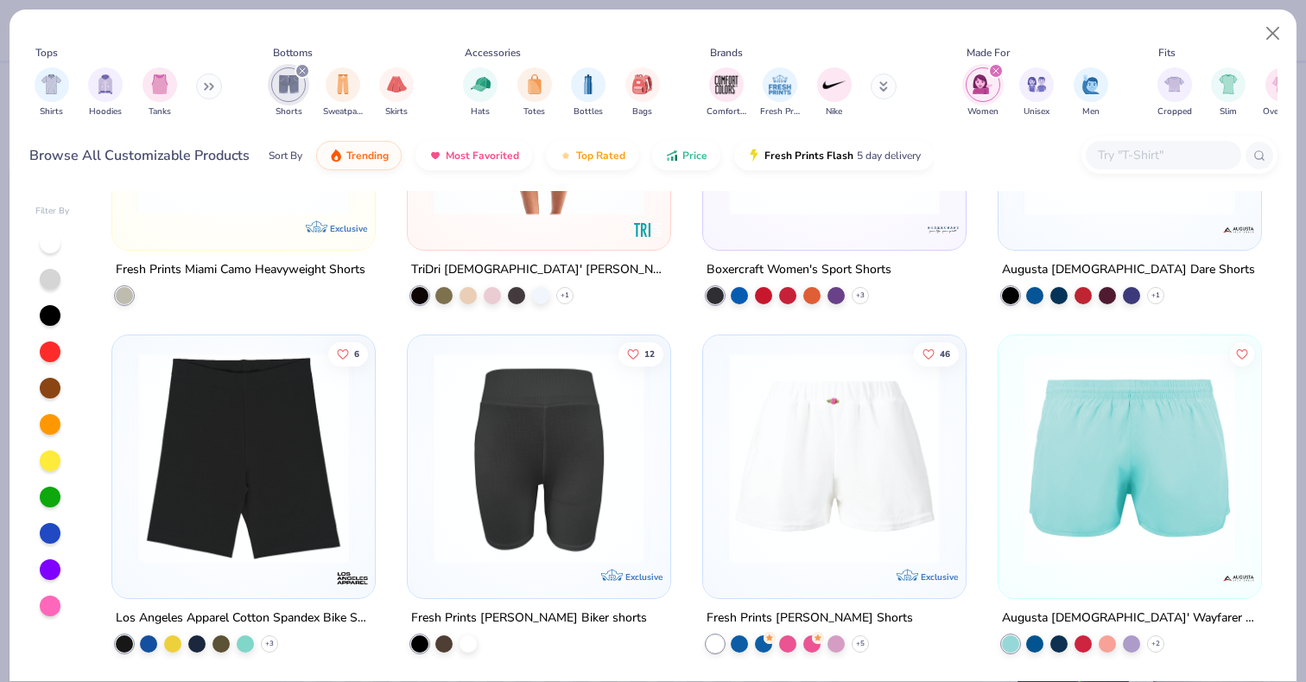
click at [1107, 488] on img at bounding box center [1130, 457] width 228 height 211
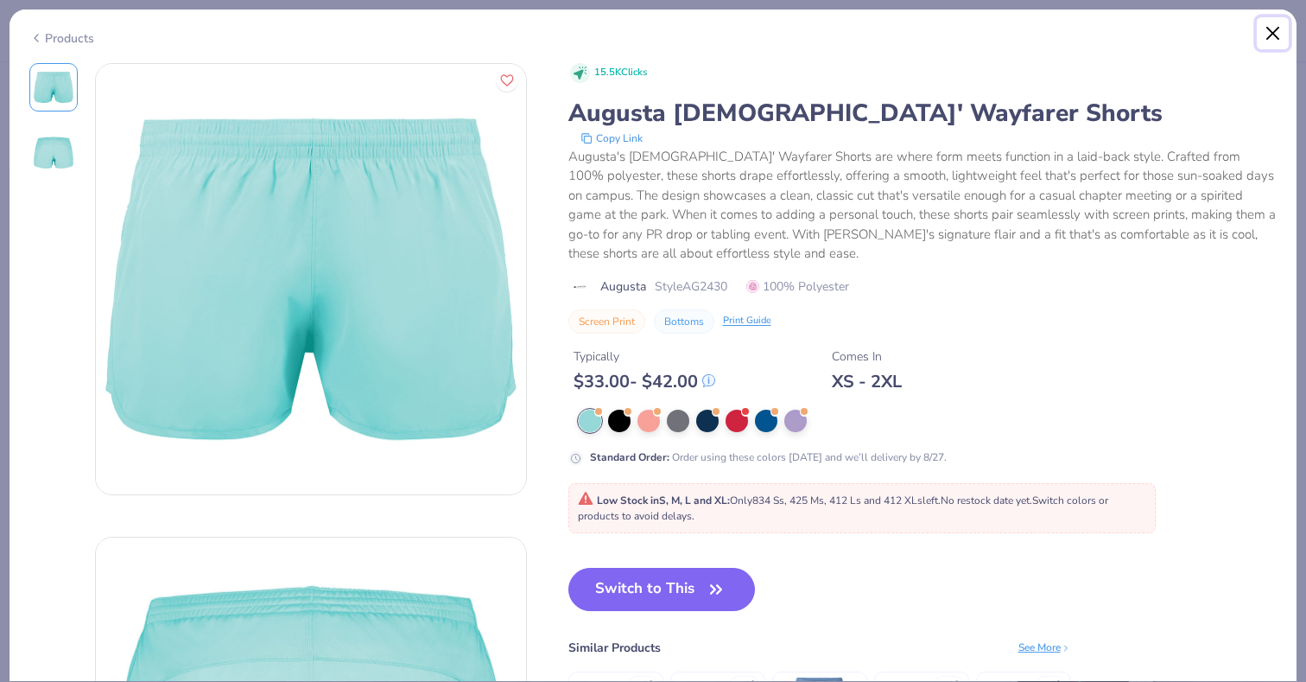
click at [1274, 32] on button "Close" at bounding box center [1273, 33] width 33 height 33
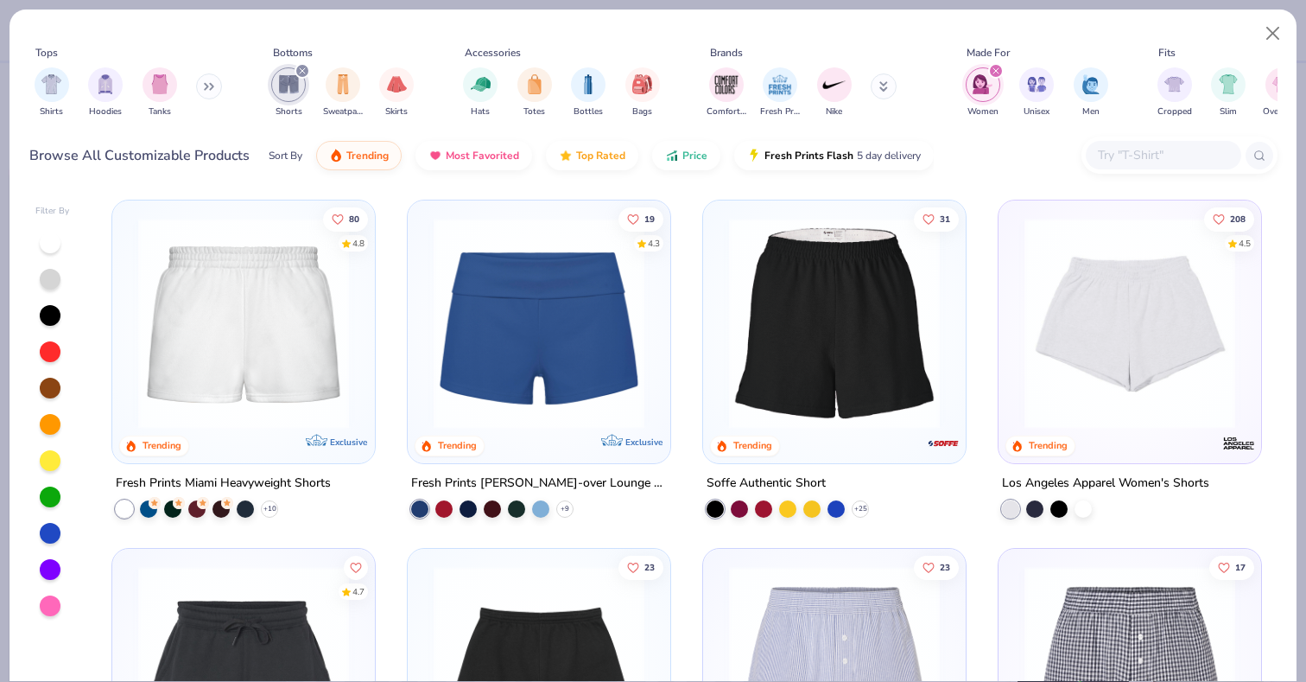
scroll to position [3, 0]
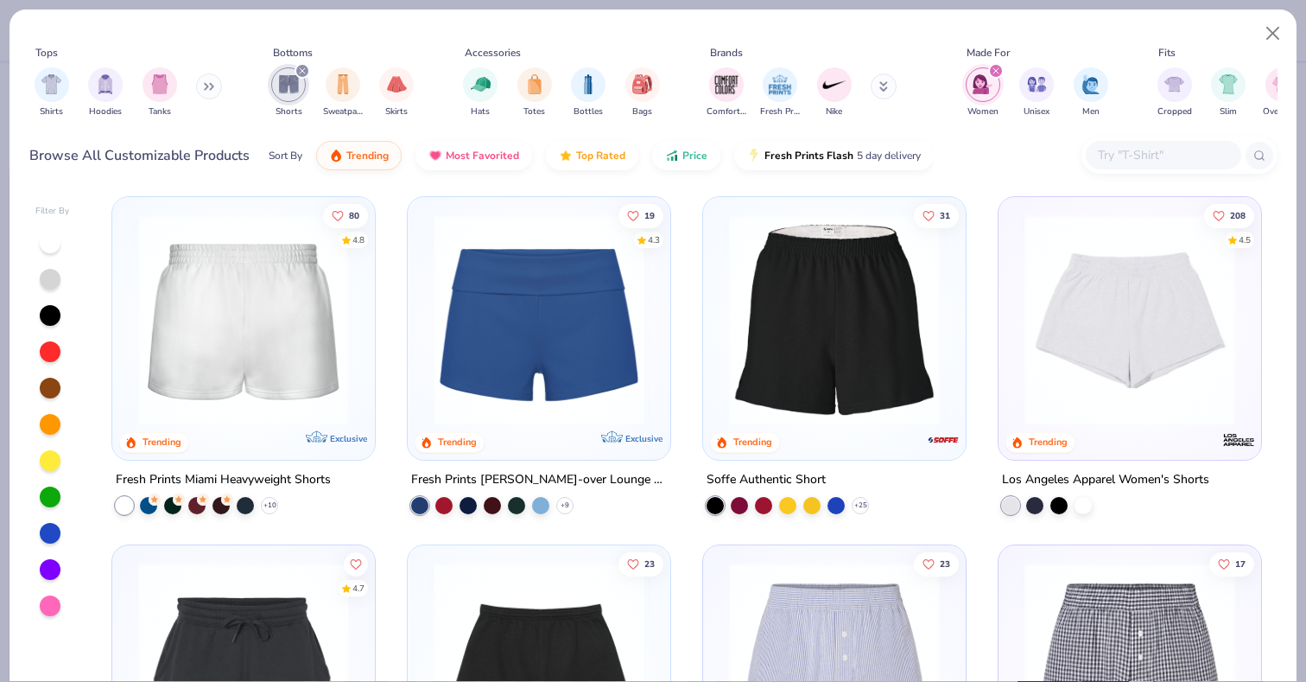
click at [291, 338] on div at bounding box center [243, 319] width 683 height 211
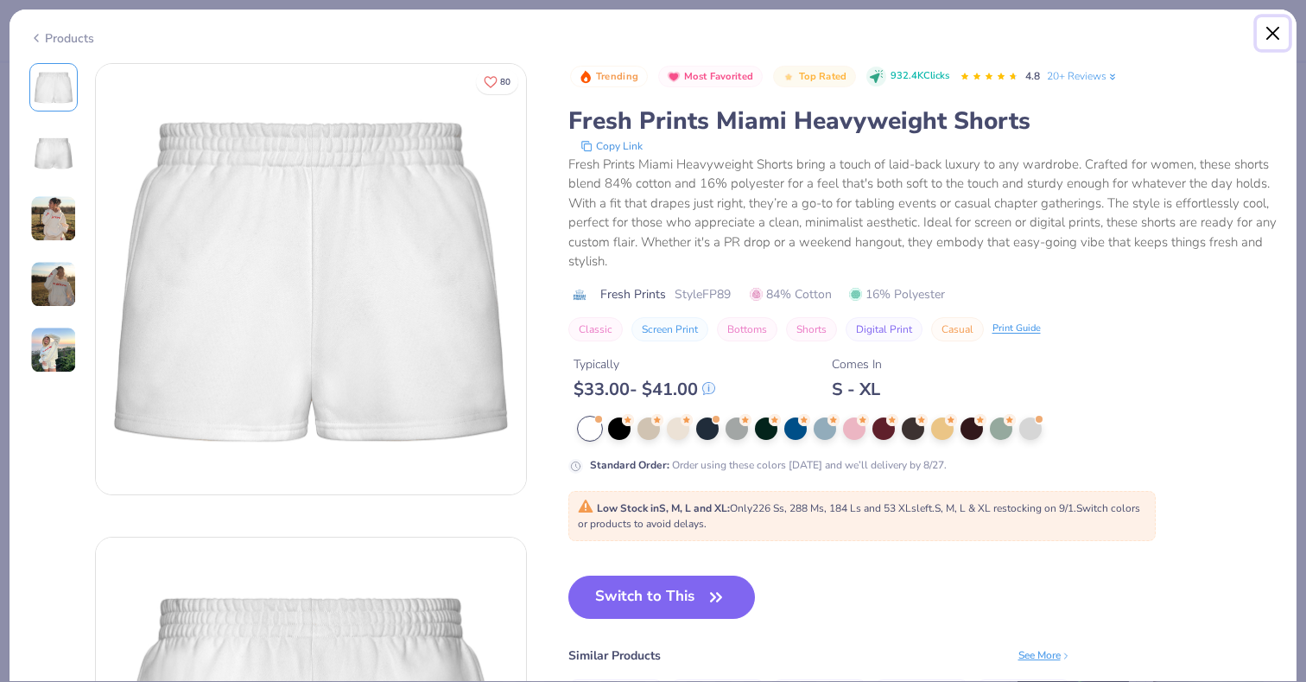
click at [1274, 35] on button "Close" at bounding box center [1273, 33] width 33 height 33
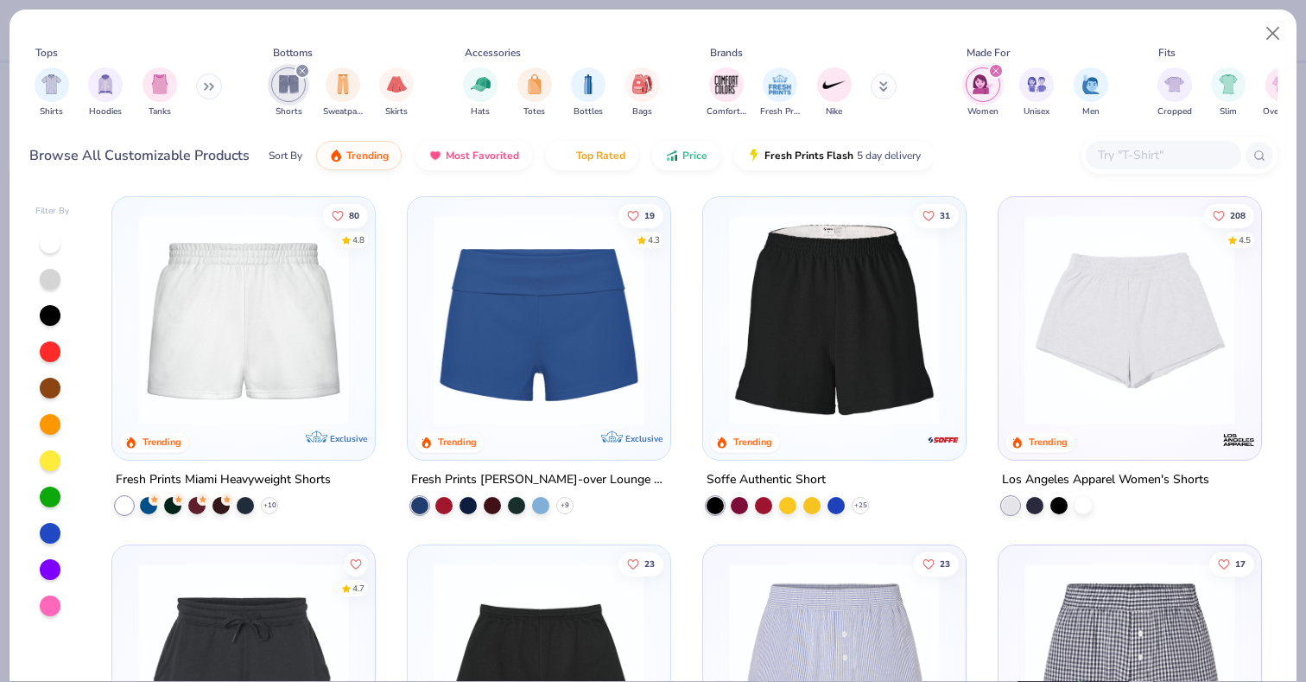
click at [527, 345] on img at bounding box center [539, 319] width 228 height 211
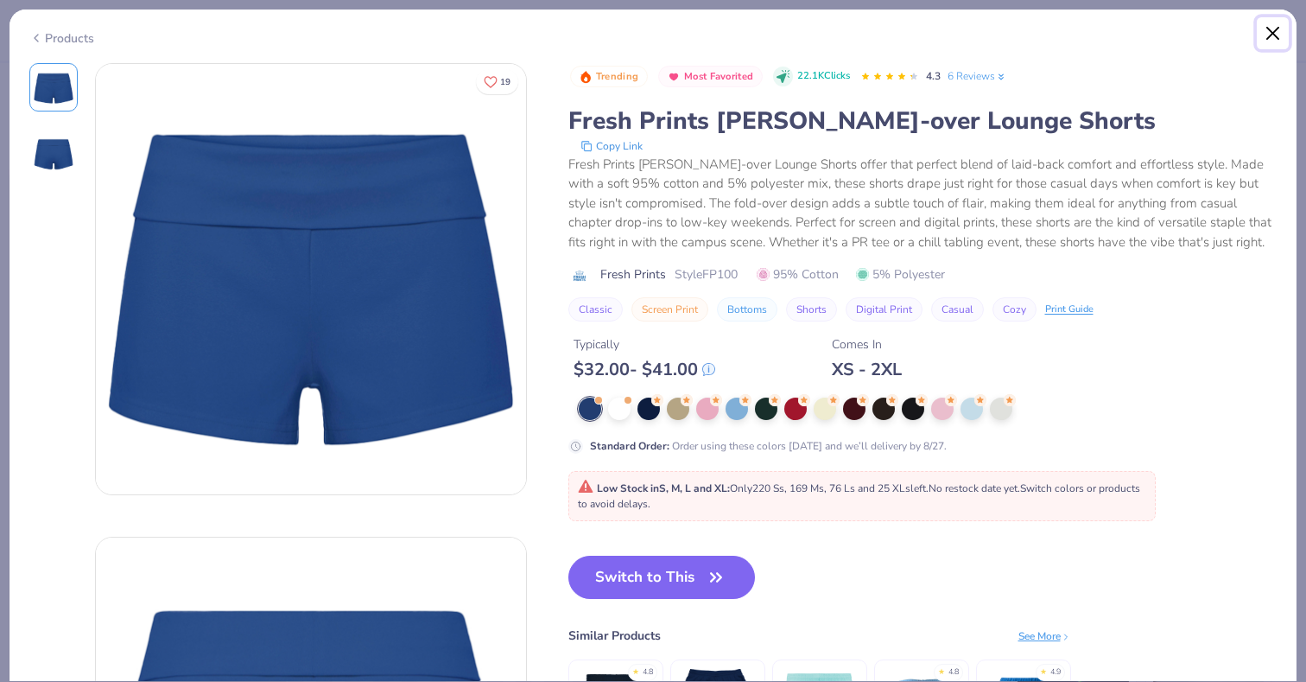
click at [1265, 38] on button "Close" at bounding box center [1273, 33] width 33 height 33
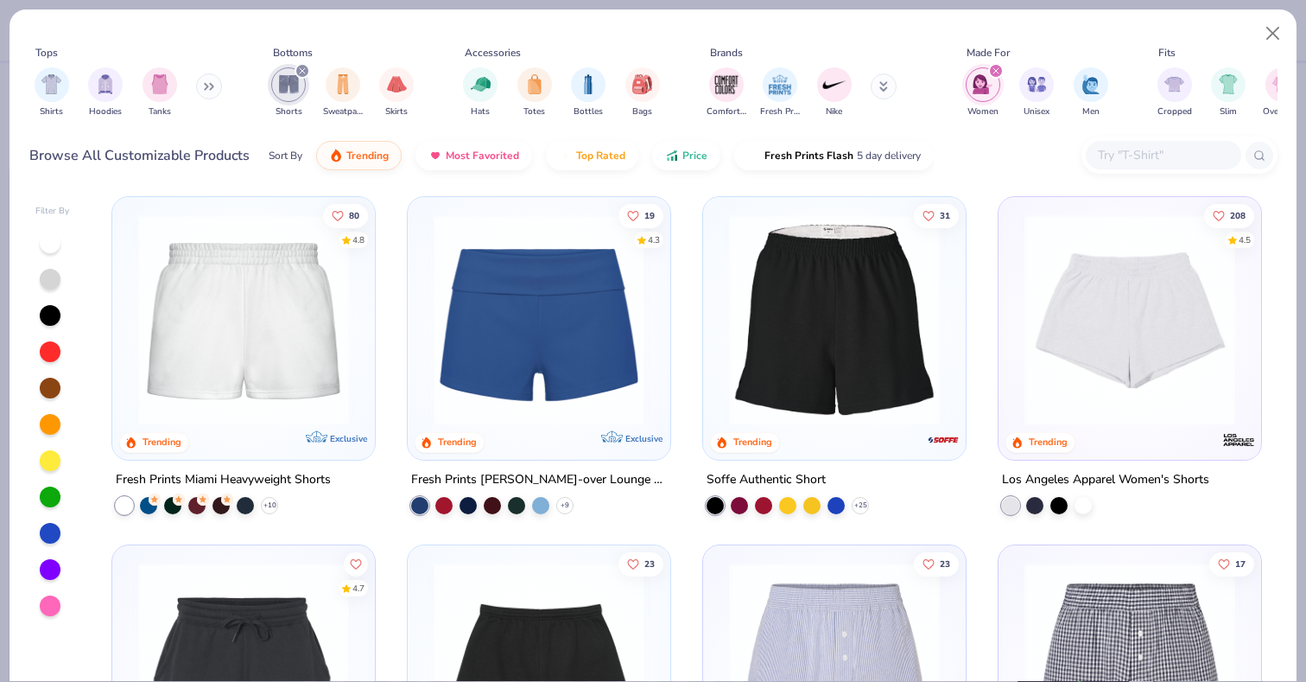
click at [842, 371] on img at bounding box center [834, 319] width 228 height 211
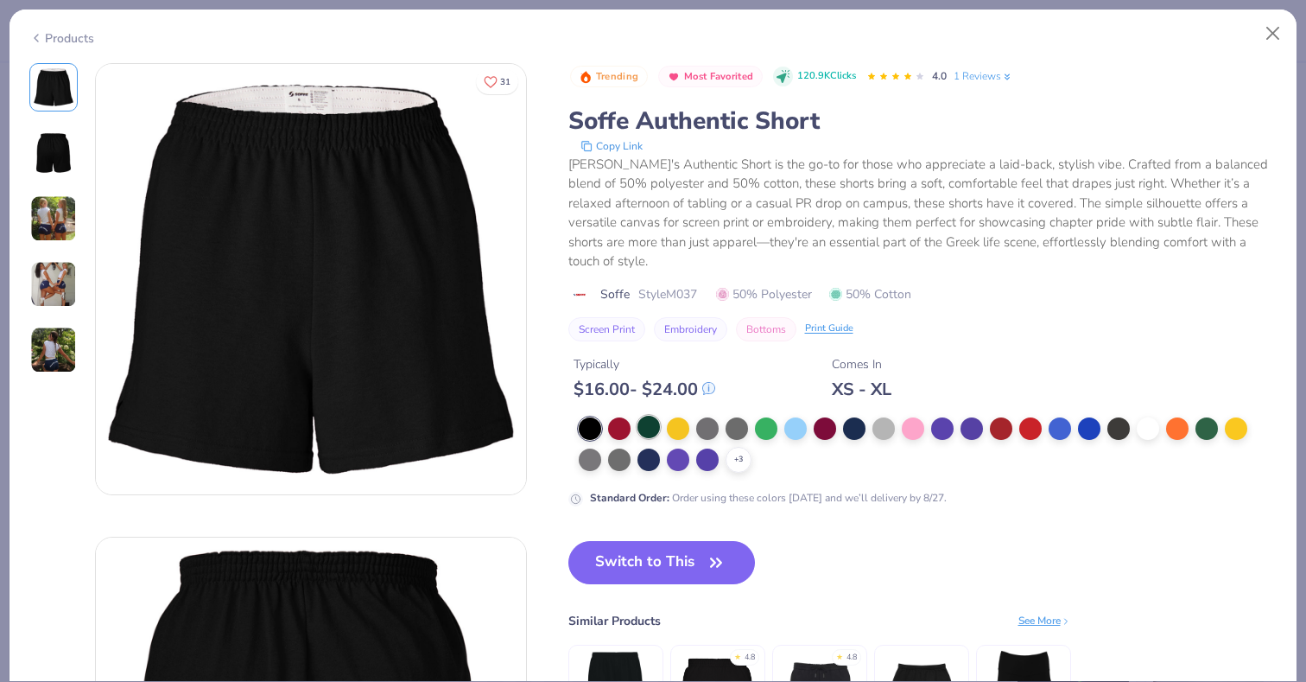
click at [643, 415] on div at bounding box center [648, 426] width 22 height 22
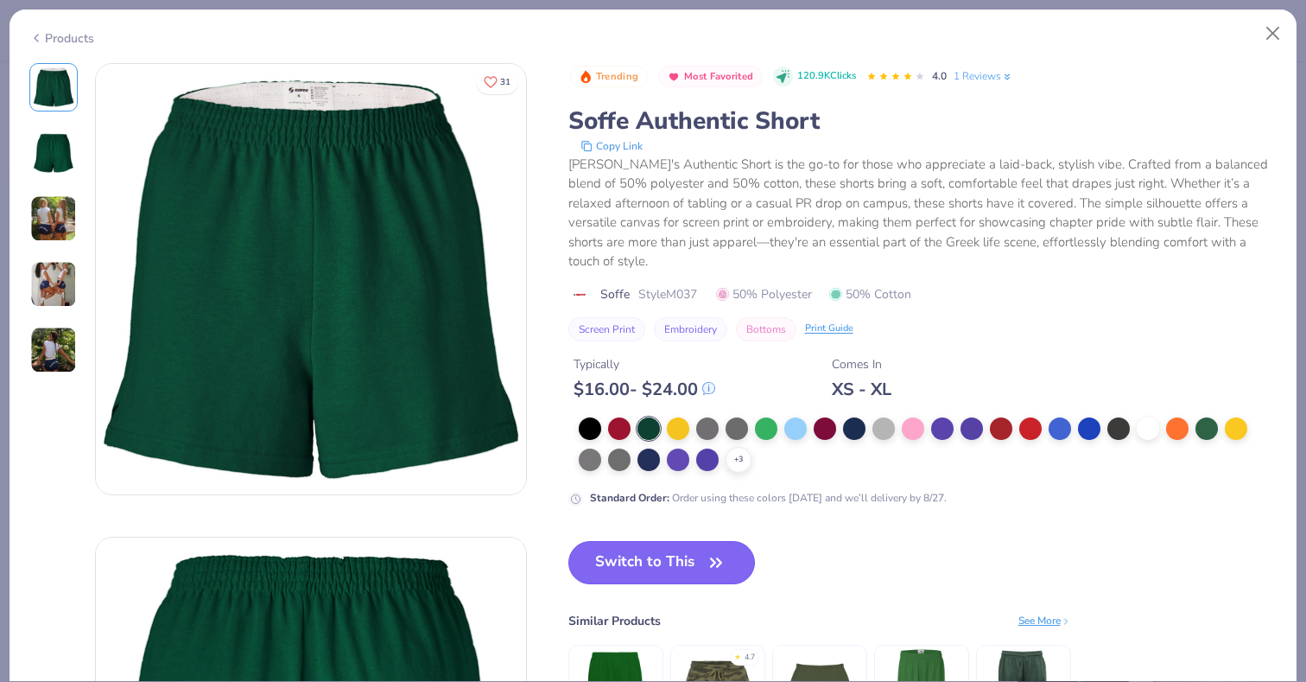
click at [659, 541] on button "Switch to This" at bounding box center [661, 562] width 187 height 43
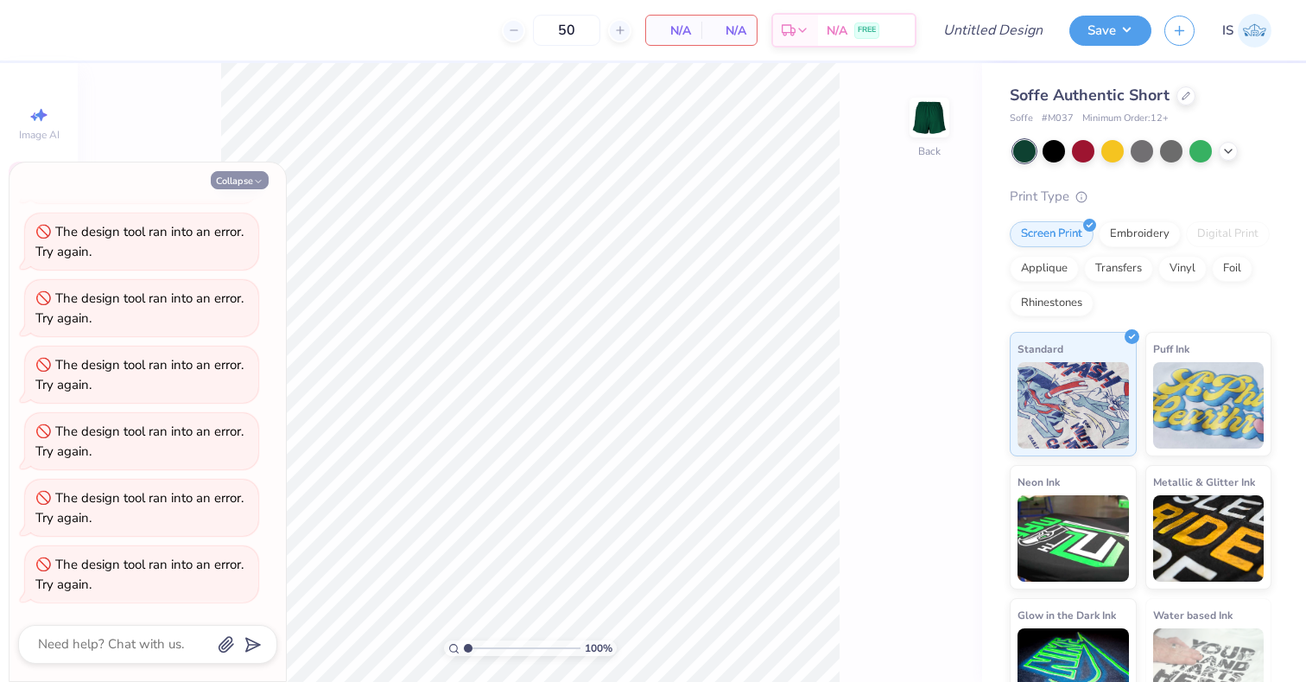
click at [235, 183] on button "Collapse" at bounding box center [240, 180] width 58 height 18
type textarea "x"
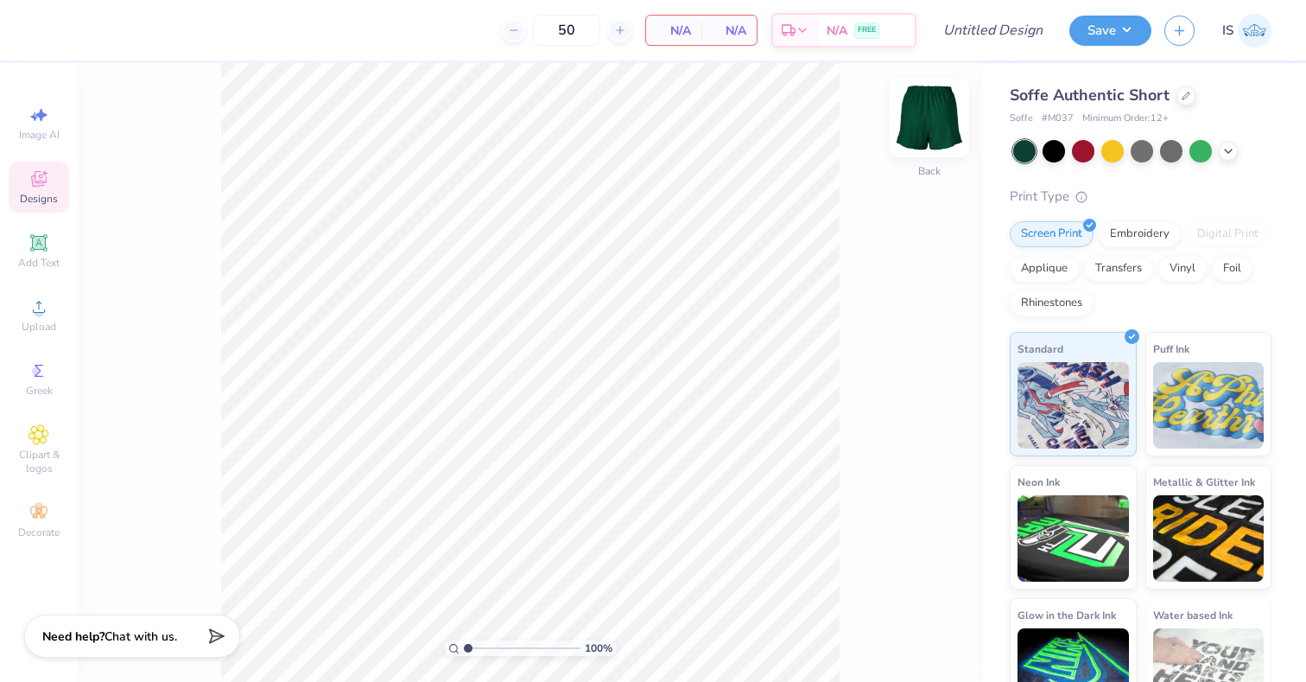
click at [946, 118] on img at bounding box center [929, 117] width 69 height 69
click at [932, 125] on img at bounding box center [929, 117] width 69 height 69
click at [47, 120] on icon at bounding box center [39, 115] width 21 height 21
select select "4"
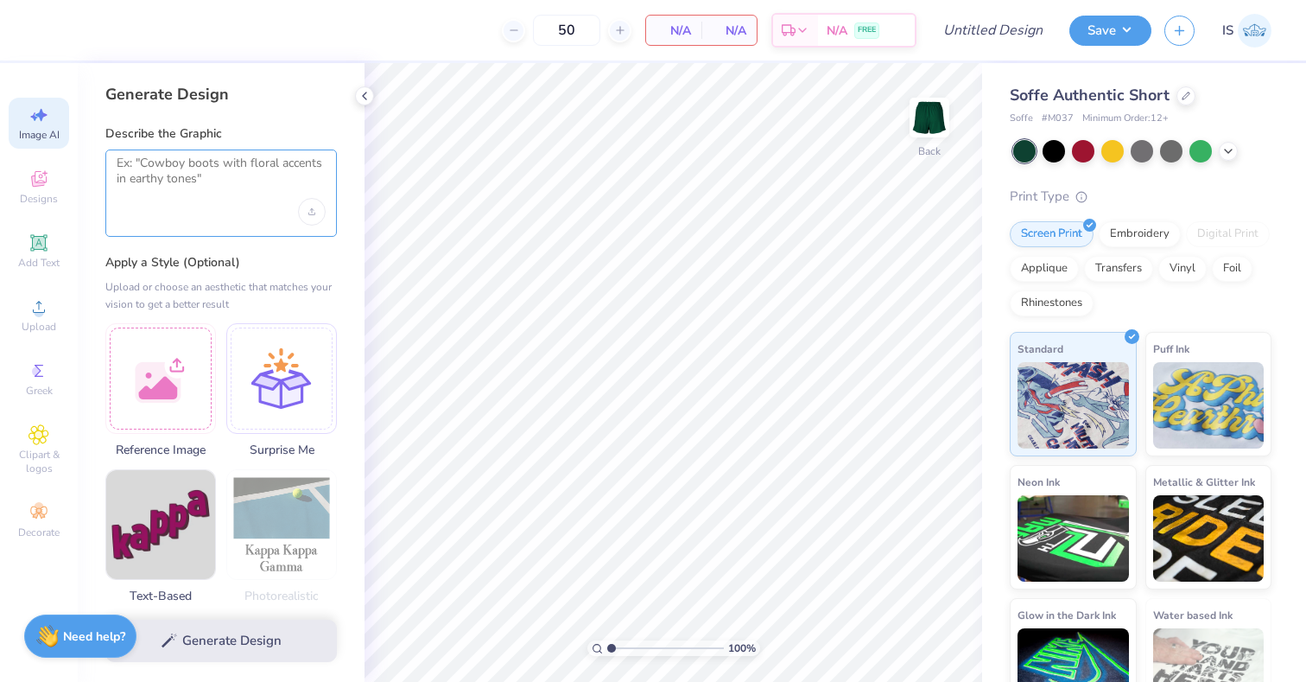
click at [196, 166] on textarea at bounding box center [221, 176] width 209 height 43
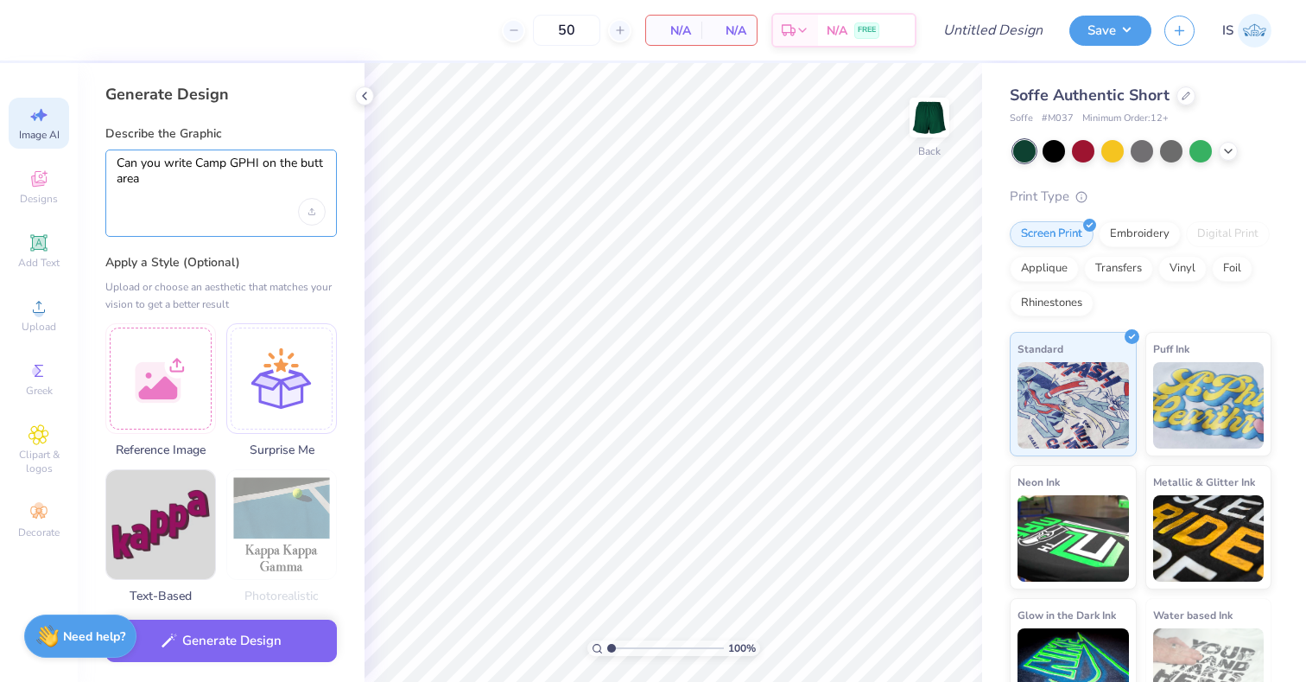
type textarea "Can you write Camp GPHI on the butt area"
click at [149, 369] on div at bounding box center [160, 375] width 111 height 111
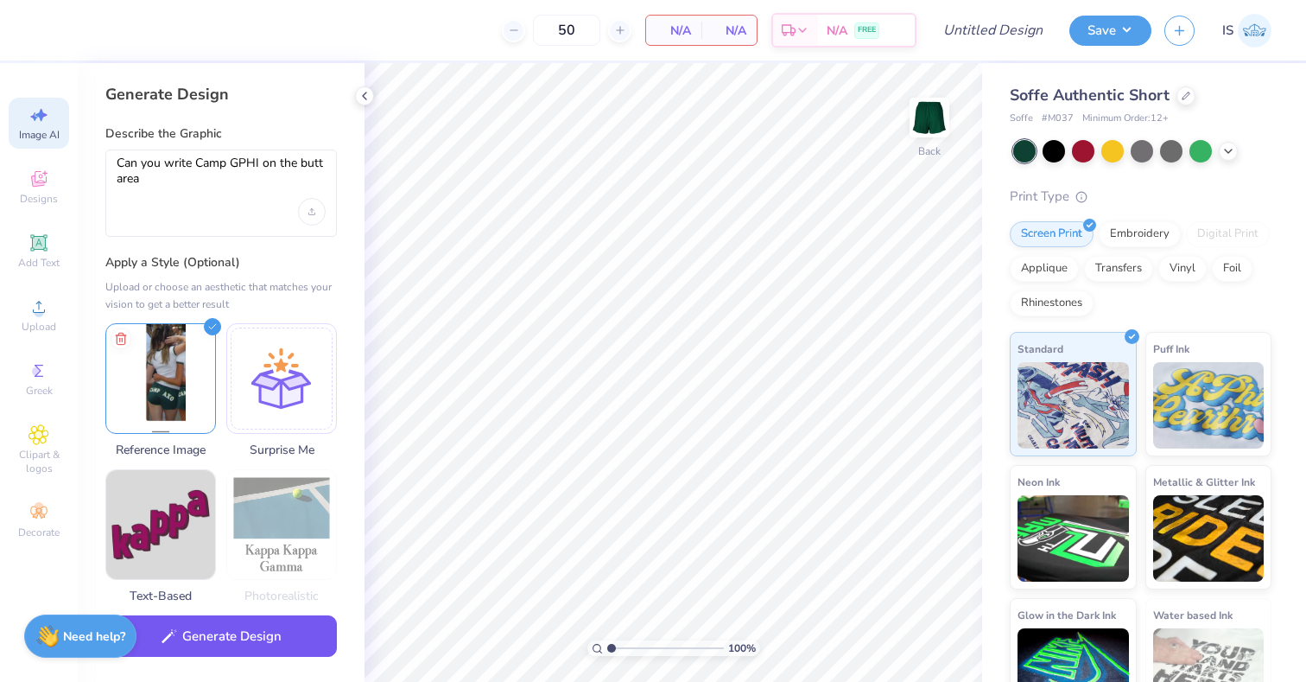
click at [225, 637] on button "Generate Design" at bounding box center [220, 636] width 231 height 42
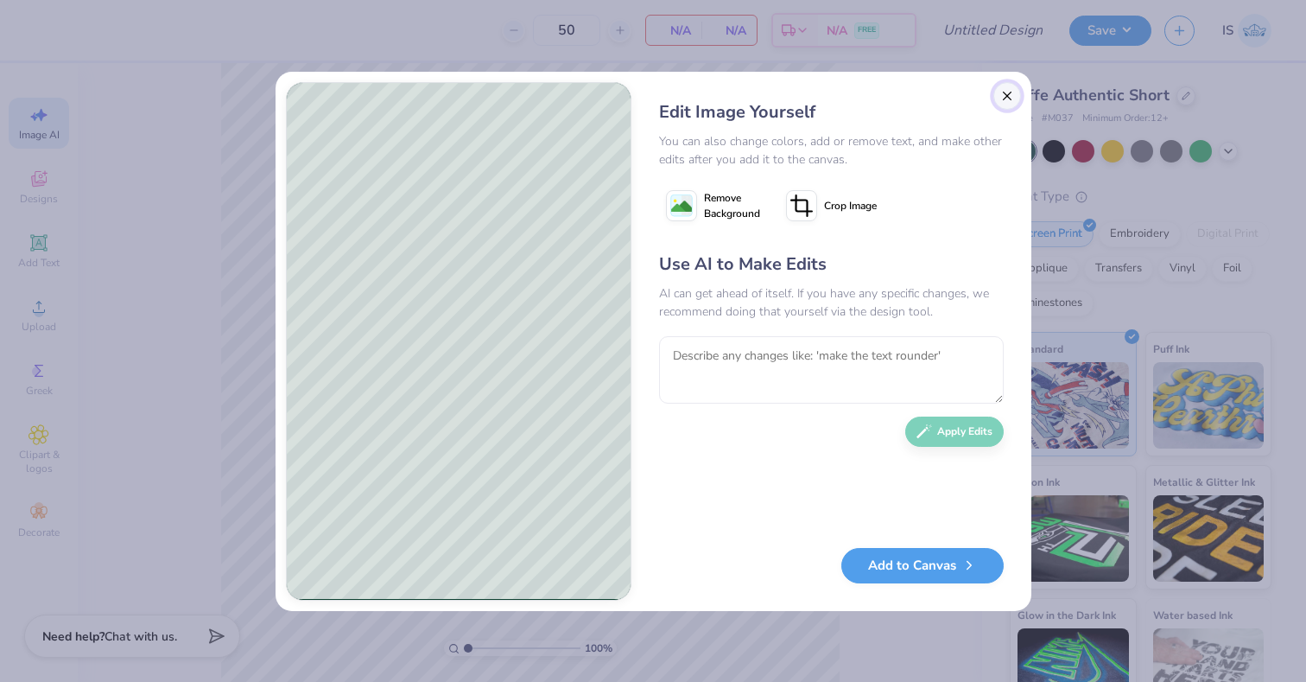
click at [1001, 100] on button "Close" at bounding box center [1007, 96] width 28 height 28
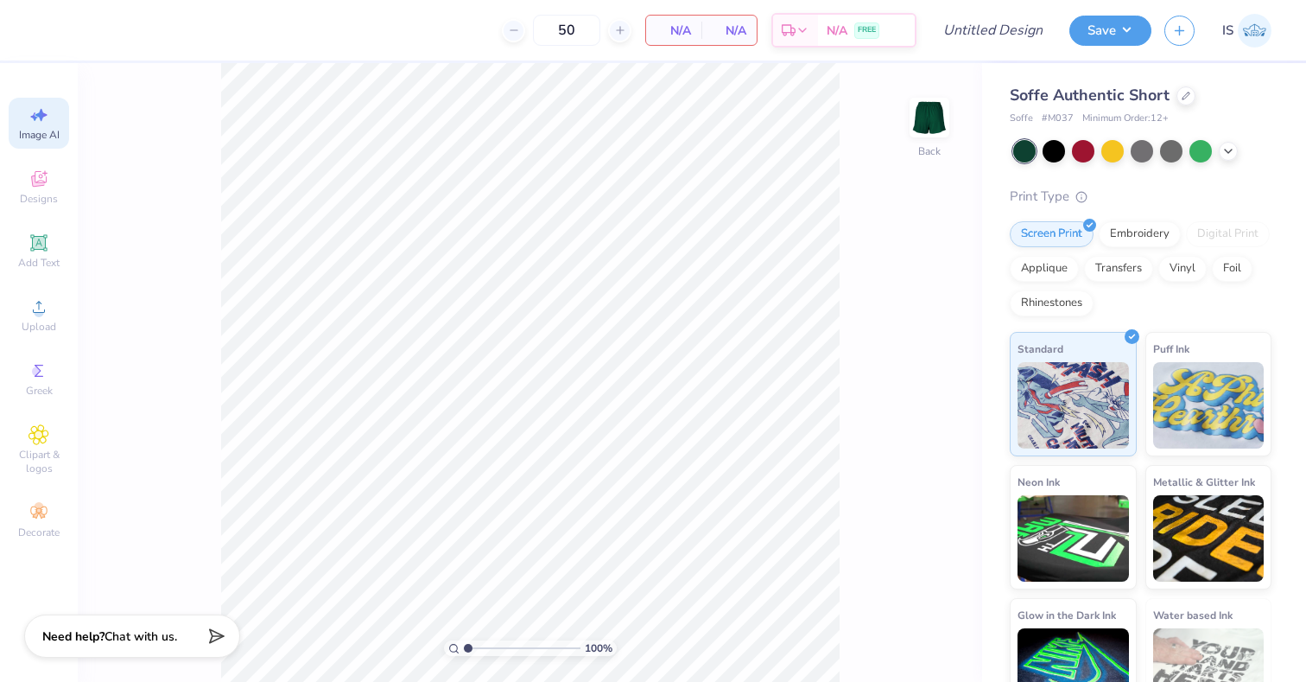
scroll to position [0, 39]
click at [39, 232] on icon at bounding box center [39, 242] width 21 height 21
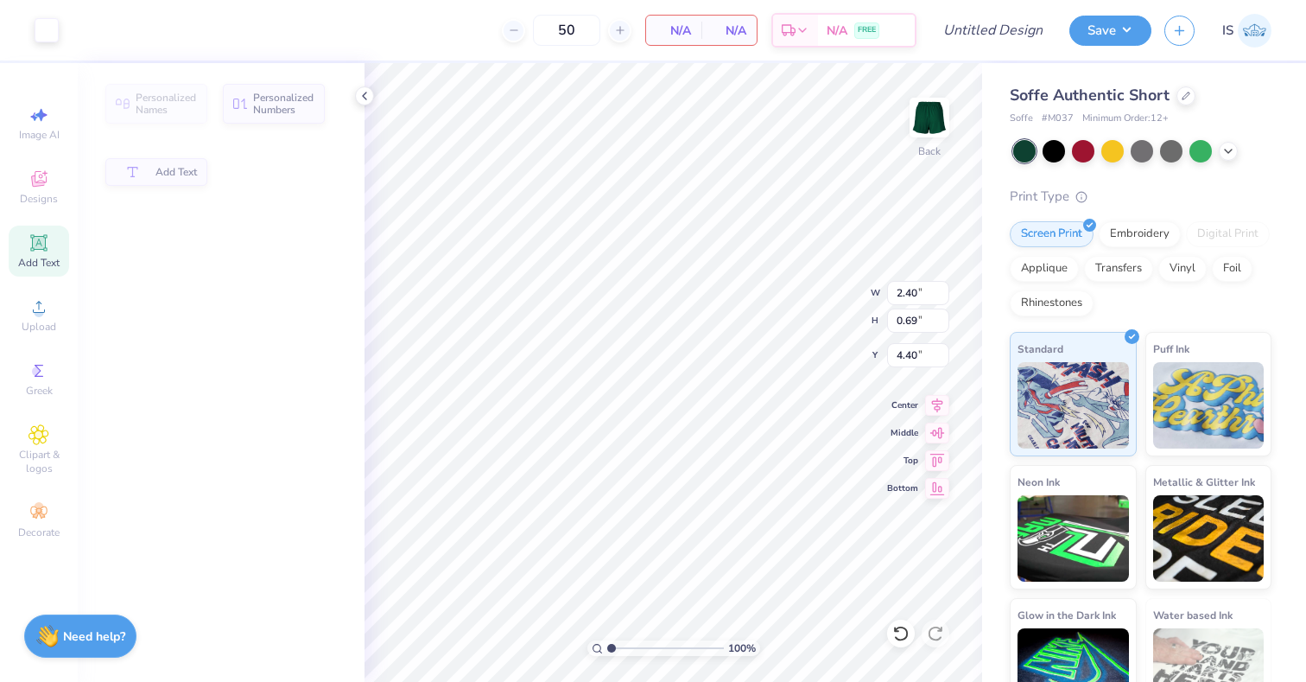
scroll to position [0, 0]
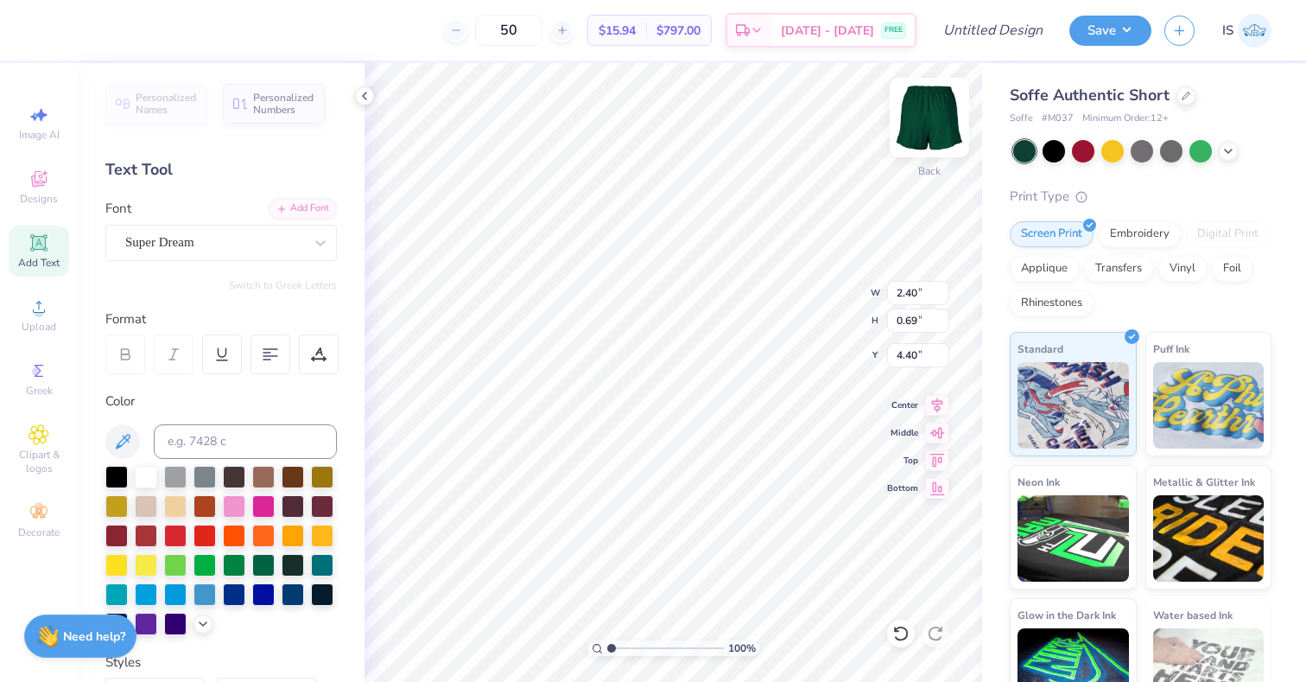
click at [929, 117] on img at bounding box center [929, 117] width 69 height 69
click at [31, 249] on icon at bounding box center [38, 242] width 16 height 16
type input "2.97"
type textarea "CAMP"
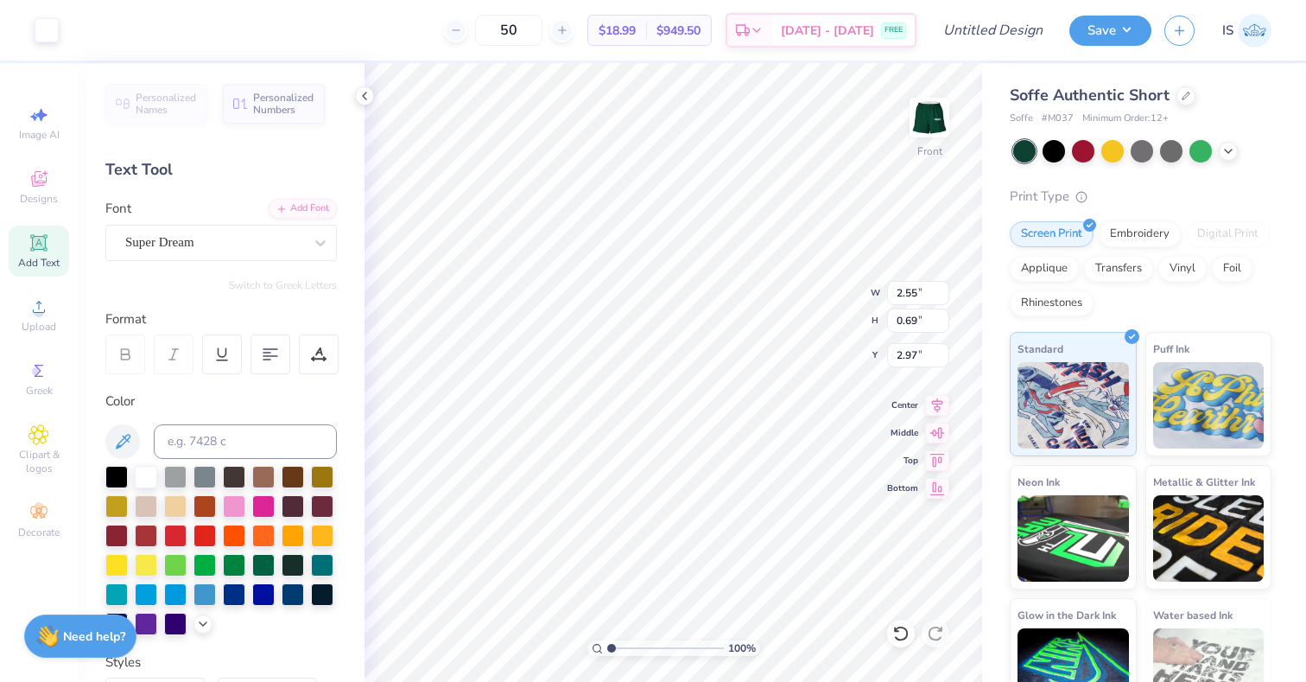
type input "3.69"
